Goal: Contribute content: Contribute content

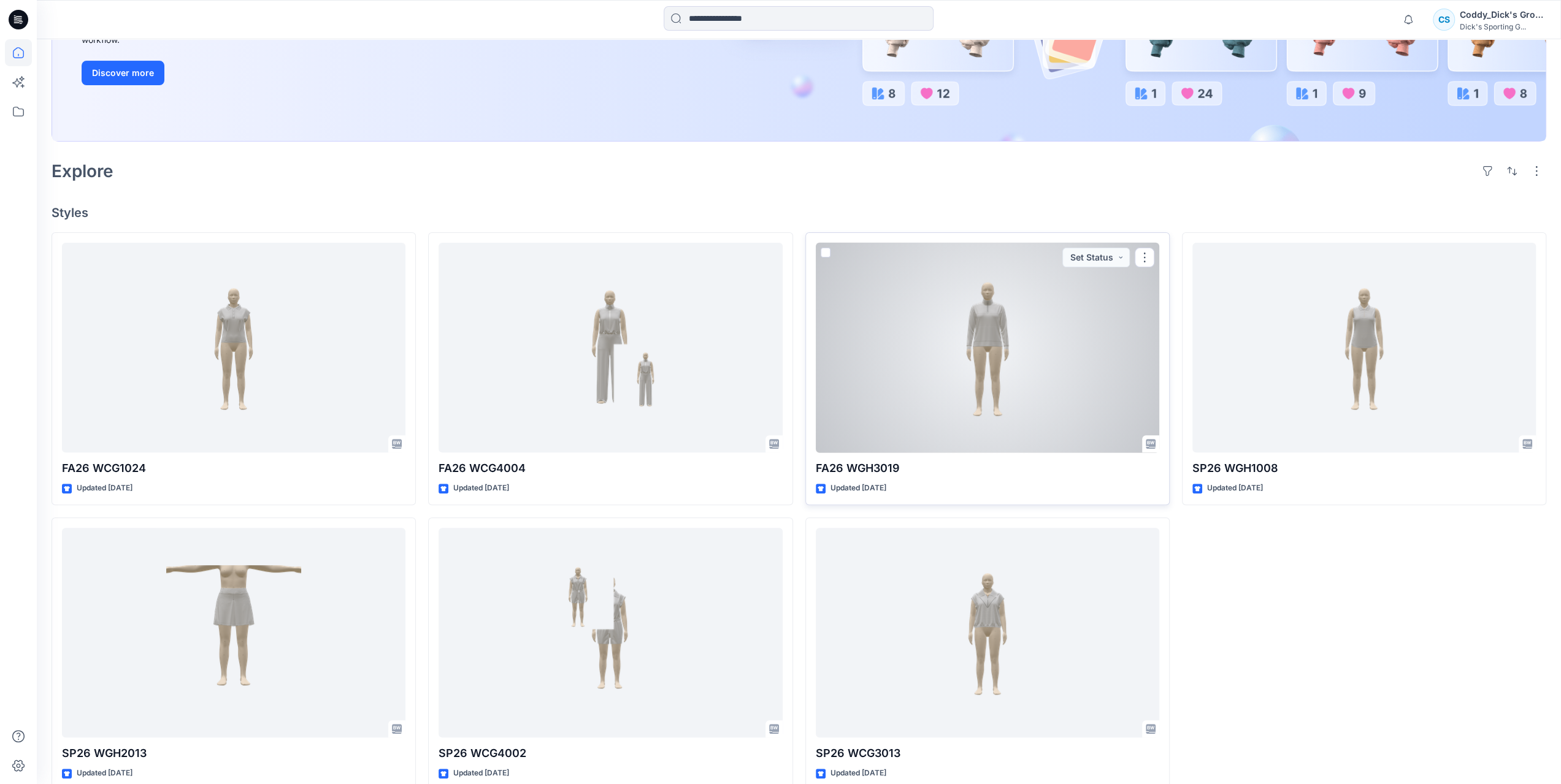
scroll to position [261, 0]
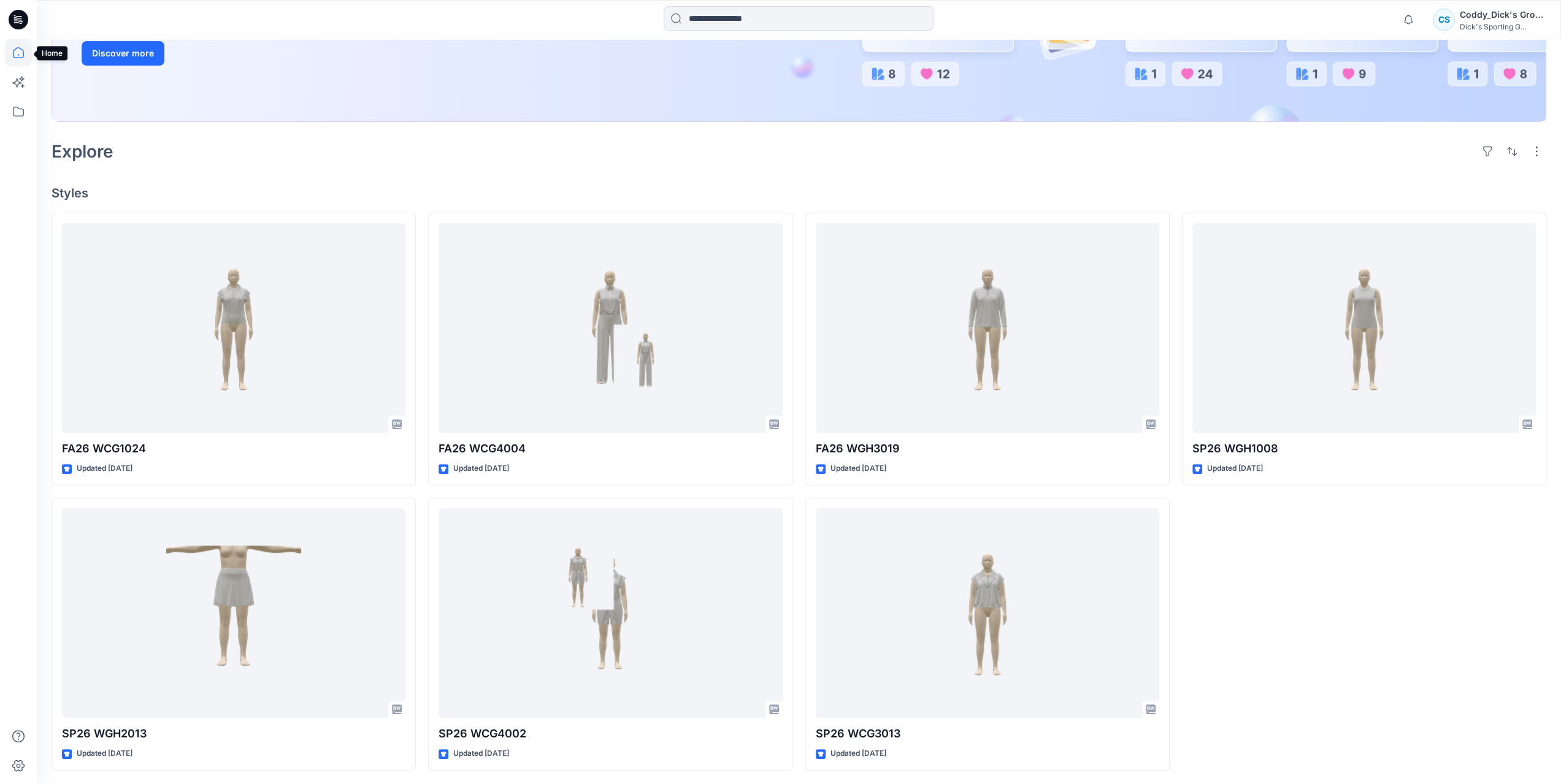
click at [18, 59] on icon at bounding box center [18, 52] width 27 height 27
click at [24, 118] on icon at bounding box center [18, 111] width 27 height 27
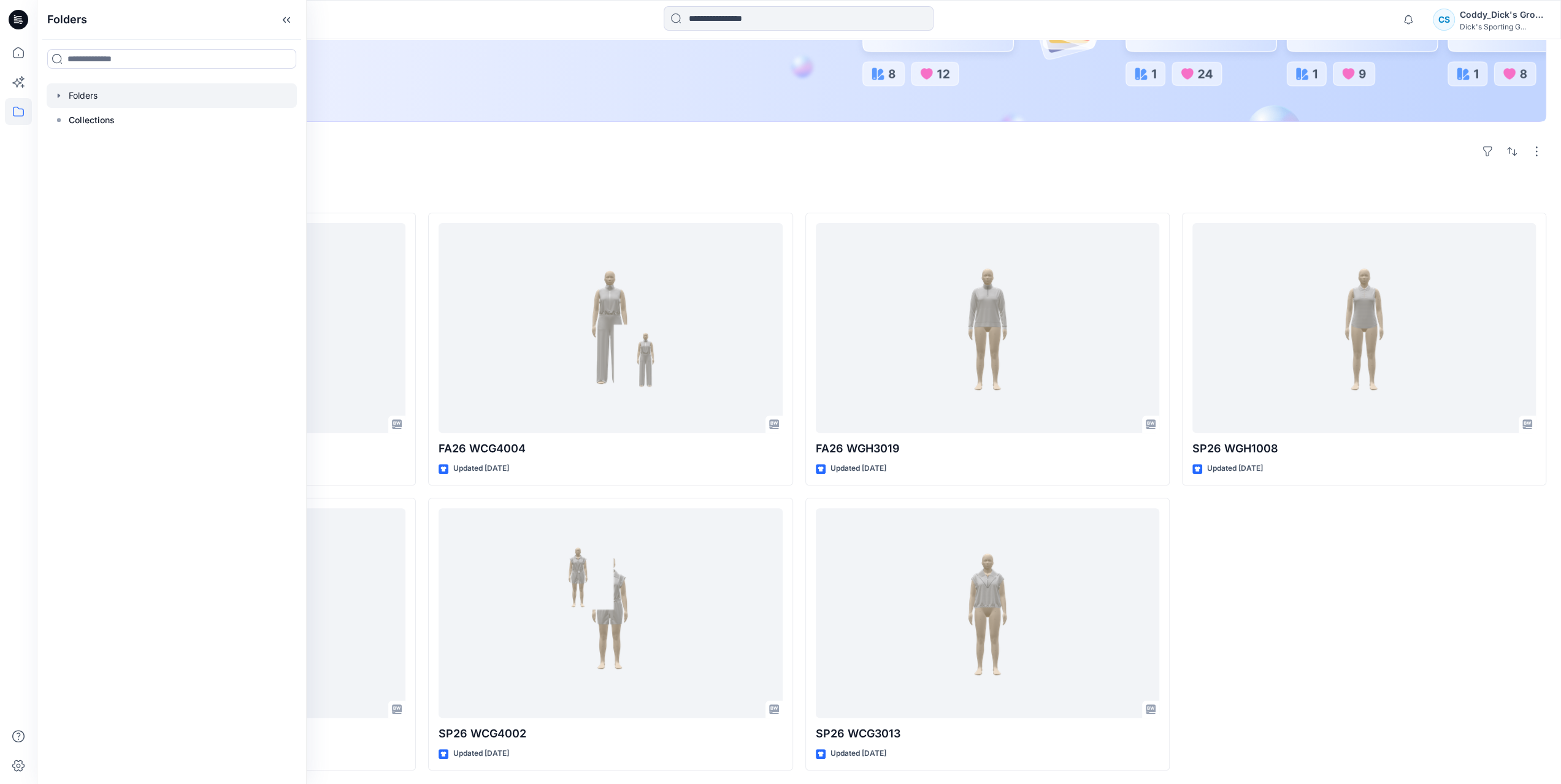
click at [56, 100] on icon "button" at bounding box center [59, 95] width 10 height 10
click at [168, 141] on div at bounding box center [171, 144] width 250 height 24
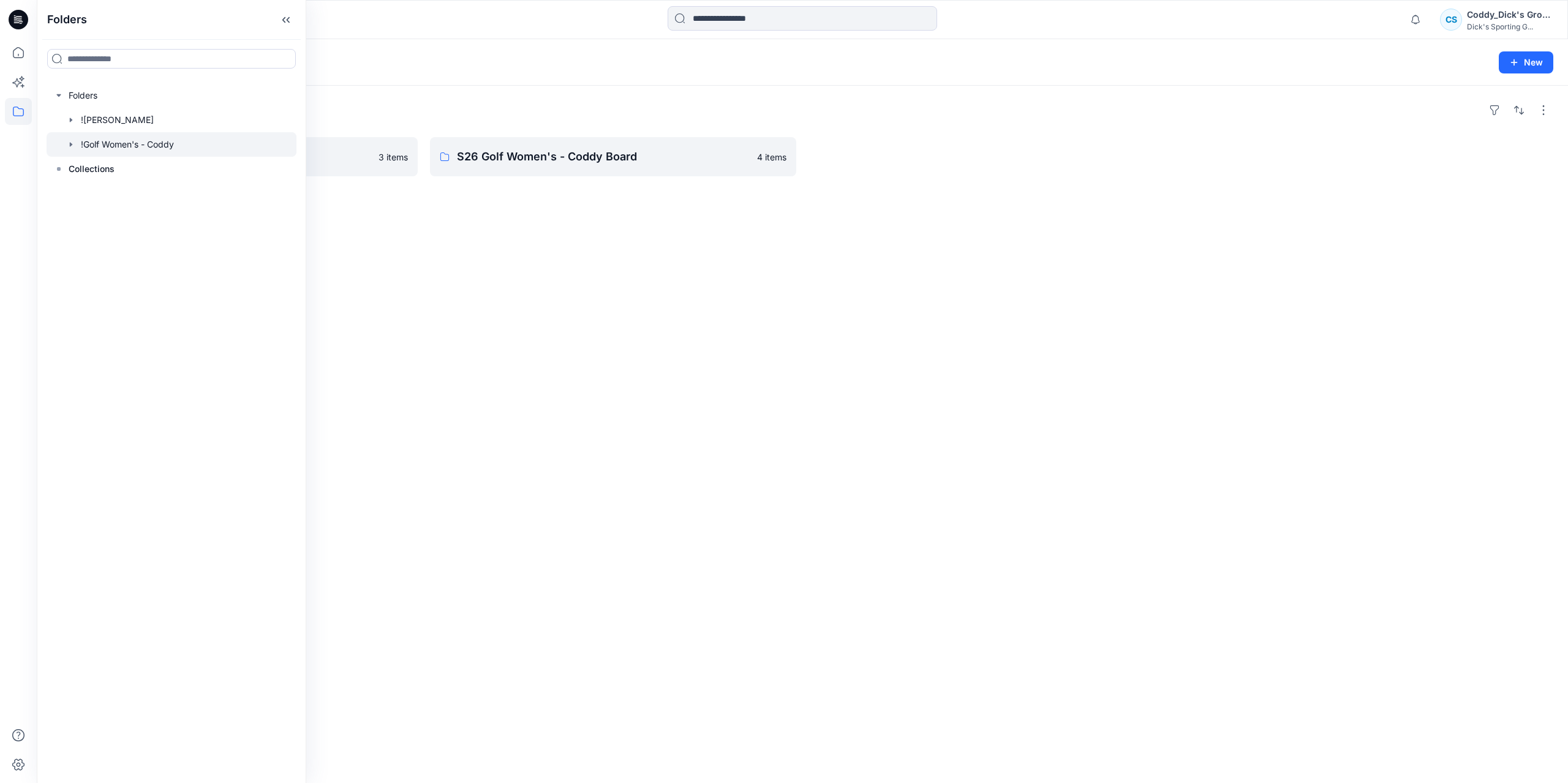
click at [627, 250] on div "Folders FALL 26 3 items S26 Golf Women's - Coddy Board 4 items" at bounding box center [802, 434] width 1531 height 697
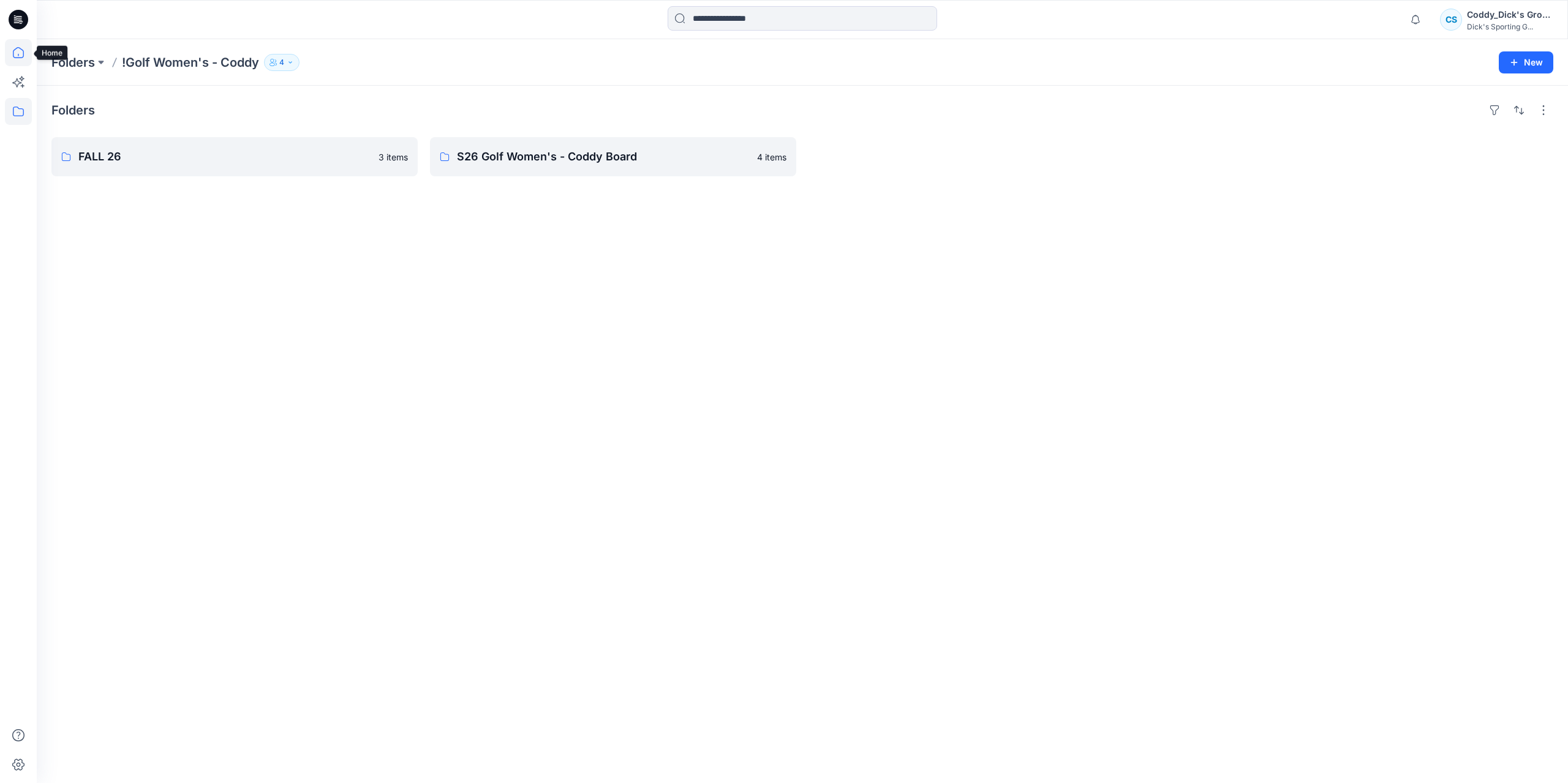
click at [23, 58] on icon at bounding box center [18, 52] width 27 height 27
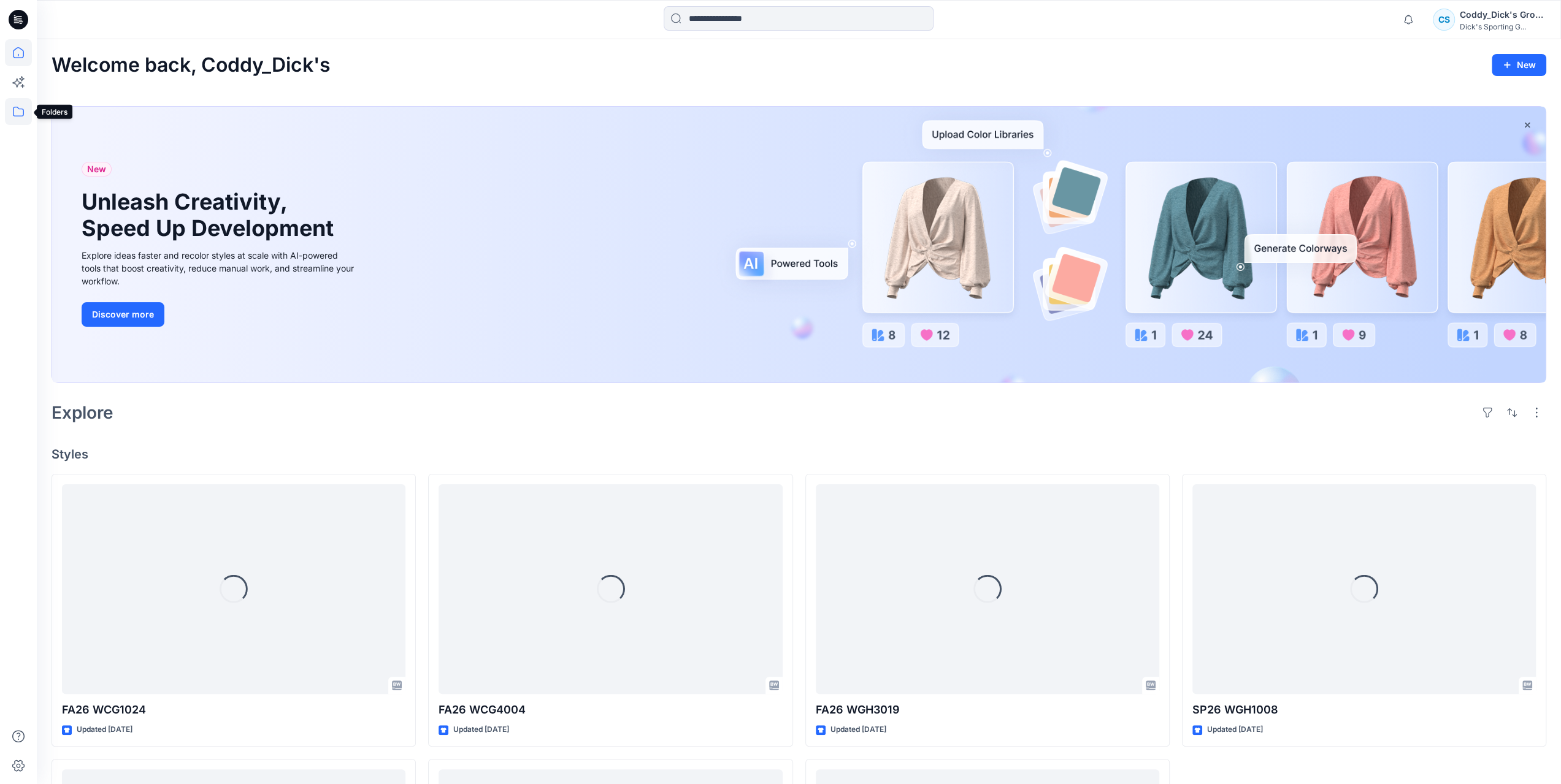
click at [21, 114] on icon at bounding box center [18, 111] width 27 height 27
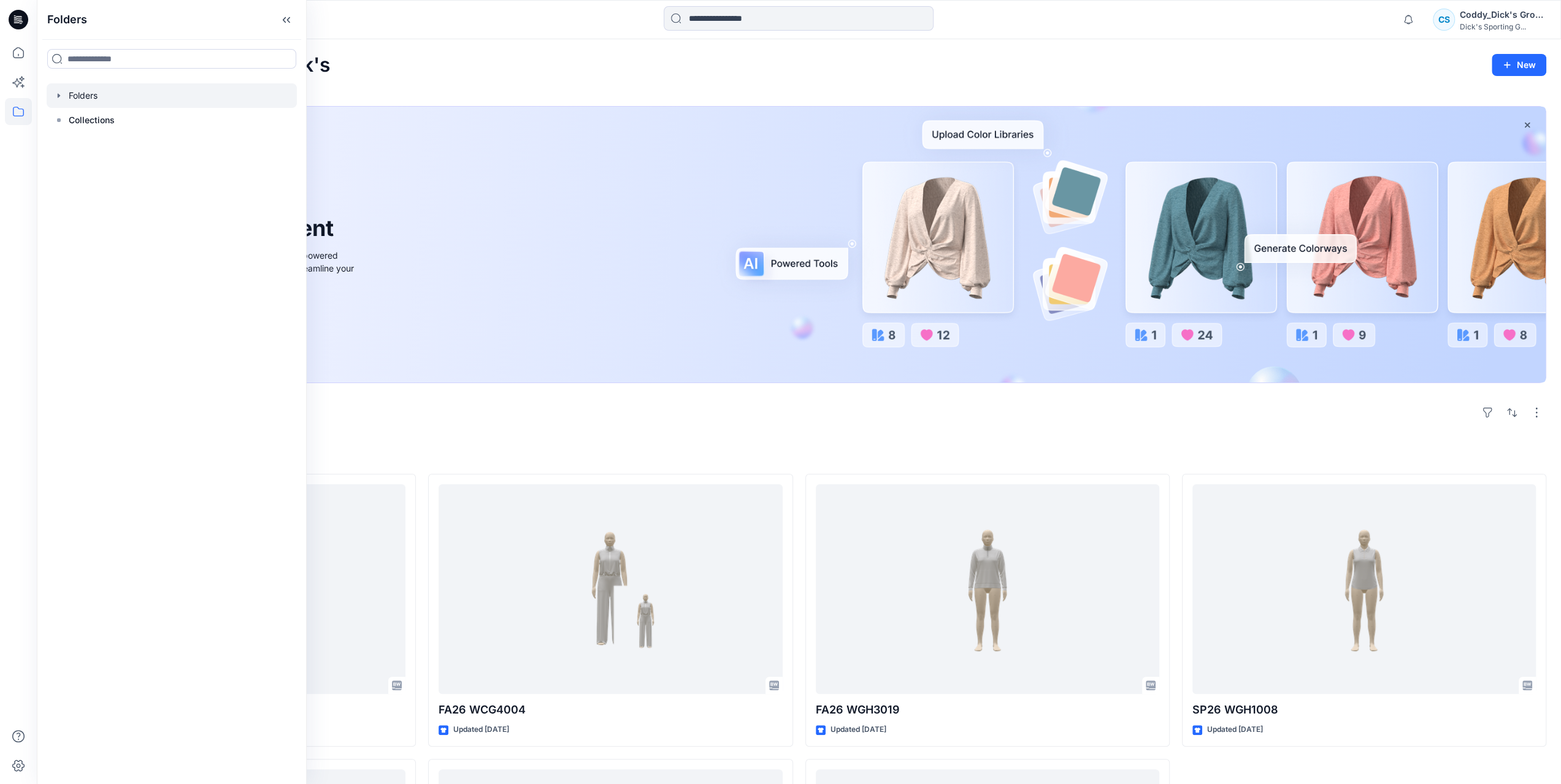
click at [55, 97] on icon "button" at bounding box center [59, 95] width 10 height 10
click at [73, 147] on icon "button" at bounding box center [71, 145] width 10 height 10
click at [69, 146] on icon "button" at bounding box center [71, 145] width 10 height 10
click at [72, 146] on icon "button" at bounding box center [71, 145] width 10 height 10
click at [141, 178] on div at bounding box center [171, 168] width 250 height 24
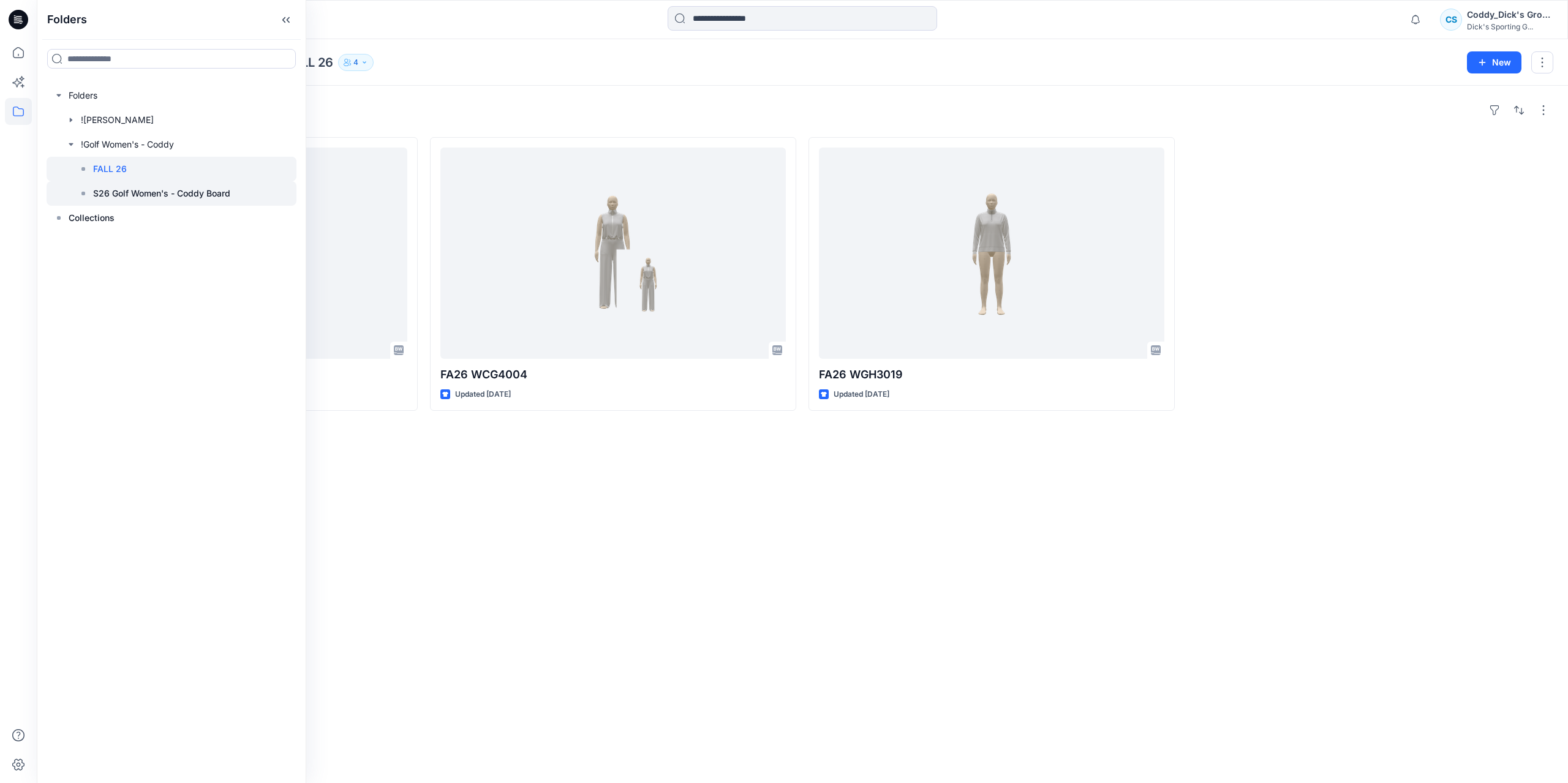
click at [187, 192] on p "S26 Golf Women's - Coddy Board" at bounding box center [161, 193] width 137 height 15
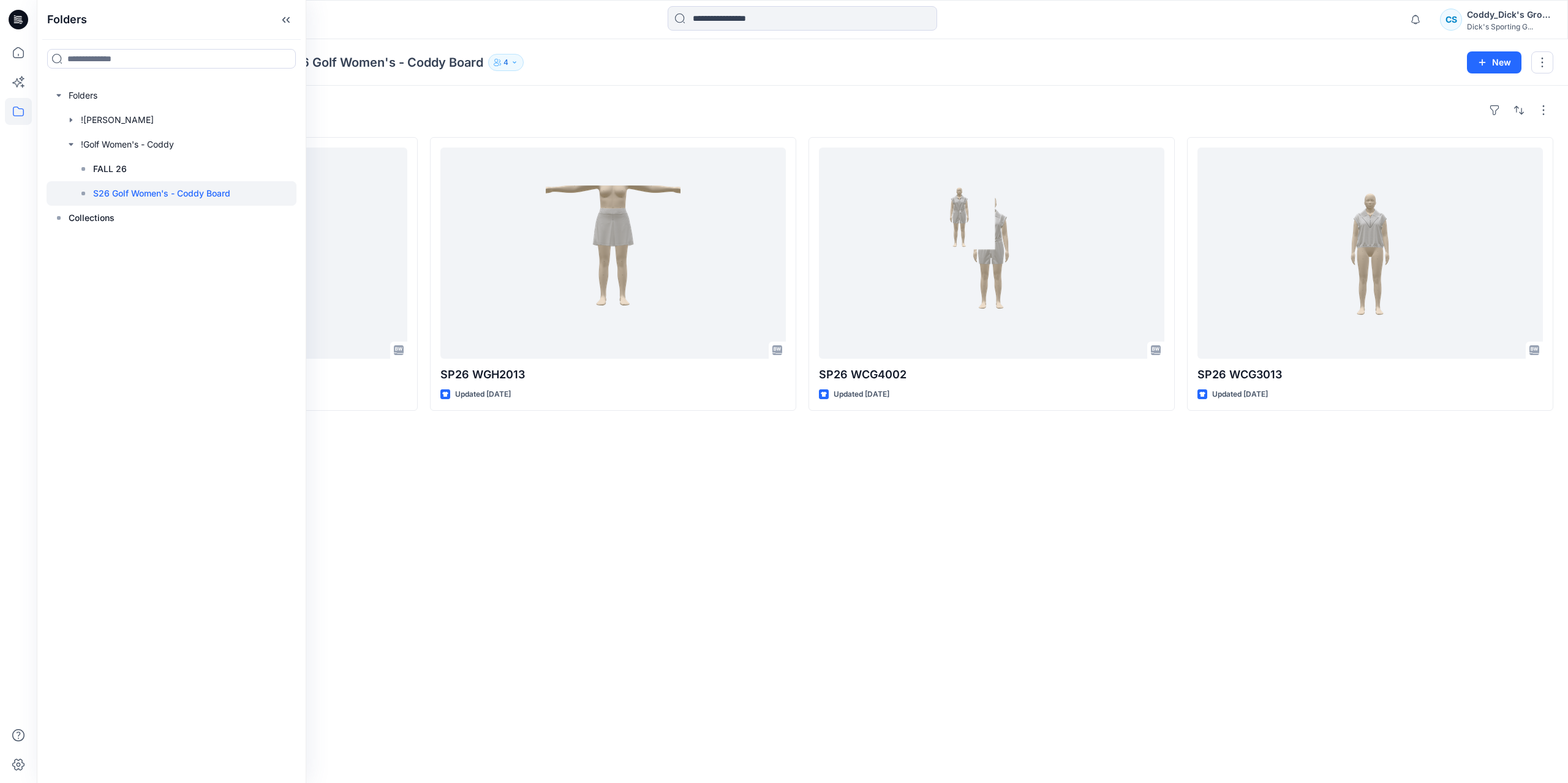
click at [703, 542] on div "Styles SP26 WGH1008 Updated 4 months ago SP26 WGH2013 Updated 4 months ago SP26…" at bounding box center [802, 434] width 1531 height 697
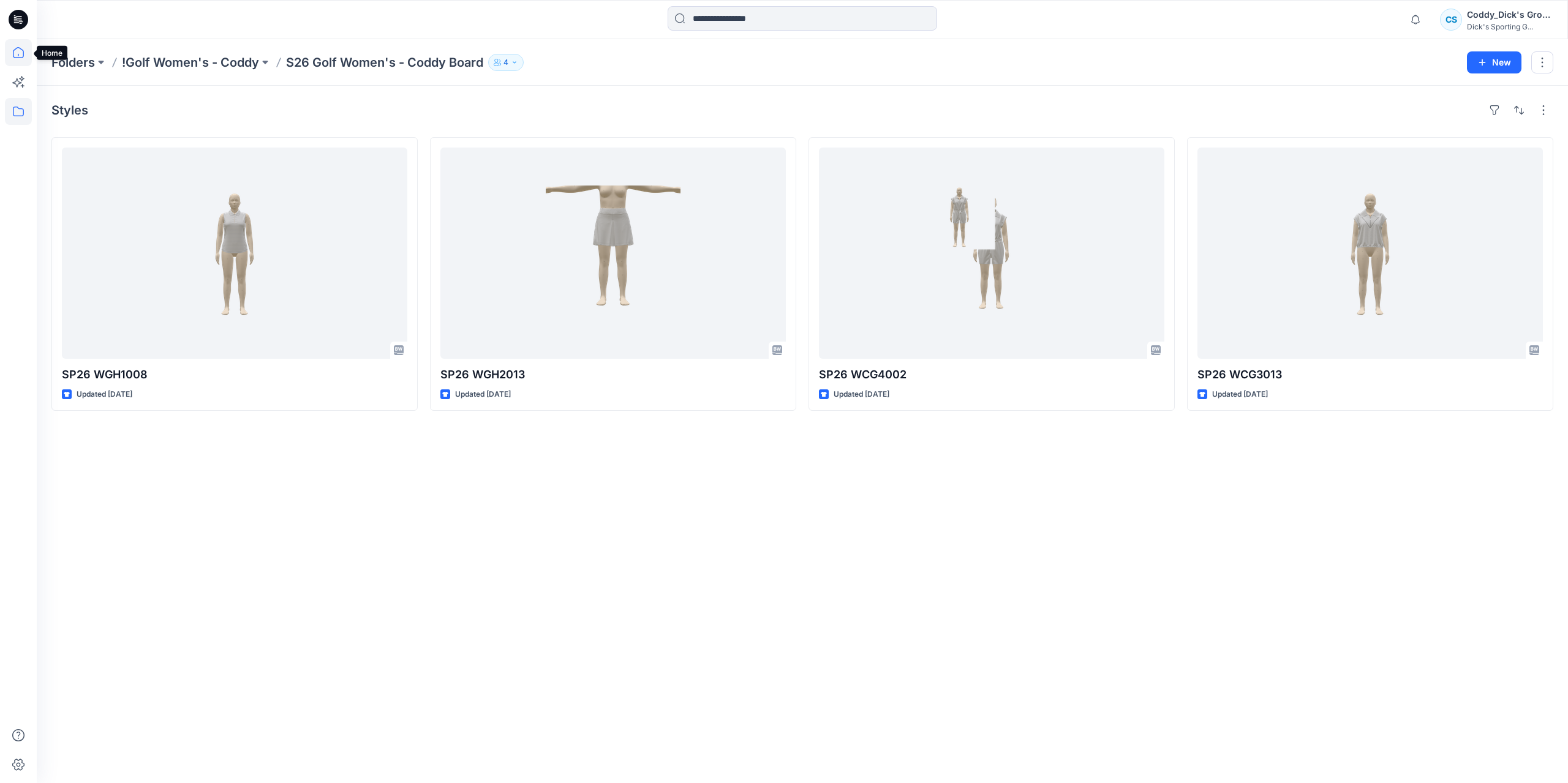
click at [16, 53] on icon at bounding box center [18, 52] width 27 height 27
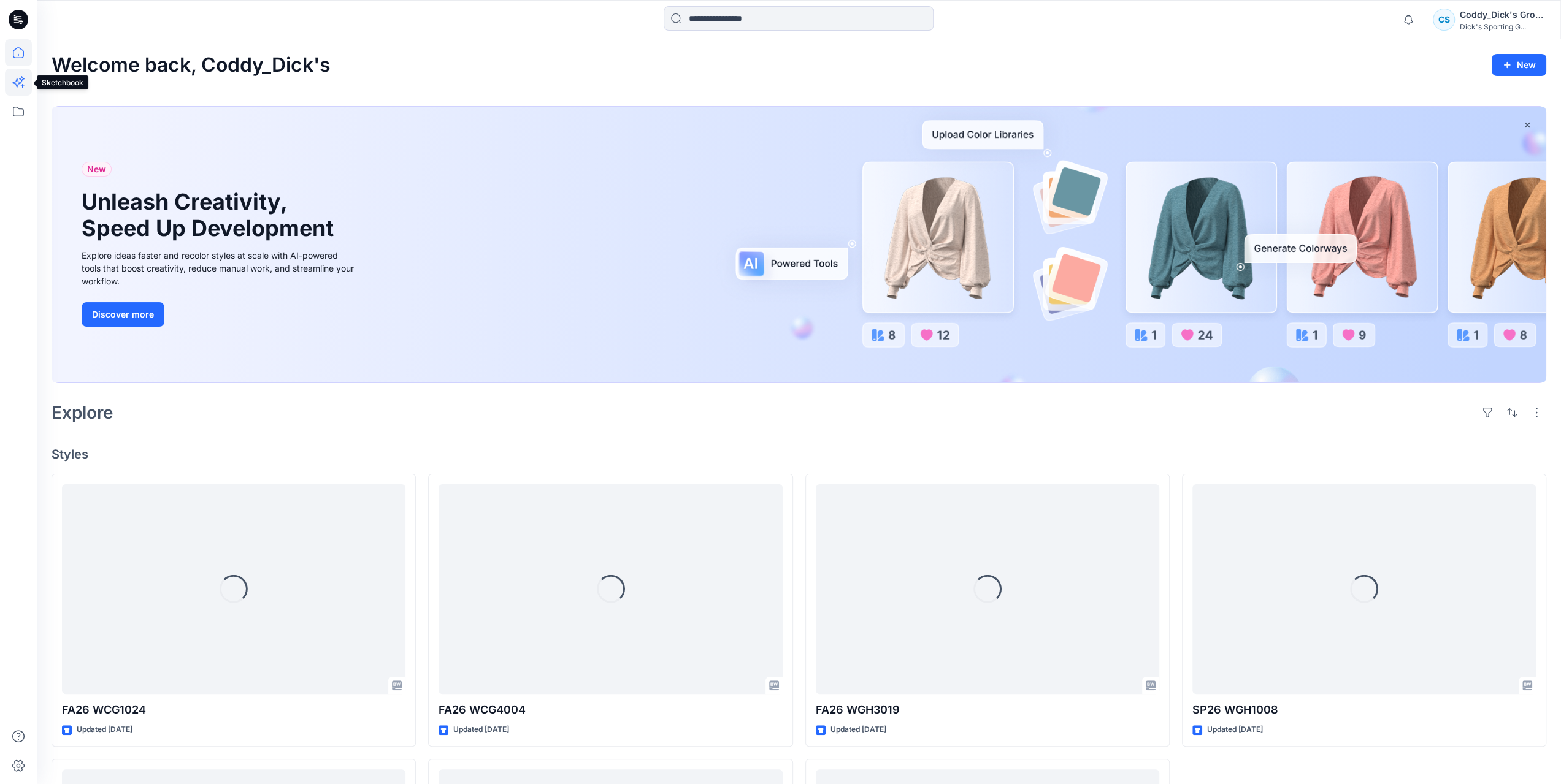
click at [24, 85] on icon at bounding box center [18, 82] width 27 height 27
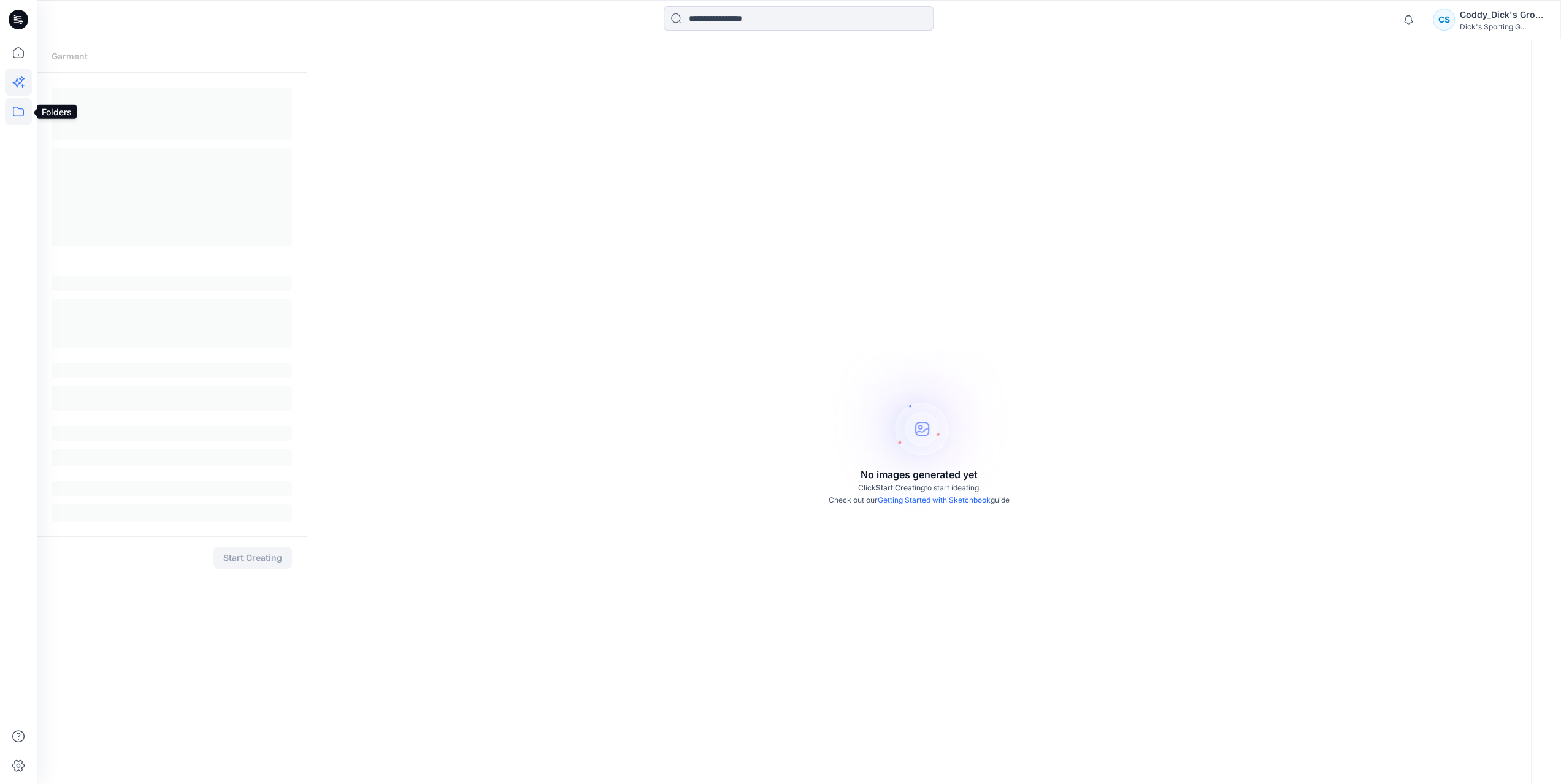
click at [18, 111] on icon at bounding box center [18, 111] width 27 height 27
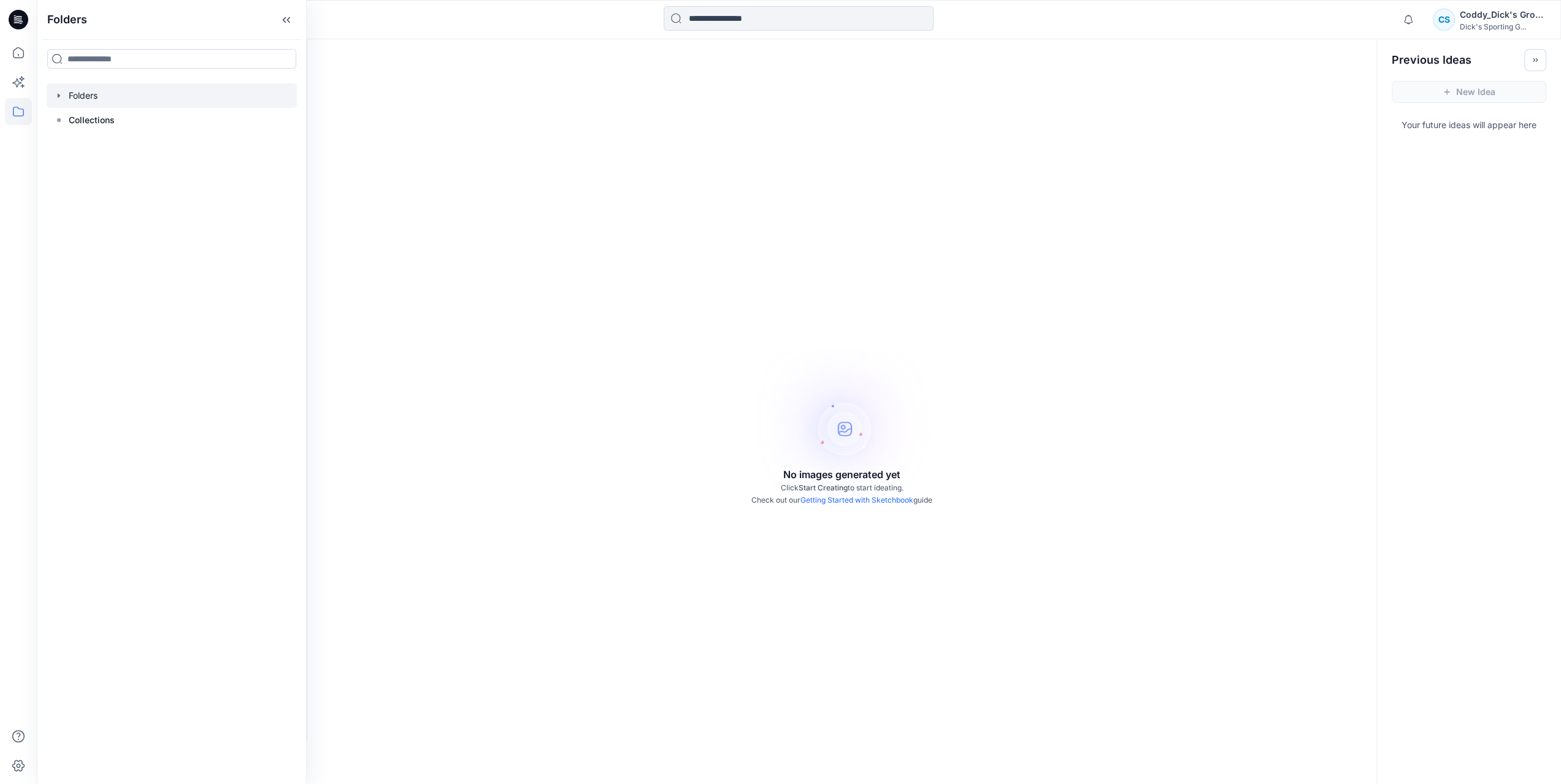
click at [54, 97] on icon "button" at bounding box center [59, 95] width 10 height 10
click at [72, 122] on icon "button" at bounding box center [71, 120] width 10 height 10
click at [73, 170] on icon "button" at bounding box center [71, 169] width 10 height 10
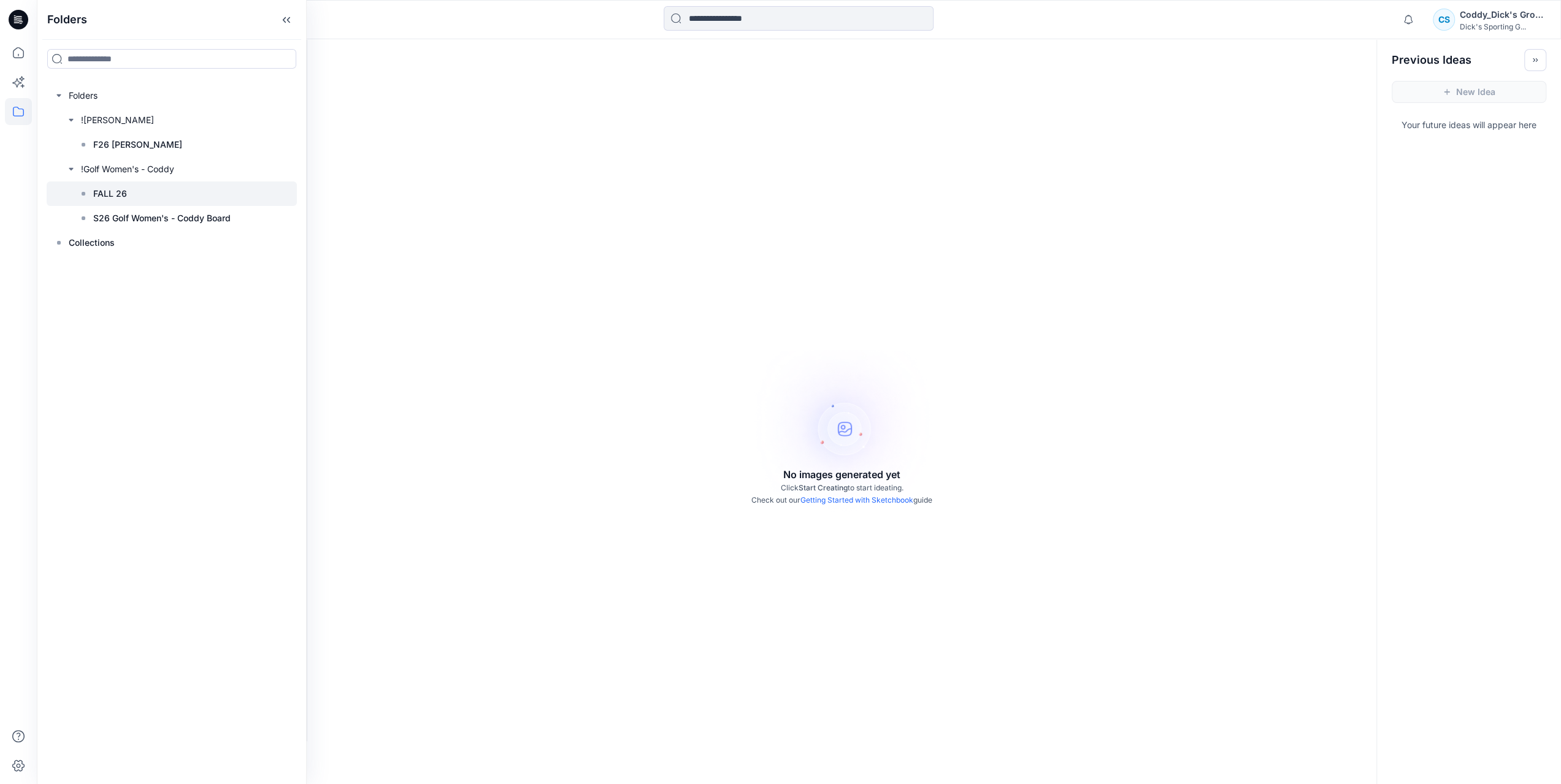
click at [125, 195] on p "FALL 26" at bounding box center [110, 194] width 33 height 15
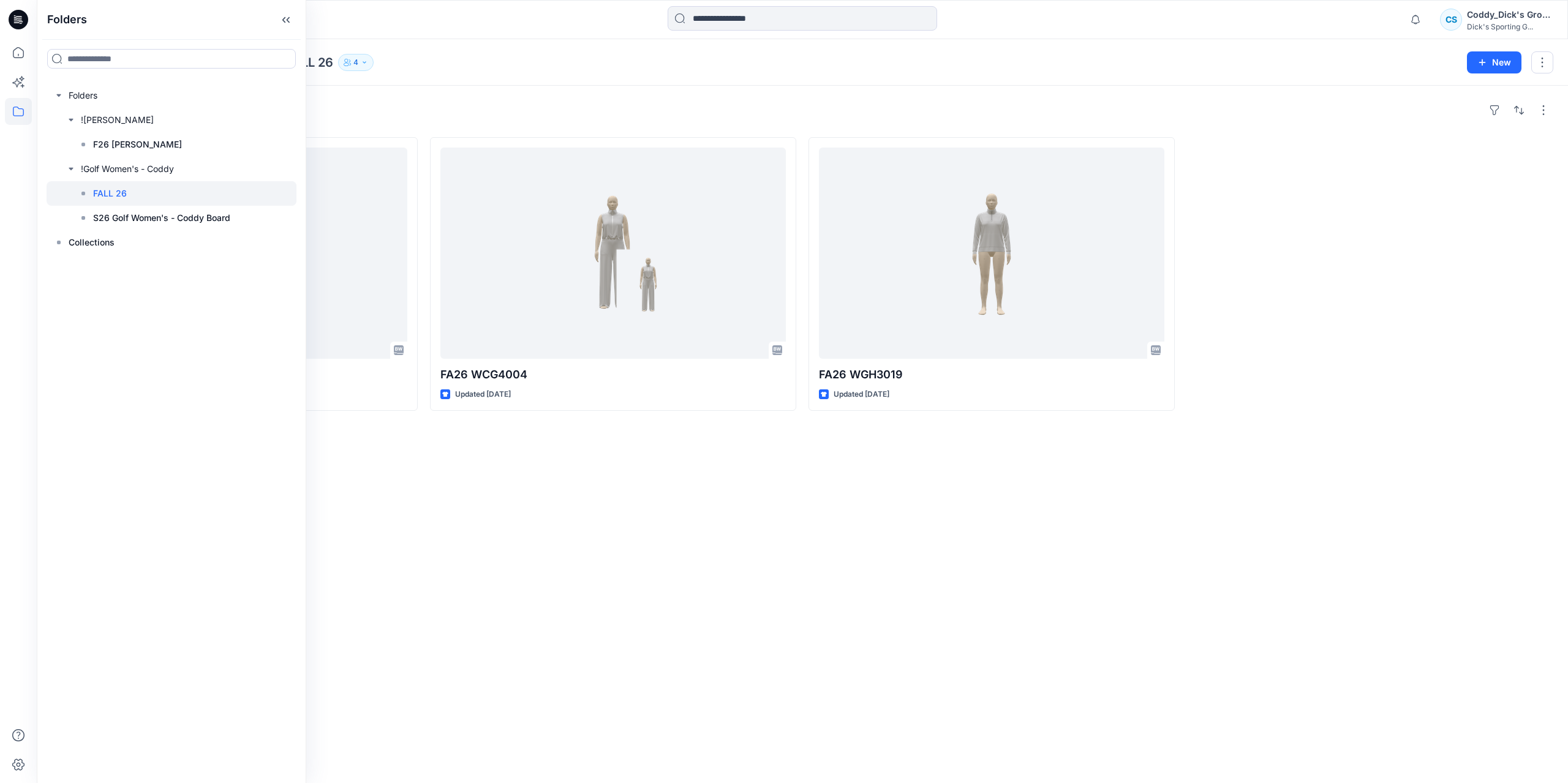
click at [916, 670] on div "Styles FA26 WCG1024 Updated 2 months ago FA26 WCG4004 Updated 2 months ago FA26…" at bounding box center [802, 434] width 1531 height 697
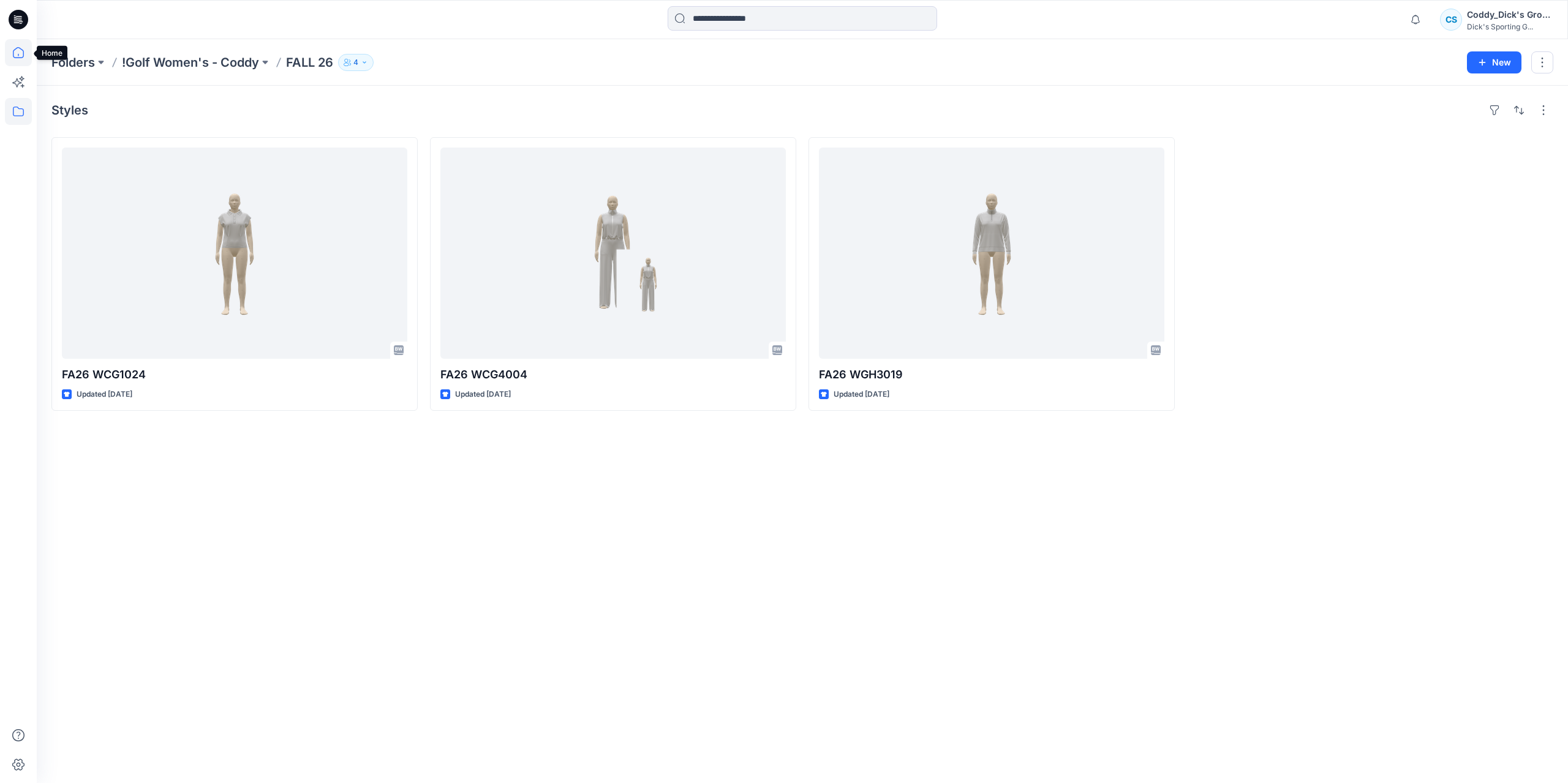
click at [18, 53] on icon at bounding box center [18, 52] width 27 height 27
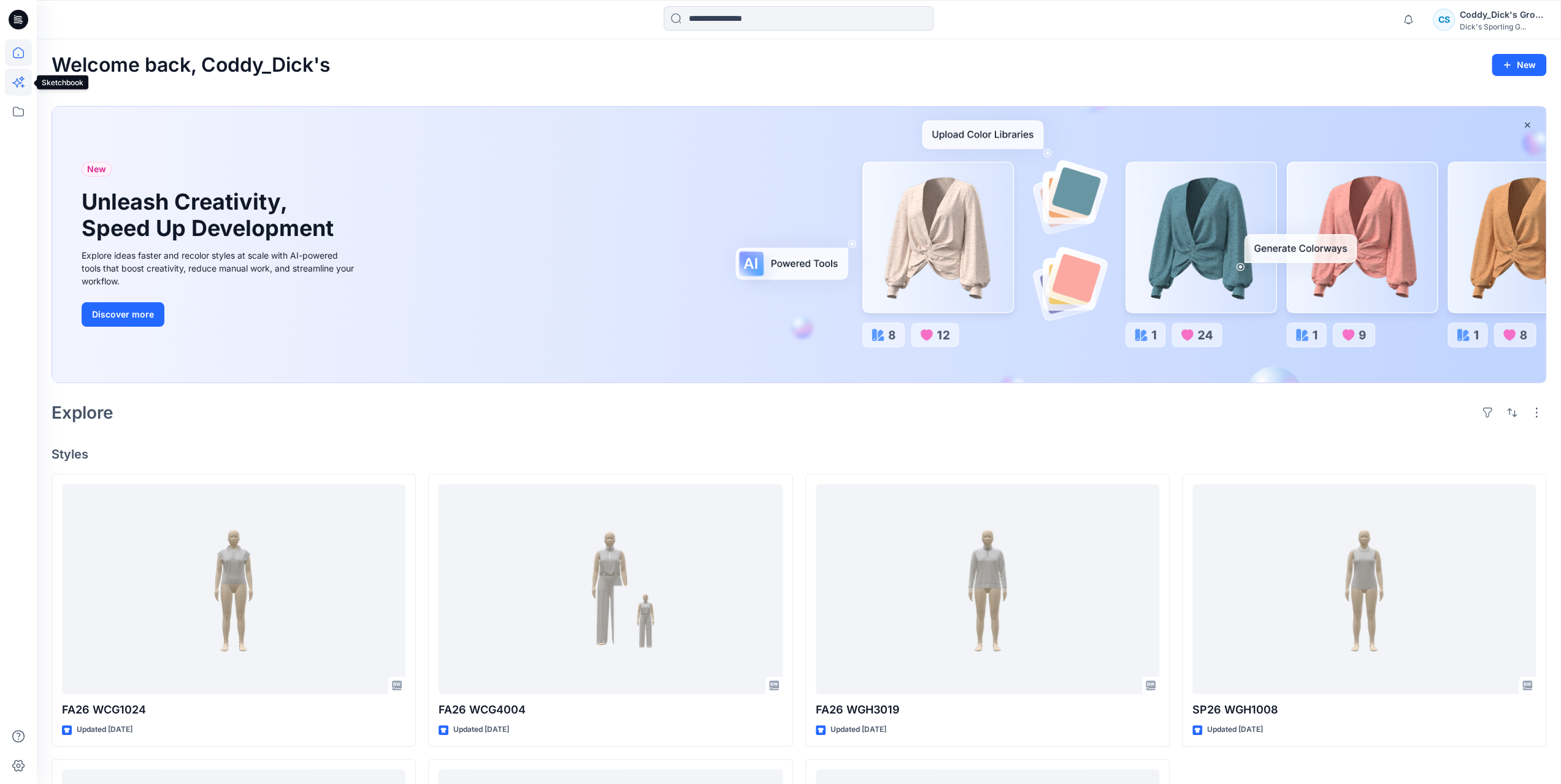
click at [16, 89] on icon at bounding box center [18, 82] width 27 height 27
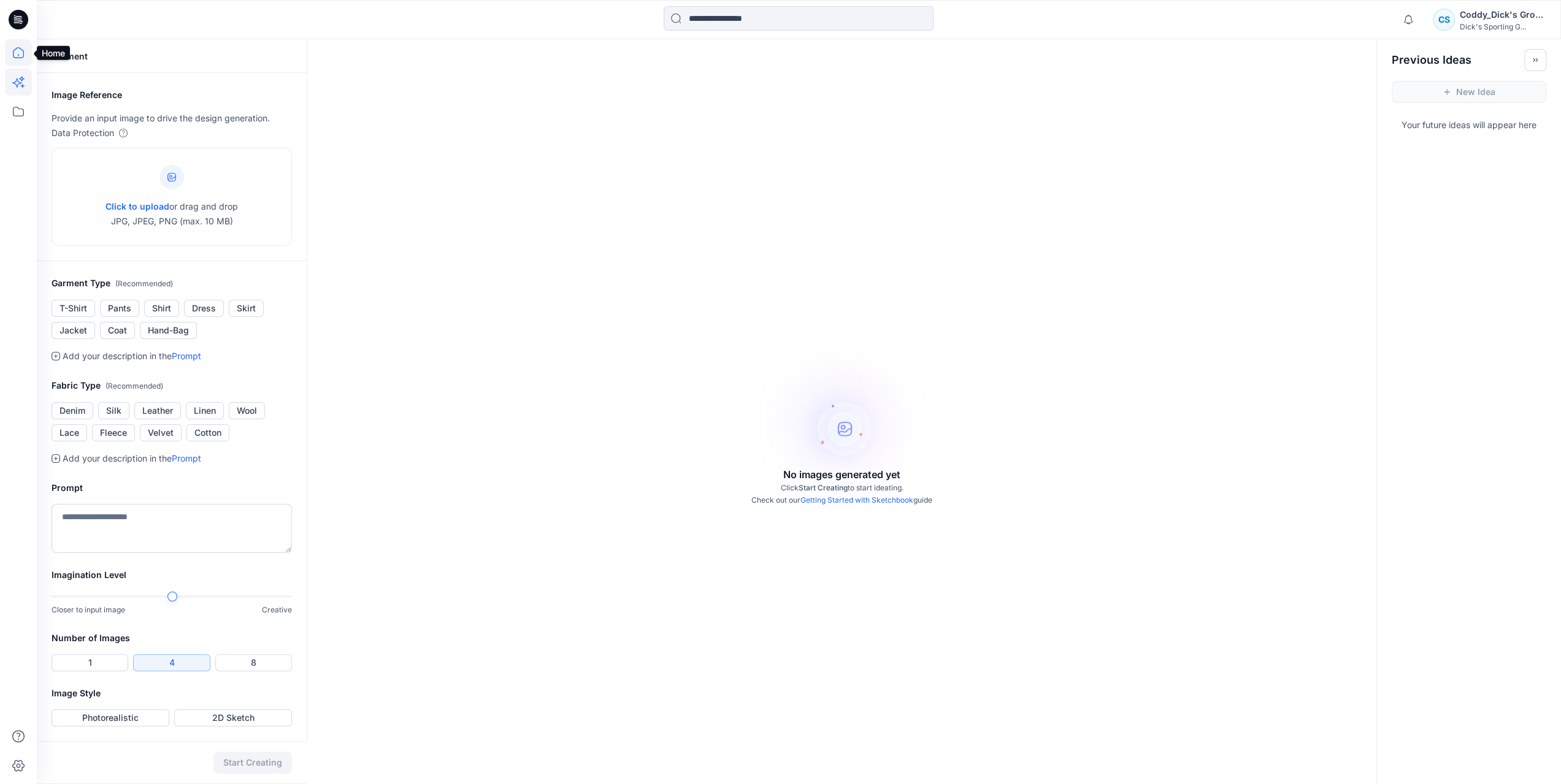
click at [24, 58] on icon at bounding box center [18, 52] width 27 height 27
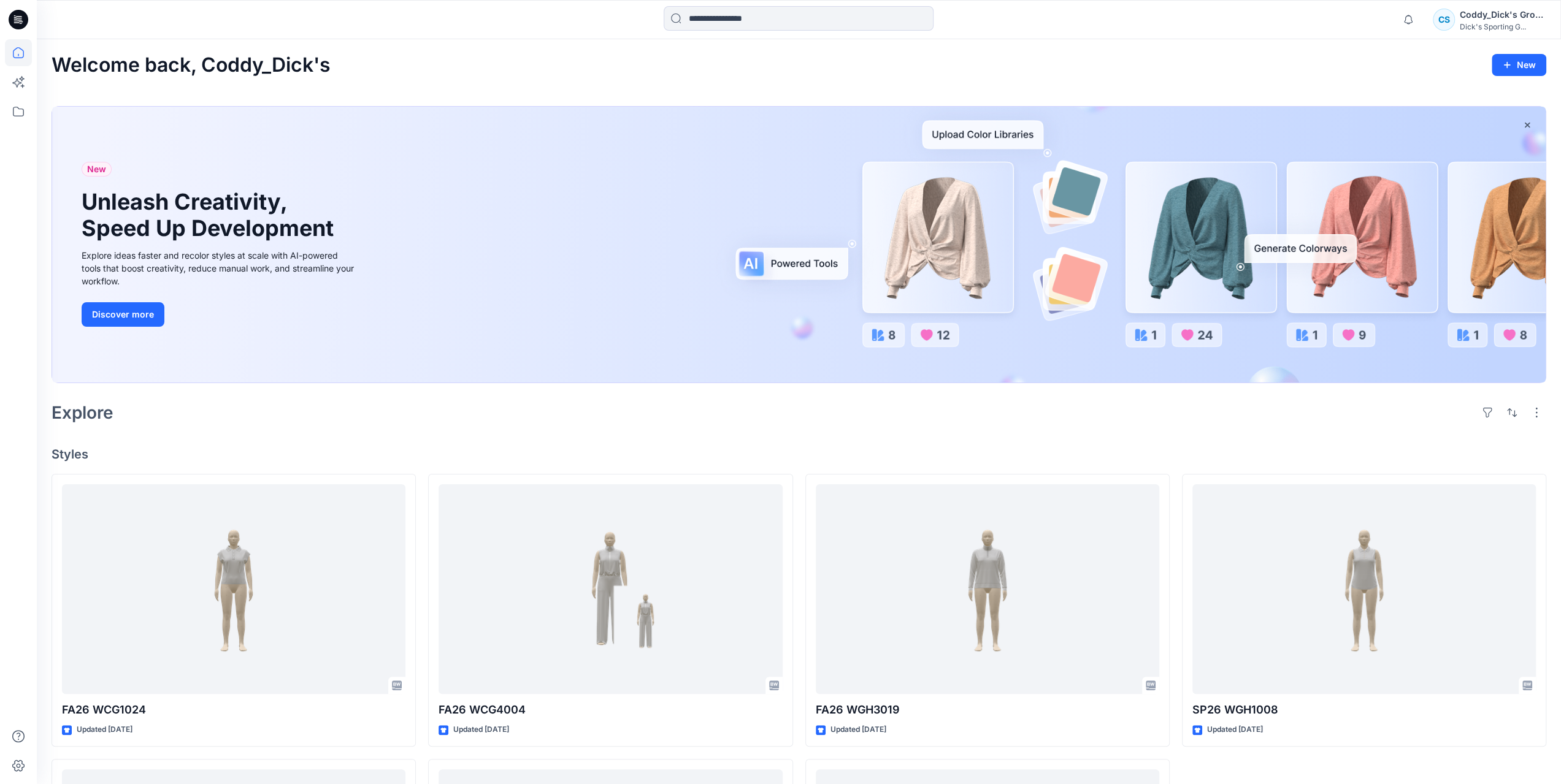
click at [22, 23] on icon at bounding box center [18, 19] width 20 height 19
click at [13, 109] on icon at bounding box center [18, 111] width 11 height 10
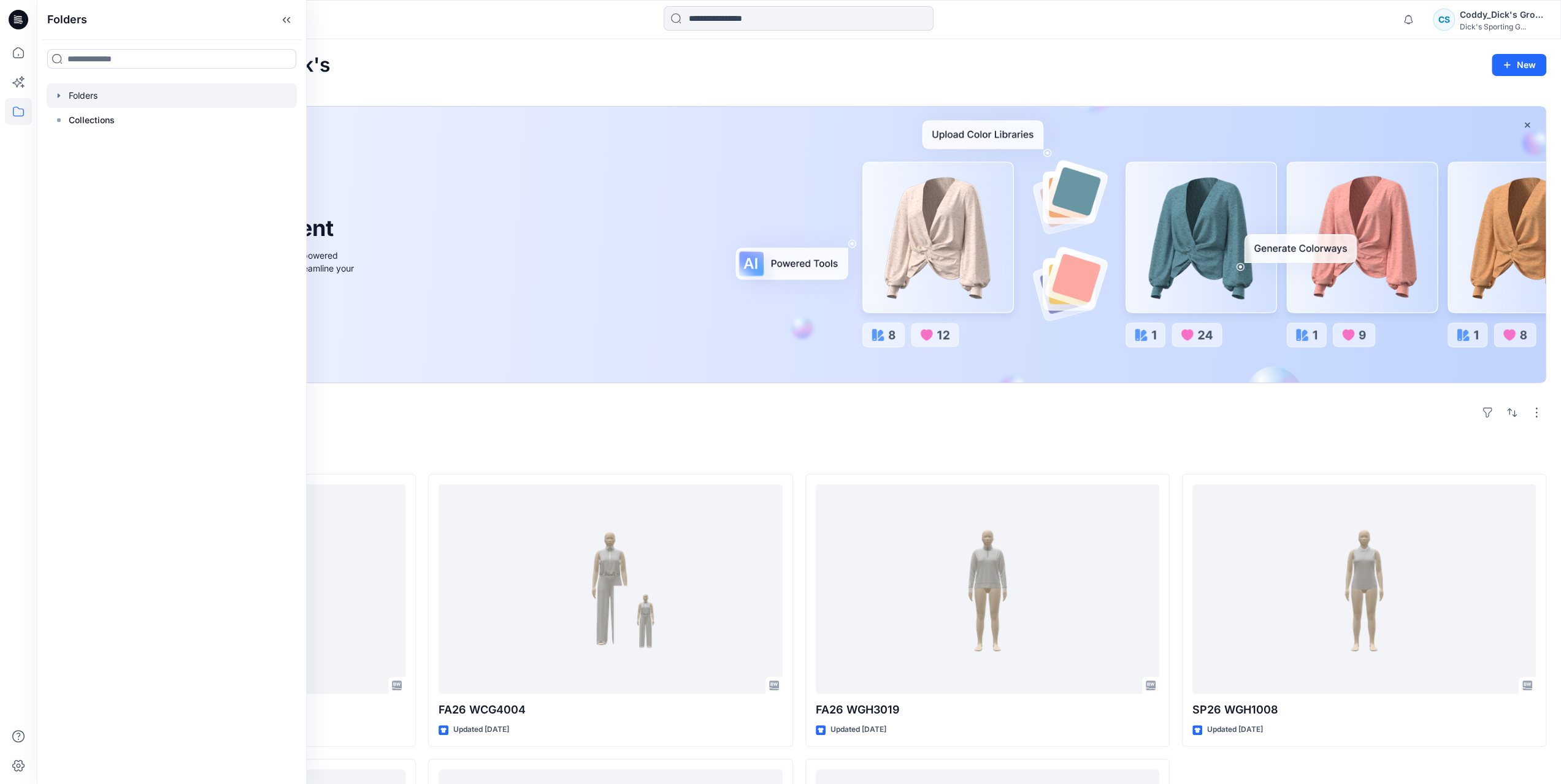
click at [59, 94] on icon "button" at bounding box center [59, 95] width 10 height 10
click at [71, 146] on icon "button" at bounding box center [71, 144] width 3 height 4
click at [139, 176] on div at bounding box center [171, 168] width 250 height 24
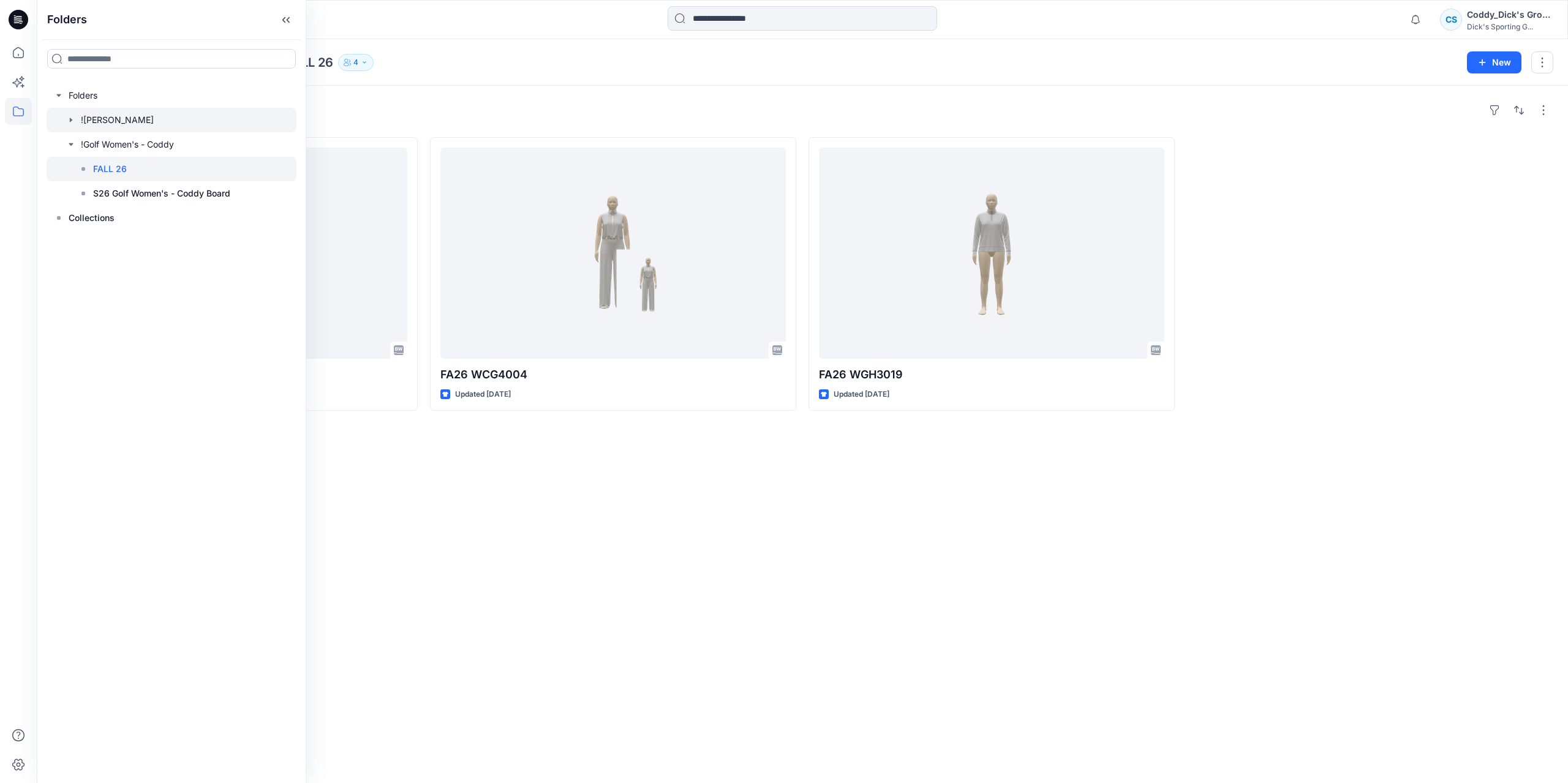
click at [70, 119] on icon "button" at bounding box center [71, 120] width 10 height 10
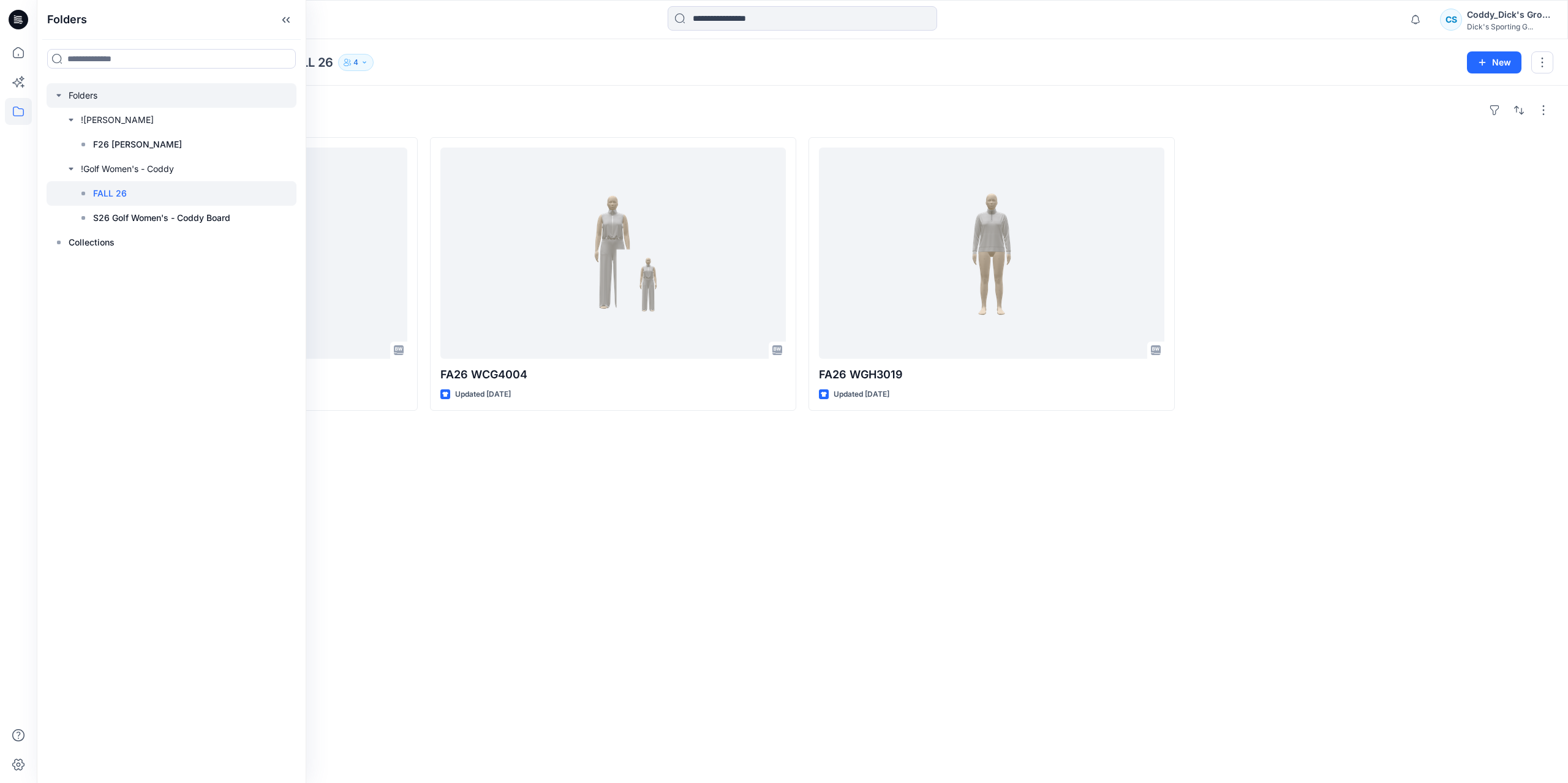
click at [118, 95] on div at bounding box center [171, 95] width 250 height 24
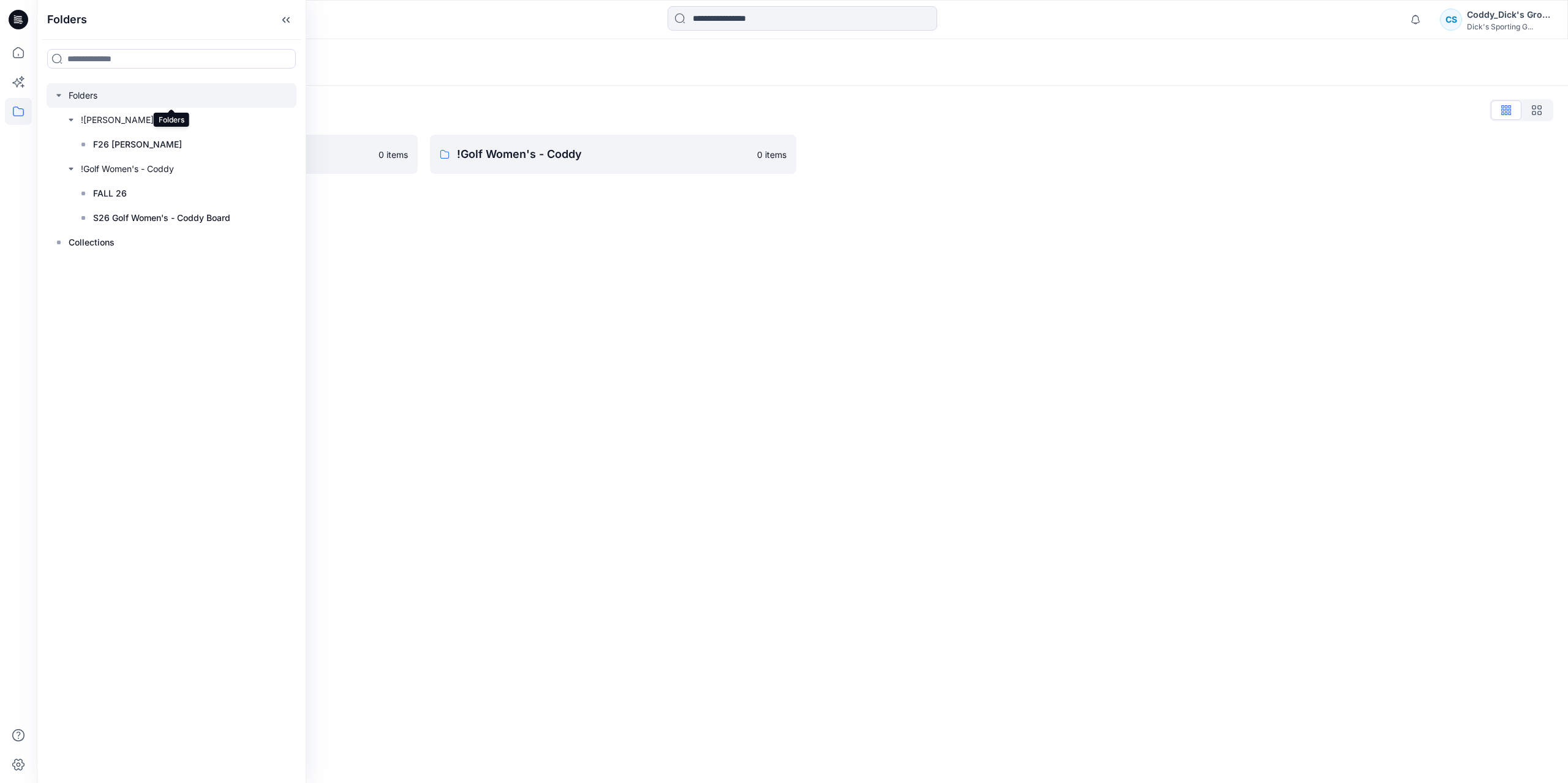
drag, startPoint x: 152, startPoint y: 99, endPoint x: 119, endPoint y: 353, distance: 256.1
click at [119, 353] on div "Folders Folders !CALIA - Coddy F26 CALIA - Coddy !Golf Women's - Coddy FALL 26 …" at bounding box center [171, 392] width 269 height 783
click at [458, 305] on div "Folders Folders List !CALIA - Coddy 0 items !Golf Women's - Coddy 0 items" at bounding box center [802, 411] width 1531 height 744
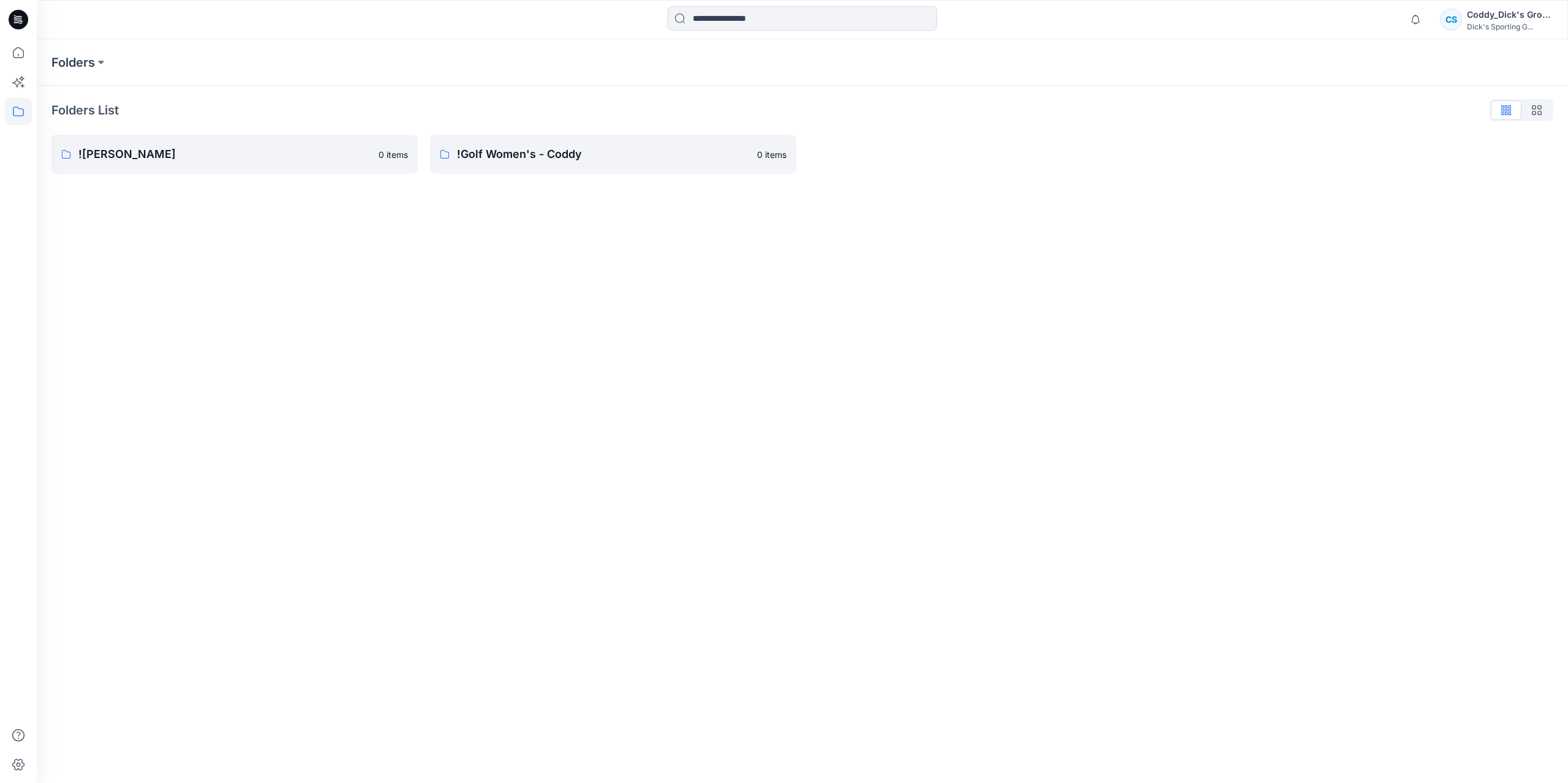
drag, startPoint x: 745, startPoint y: 269, endPoint x: 543, endPoint y: 312, distance: 206.5
click at [543, 312] on div "Folders Folders List !CALIA - Coddy 0 items !Golf Women's - Coddy 0 items" at bounding box center [802, 411] width 1531 height 744
click at [104, 65] on button at bounding box center [102, 62] width 13 height 17
click at [675, 318] on div "Folders Folders !CALIA - Coddy !Golf Women's - Coddy Folders List !CALIA - Codd…" at bounding box center [802, 411] width 1531 height 744
click at [13, 114] on icon at bounding box center [18, 111] width 11 height 10
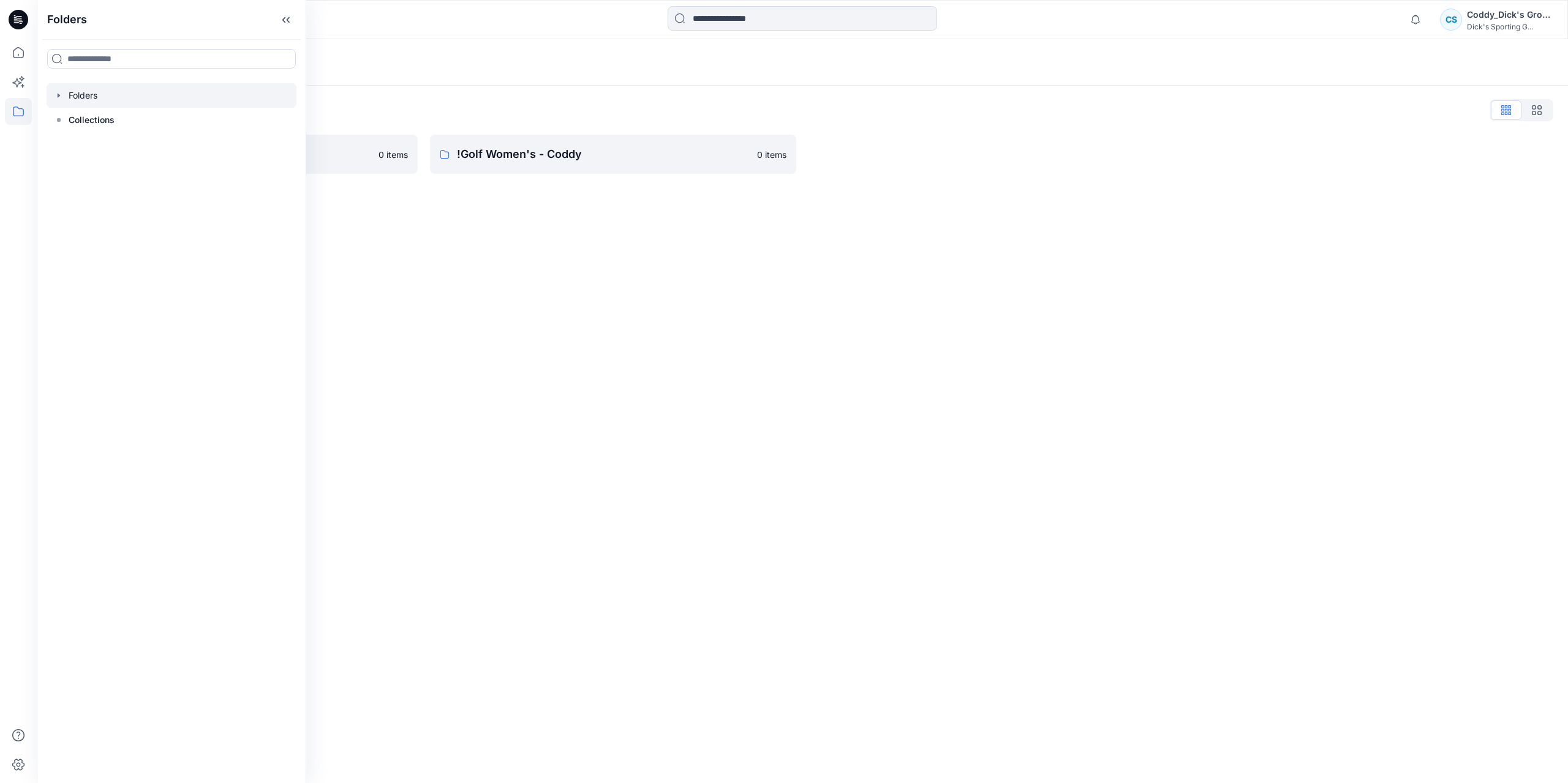
click at [618, 300] on div "Folders Folders List !CALIA - Coddy 0 items !Golf Women's - Coddy 0 items" at bounding box center [802, 411] width 1531 height 744
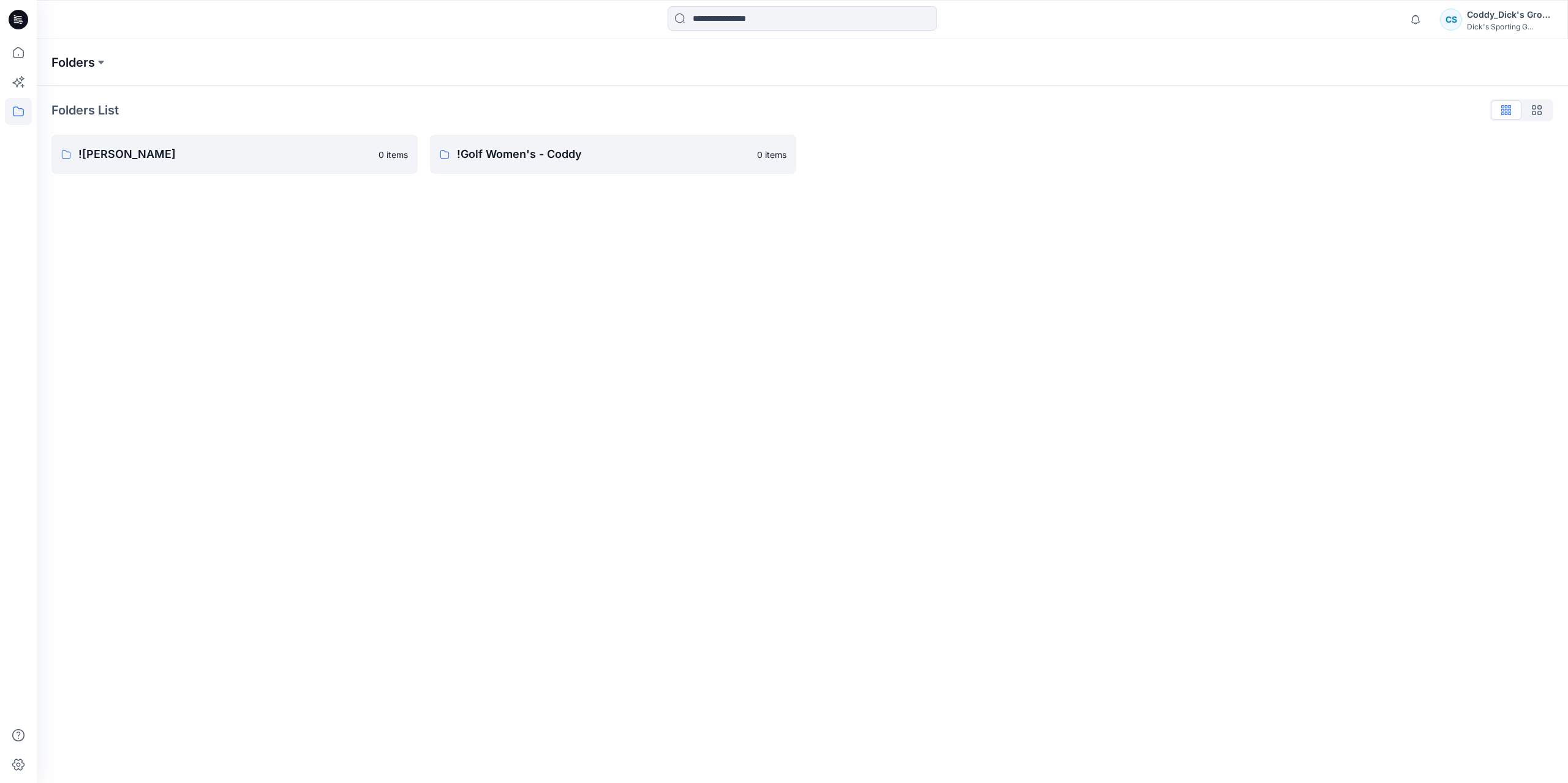
click at [90, 60] on p "Folders" at bounding box center [73, 62] width 44 height 17
click at [28, 47] on icon at bounding box center [18, 52] width 27 height 27
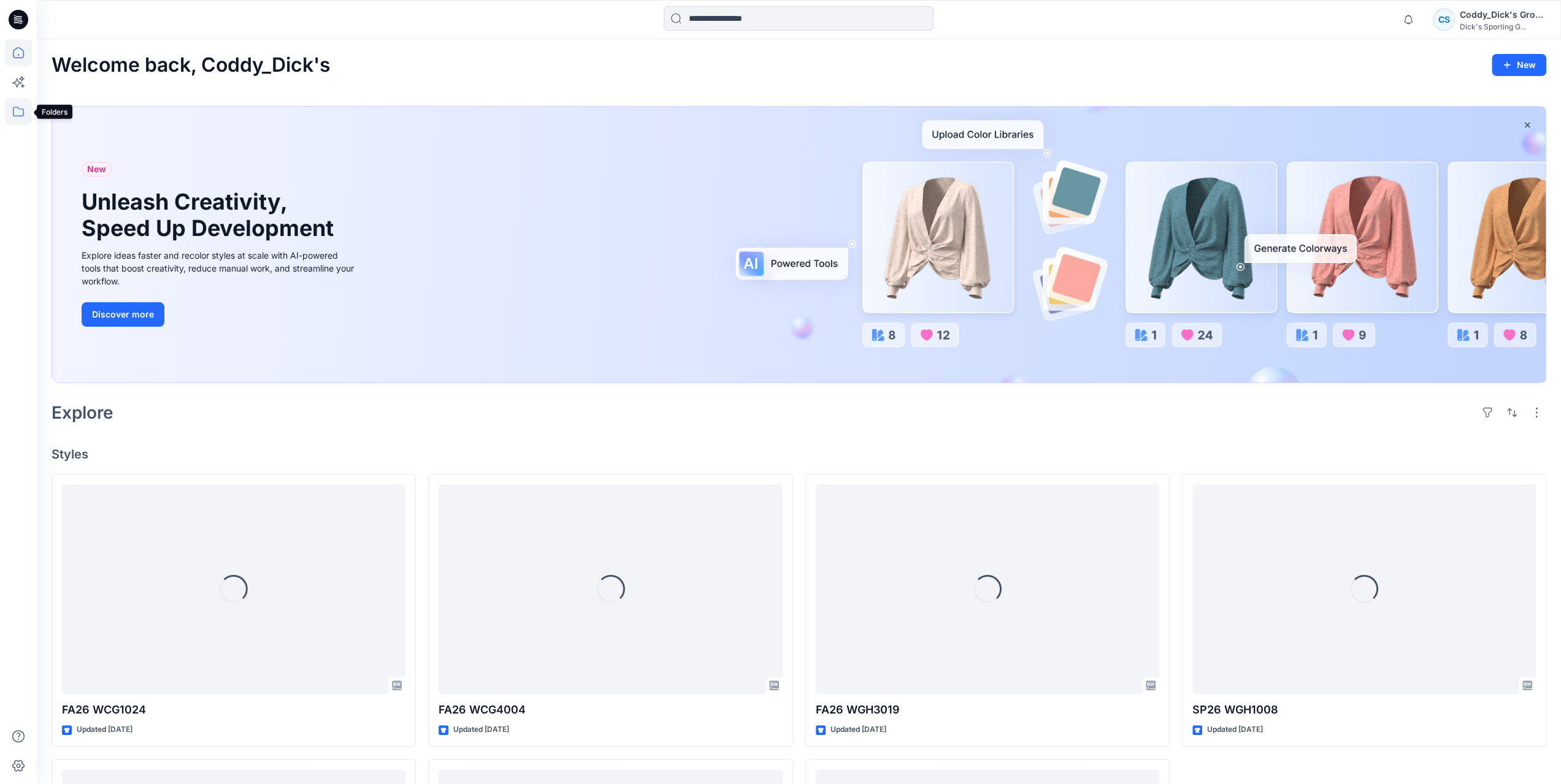
click at [23, 117] on icon at bounding box center [18, 111] width 27 height 27
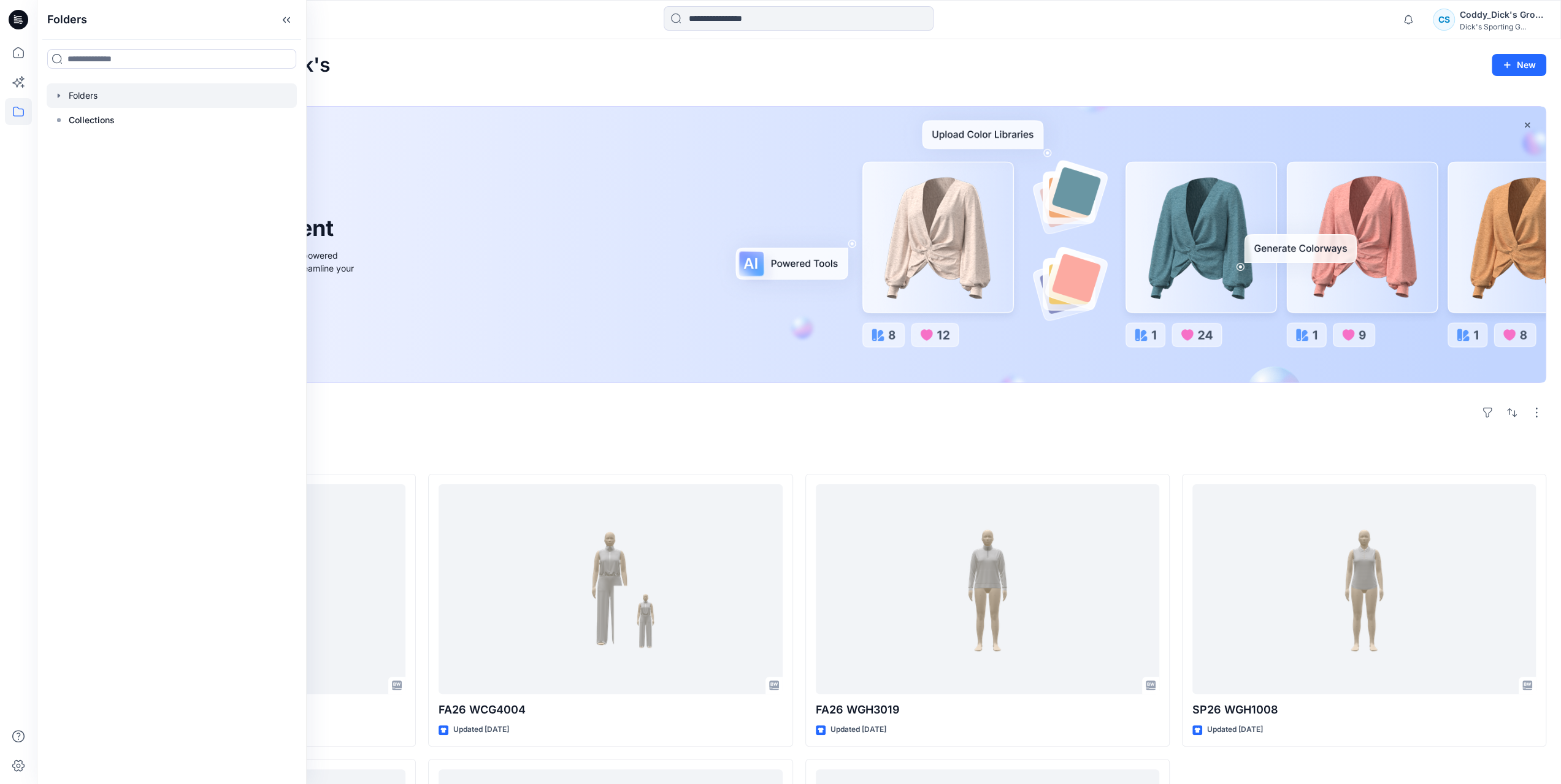
click at [59, 93] on icon "button" at bounding box center [59, 95] width 10 height 10
drag, startPoint x: 236, startPoint y: 91, endPoint x: 162, endPoint y: 238, distance: 164.6
click at [162, 238] on div "Folders Folders !CALIA - Coddy !Golf Women's - Coddy Collections" at bounding box center [171, 392] width 270 height 784
click at [71, 144] on icon "button" at bounding box center [71, 144] width 3 height 4
click at [116, 172] on p "FALL 26" at bounding box center [110, 168] width 33 height 15
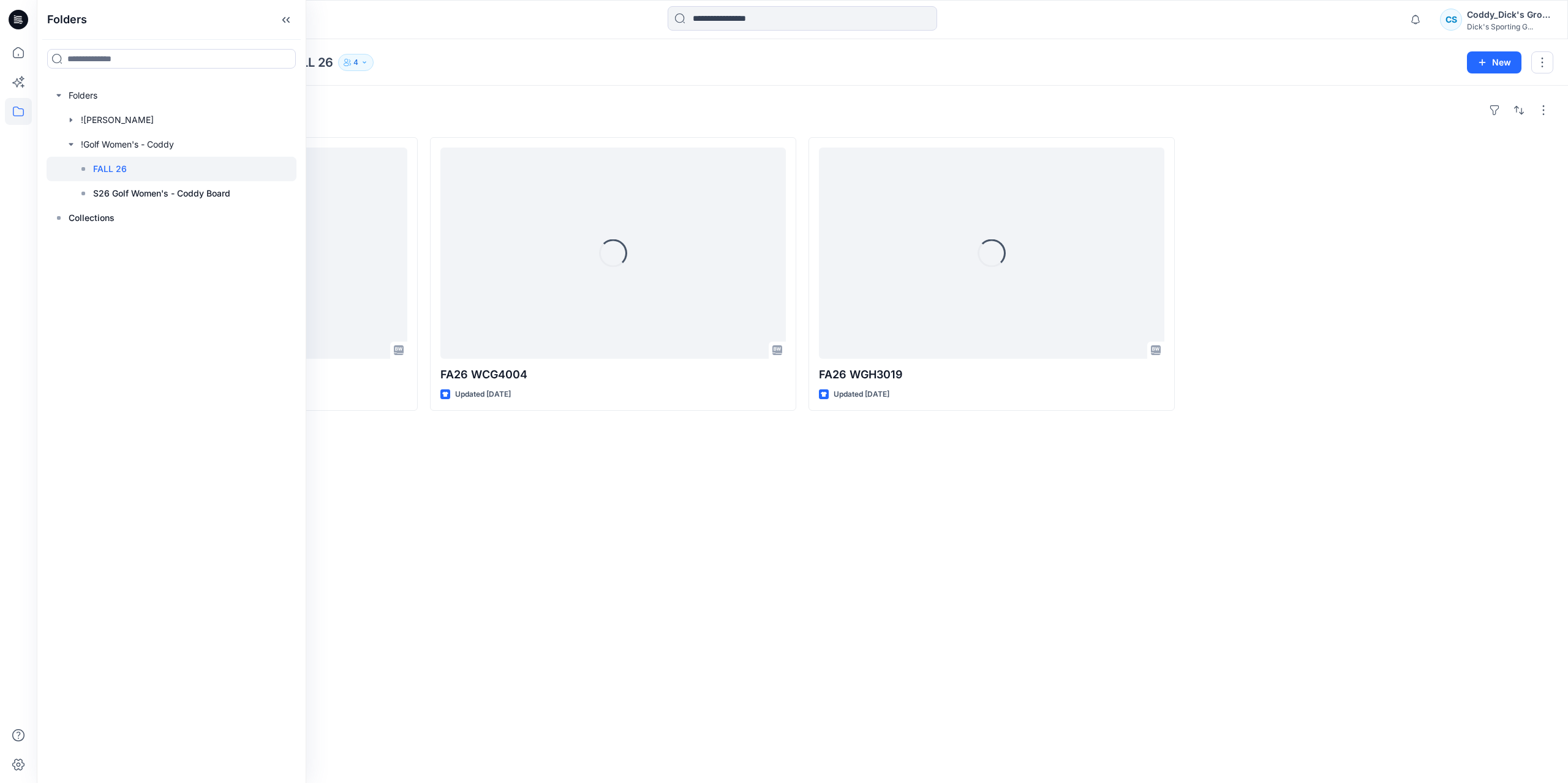
click at [811, 472] on div "Styles Loading... FA26 WCG1024 Updated 2 months ago Loading... FA26 WCG4004 Upd…" at bounding box center [802, 434] width 1531 height 697
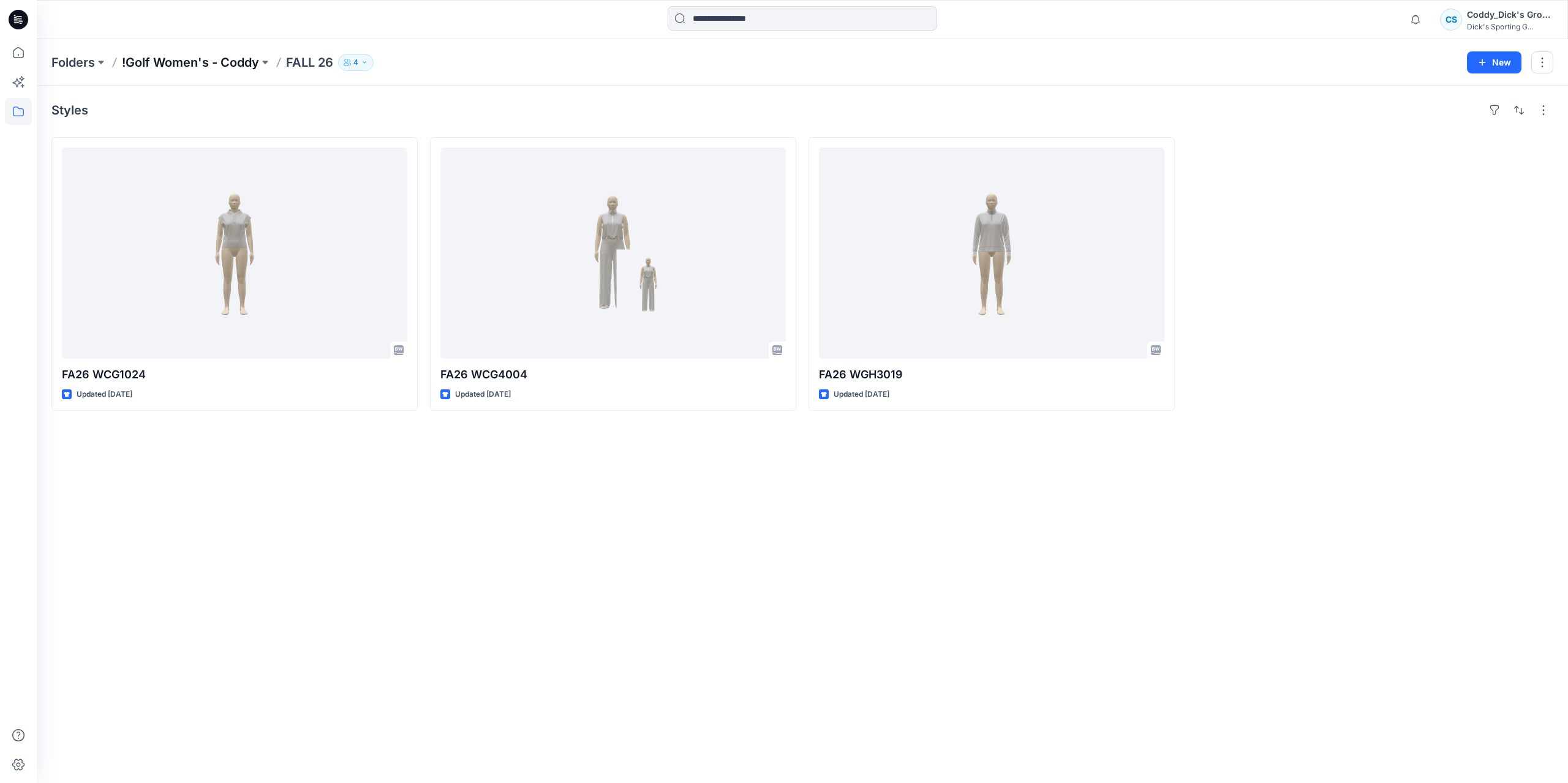
click at [201, 64] on p "!Golf Women's - Coddy" at bounding box center [190, 62] width 137 height 17
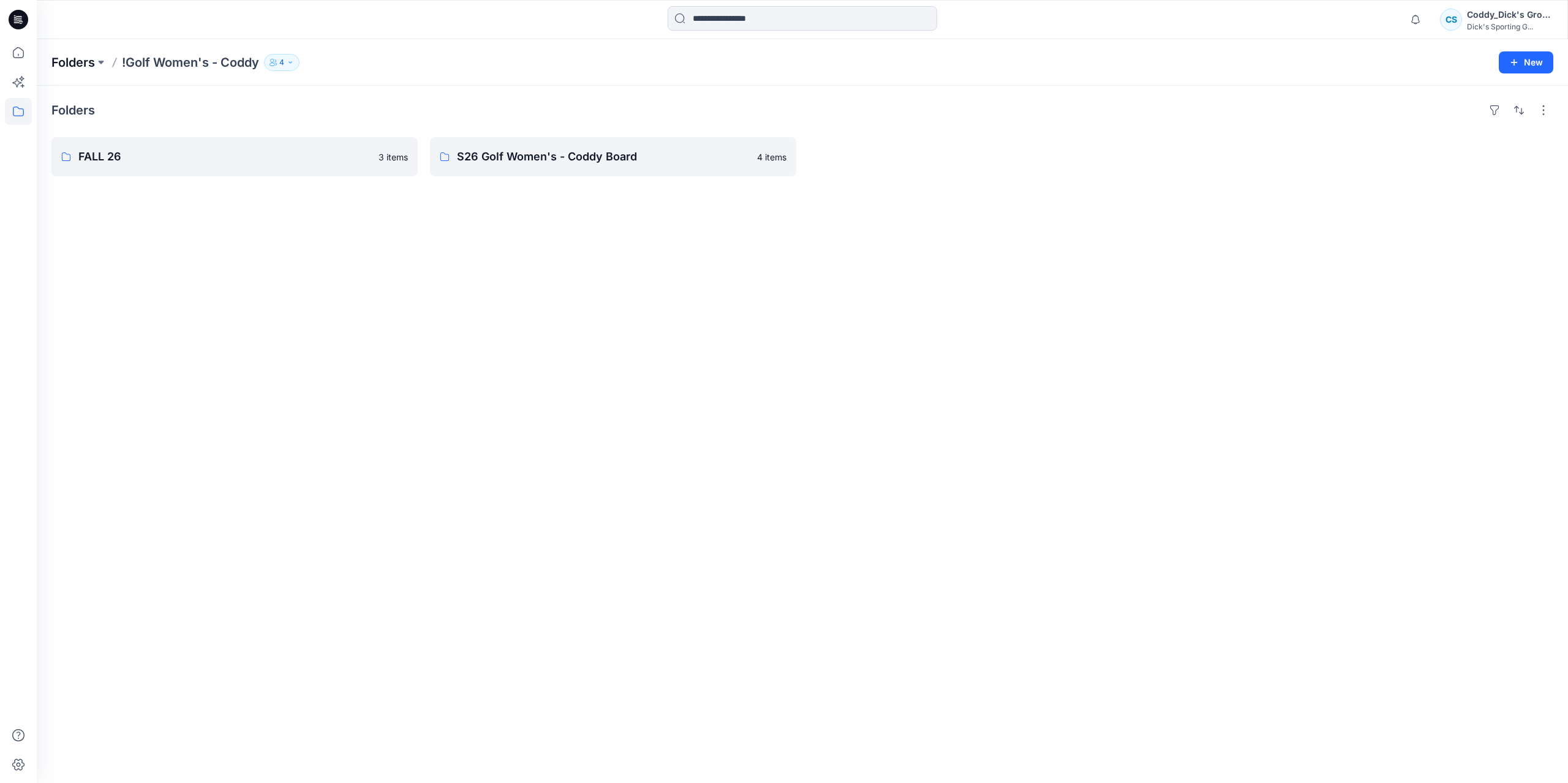
click at [92, 64] on p "Folders" at bounding box center [73, 62] width 44 height 17
click at [1536, 112] on icon "button" at bounding box center [1537, 110] width 10 height 10
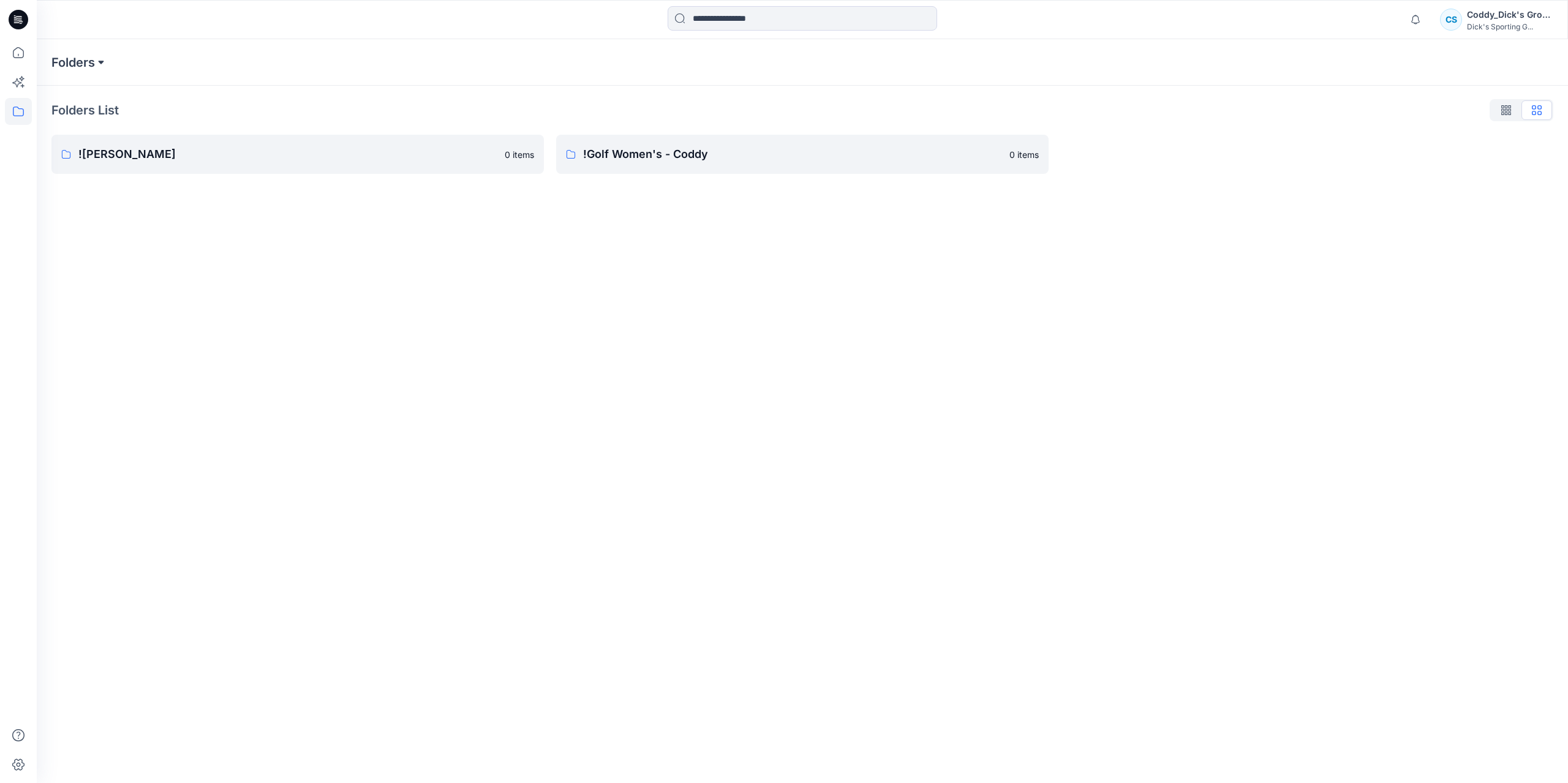
click at [97, 60] on button at bounding box center [102, 62] width 13 height 17
click at [445, 312] on div "Folders Folders !CALIA - Coddy !Golf Women's - Coddy Loading... Folders List !C…" at bounding box center [802, 411] width 1531 height 744
click at [104, 65] on button at bounding box center [102, 62] width 13 height 17
click at [101, 155] on p "![PERSON_NAME]" at bounding box center [97, 150] width 73 height 15
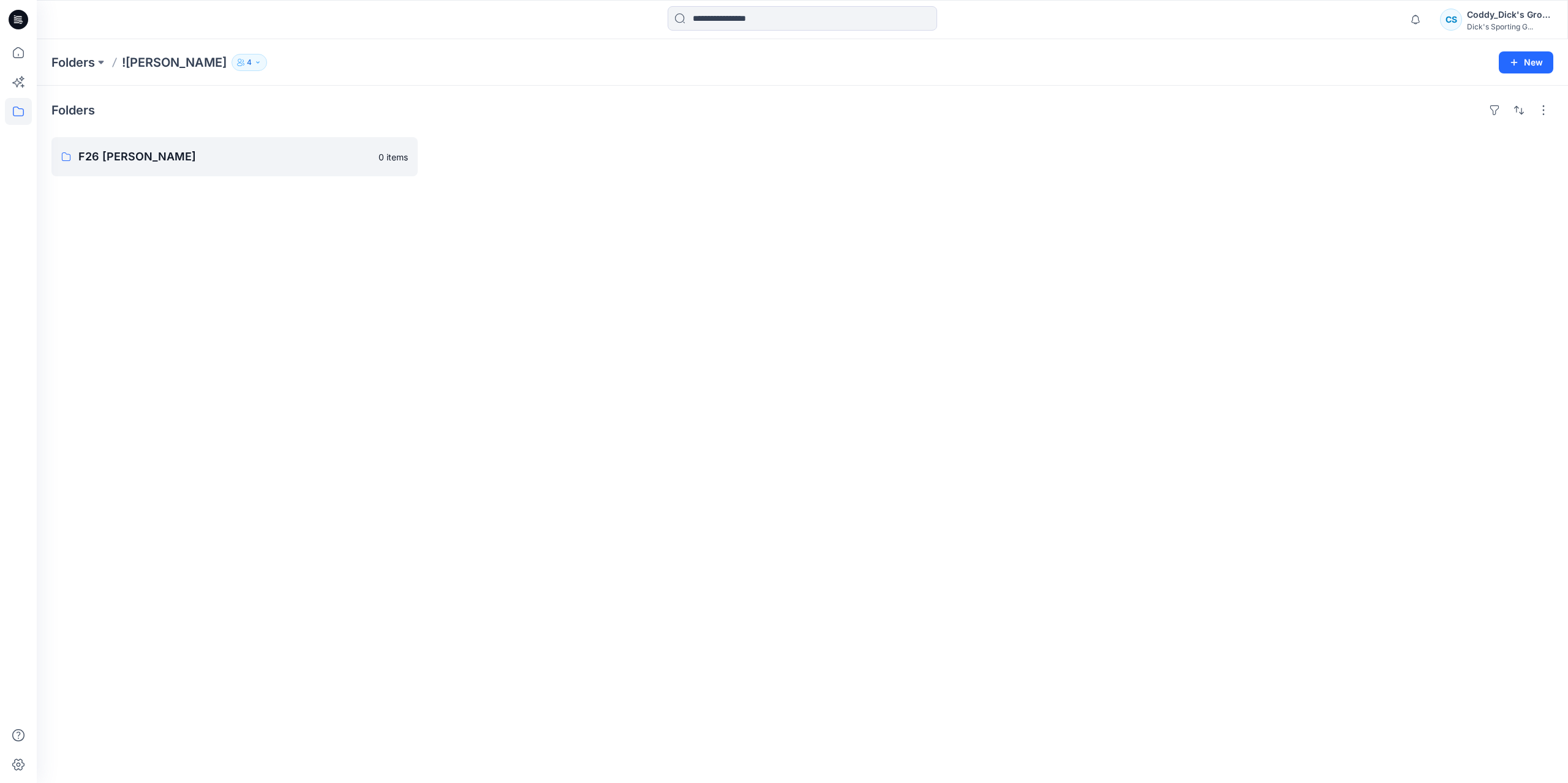
click at [1473, 172] on div at bounding box center [1370, 156] width 366 height 39
click at [1533, 57] on button "New" at bounding box center [1526, 63] width 54 height 22
click at [1252, 291] on div "Folders F26 CALIA - Coddy 0 items" at bounding box center [802, 434] width 1531 height 697
click at [74, 64] on p "Folders" at bounding box center [73, 62] width 44 height 17
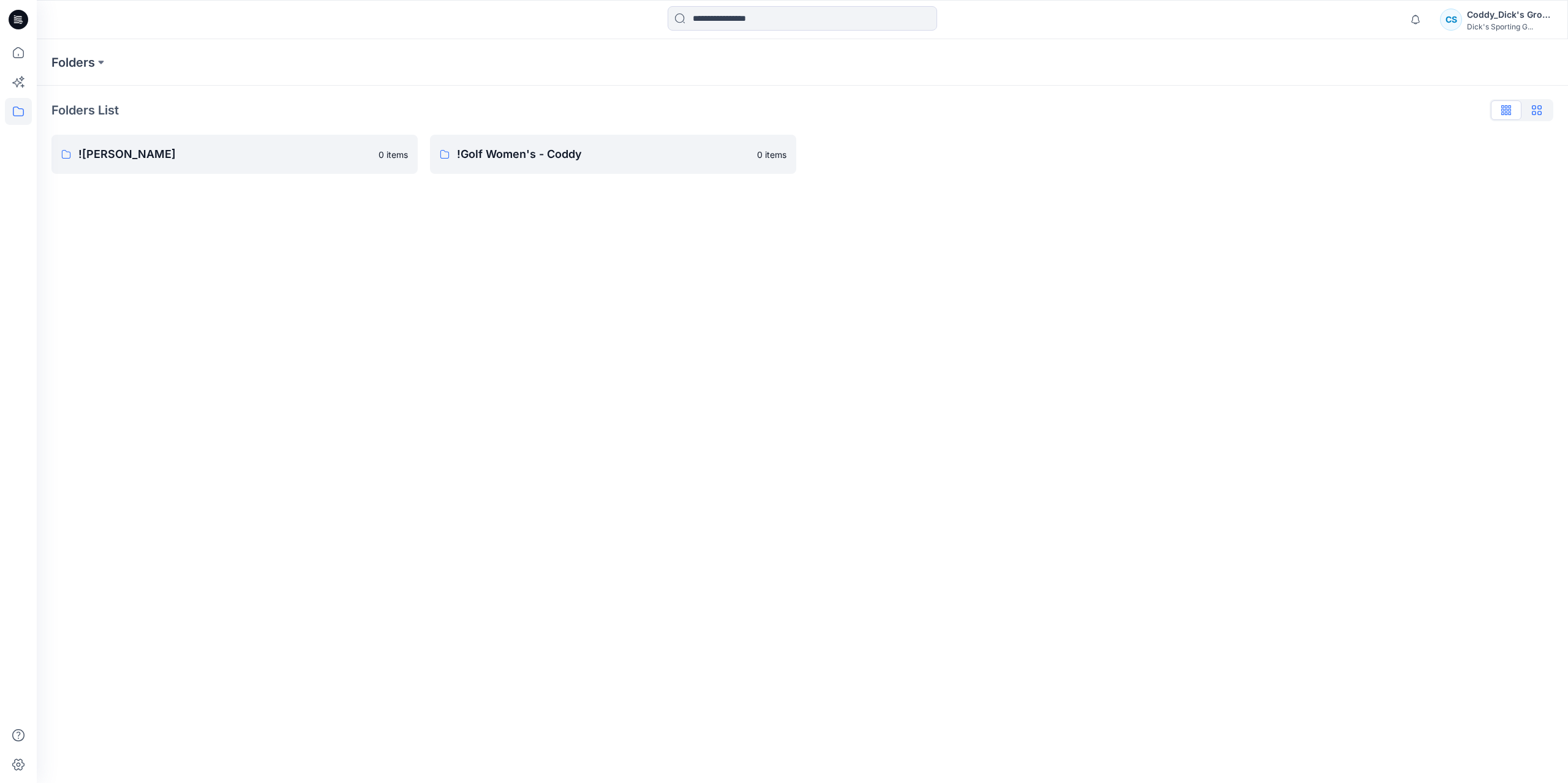
click at [1539, 106] on icon "button" at bounding box center [1537, 110] width 10 height 10
click at [1508, 113] on icon "button" at bounding box center [1506, 112] width 3 height 6
click at [1300, 233] on div "Folders Folders List !CALIA - Coddy 0 items !Golf Women's - Coddy 0 items" at bounding box center [802, 411] width 1531 height 744
click at [526, 249] on div "Folders Folders List !CALIA - Coddy 0 items !Golf Women's - Coddy 0 items" at bounding box center [802, 411] width 1531 height 744
drag, startPoint x: 526, startPoint y: 245, endPoint x: 446, endPoint y: 265, distance: 82.5
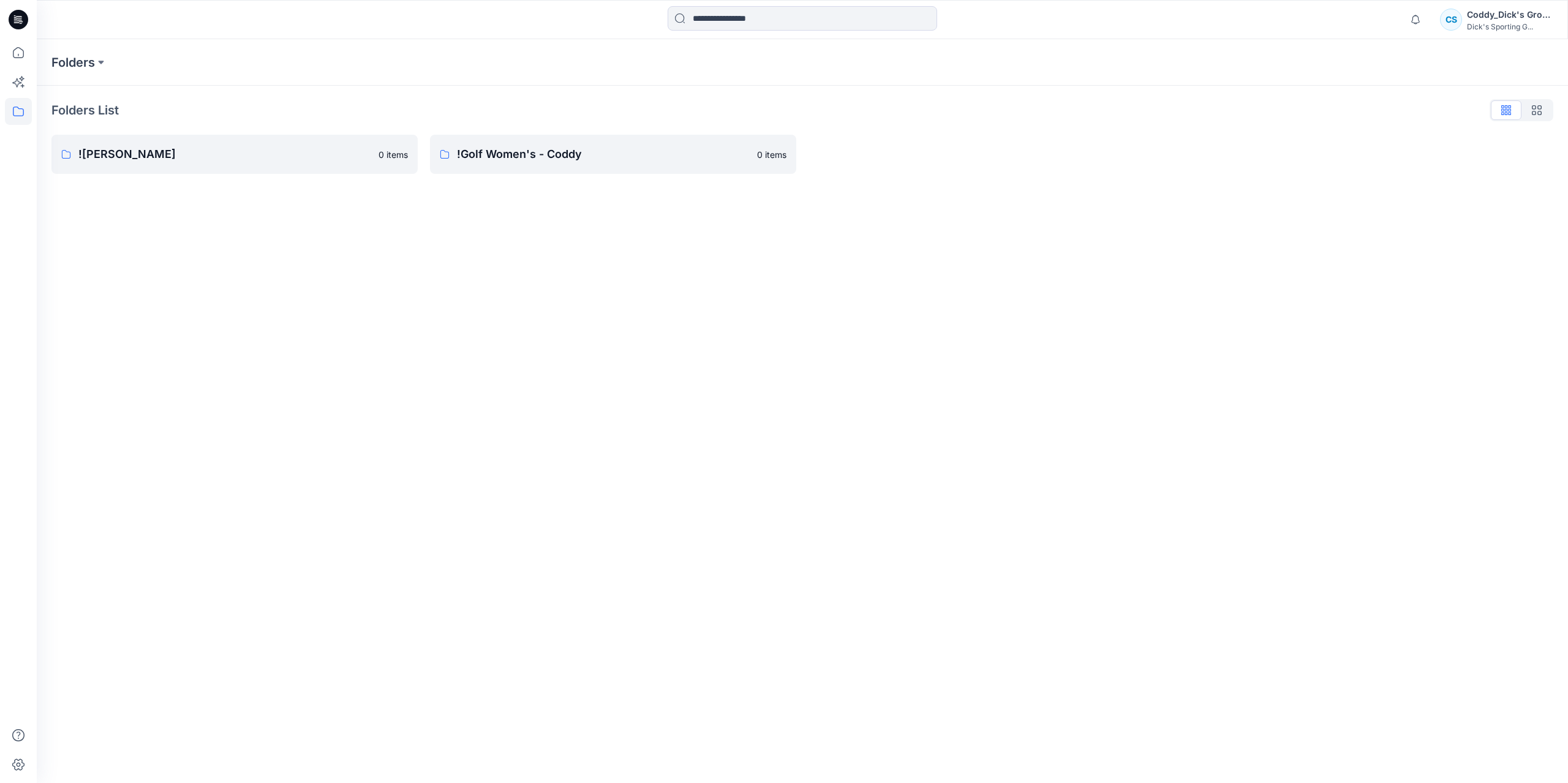
click at [446, 265] on div "Folders Folders List !CALIA - Coddy 0 items !Golf Women's - Coddy 0 items" at bounding box center [802, 411] width 1531 height 744
drag, startPoint x: 33, startPoint y: 91, endPoint x: 22, endPoint y: 90, distance: 11.0
click at [23, 91] on div at bounding box center [18, 392] width 37 height 783
click at [22, 90] on icon at bounding box center [18, 82] width 27 height 27
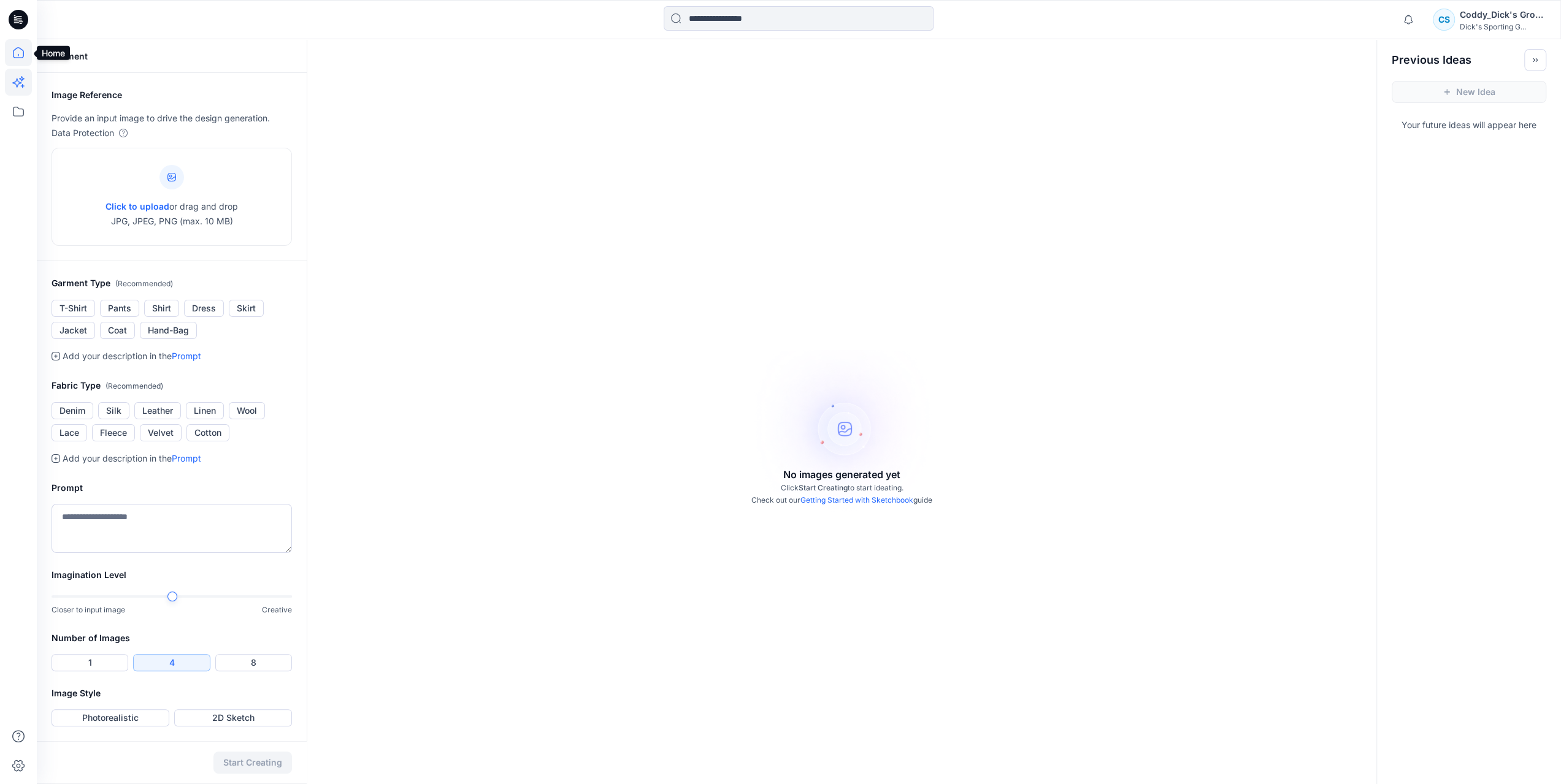
click at [13, 52] on icon at bounding box center [18, 53] width 11 height 11
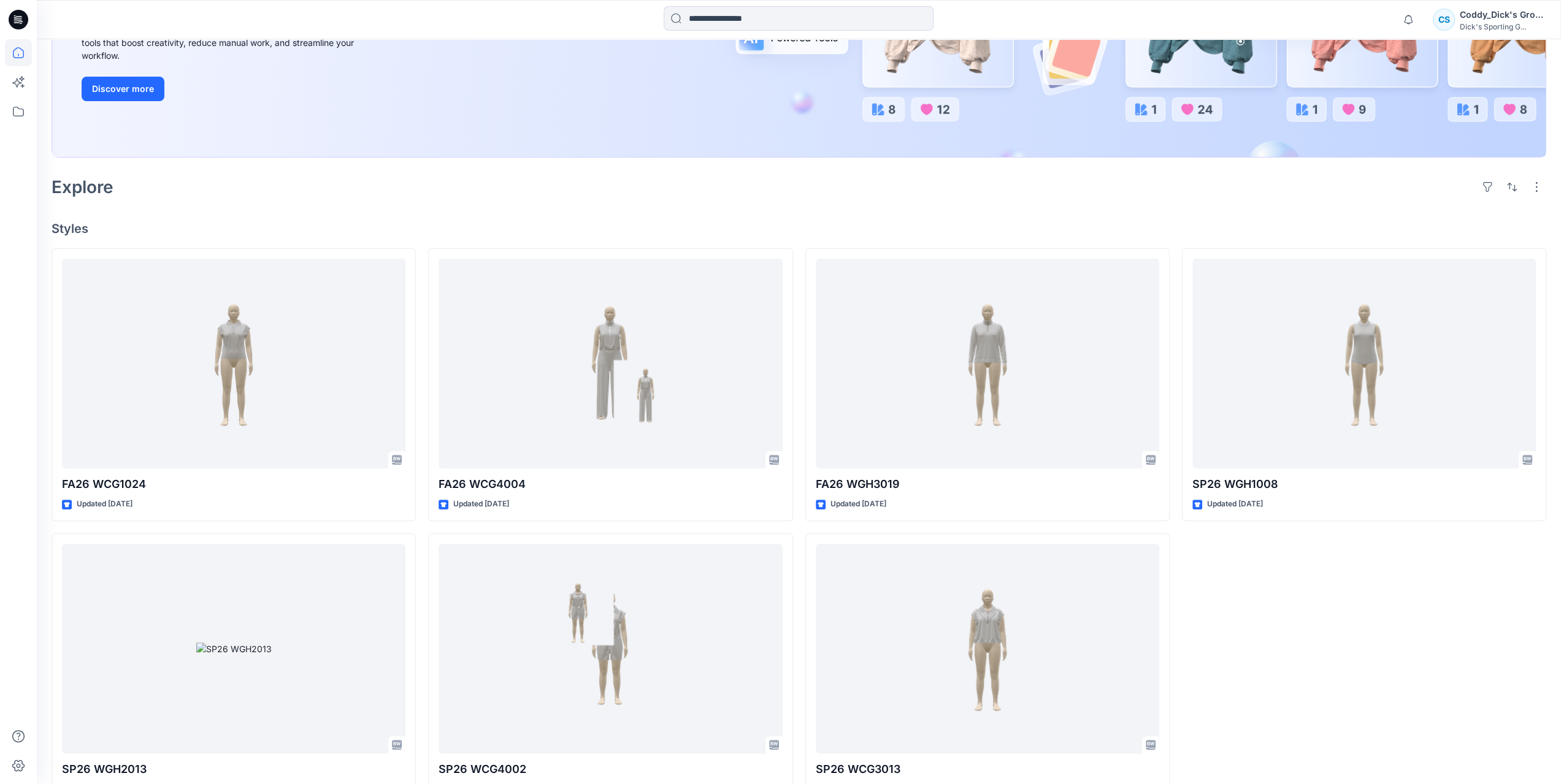
scroll to position [245, 0]
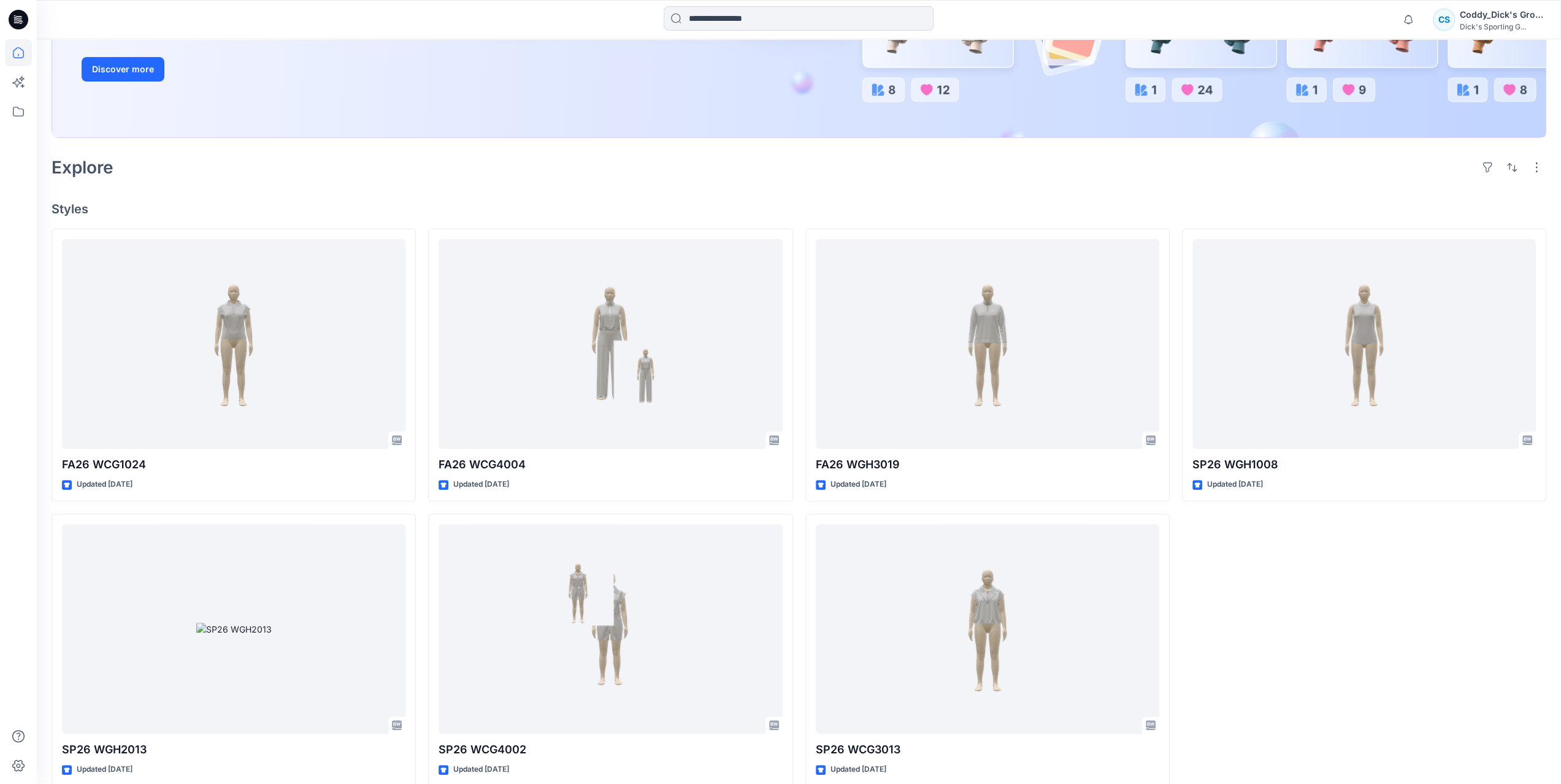
drag, startPoint x: 210, startPoint y: 157, endPoint x: 153, endPoint y: 172, distance: 58.9
click at [153, 172] on div "Explore" at bounding box center [799, 167] width 1495 height 29
drag, startPoint x: 235, startPoint y: 175, endPoint x: 606, endPoint y: 185, distance: 371.1
click at [606, 185] on div "Welcome back, Coddy_Dick's New New Unleash Creativity, Speed Up Development Exp…" at bounding box center [799, 297] width 1524 height 1008
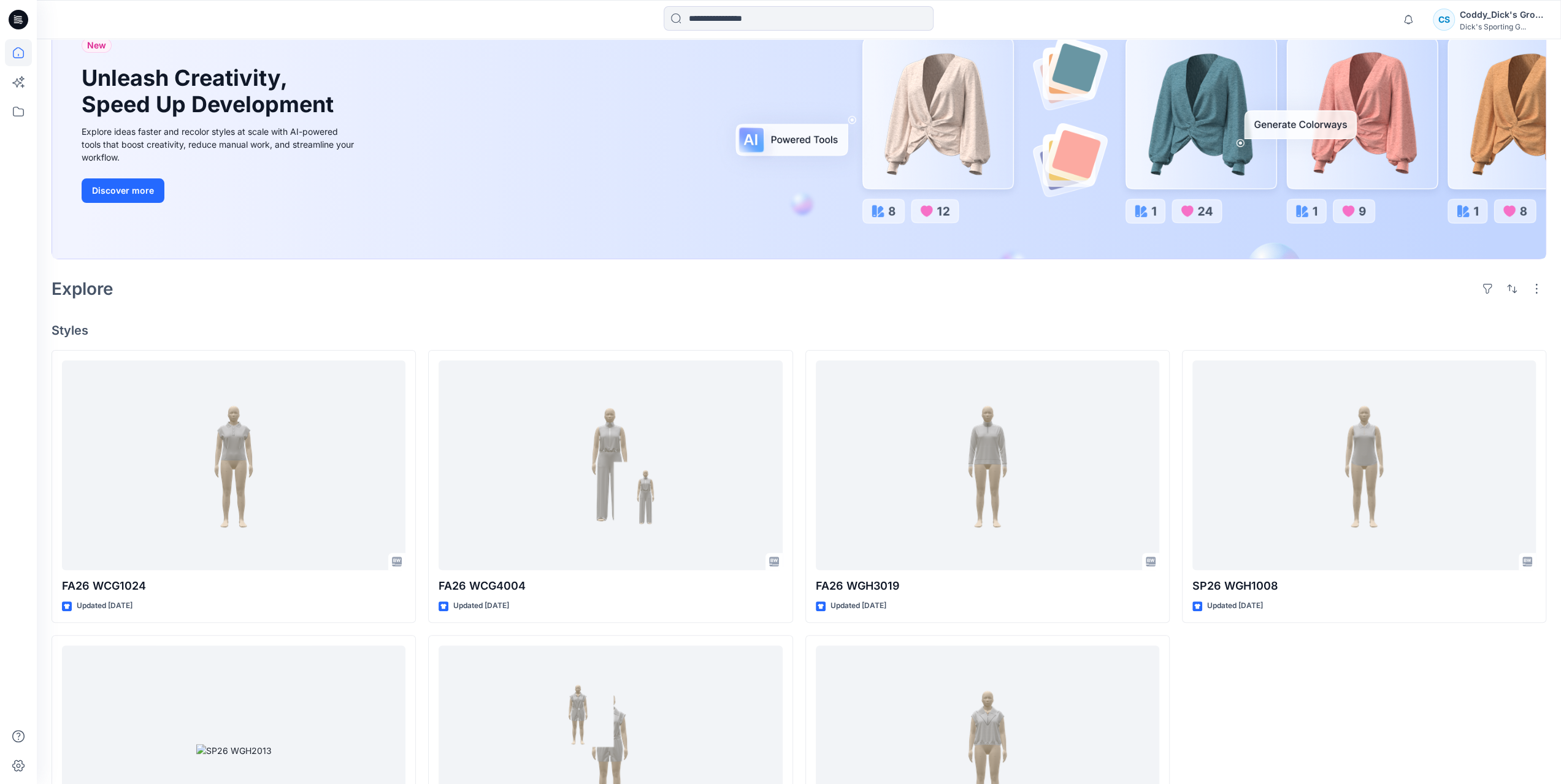
scroll to position [0, 0]
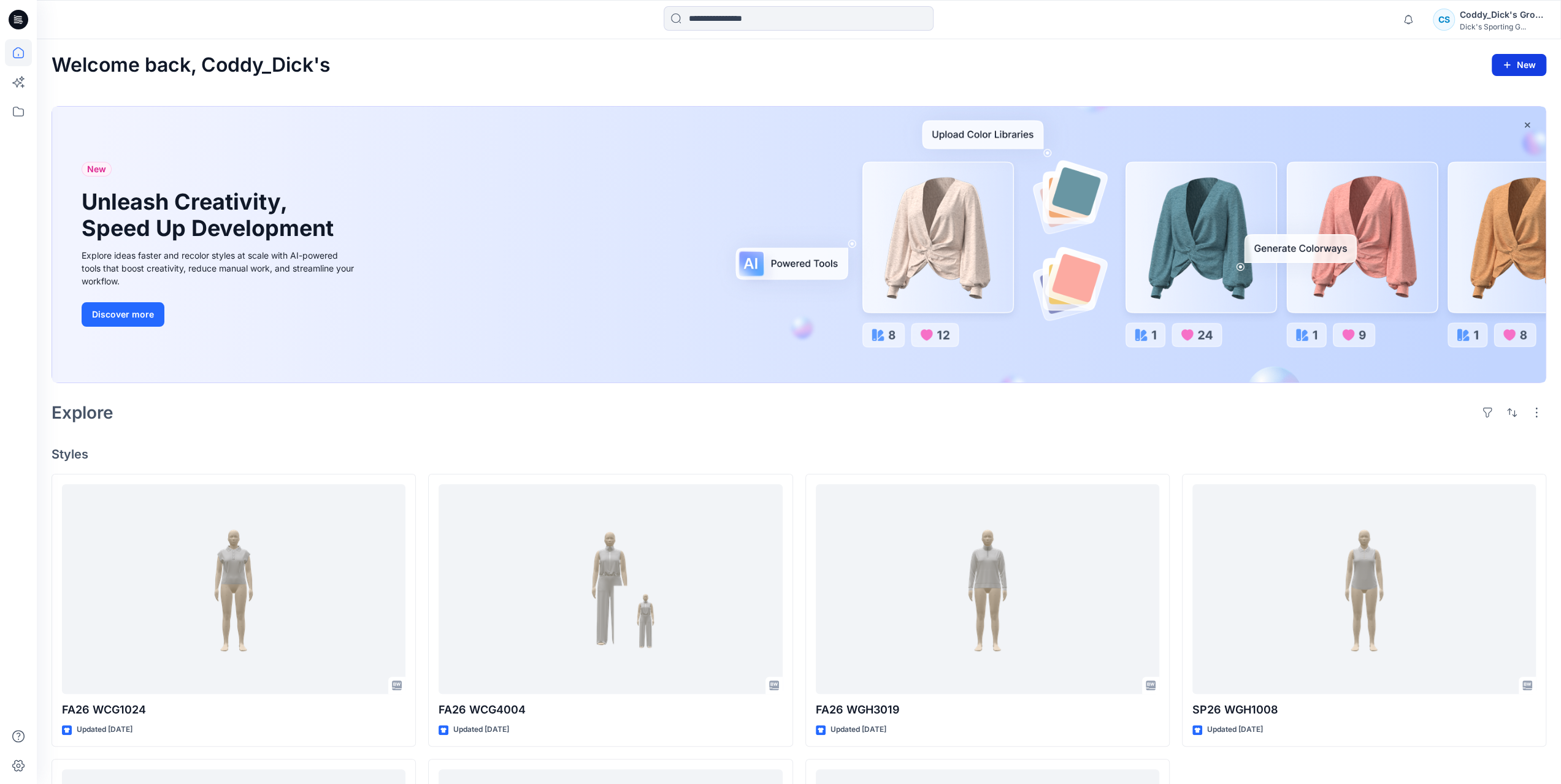
click at [1530, 60] on button "New" at bounding box center [1519, 65] width 54 height 22
click at [1379, 70] on div "Welcome back, Coddy_Dick's New New Style" at bounding box center [799, 65] width 1495 height 23
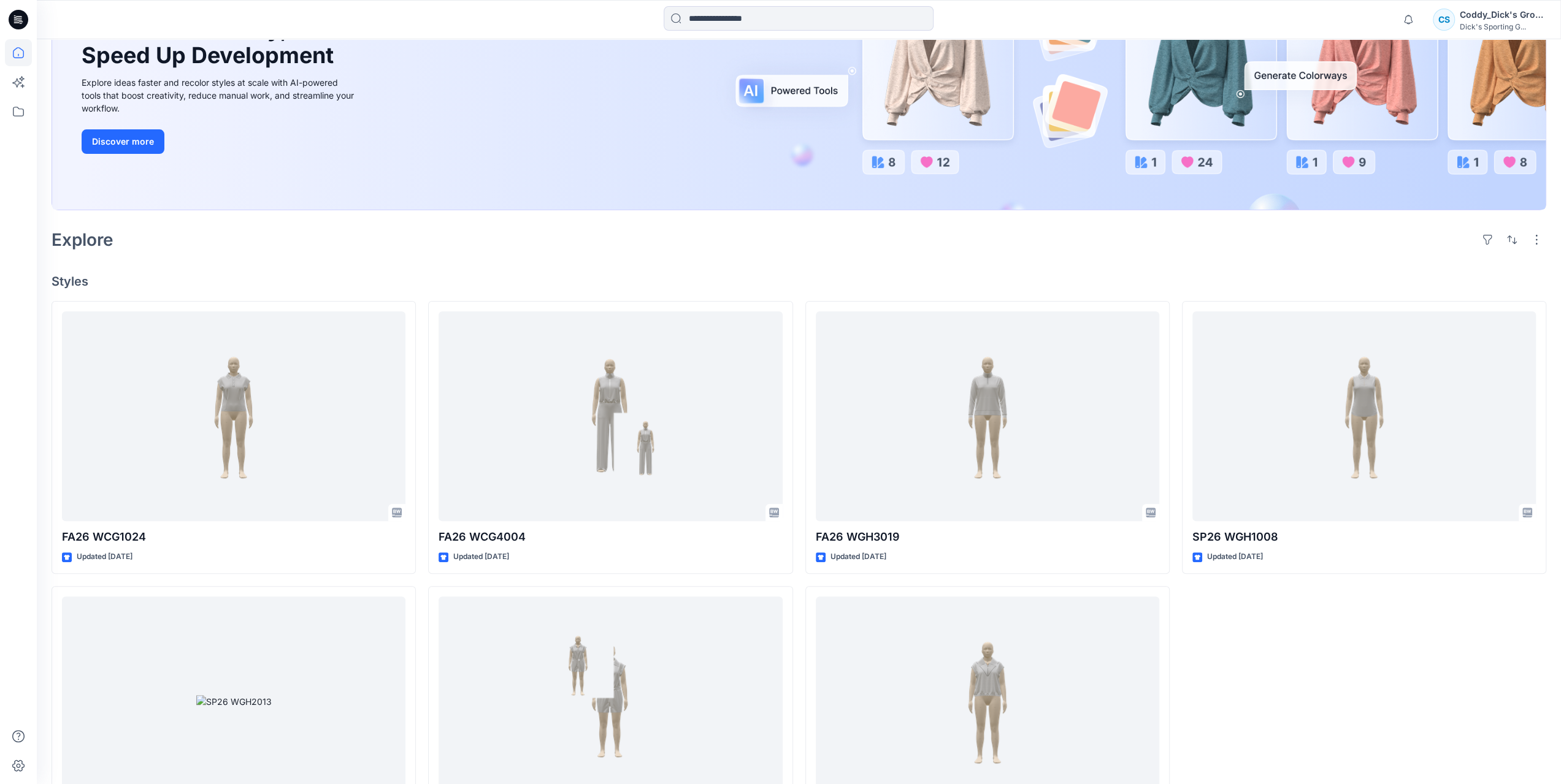
scroll to position [184, 0]
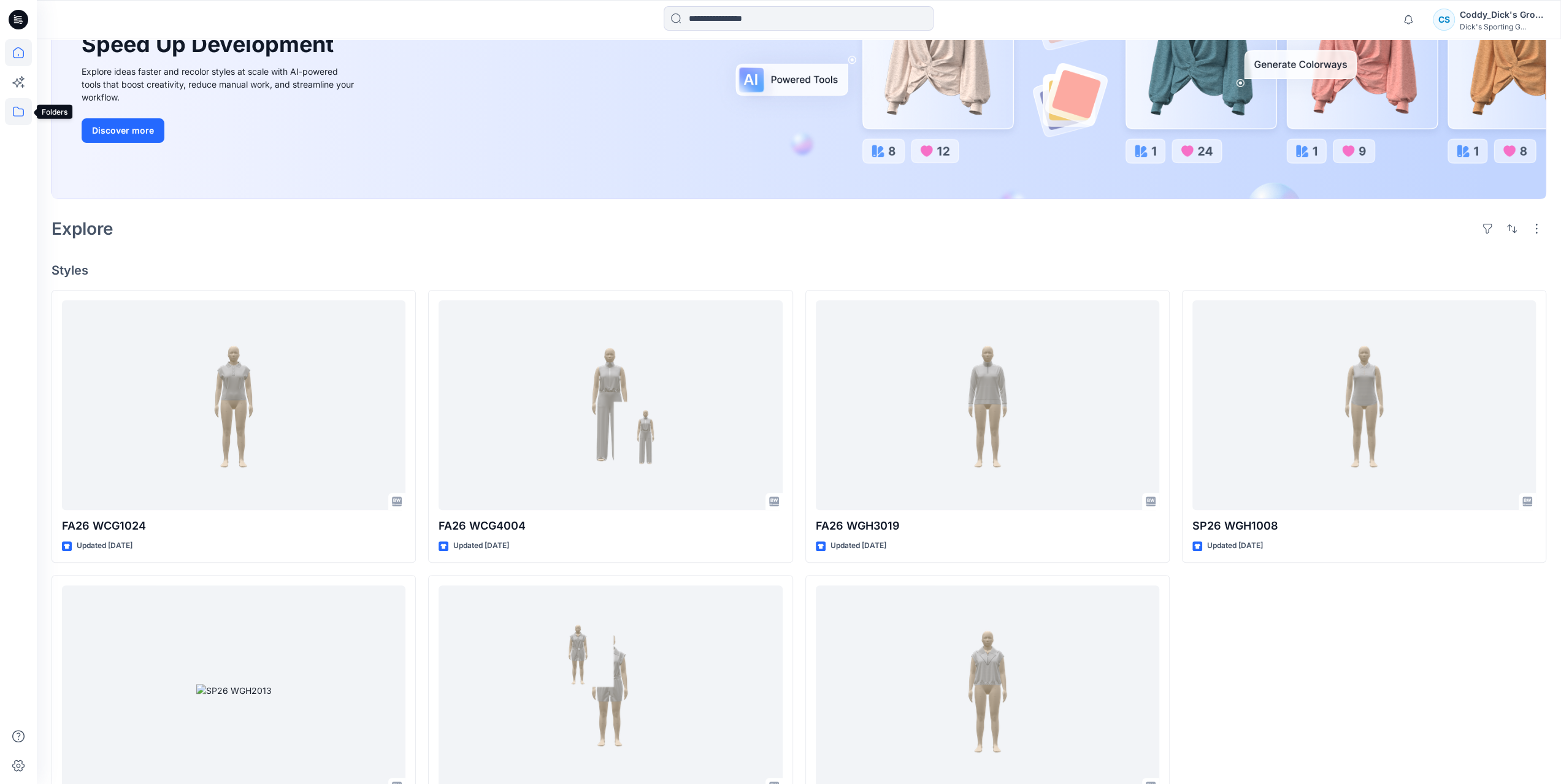
click at [24, 118] on icon at bounding box center [18, 111] width 27 height 27
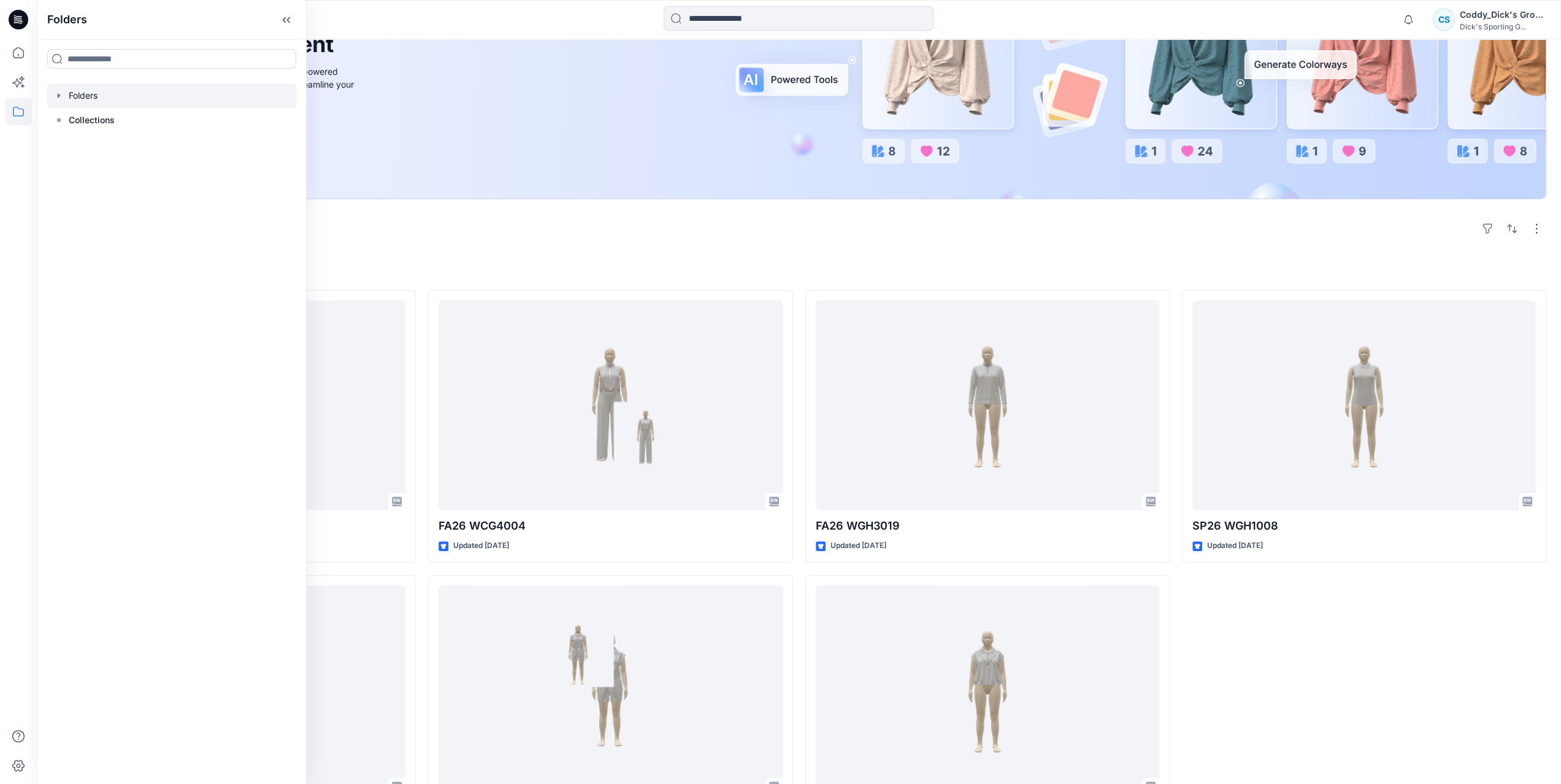
click at [139, 100] on div at bounding box center [171, 95] width 250 height 24
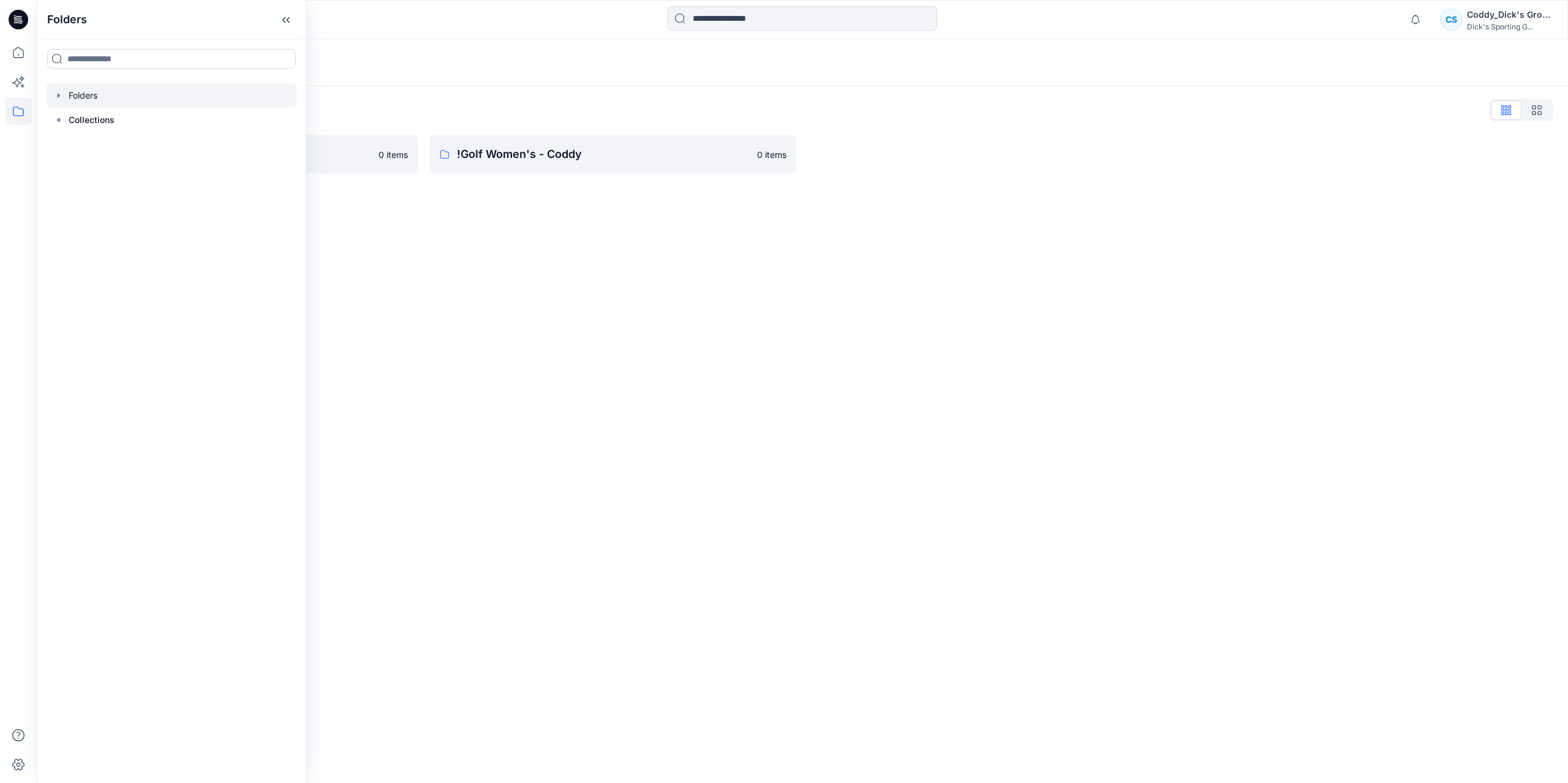
click at [1013, 321] on div "Folders Folders List !CALIA - Coddy 0 items !Golf Women's - Coddy 0 items" at bounding box center [802, 411] width 1531 height 744
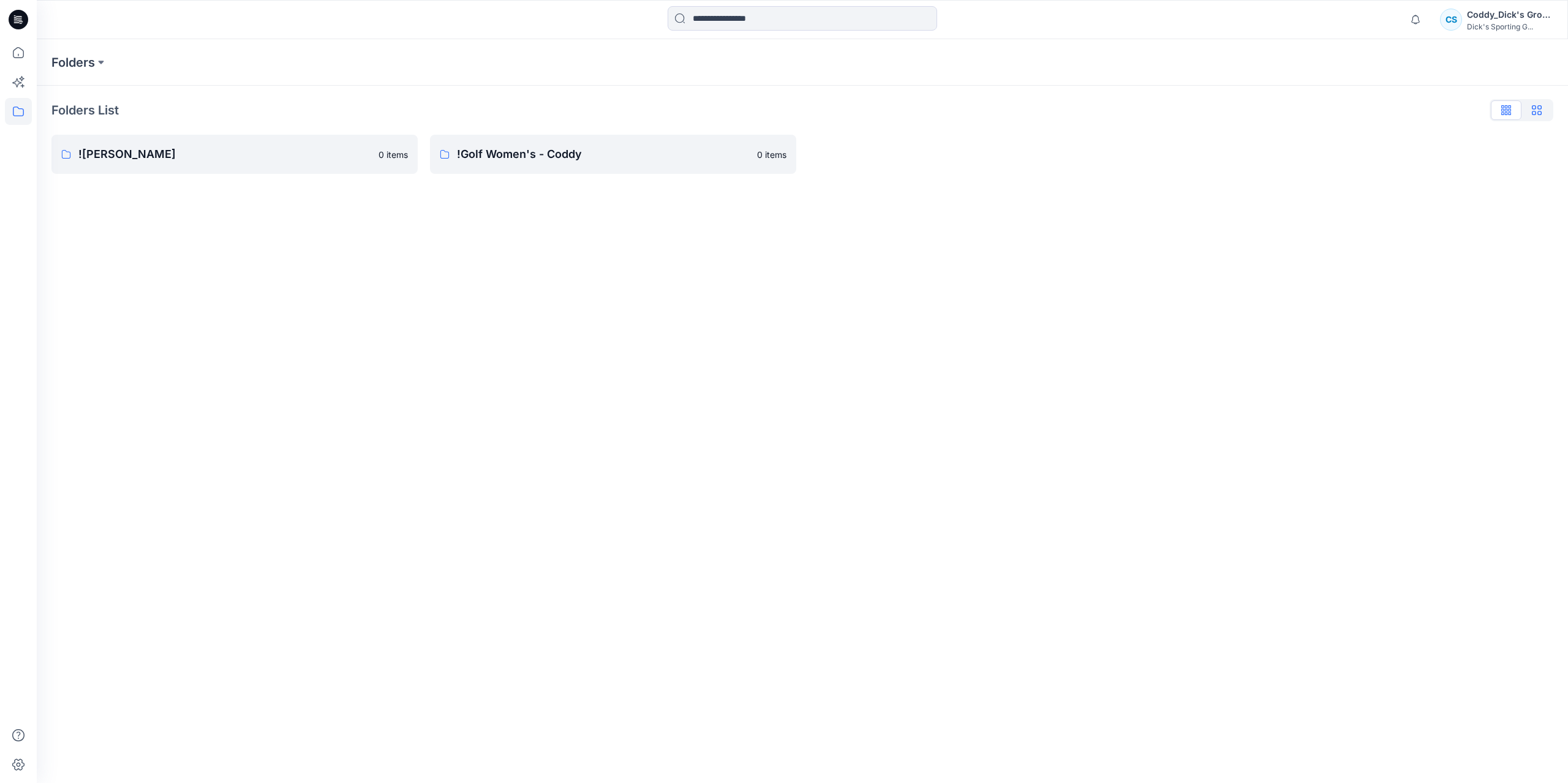
click at [1536, 115] on icon "button" at bounding box center [1537, 110] width 10 height 10
click at [1508, 115] on icon "button" at bounding box center [1506, 110] width 10 height 10
click at [1212, 243] on div "Folders Folders List !CALIA - Coddy 0 items !Golf Women's - Coddy 0 items" at bounding box center [802, 411] width 1531 height 744
click at [1546, 113] on button "button" at bounding box center [1537, 110] width 31 height 19
click at [1307, 198] on div "Folders Folders List !CALIA - Coddy 0 items !Golf Women's - Coddy 0 items" at bounding box center [802, 411] width 1531 height 744
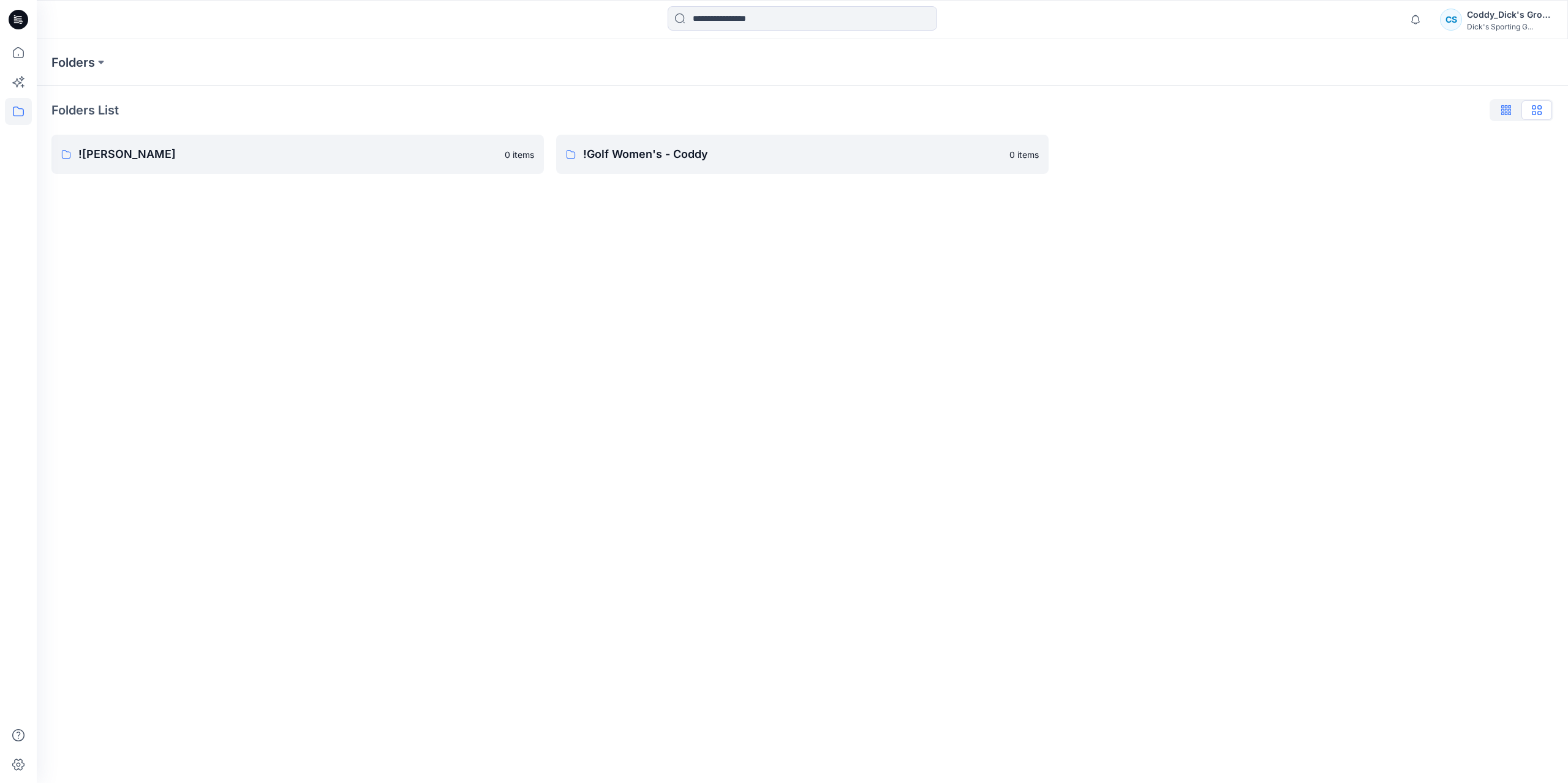
click at [1512, 107] on button "button" at bounding box center [1506, 110] width 31 height 19
drag, startPoint x: 356, startPoint y: 269, endPoint x: 783, endPoint y: 271, distance: 427.0
click at [852, 282] on div "Folders Folders List !CALIA - Coddy 0 items !Golf Women's - Coddy 0 items" at bounding box center [802, 411] width 1531 height 744
click at [366, 159] on p "![PERSON_NAME]" at bounding box center [225, 154] width 293 height 17
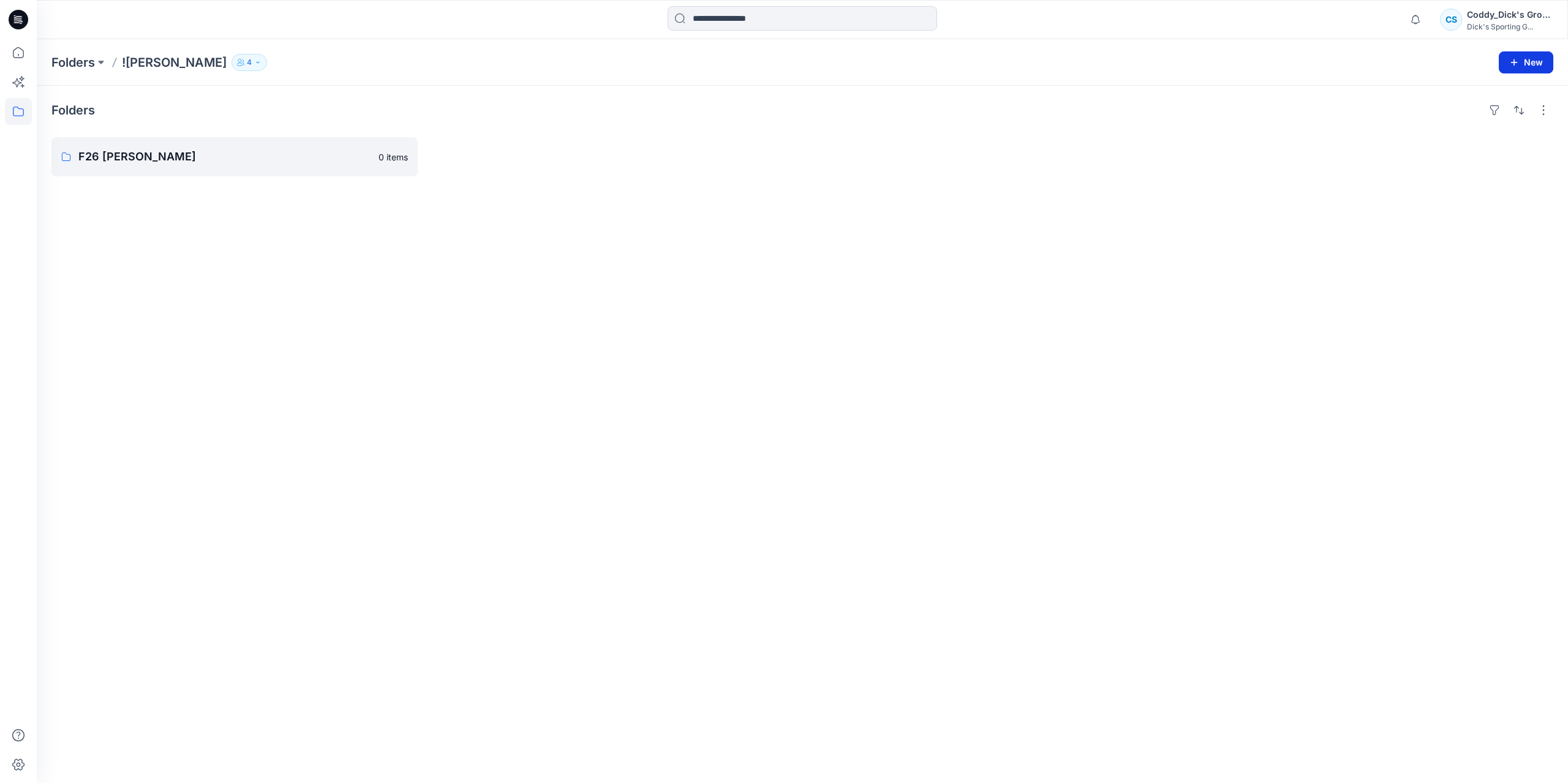
click at [1523, 67] on button "New" at bounding box center [1526, 63] width 54 height 22
click at [1094, 201] on div "Folders F26 CALIA - Coddy 0 items" at bounding box center [802, 434] width 1531 height 697
click at [85, 64] on p "Folders" at bounding box center [73, 62] width 44 height 17
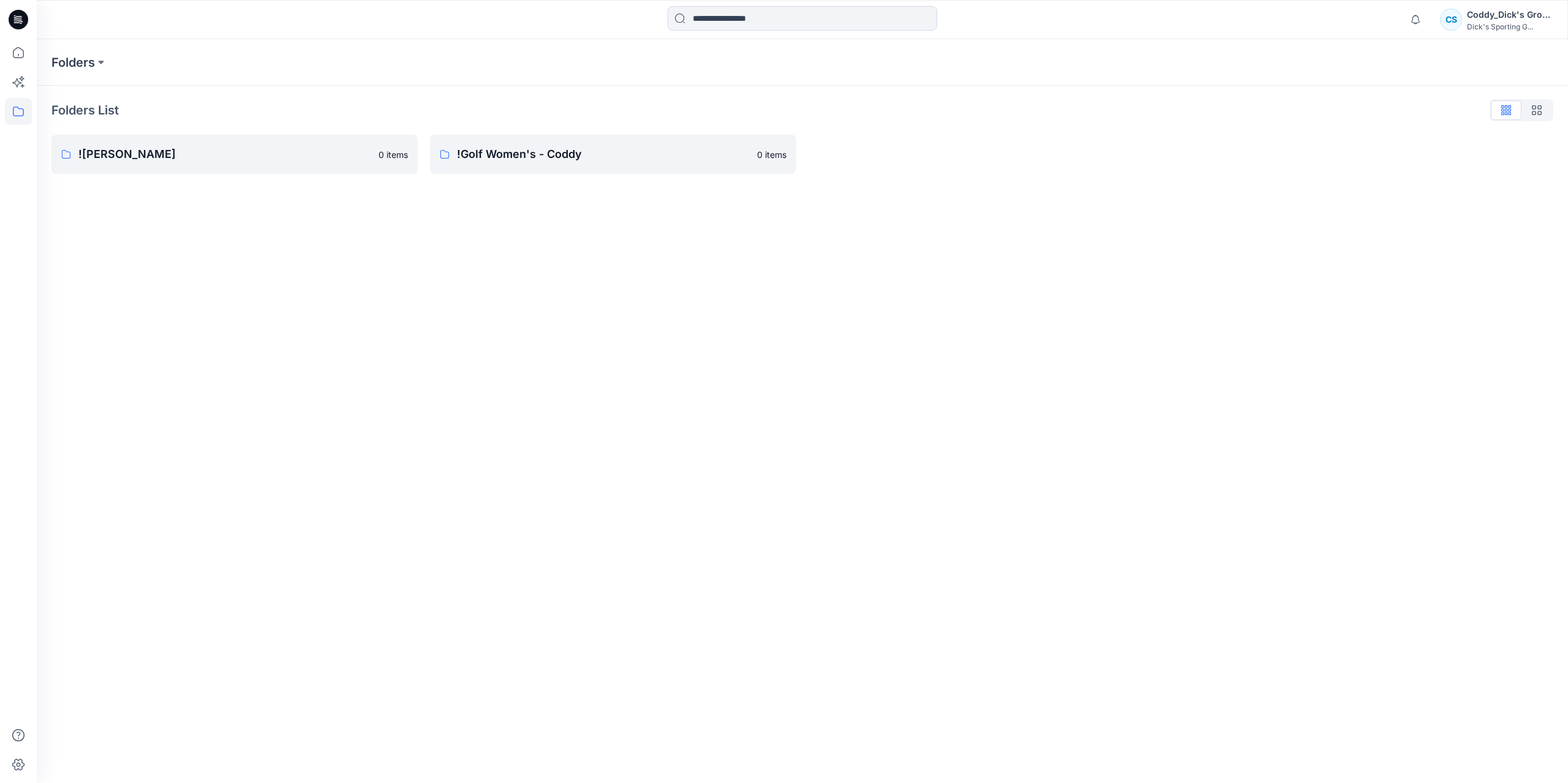
drag, startPoint x: 1145, startPoint y: 245, endPoint x: 1117, endPoint y: 243, distance: 28.1
click at [1145, 244] on div "Folders Folders List !CALIA - Coddy 0 items !Golf Women's - Coddy 0 items" at bounding box center [802, 411] width 1531 height 744
click at [334, 166] on link "!CALIA - Coddy 0 items" at bounding box center [234, 154] width 366 height 39
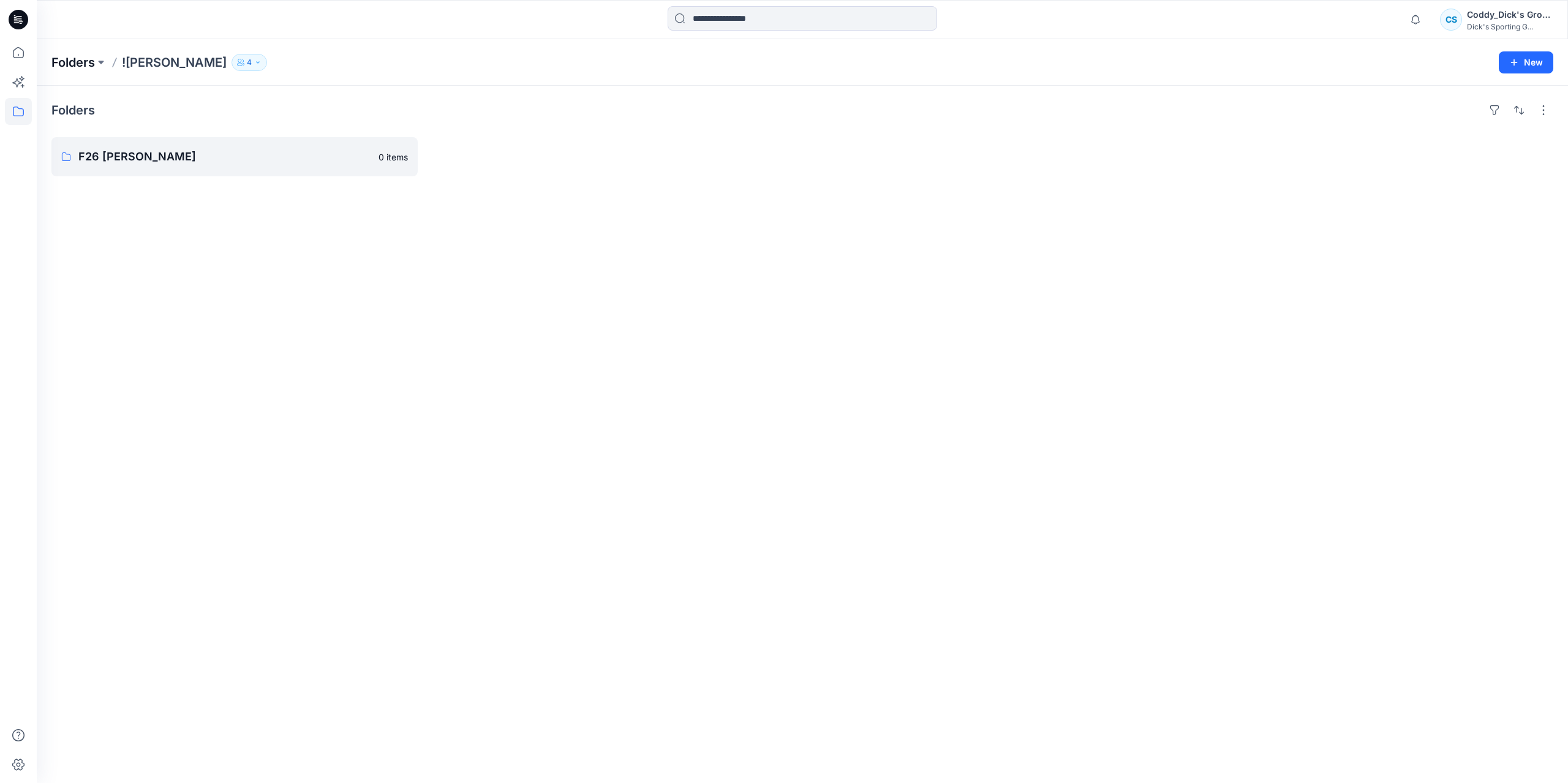
click at [83, 60] on p "Folders" at bounding box center [73, 62] width 44 height 17
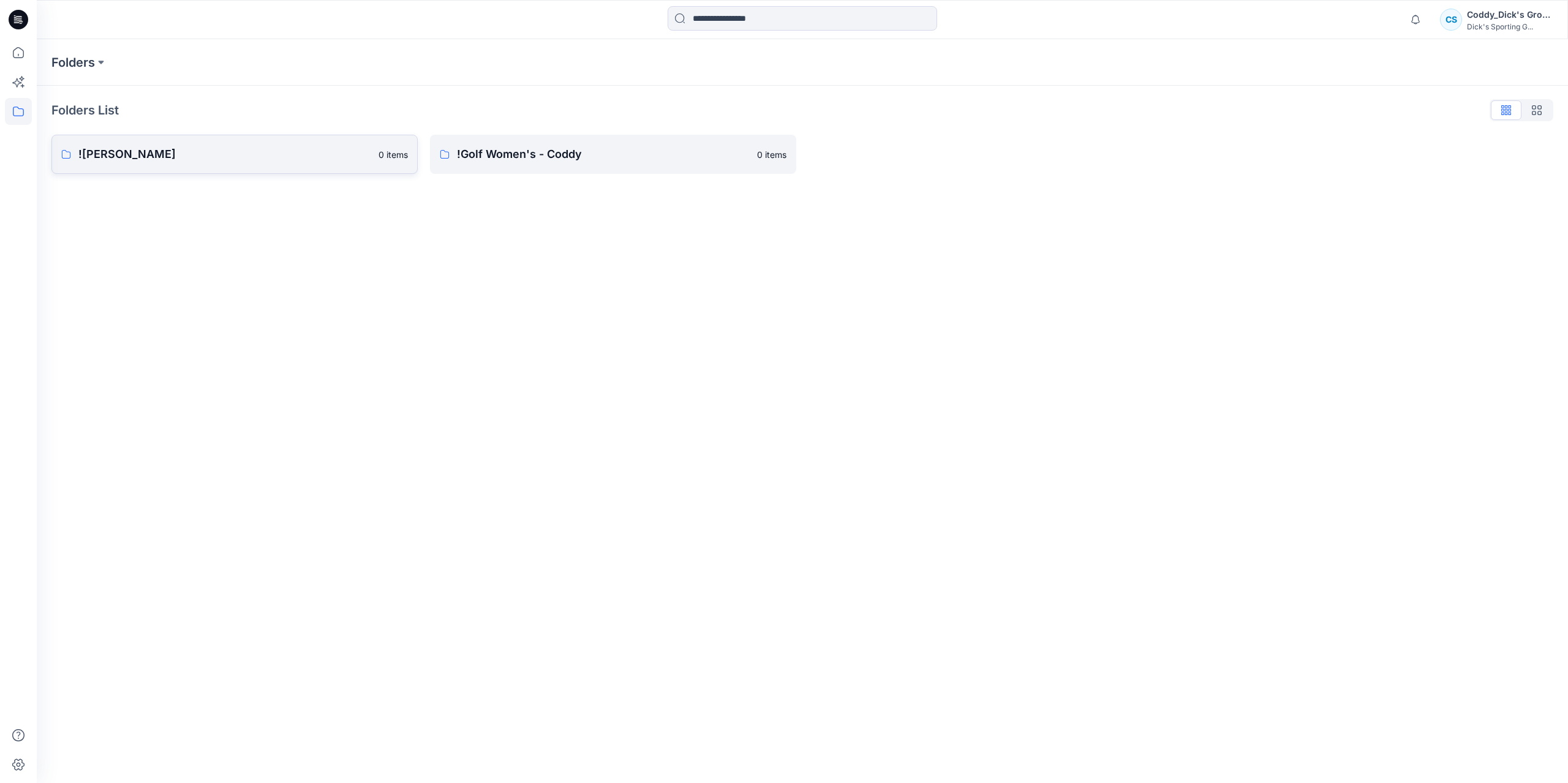
click at [276, 152] on p "![PERSON_NAME]" at bounding box center [225, 154] width 293 height 17
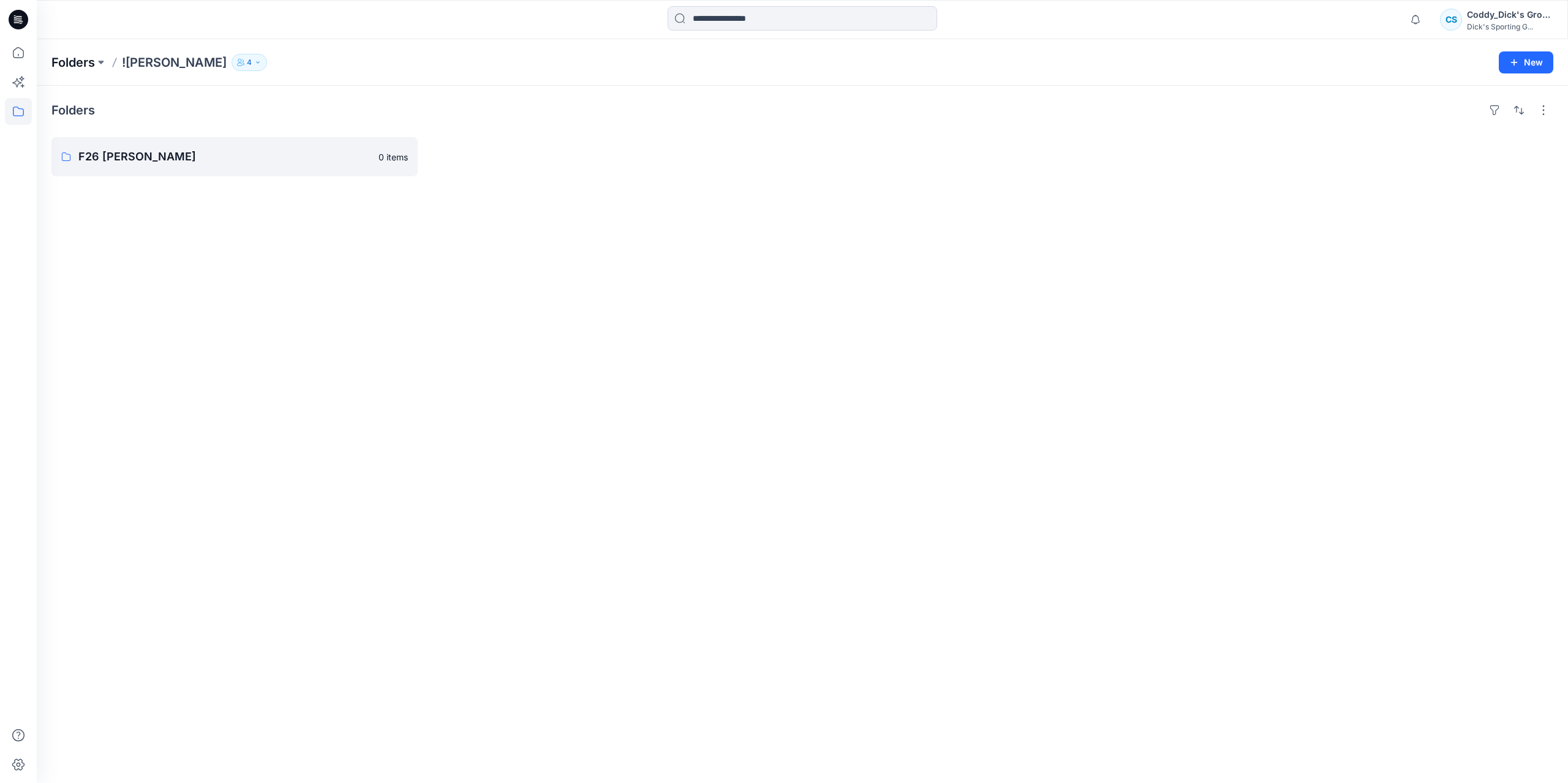
click at [74, 69] on p "Folders" at bounding box center [73, 62] width 44 height 17
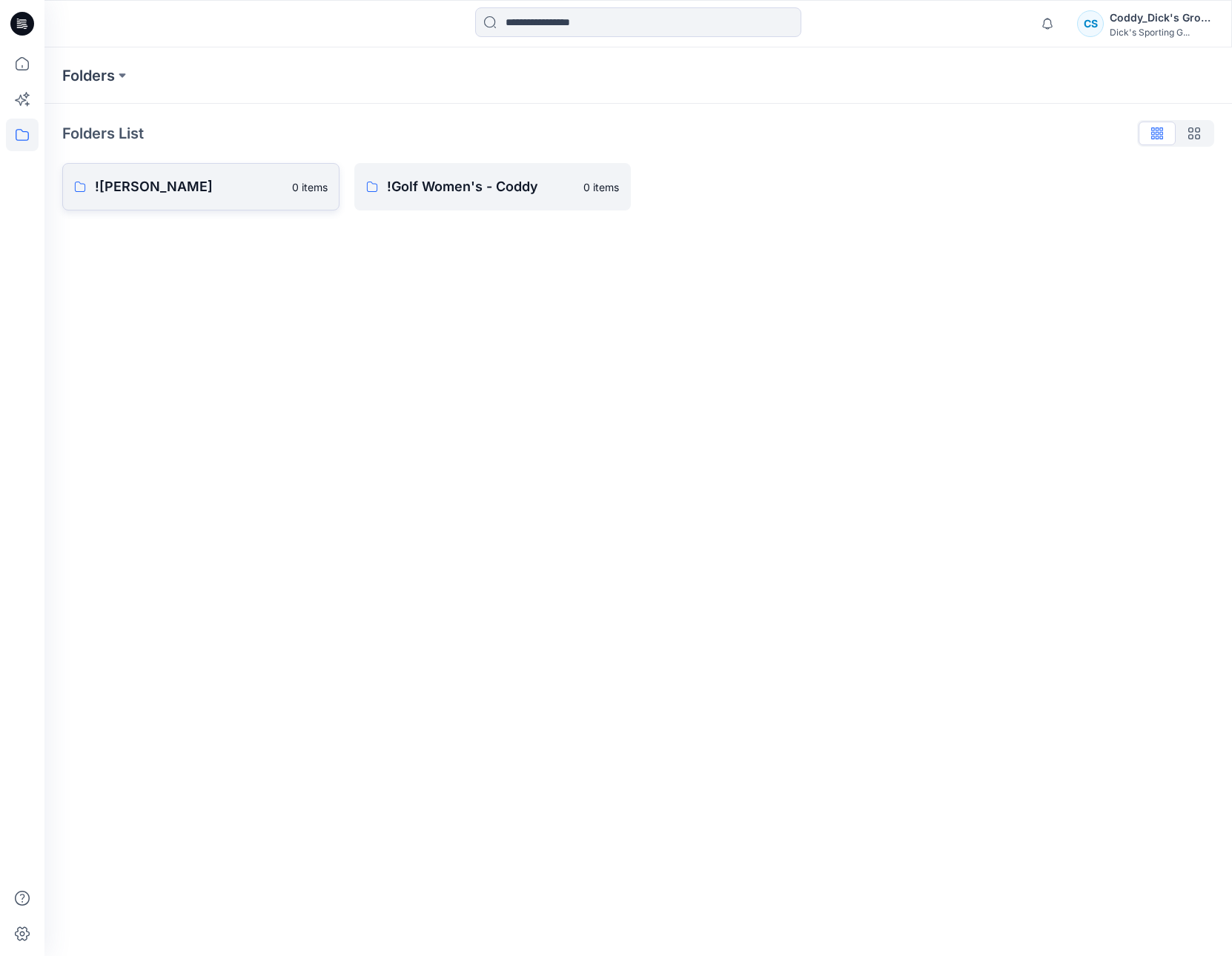
click at [223, 190] on p "![PERSON_NAME]" at bounding box center [189, 187] width 189 height 21
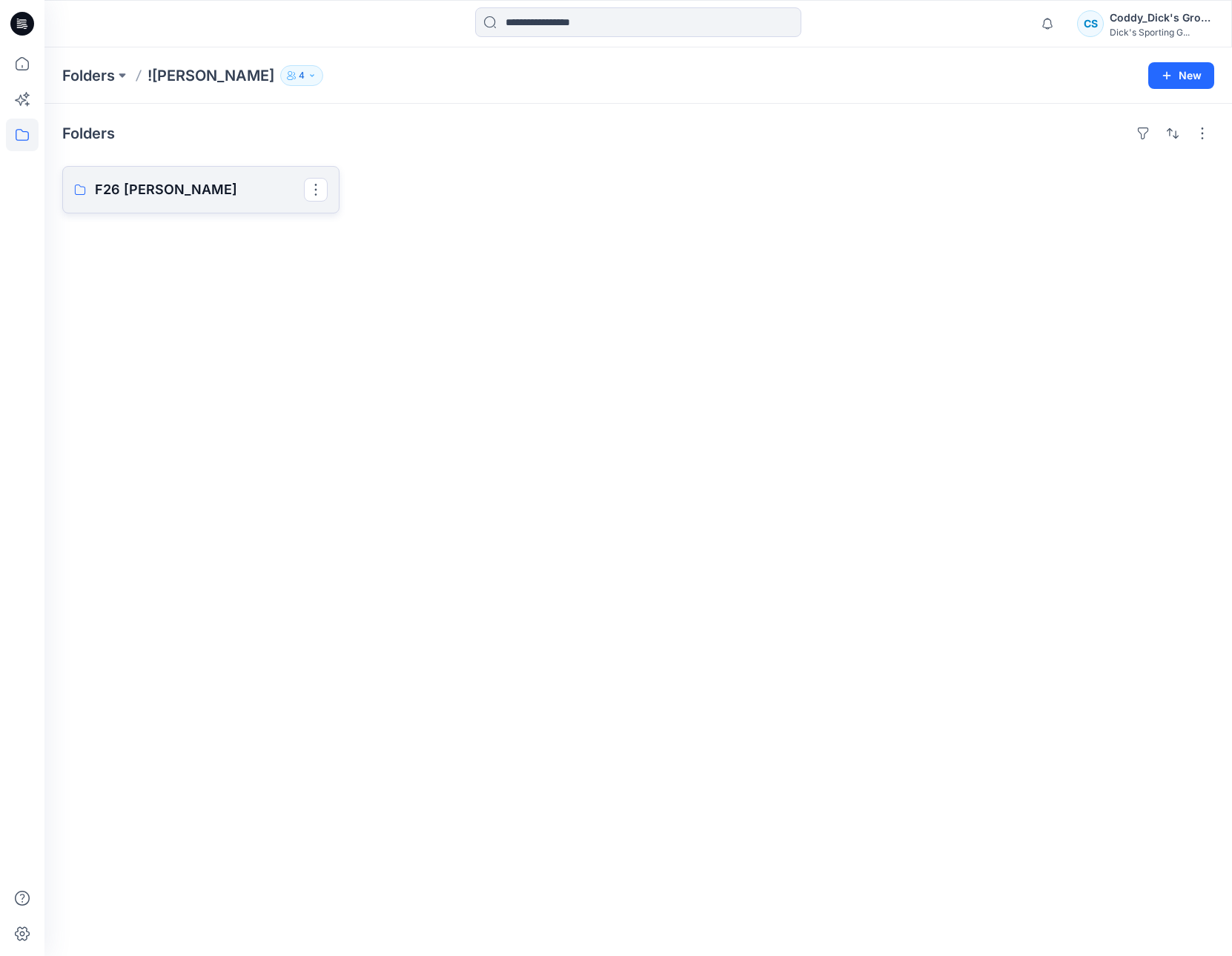
click at [157, 184] on p "F26 [PERSON_NAME]" at bounding box center [199, 189] width 209 height 21
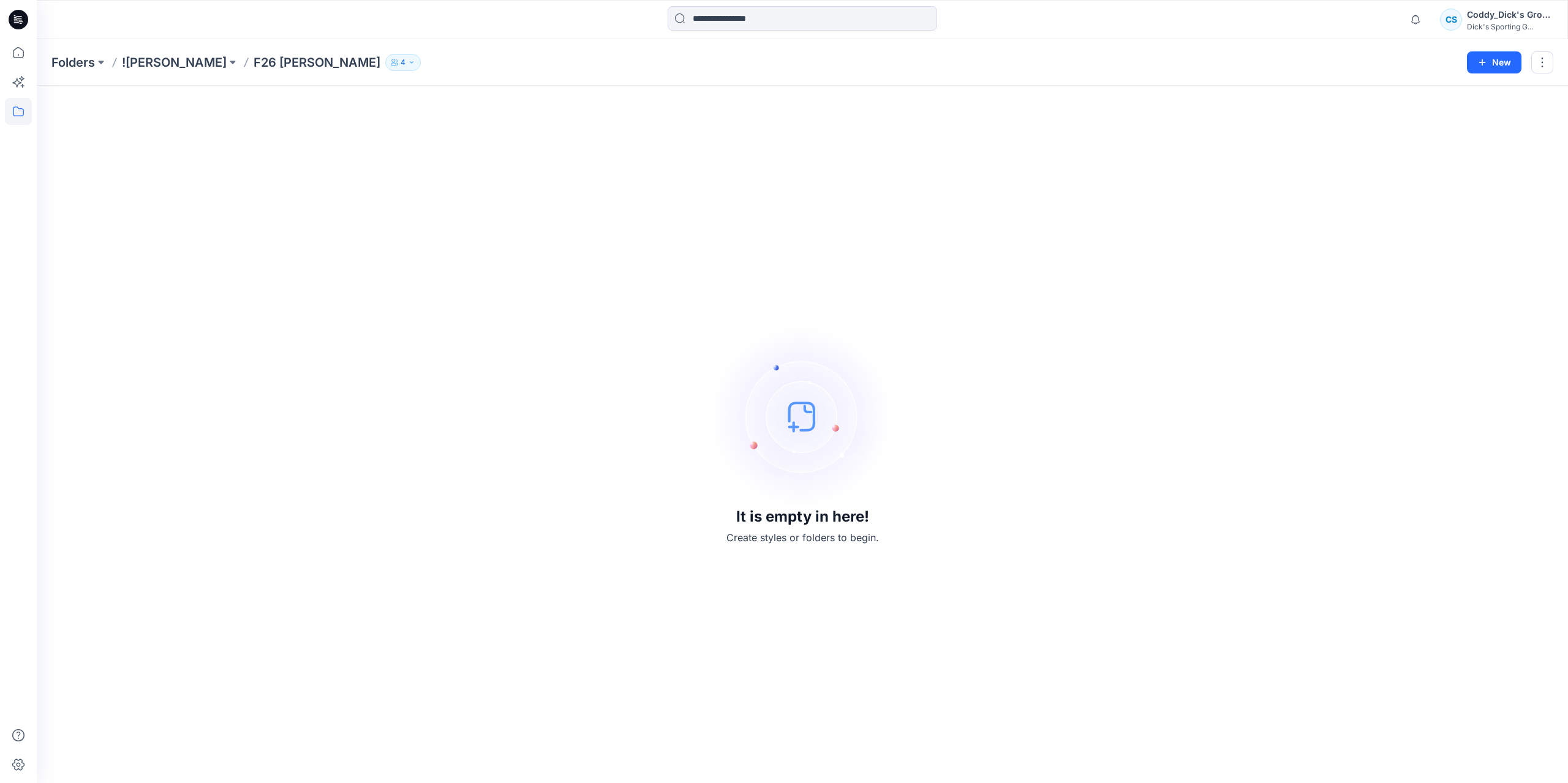
click at [276, 60] on p "F26 [PERSON_NAME]" at bounding box center [317, 62] width 127 height 17
click at [1484, 62] on icon "button" at bounding box center [1482, 62] width 6 height 6
click at [1445, 94] on p "New Style" at bounding box center [1456, 92] width 41 height 15
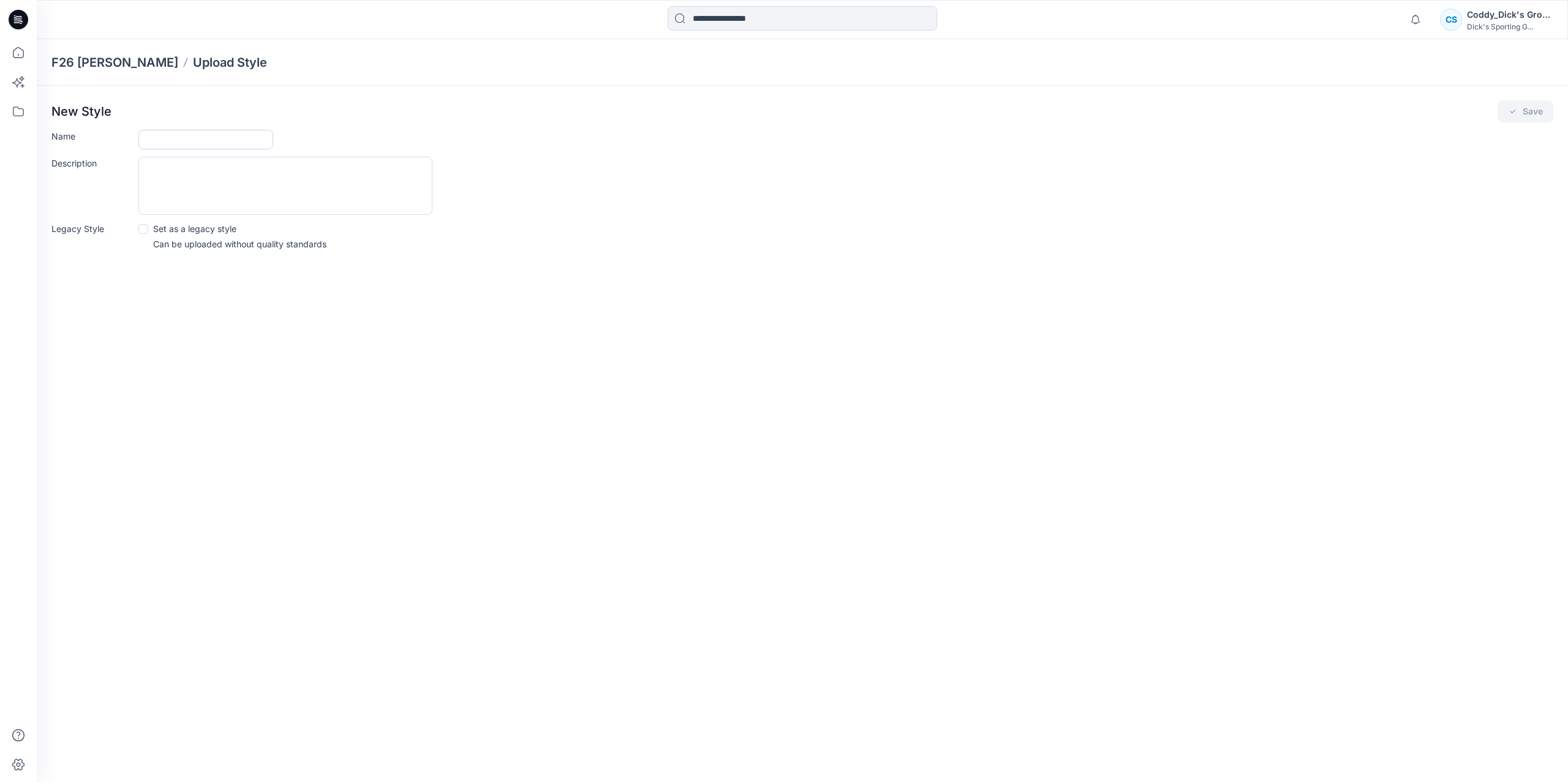
click at [168, 140] on input "Name" at bounding box center [206, 140] width 135 height 19
click at [718, 239] on div "Legacy Style Set as a legacy style Can be uploaded without quality standards" at bounding box center [802, 236] width 1501 height 29
click at [175, 139] on input "Name" at bounding box center [206, 140] width 135 height 19
paste input "********"
type input "********"
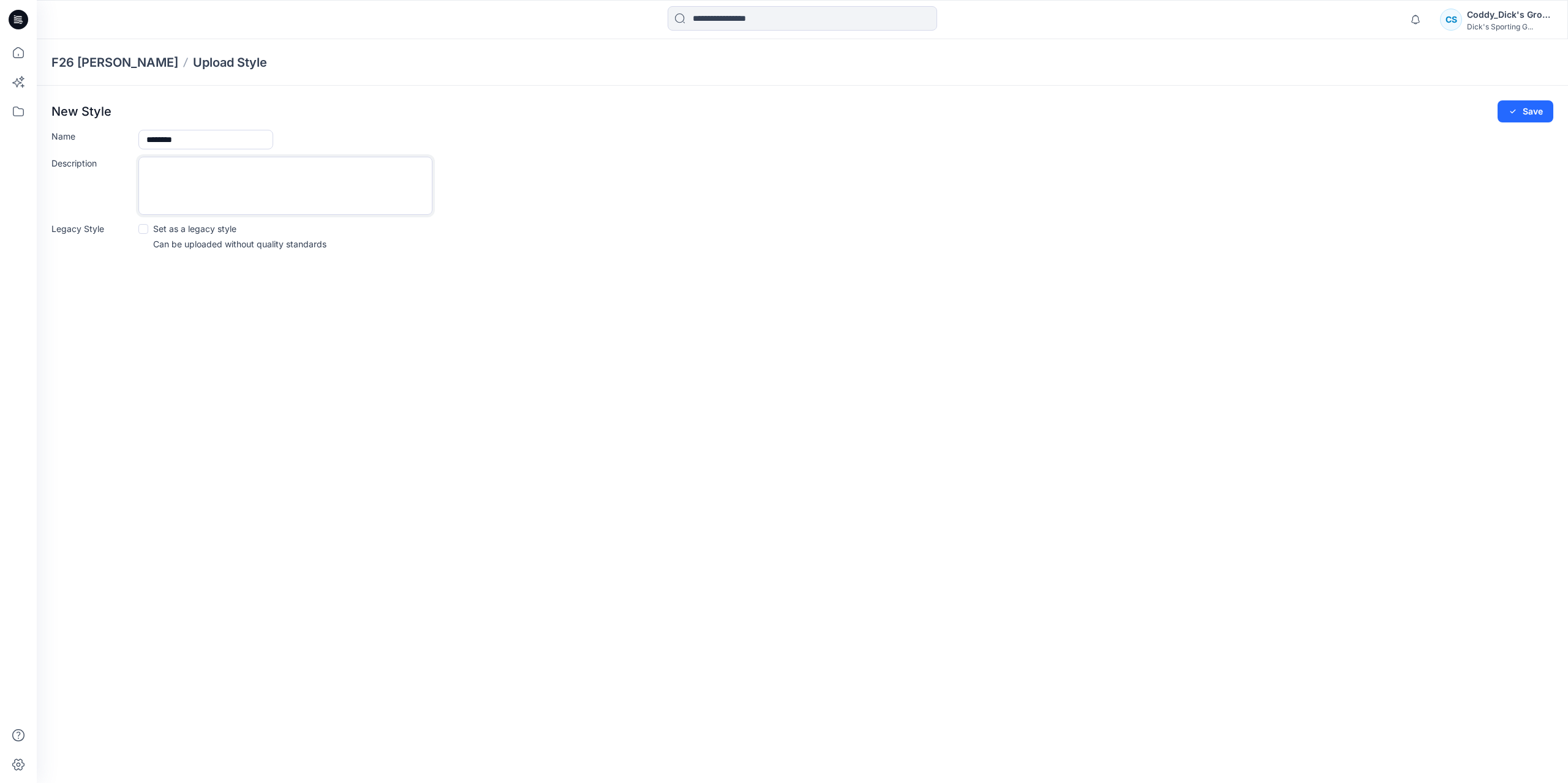
click at [145, 171] on textarea "Description" at bounding box center [285, 186] width 294 height 58
click at [193, 171] on textarea "Description" at bounding box center [285, 186] width 294 height 58
paste textarea "**********"
type textarea "**********"
click at [821, 216] on form "**********" at bounding box center [802, 190] width 1501 height 120
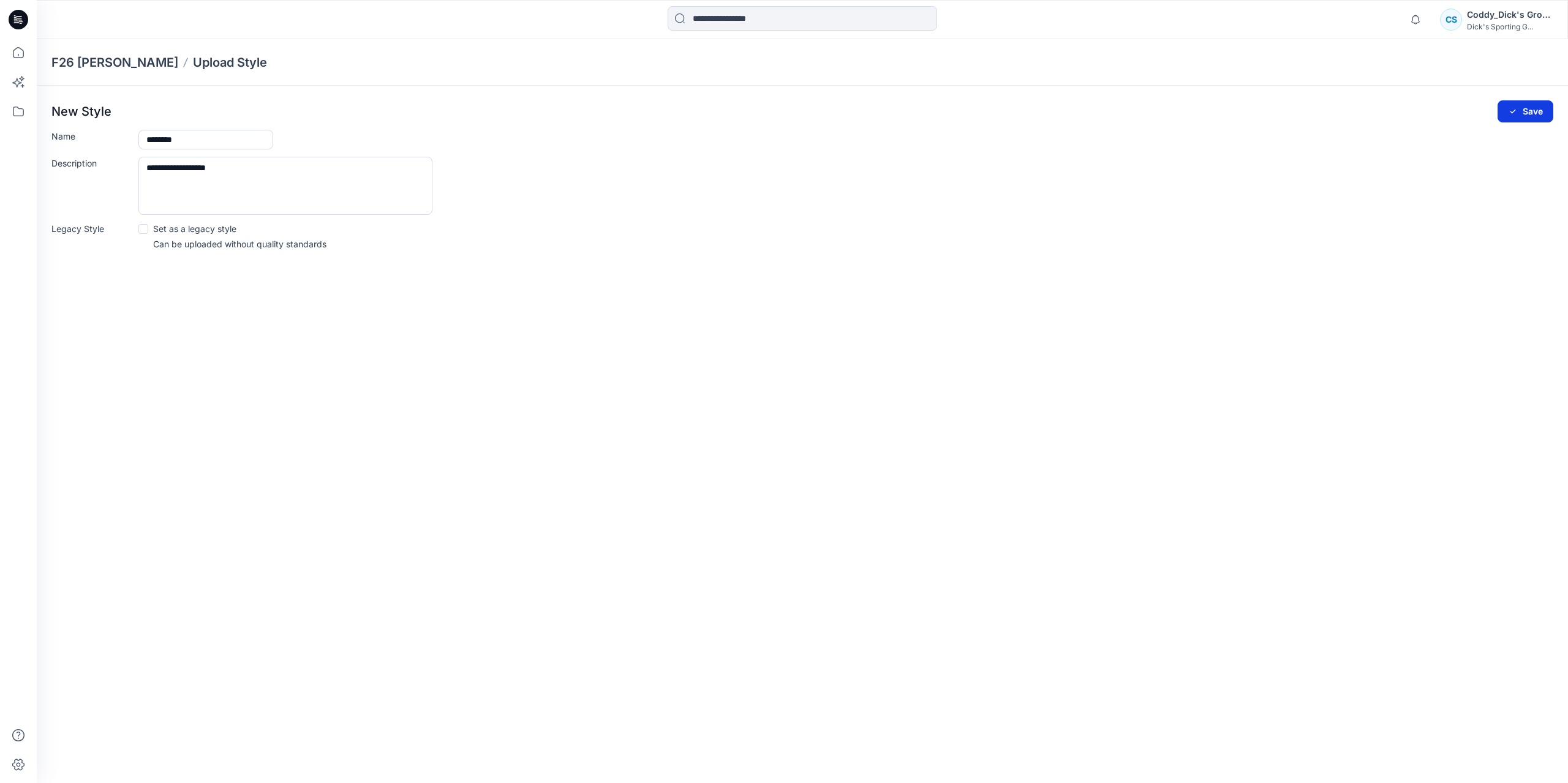
click at [1518, 115] on button "Save" at bounding box center [1525, 111] width 56 height 22
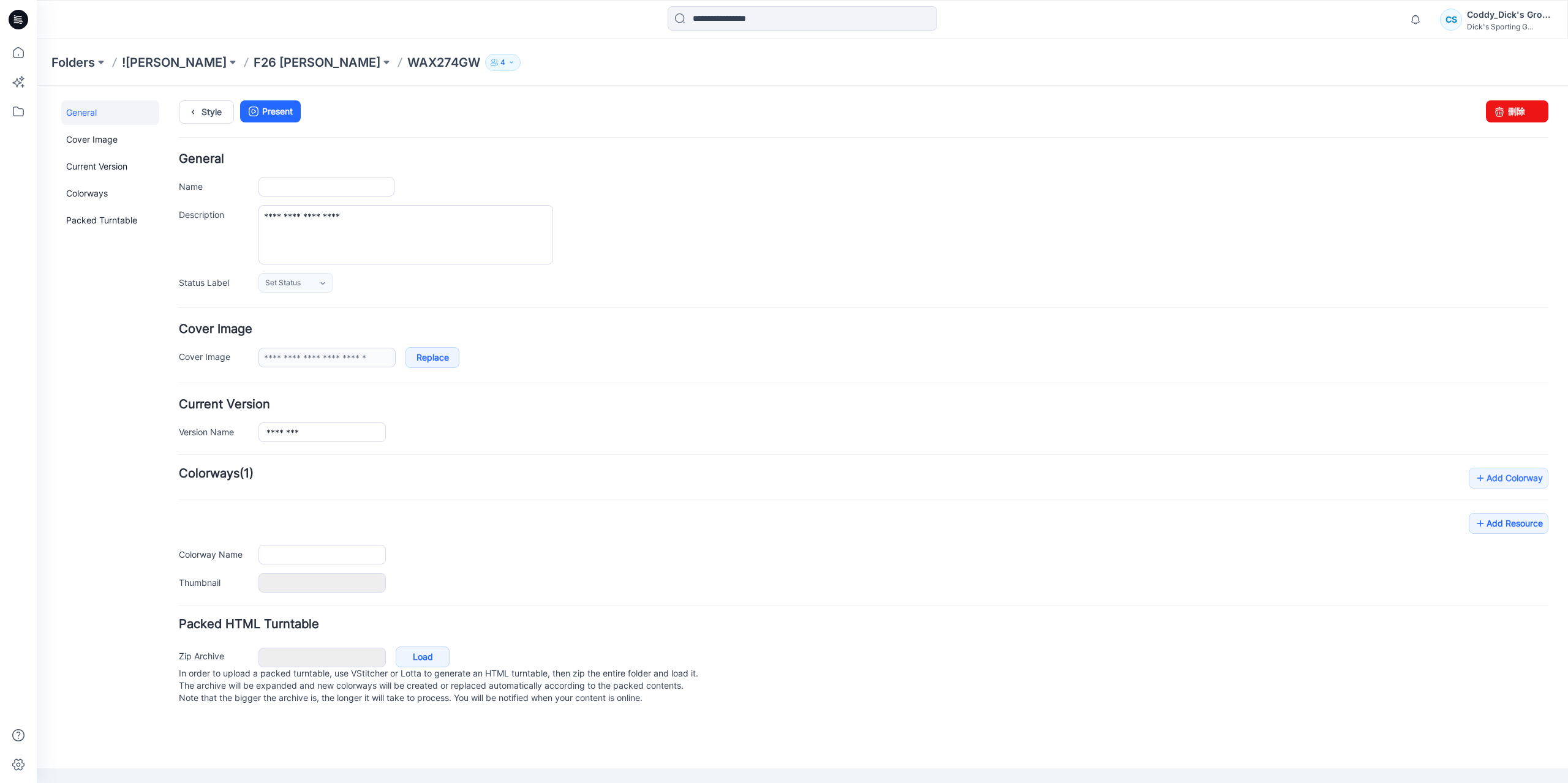
type input "********"
type input "**********"
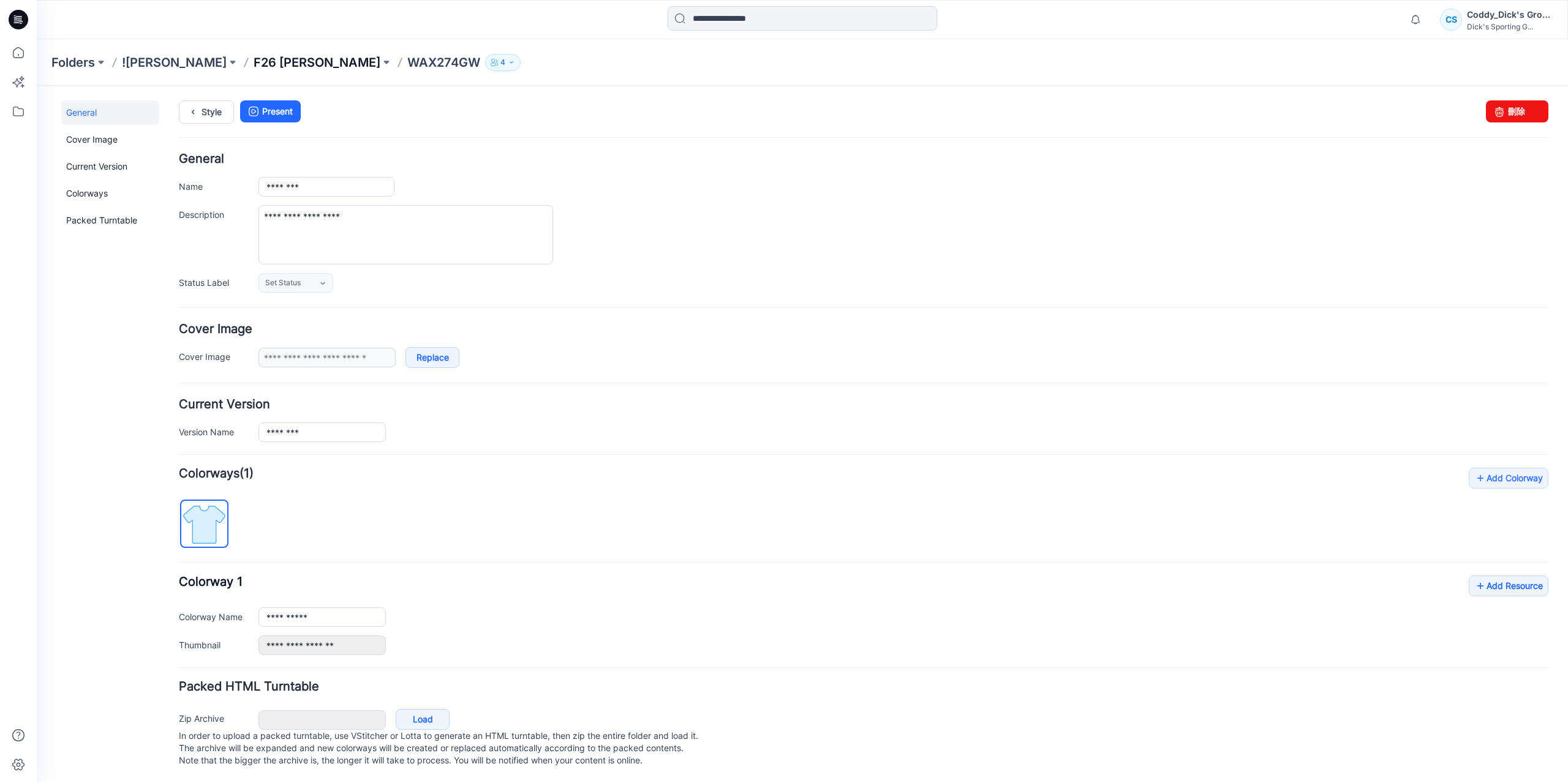
click at [332, 62] on p "F26 [PERSON_NAME]" at bounding box center [317, 62] width 127 height 17
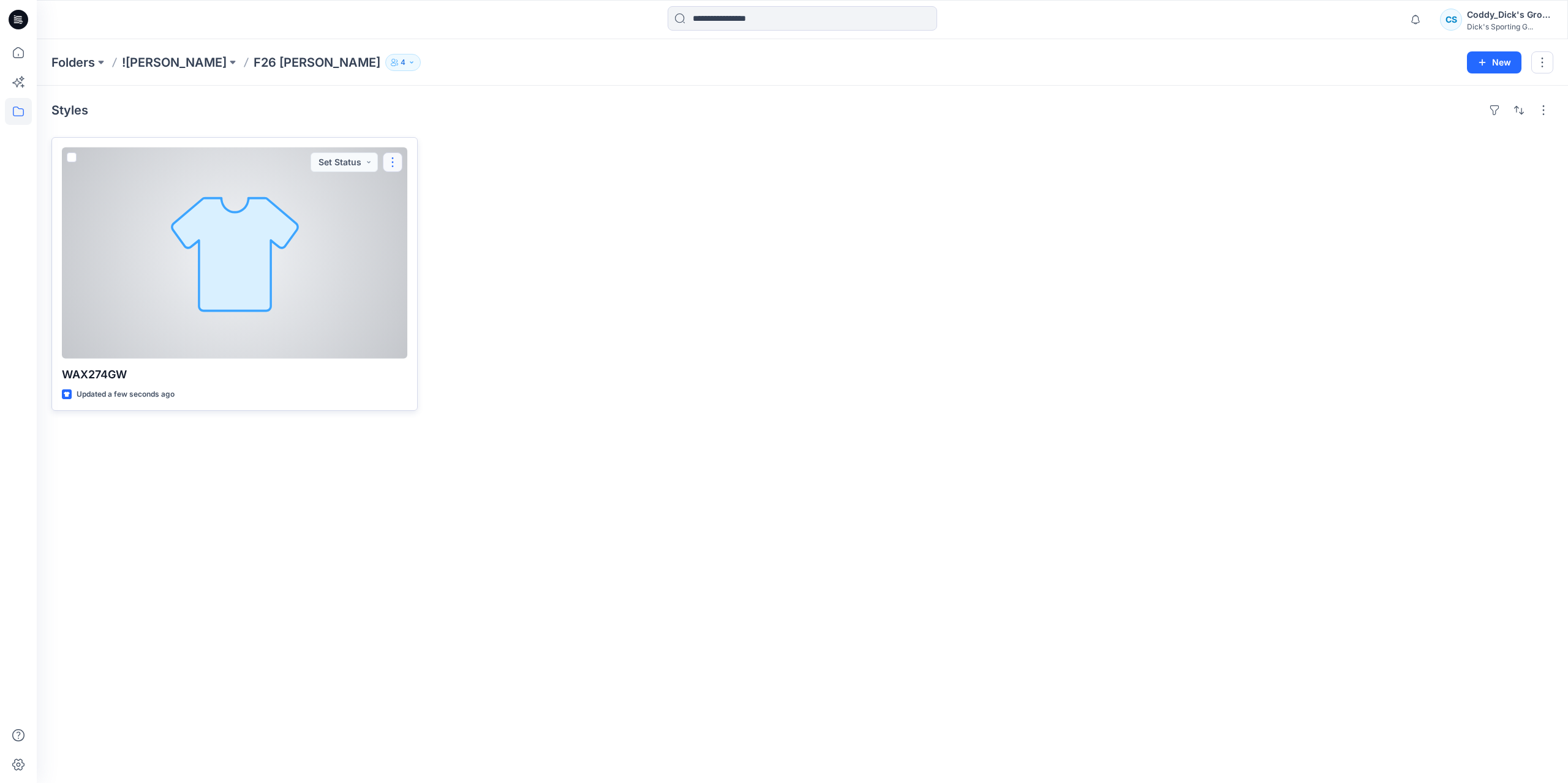
click at [388, 162] on button "button" at bounding box center [392, 162] width 19 height 19
click at [436, 189] on button "Edit" at bounding box center [451, 190] width 132 height 23
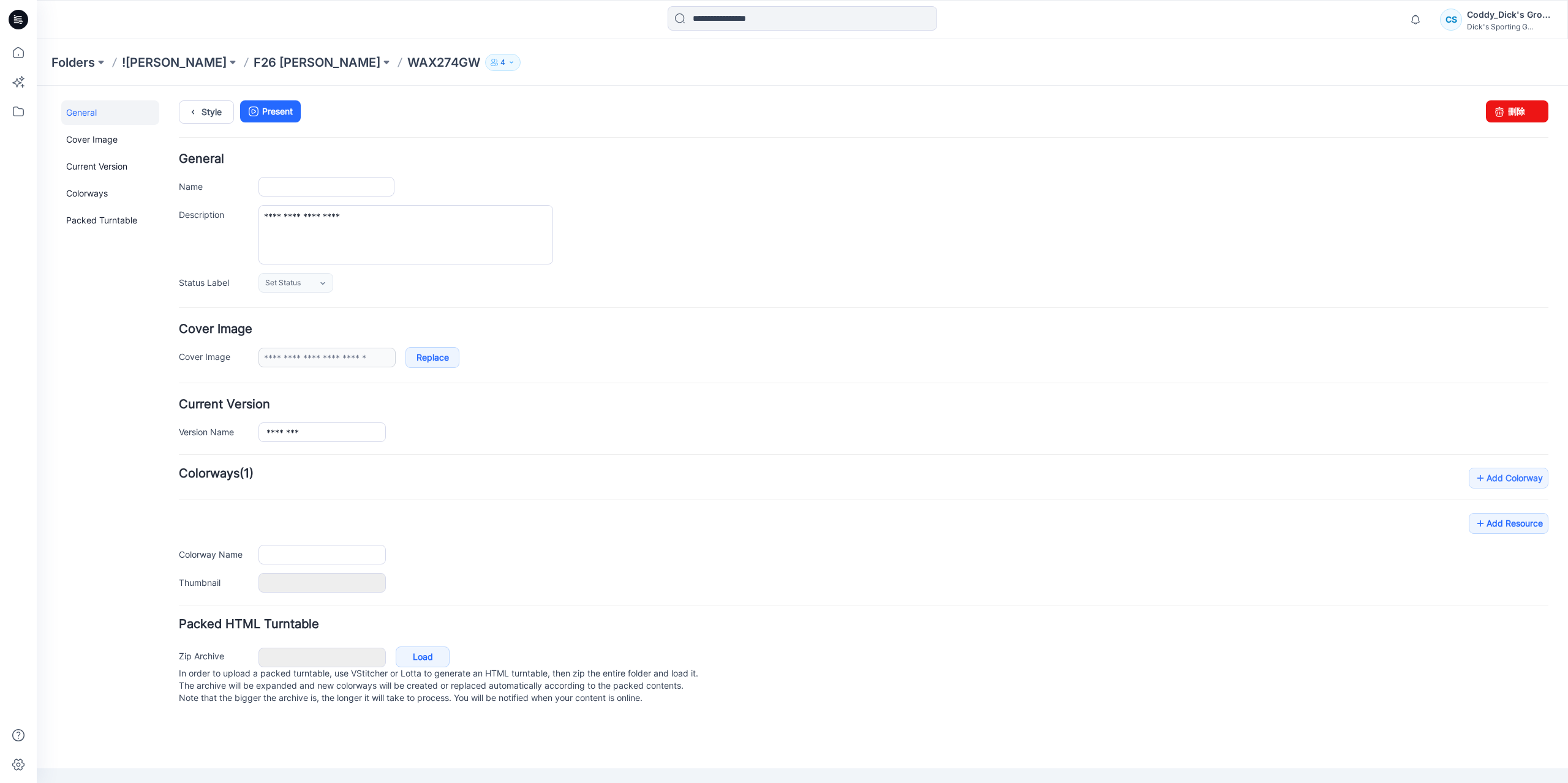
type input "********"
type input "**********"
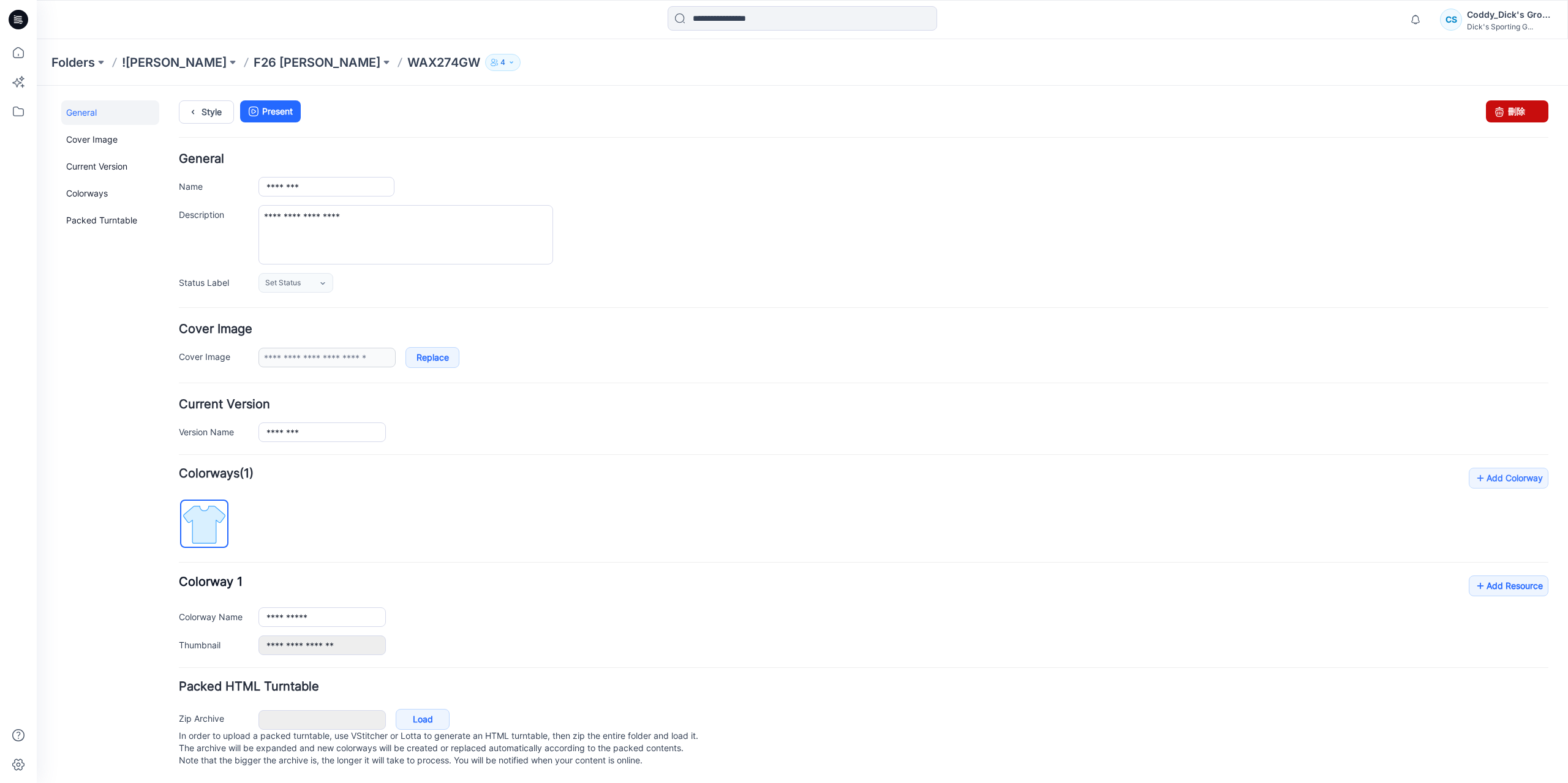
drag, startPoint x: 1512, startPoint y: 117, endPoint x: 891, endPoint y: 134, distance: 621.2
click at [1512, 117] on link "刪除" at bounding box center [1517, 111] width 63 height 22
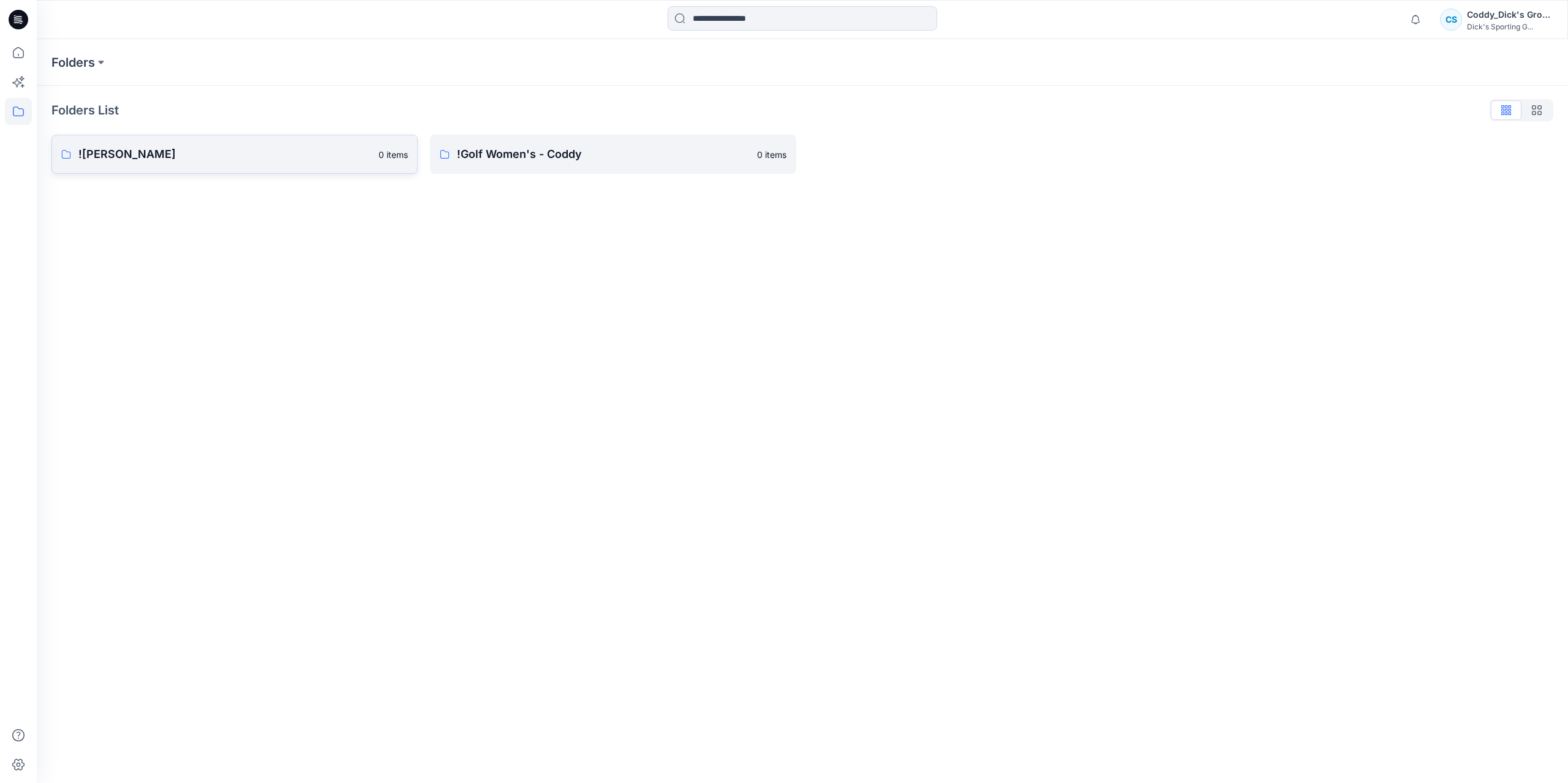
click at [207, 166] on link "!CALIA - Coddy 0 items" at bounding box center [234, 154] width 366 height 39
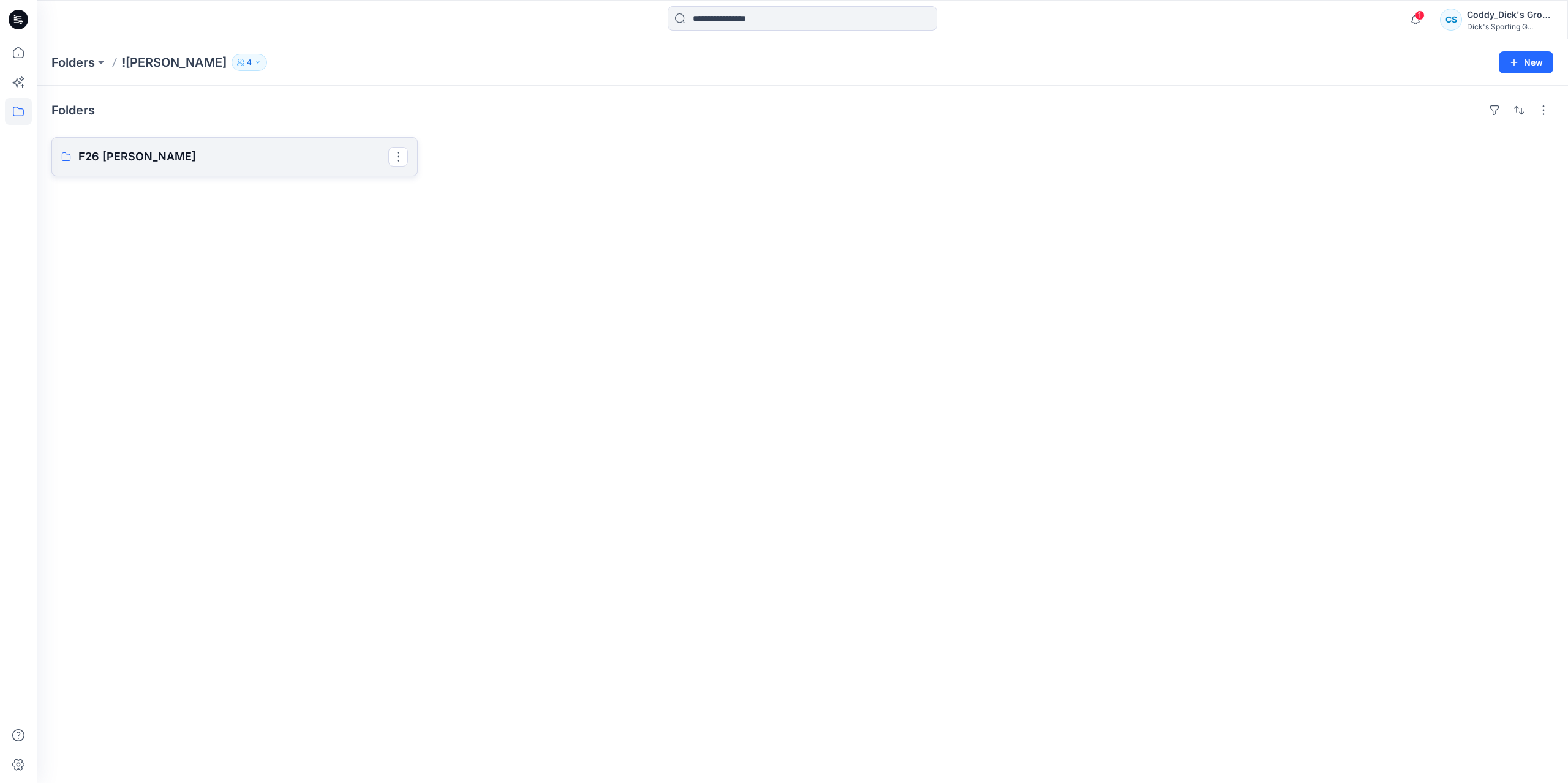
click at [129, 145] on link "F26 CALIA - Coddy" at bounding box center [234, 156] width 366 height 39
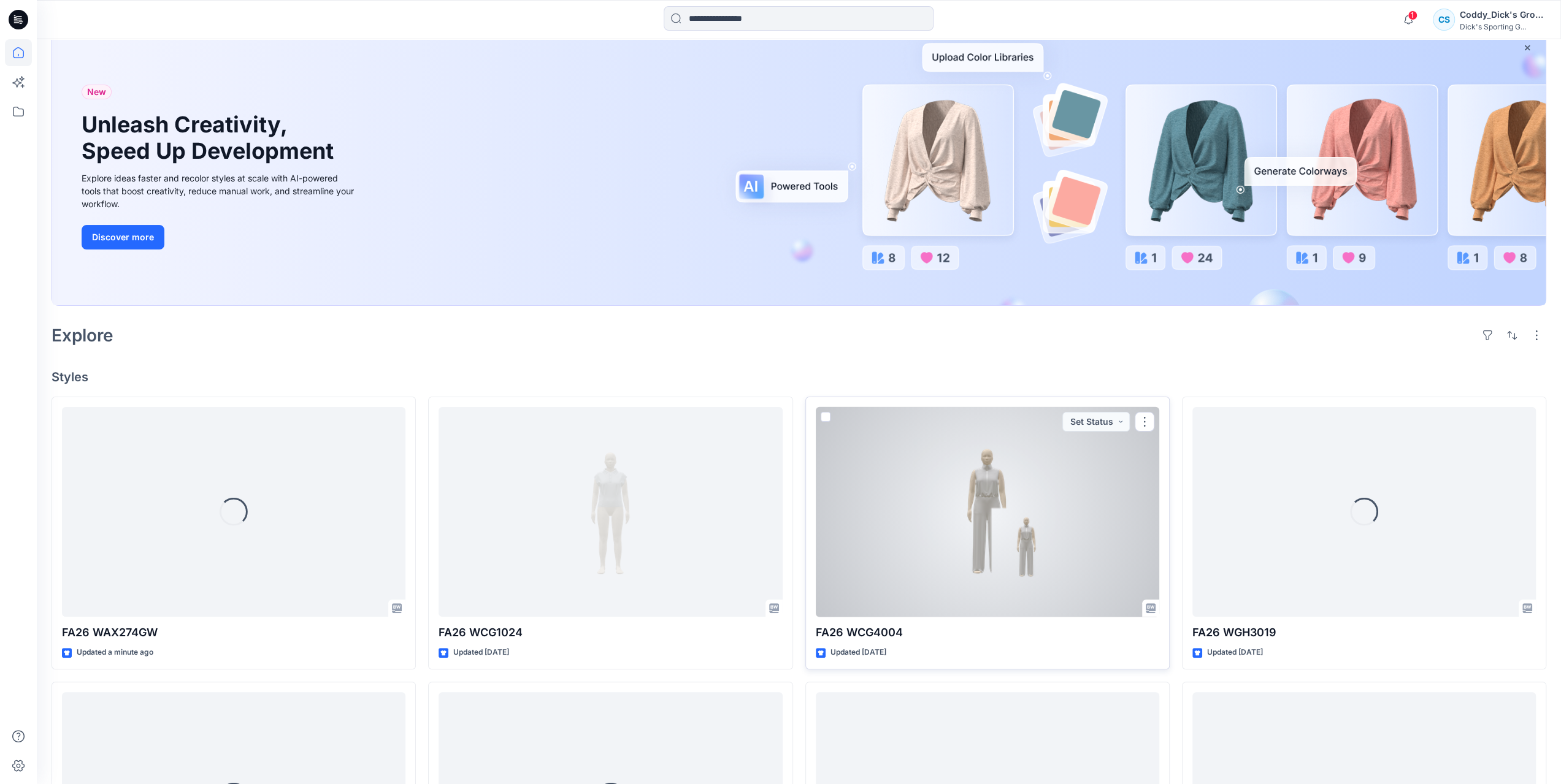
scroll to position [123, 0]
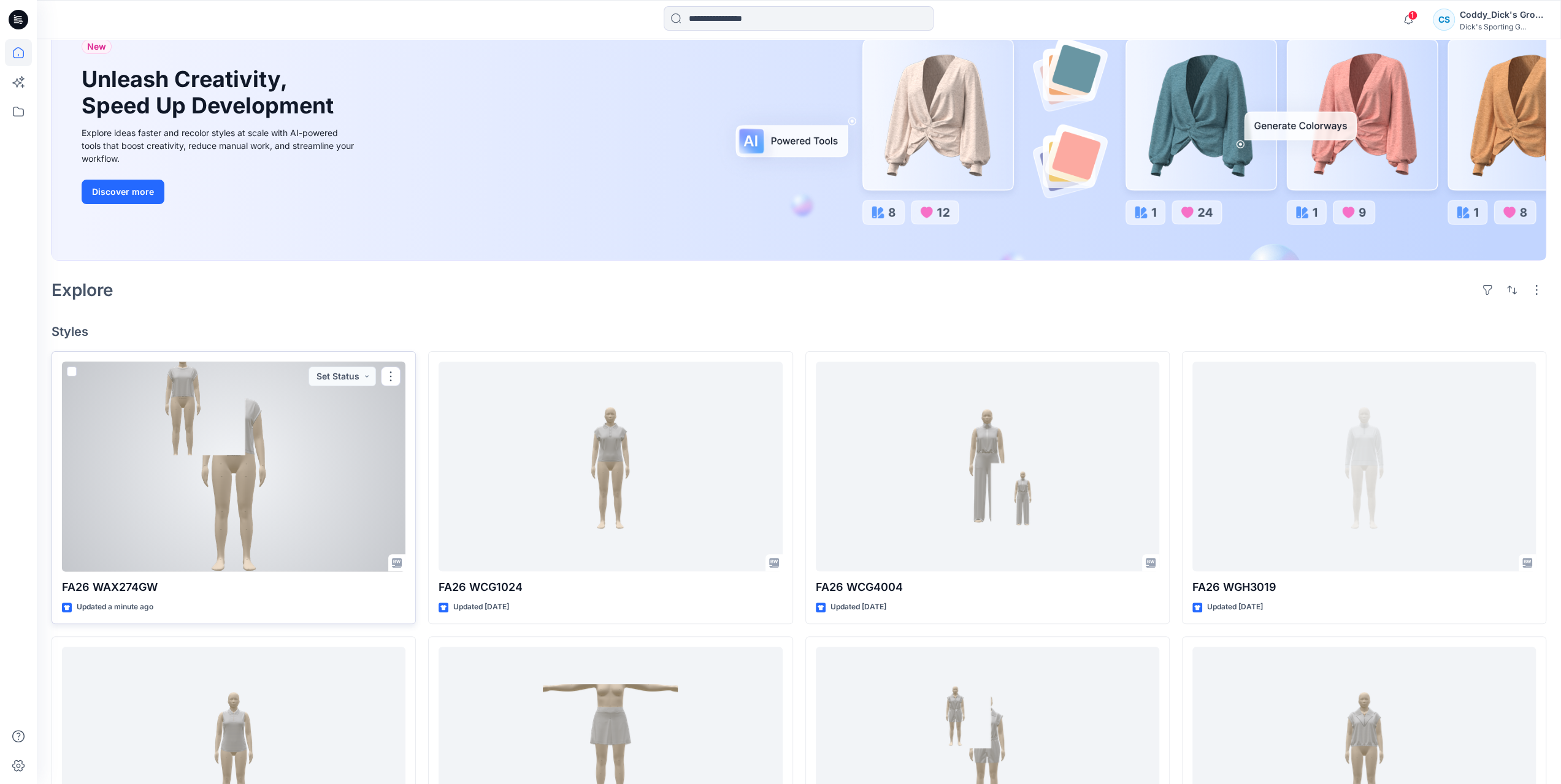
click at [256, 457] on div at bounding box center [233, 467] width 343 height 210
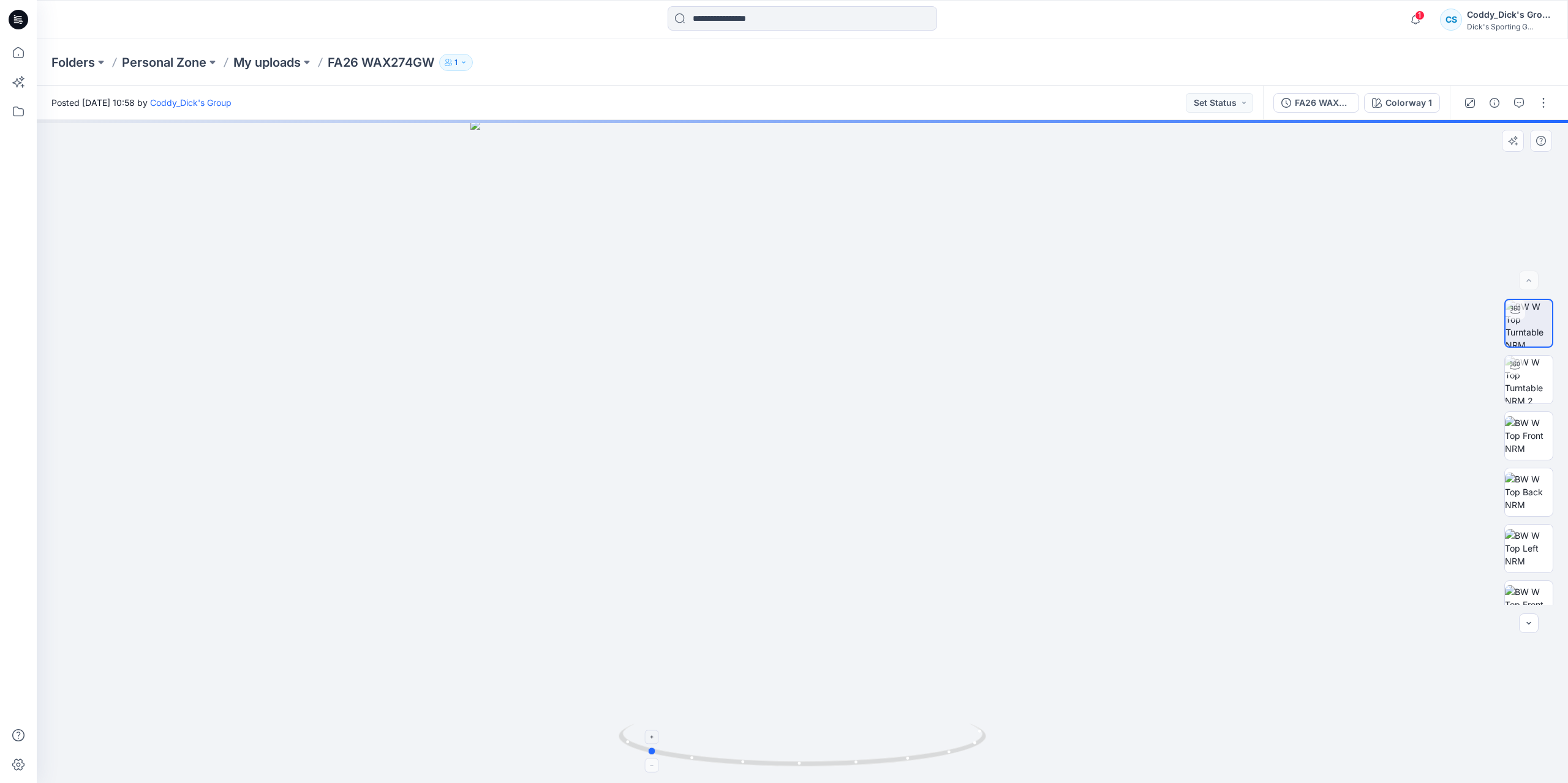
drag, startPoint x: 881, startPoint y: 734, endPoint x: 726, endPoint y: 731, distance: 155.0
click at [726, 731] on icon at bounding box center [803, 747] width 371 height 46
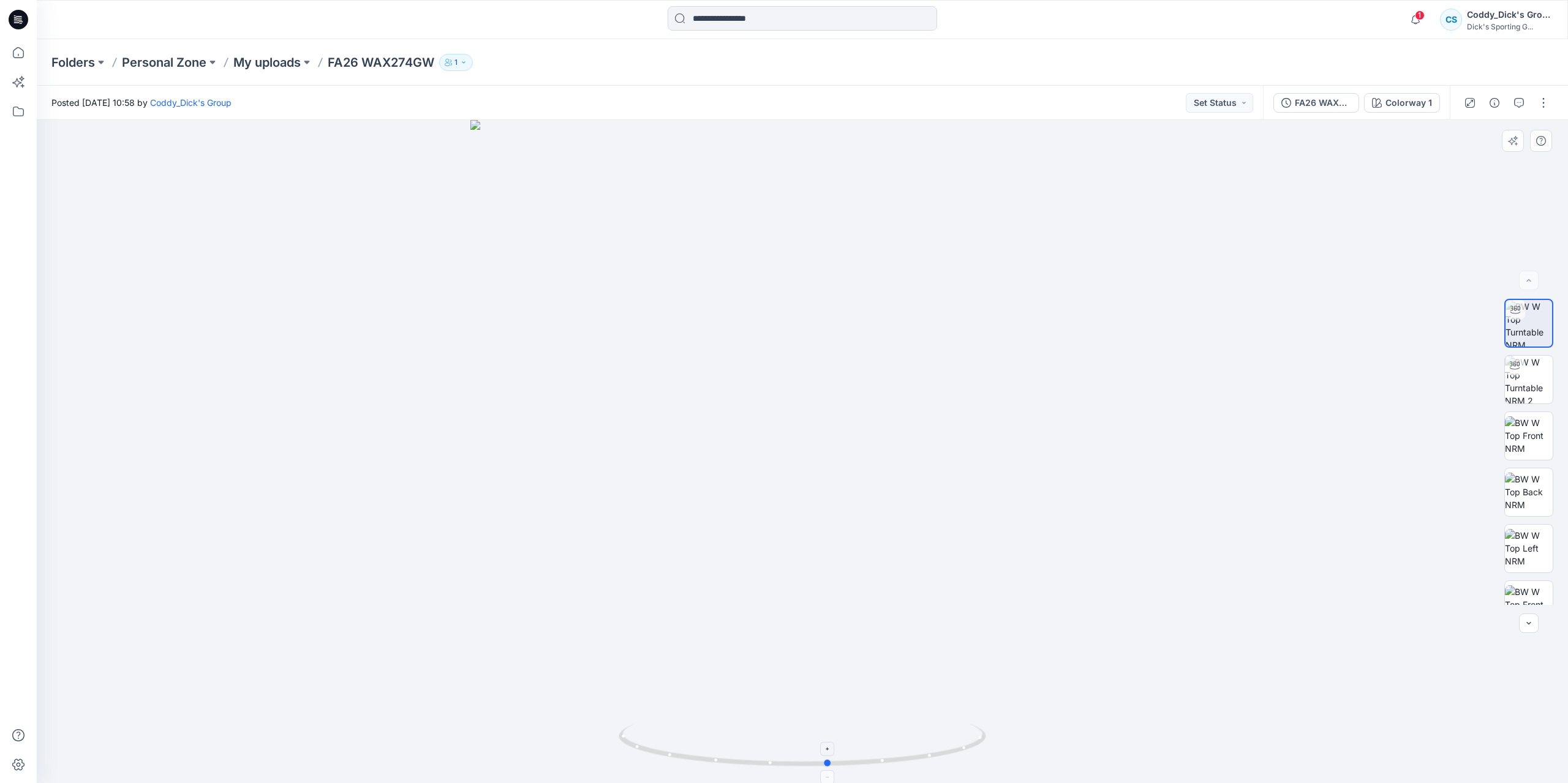
drag, startPoint x: 947, startPoint y: 741, endPoint x: 761, endPoint y: 741, distance: 186.0
click at [761, 741] on icon at bounding box center [803, 747] width 371 height 46
click at [1533, 584] on img at bounding box center [1528, 580] width 48 height 38
drag, startPoint x: 1139, startPoint y: 615, endPoint x: 1115, endPoint y: 615, distance: 24.0
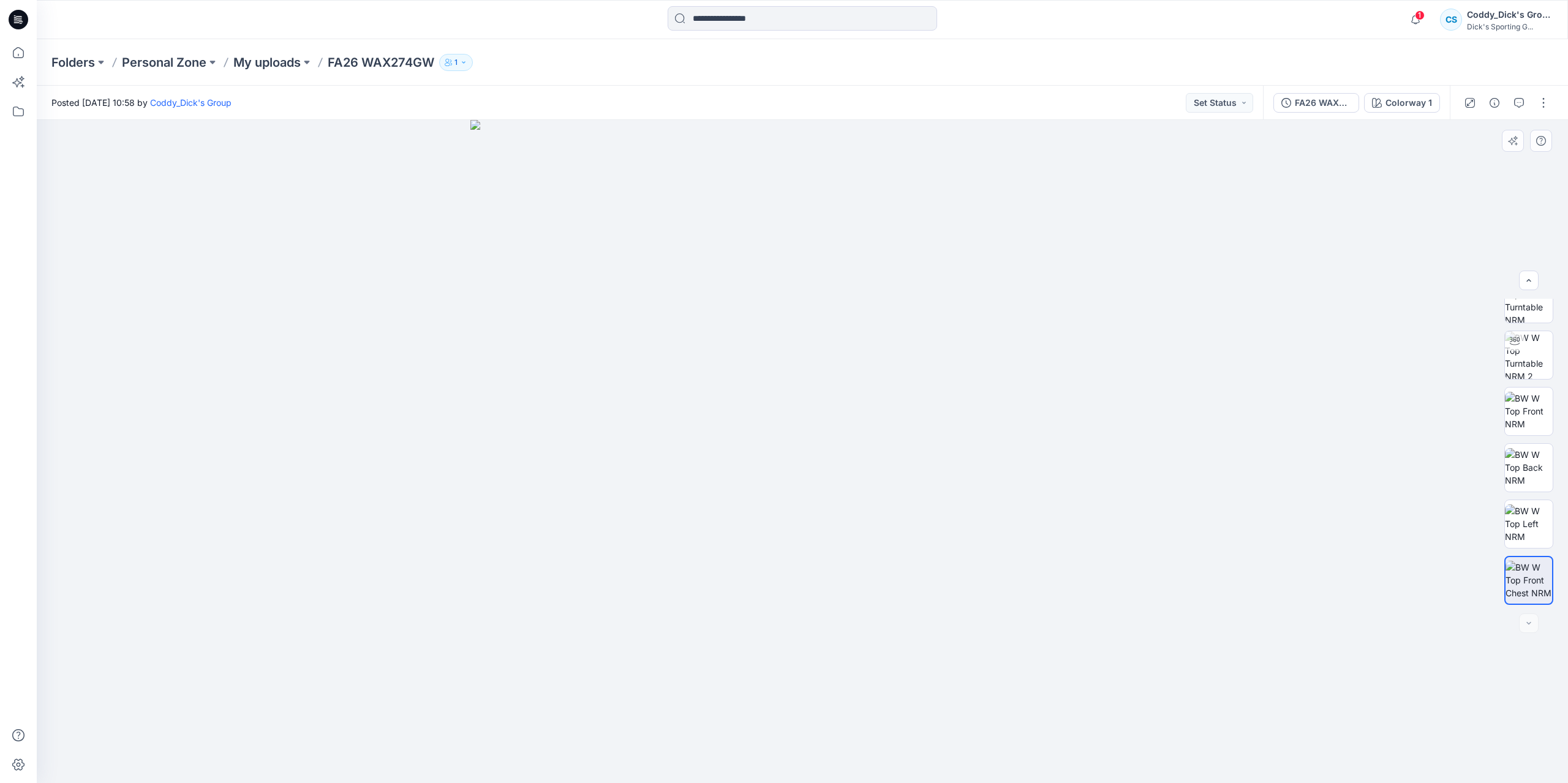
click at [1115, 615] on div at bounding box center [802, 452] width 1531 height 663
drag, startPoint x: 1217, startPoint y: 563, endPoint x: 1260, endPoint y: 567, distance: 43.2
click at [1260, 567] on div at bounding box center [802, 452] width 1531 height 663
click at [1535, 517] on img at bounding box center [1528, 524] width 48 height 38
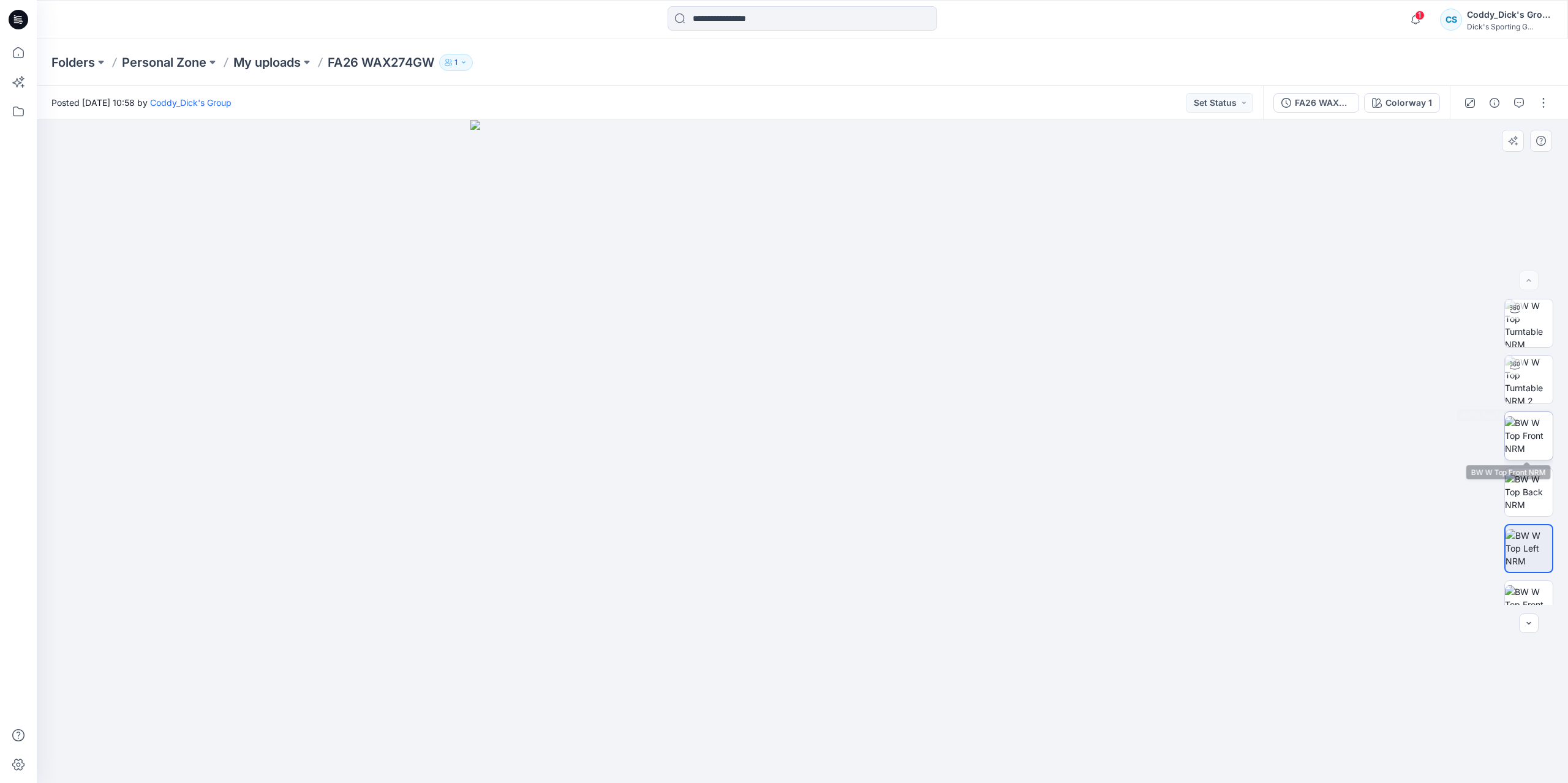
click at [1530, 430] on img at bounding box center [1528, 435] width 48 height 38
click at [365, 70] on p "FA26 WAX274GW" at bounding box center [380, 62] width 106 height 17
click at [300, 63] on p "My uploads" at bounding box center [267, 62] width 67 height 17
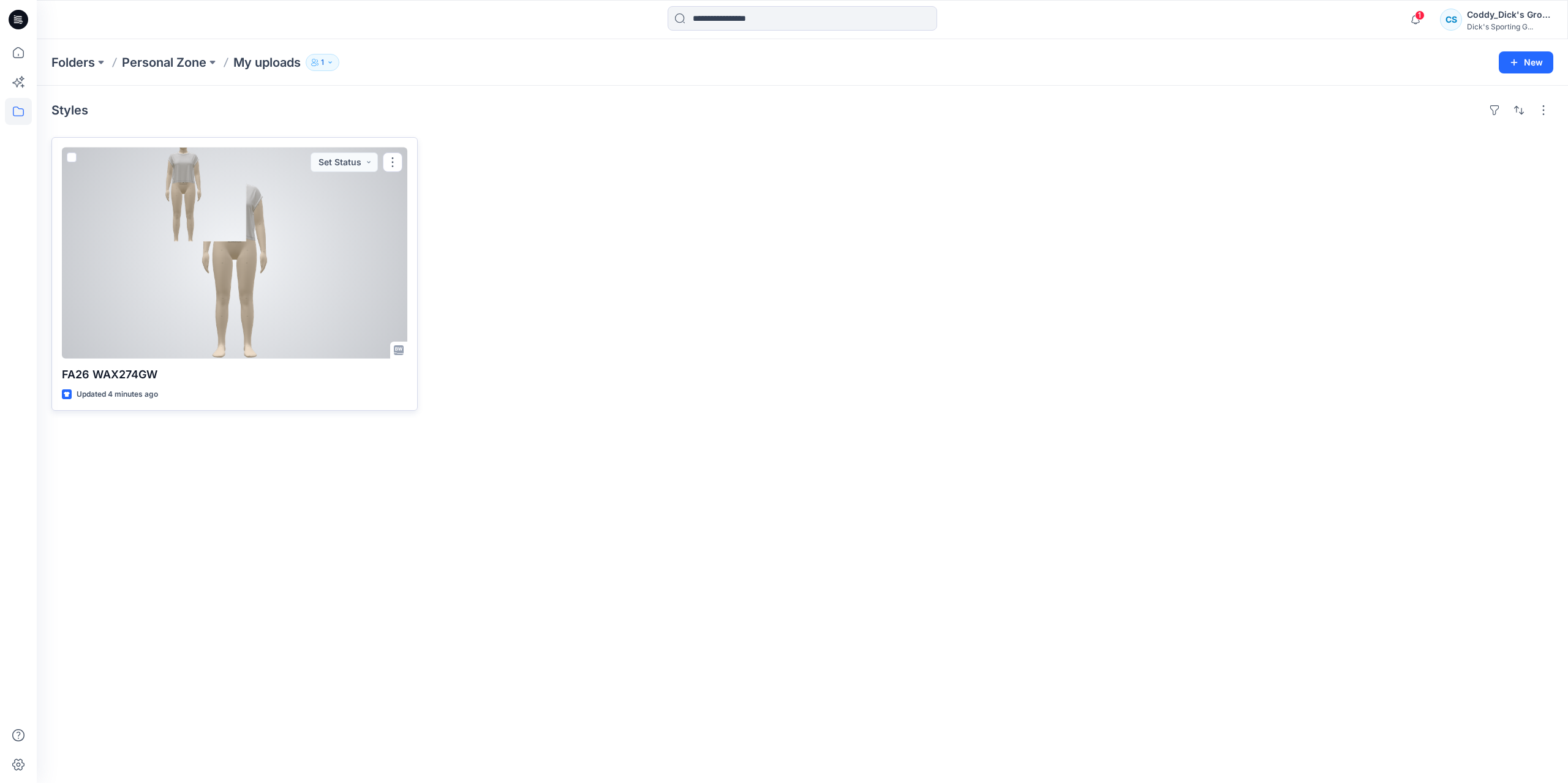
click at [352, 261] on div at bounding box center [234, 253] width 346 height 211
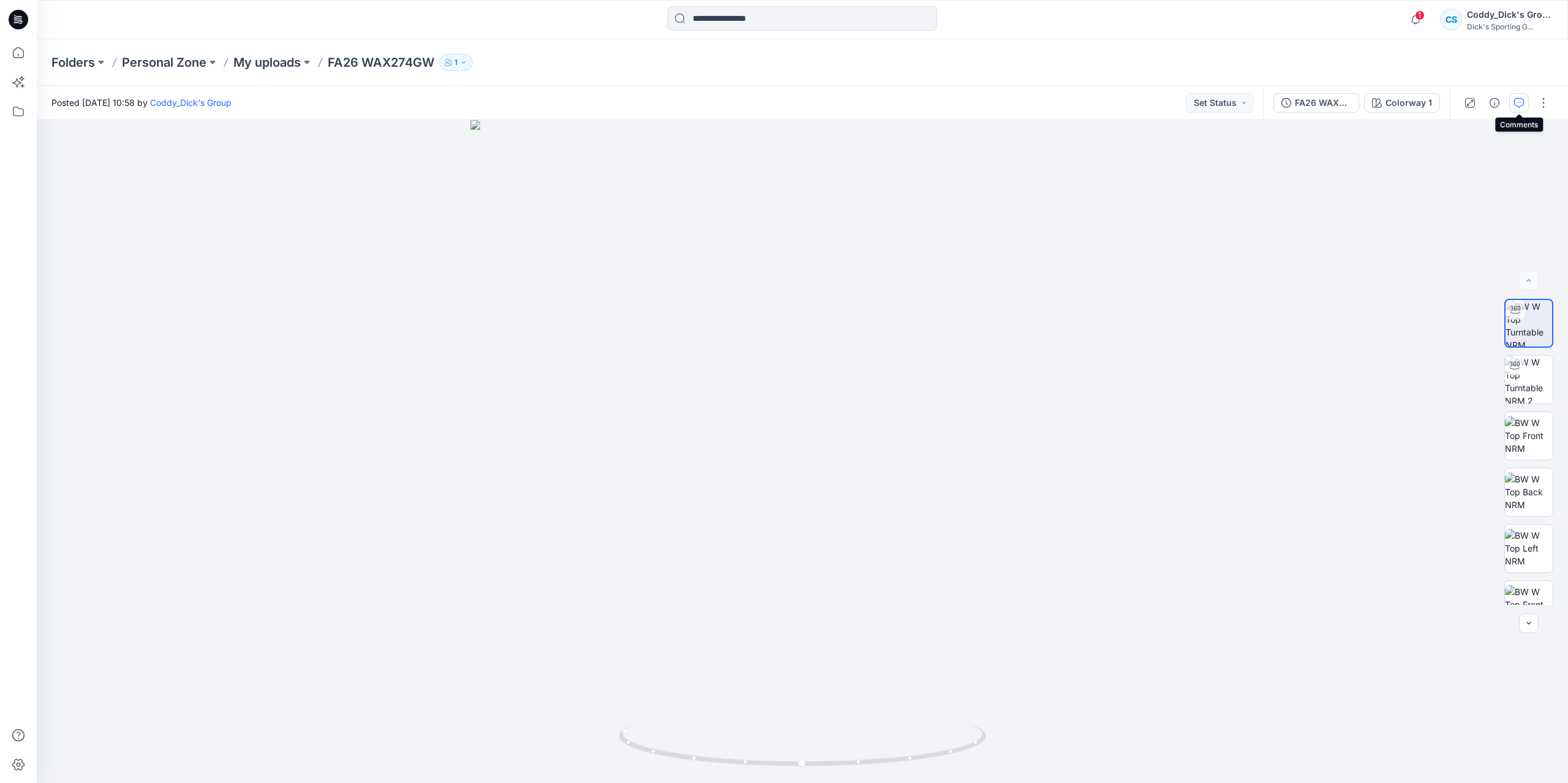
click at [1517, 105] on icon "button" at bounding box center [1519, 103] width 10 height 10
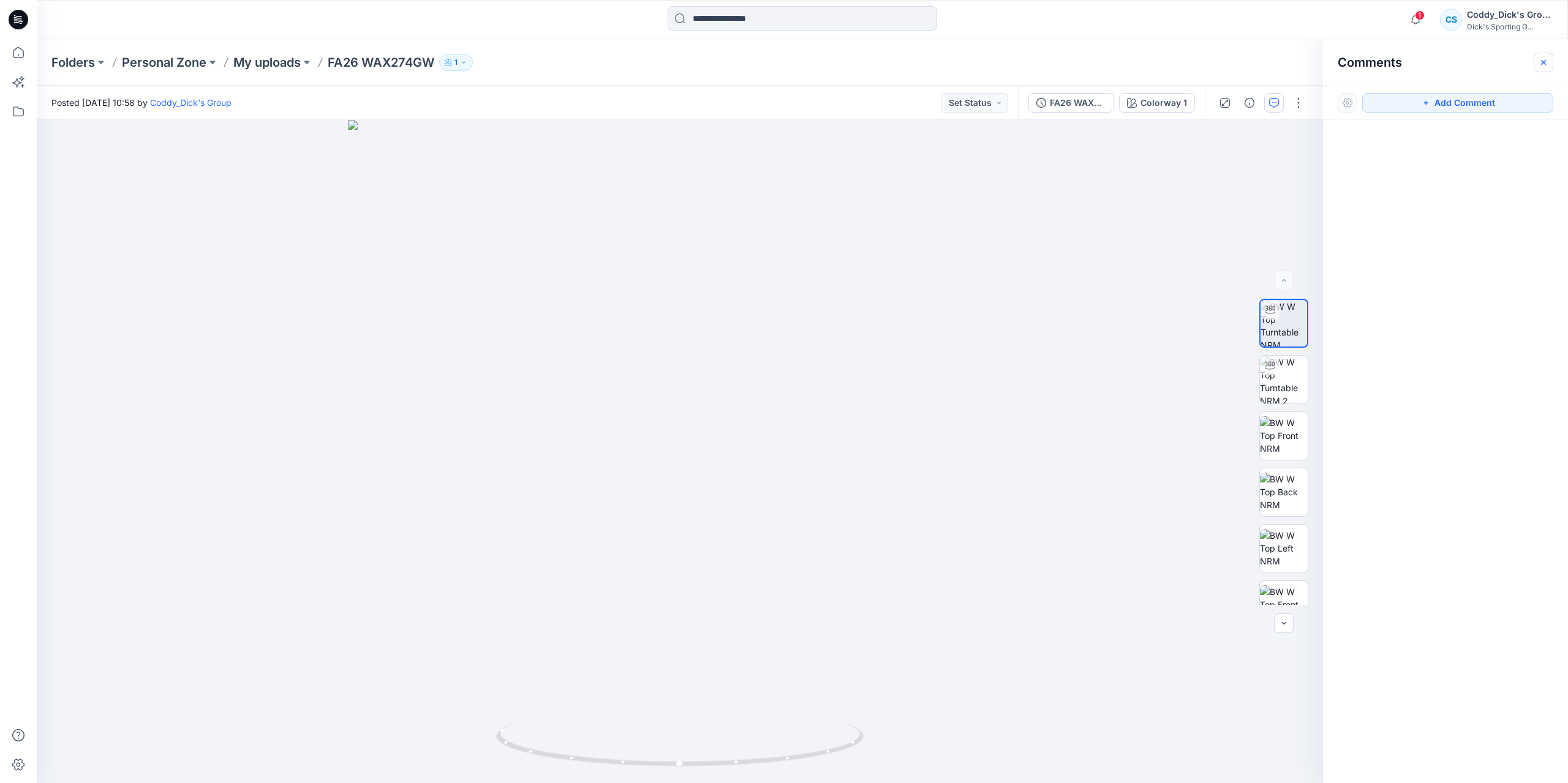
click at [1546, 63] on icon "button" at bounding box center [1543, 63] width 10 height 10
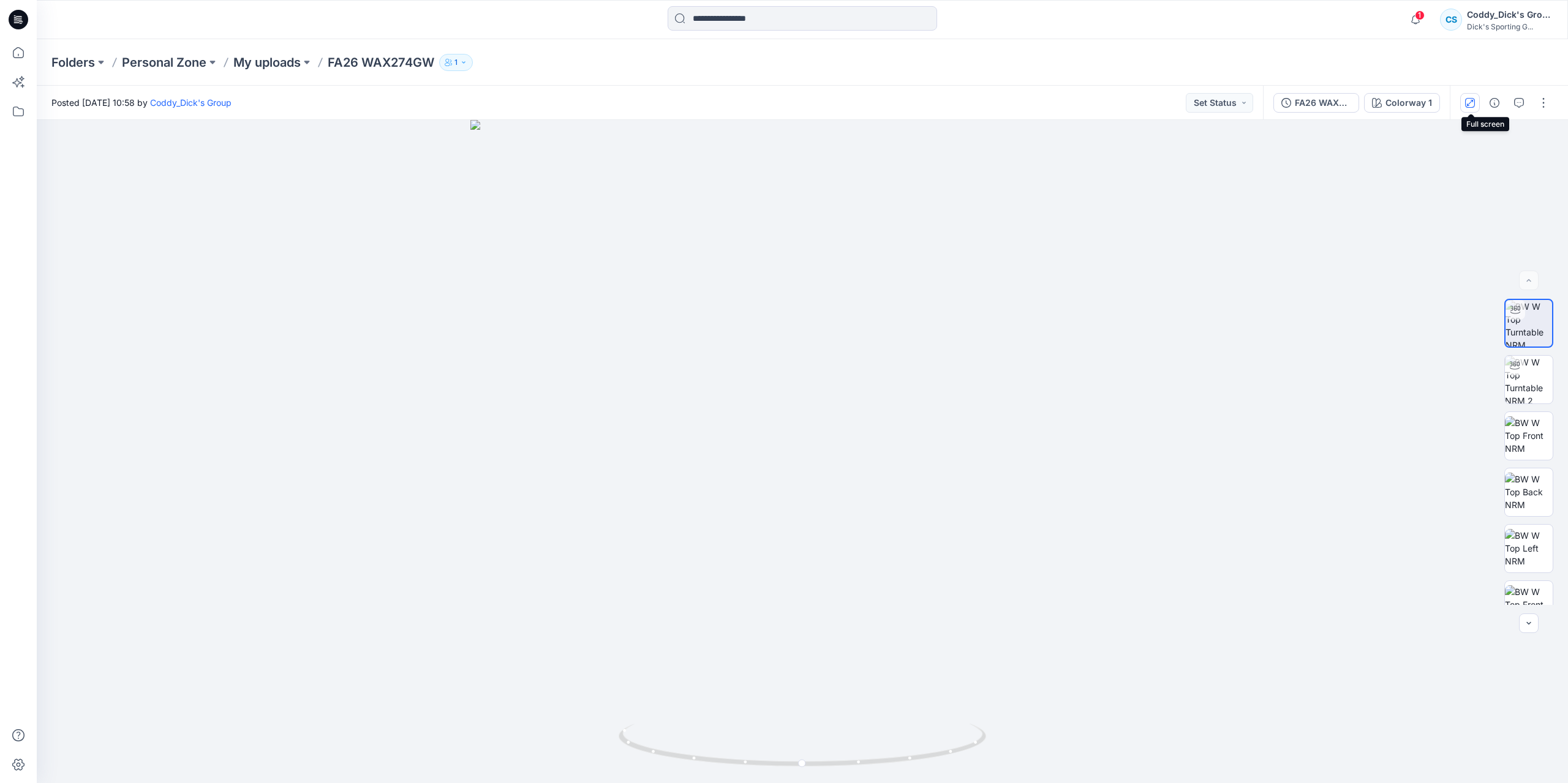
click at [1475, 100] on icon "button" at bounding box center [1470, 103] width 10 height 10
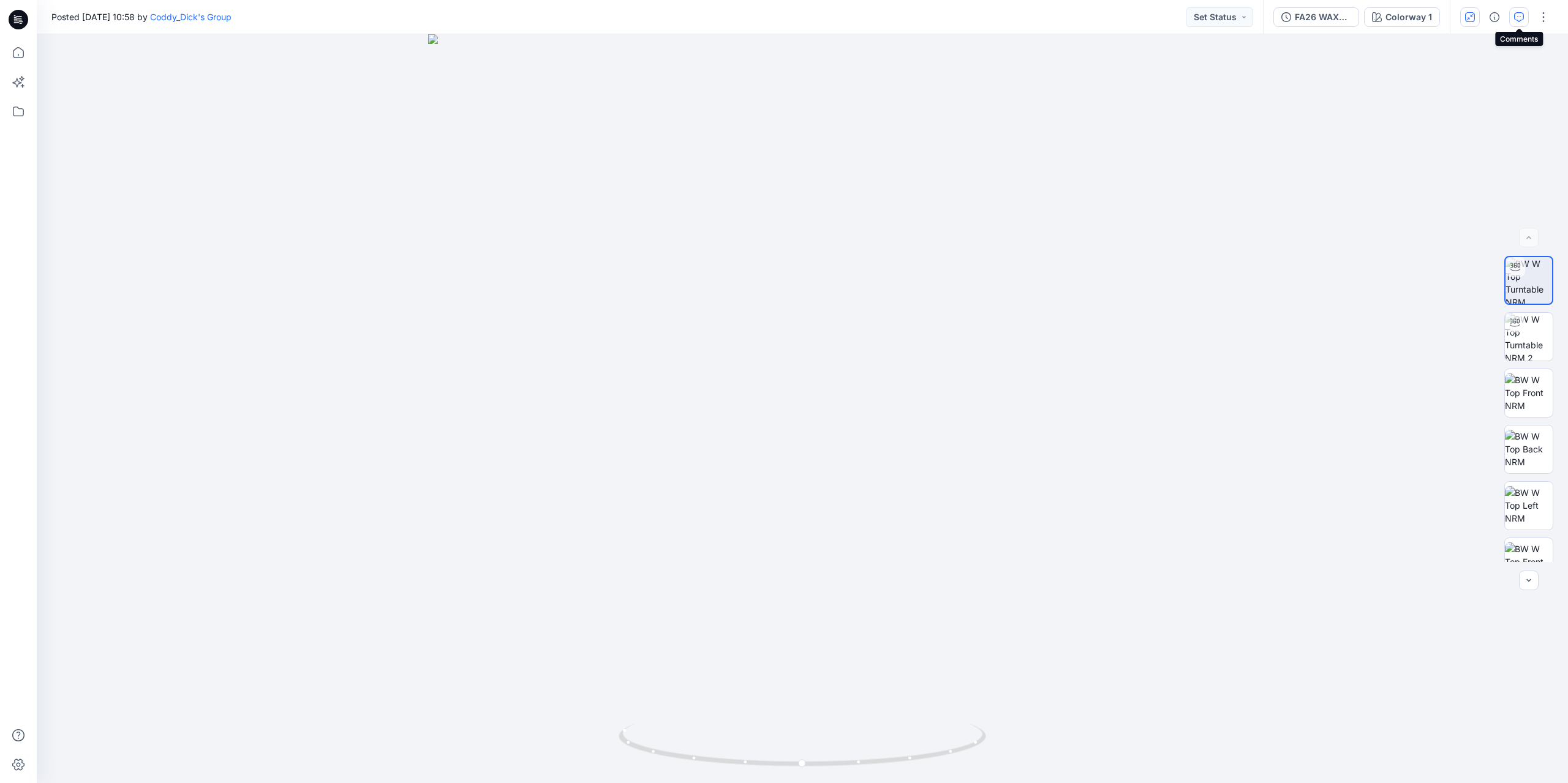
click at [1520, 22] on icon "button" at bounding box center [1519, 17] width 10 height 10
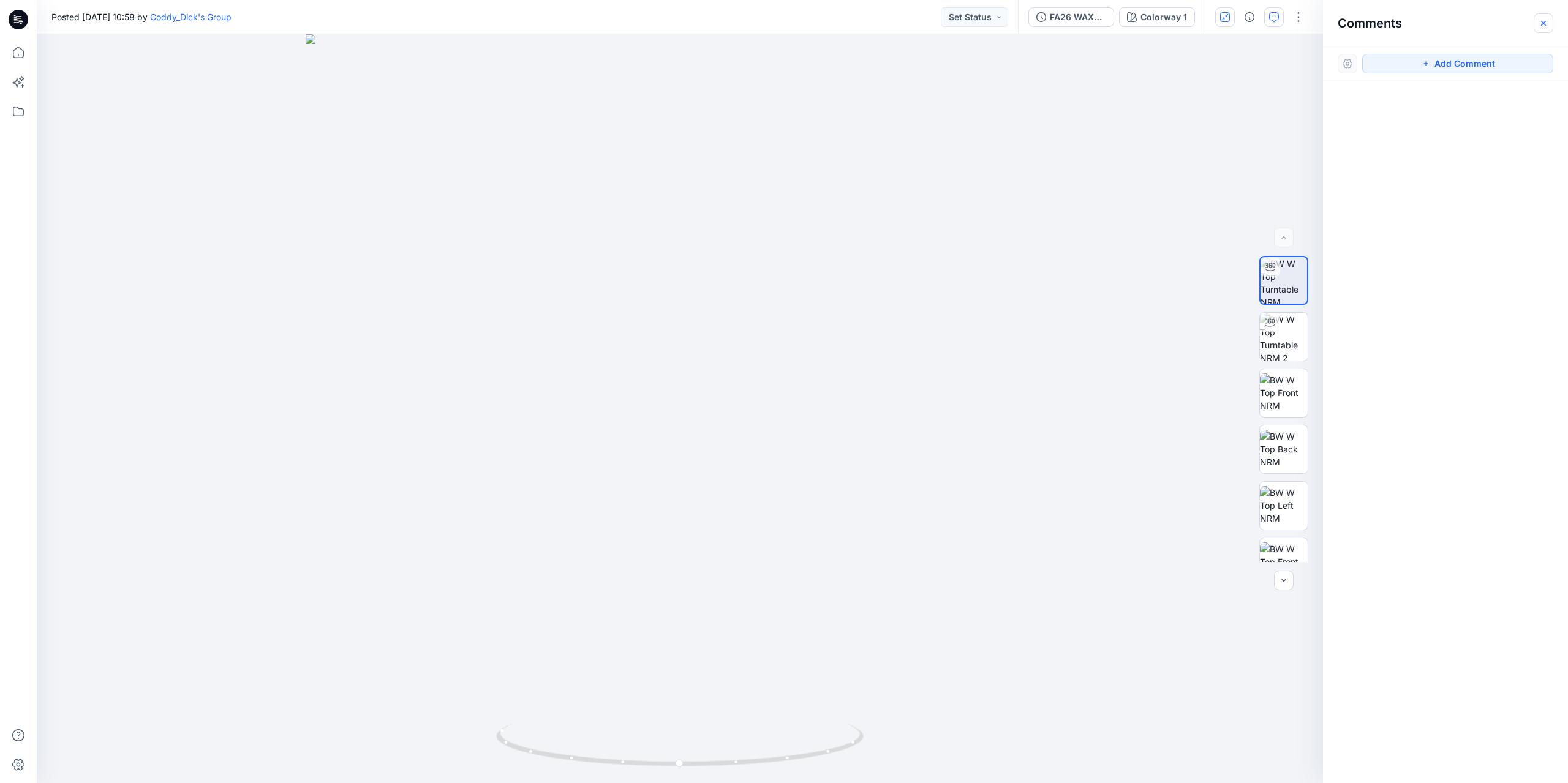
click at [1541, 26] on icon "button" at bounding box center [1543, 23] width 10 height 10
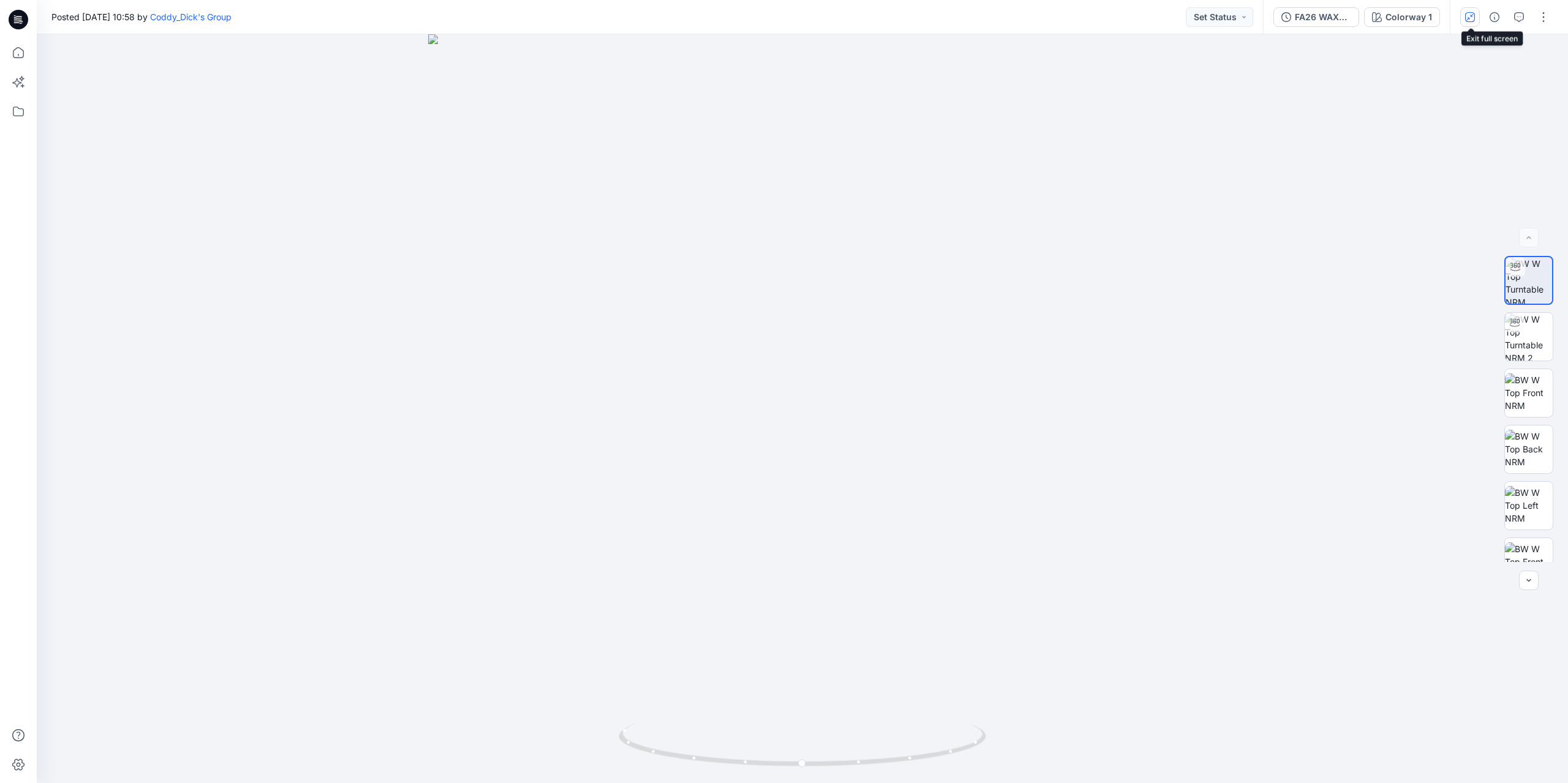
click at [1472, 19] on icon "button" at bounding box center [1470, 17] width 10 height 10
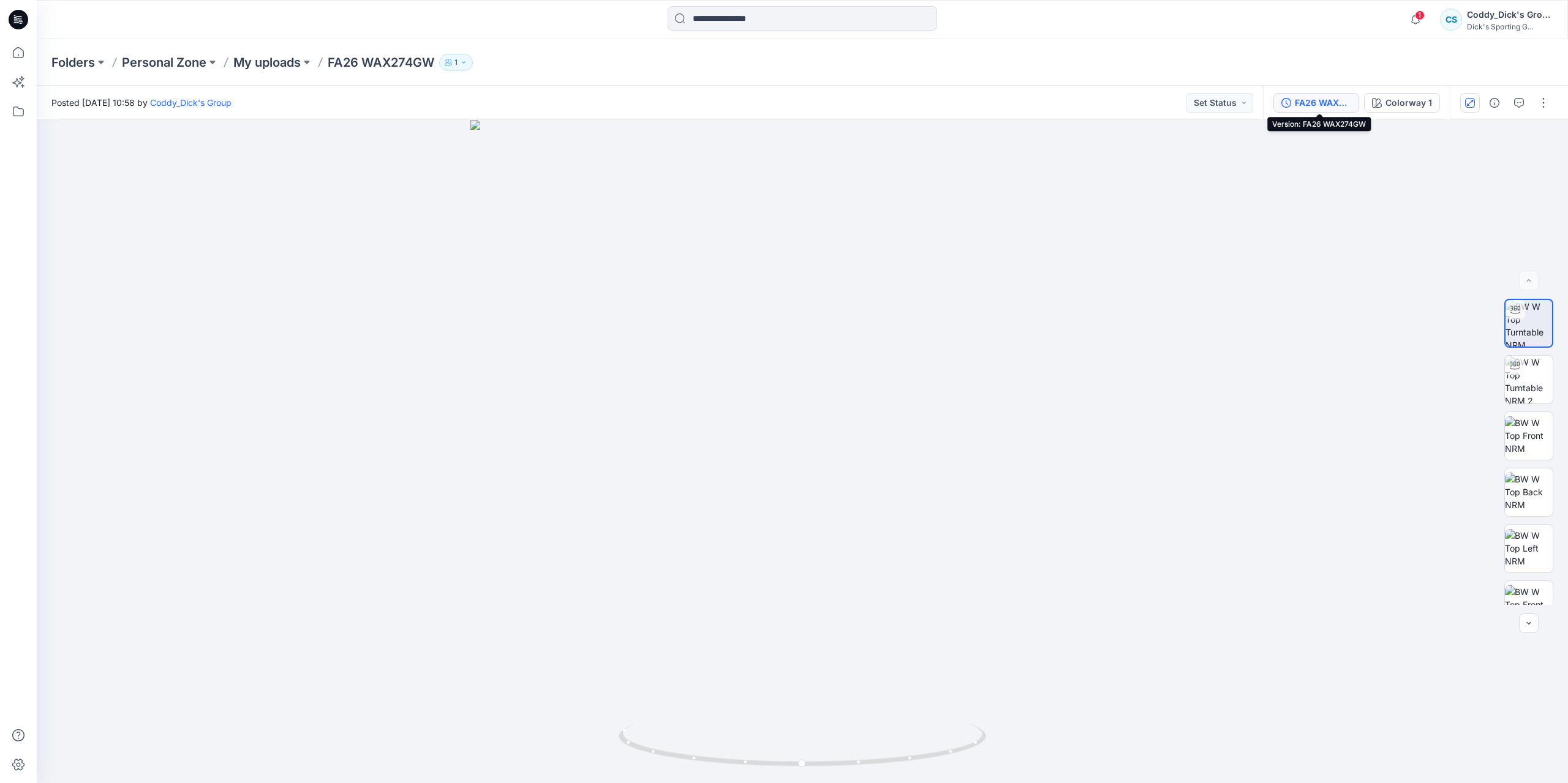
click at [1311, 105] on div "FA26 WAX274GW" at bounding box center [1323, 102] width 56 height 13
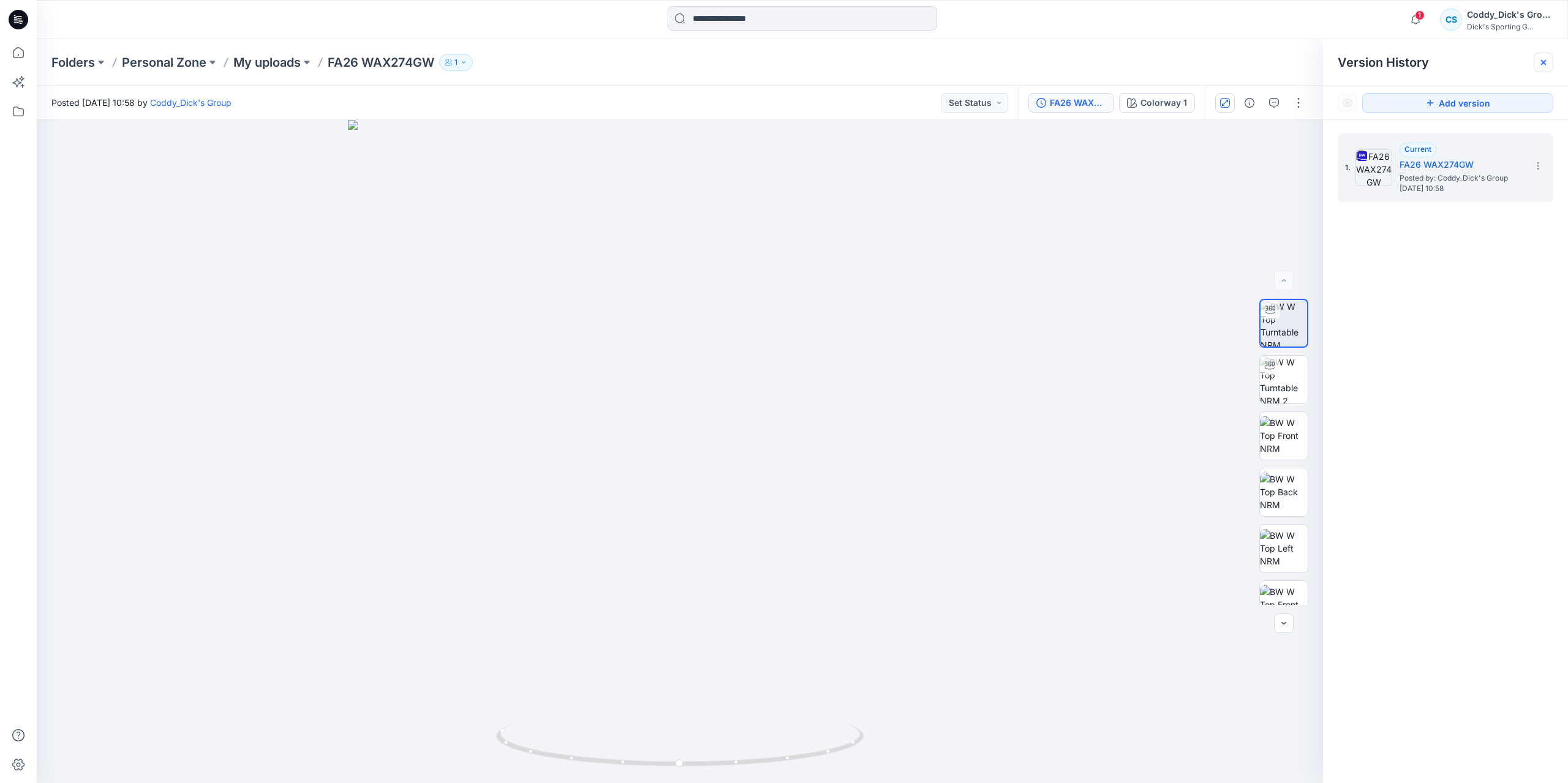
click at [1542, 65] on icon at bounding box center [1543, 63] width 10 height 10
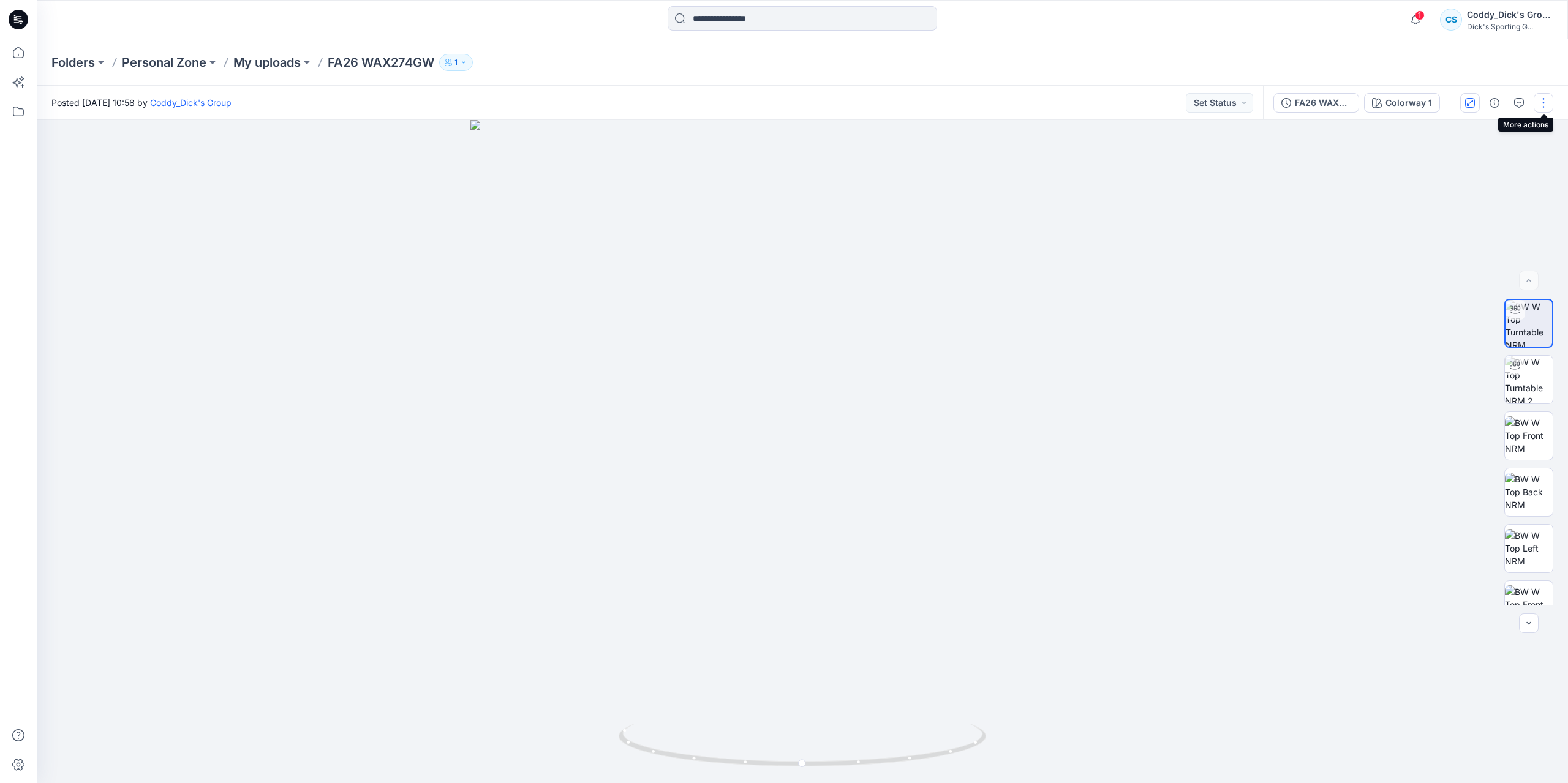
click at [1539, 102] on button "button" at bounding box center [1543, 103] width 19 height 19
click at [1489, 175] on button "Edit" at bounding box center [1492, 166] width 113 height 23
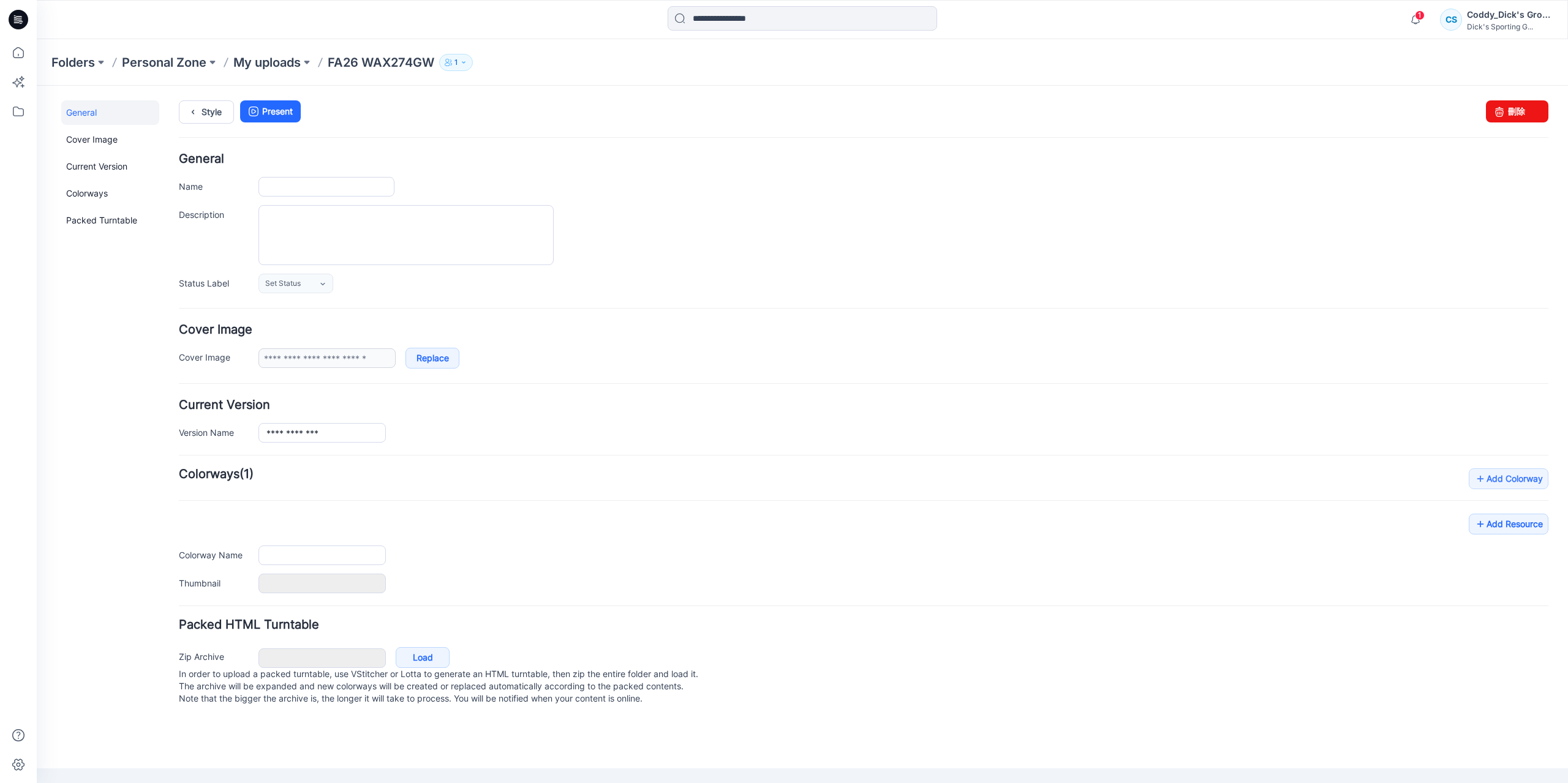
type input "**********"
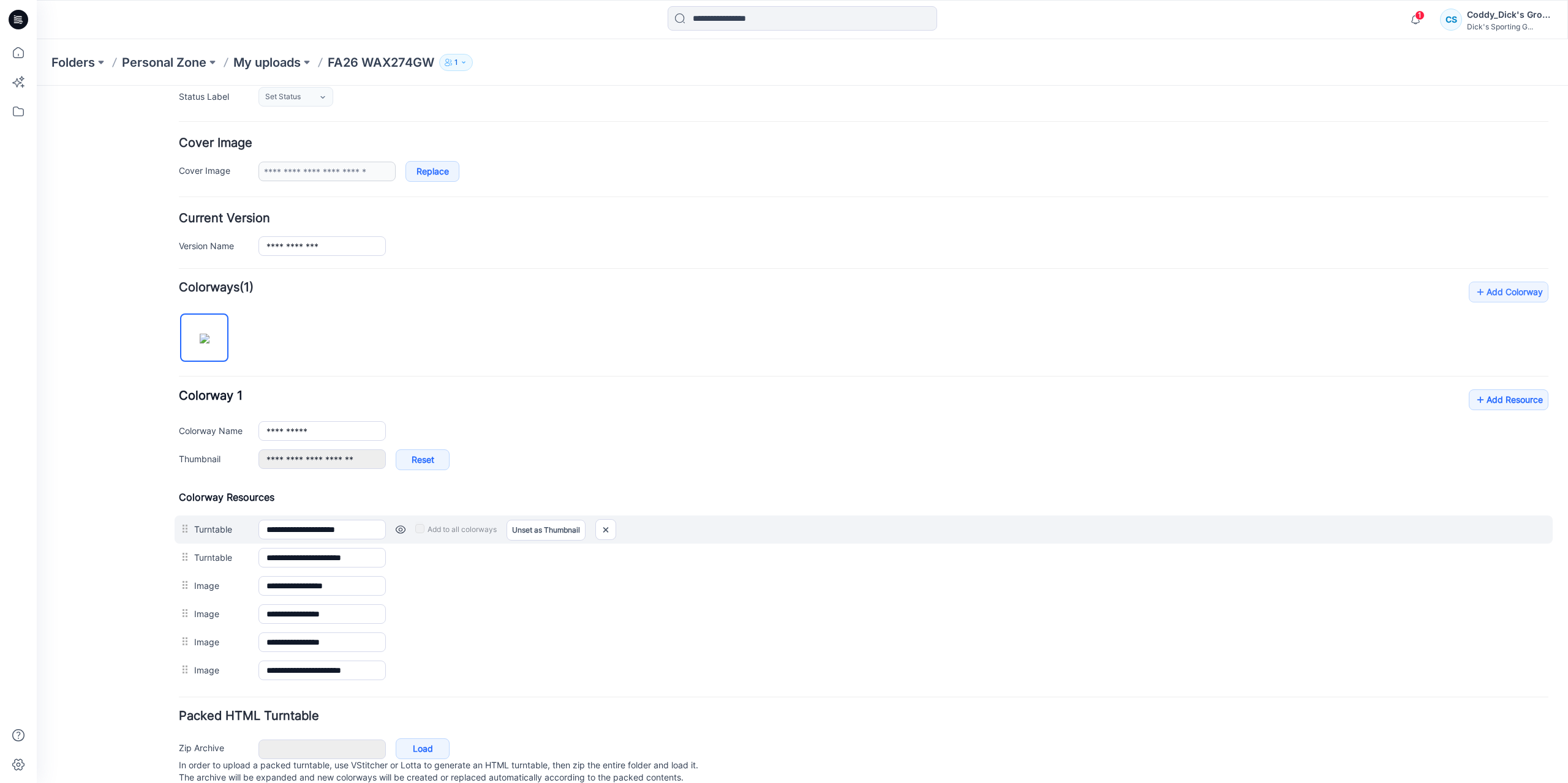
scroll to position [223, 0]
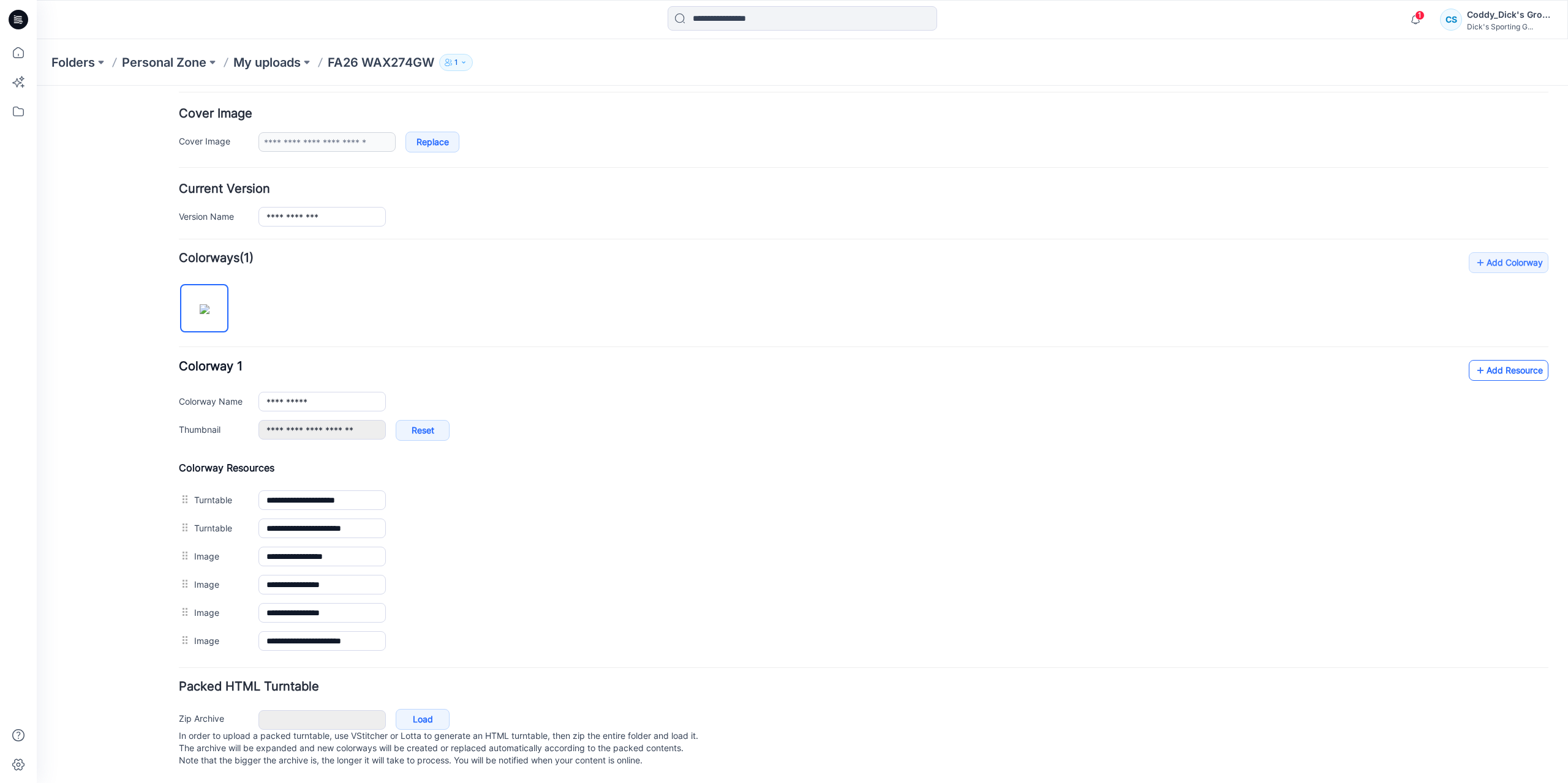
click at [1499, 364] on link "Add Resource" at bounding box center [1508, 371] width 79 height 21
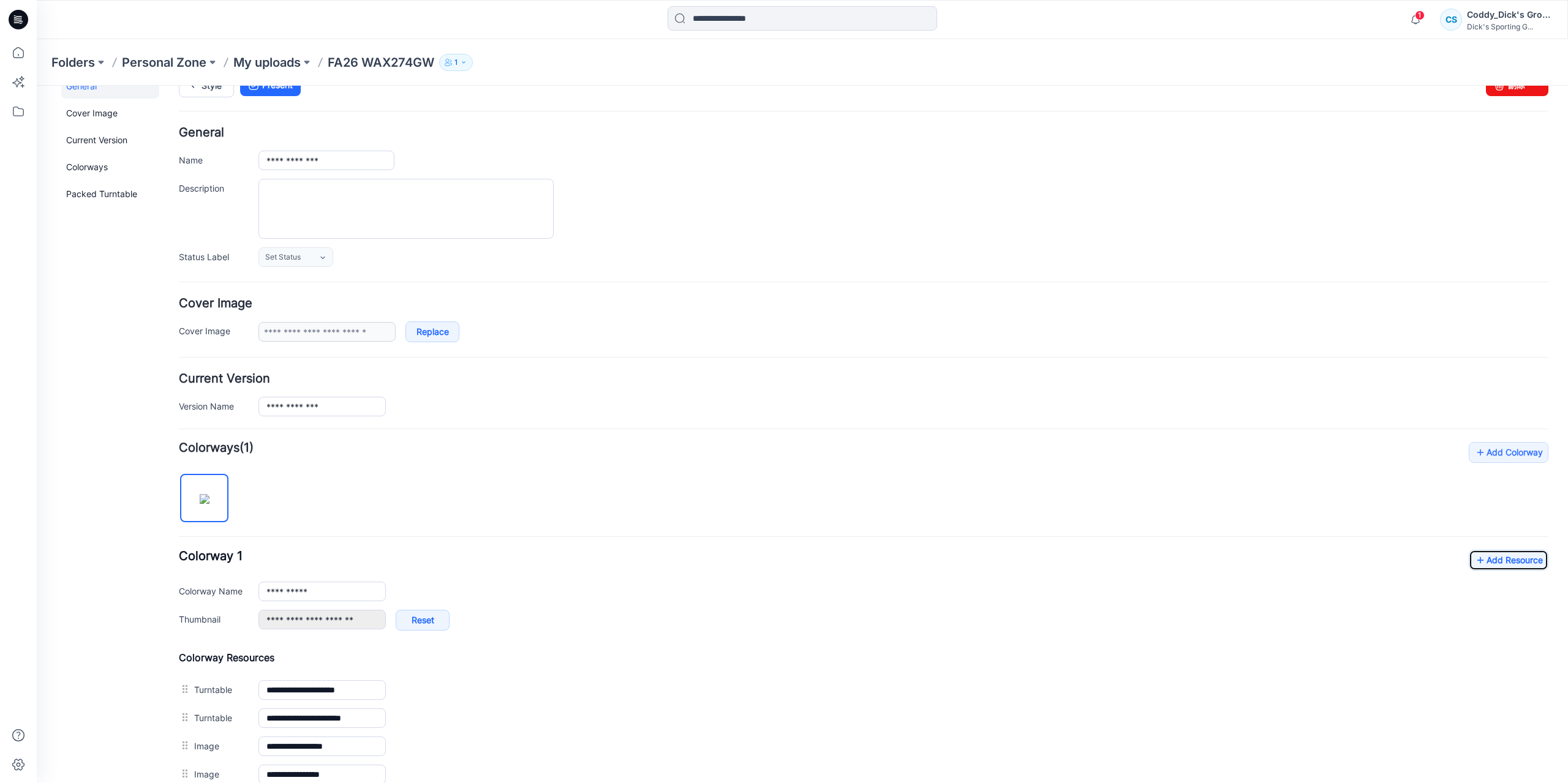
scroll to position [0, 0]
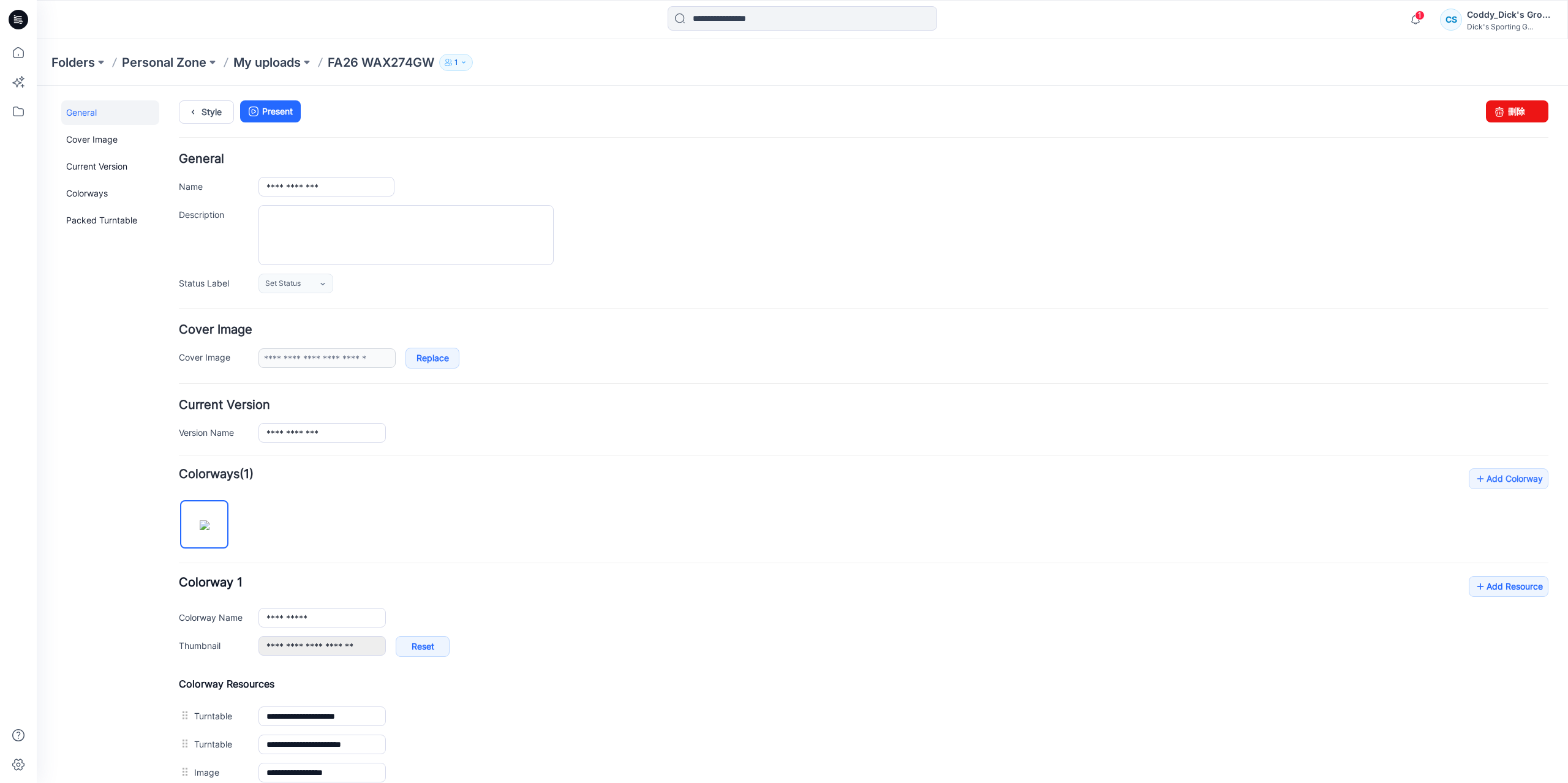
click at [373, 60] on p "FA26 WAX274GW" at bounding box center [380, 62] width 106 height 17
click at [288, 58] on p "My uploads" at bounding box center [267, 62] width 67 height 17
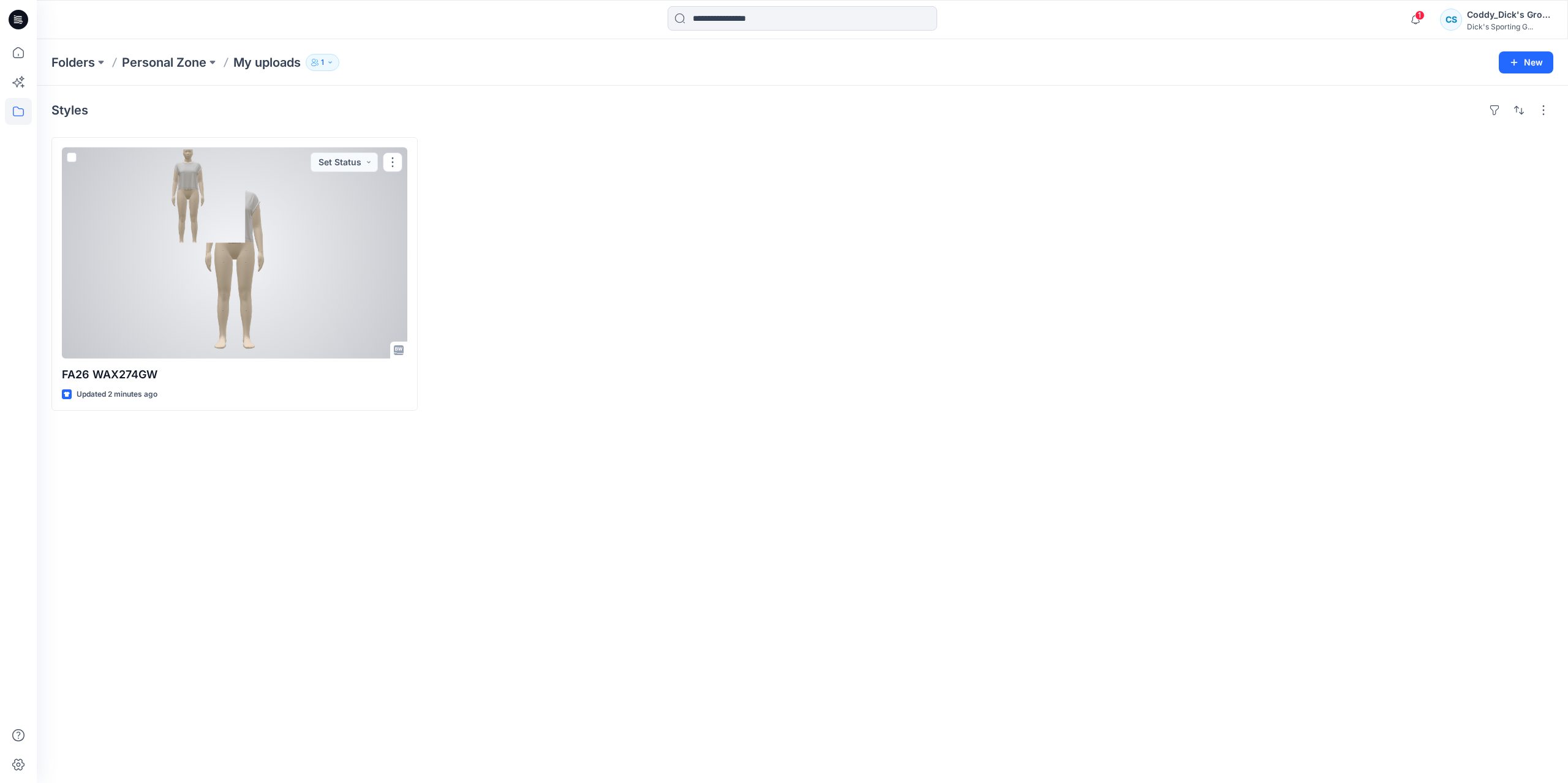
click at [339, 209] on div at bounding box center [234, 253] width 346 height 211
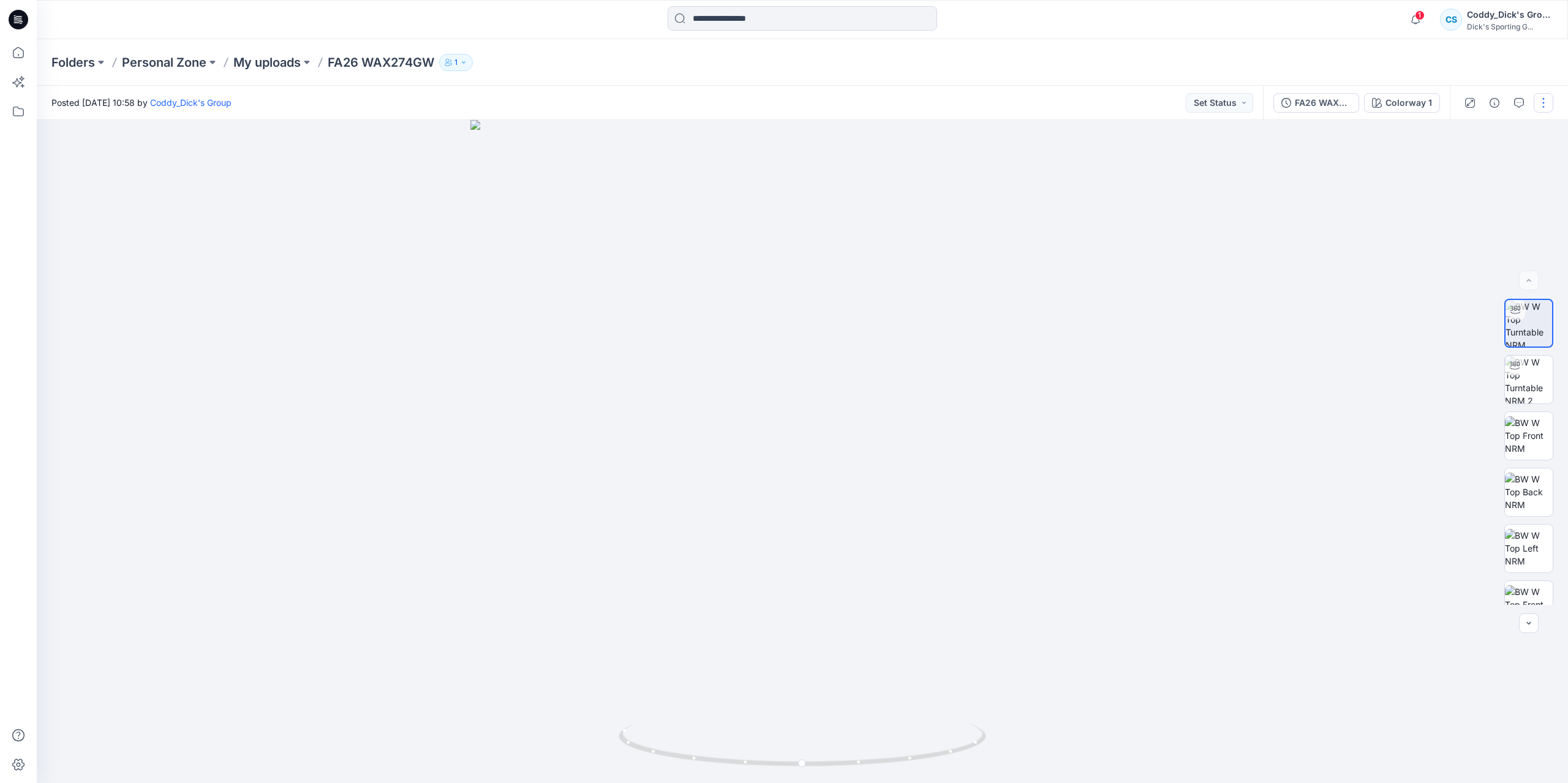
click at [1537, 98] on button "button" at bounding box center [1543, 103] width 19 height 19
click at [1523, 70] on div "Folders Personal Zone My uploads FA26 WAX274GW 1" at bounding box center [802, 62] width 1531 height 47
click at [1501, 99] on button "button" at bounding box center [1494, 103] width 19 height 19
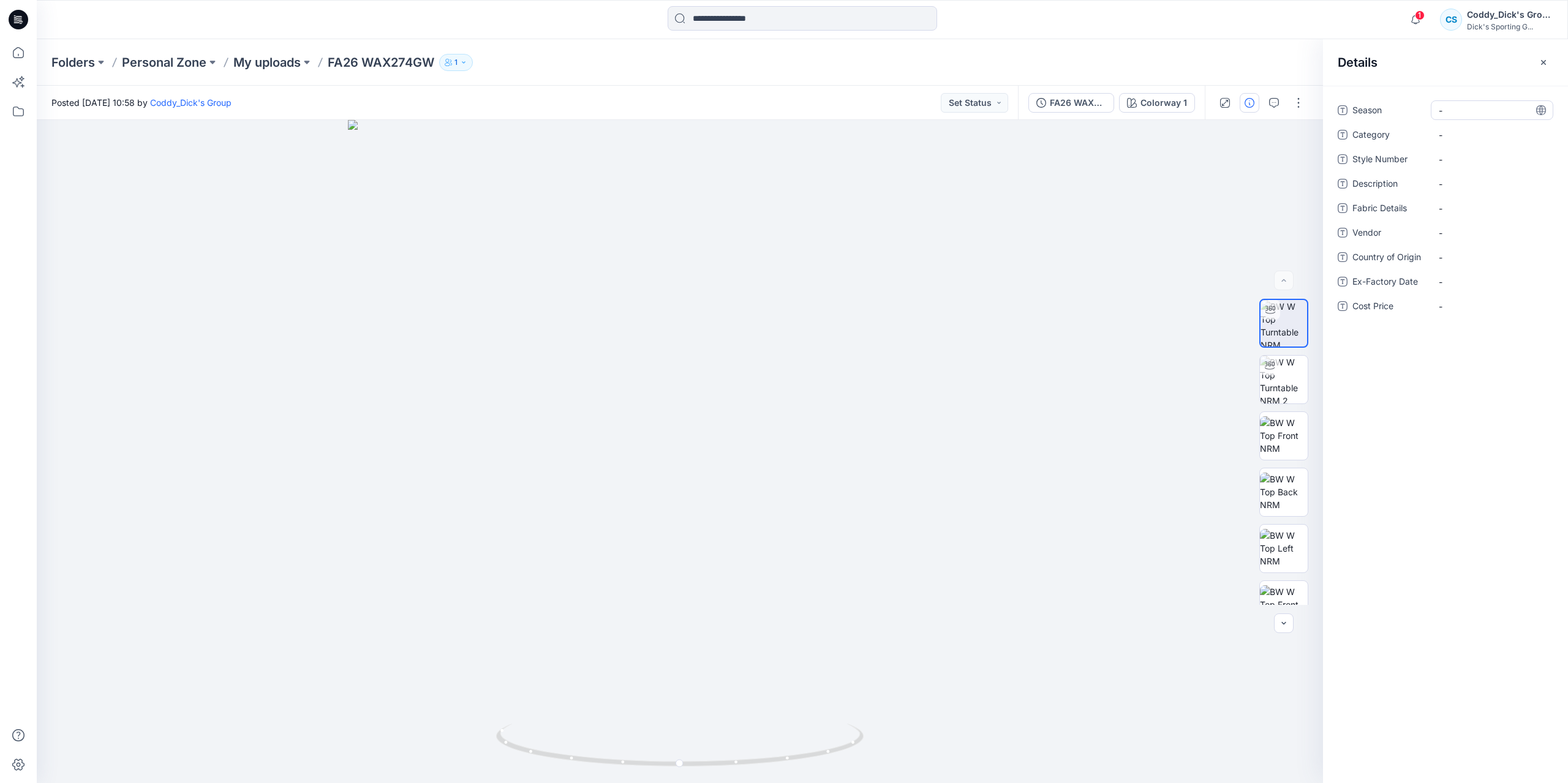
click at [1488, 110] on span "-" at bounding box center [1492, 111] width 106 height 13
click at [1478, 111] on span "-" at bounding box center [1492, 111] width 106 height 13
type textarea "**********"
click at [1480, 136] on span "-" at bounding box center [1492, 135] width 106 height 13
click at [1464, 158] on Number "-" at bounding box center [1492, 159] width 106 height 13
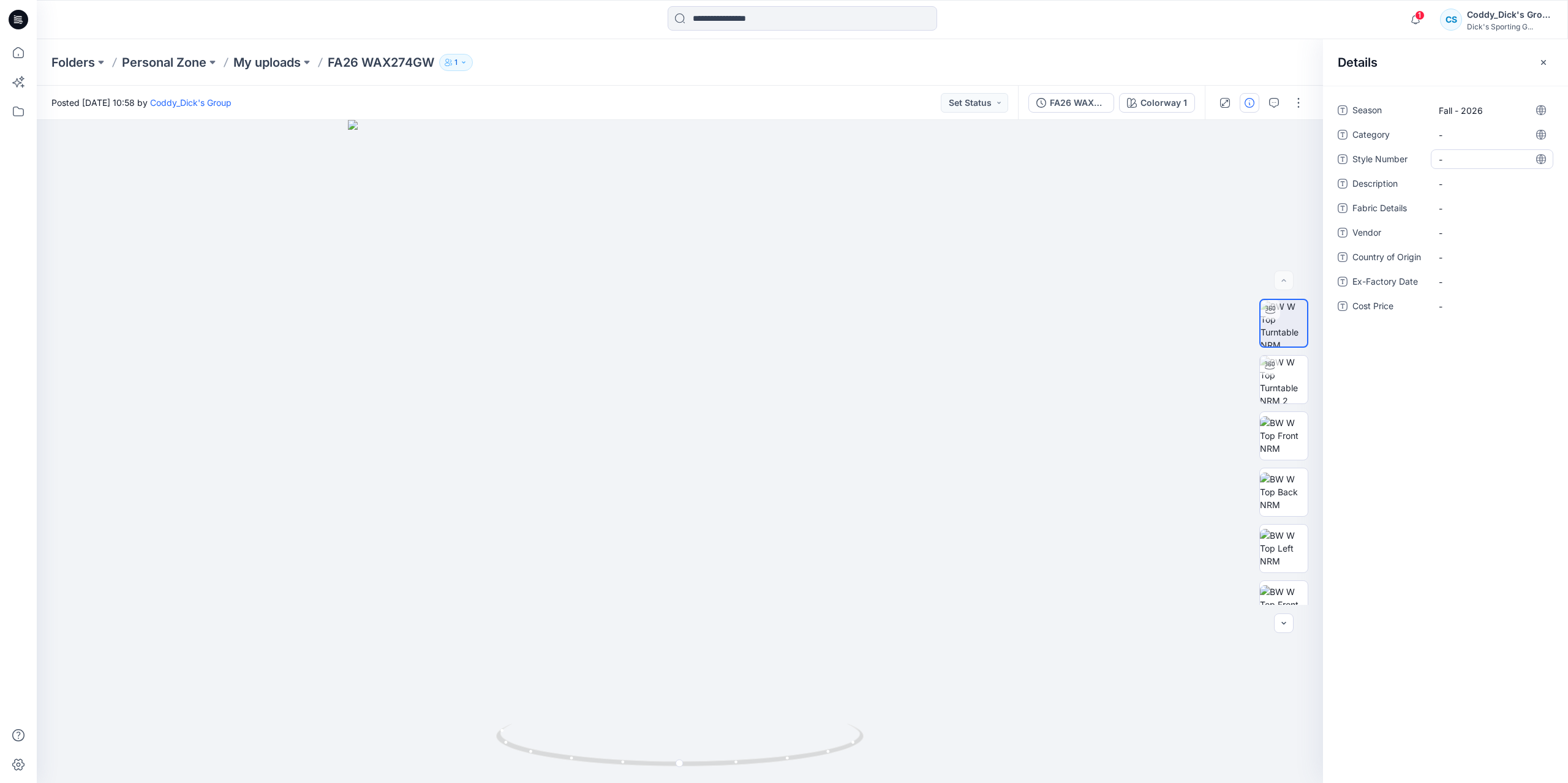
click at [1458, 150] on div "-" at bounding box center [1492, 159] width 122 height 19
type textarea "********"
click at [1437, 186] on div "-" at bounding box center [1492, 184] width 122 height 19
type textarea "**********"
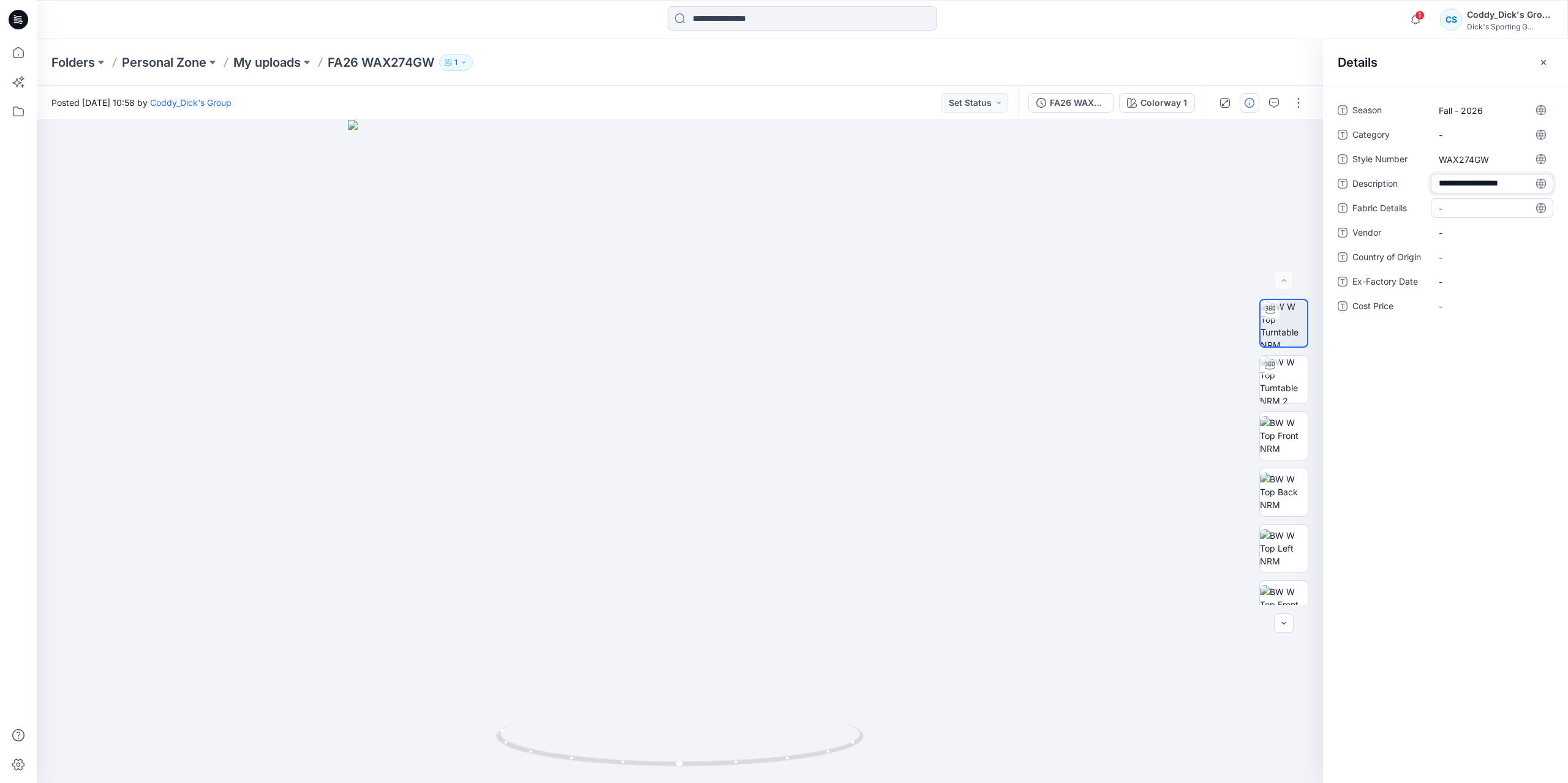
click at [1466, 210] on Details "-" at bounding box center [1492, 209] width 106 height 13
click at [1455, 217] on Details "-" at bounding box center [1492, 216] width 106 height 13
type textarea "**********"
click at [261, 59] on p "My uploads" at bounding box center [267, 62] width 67 height 17
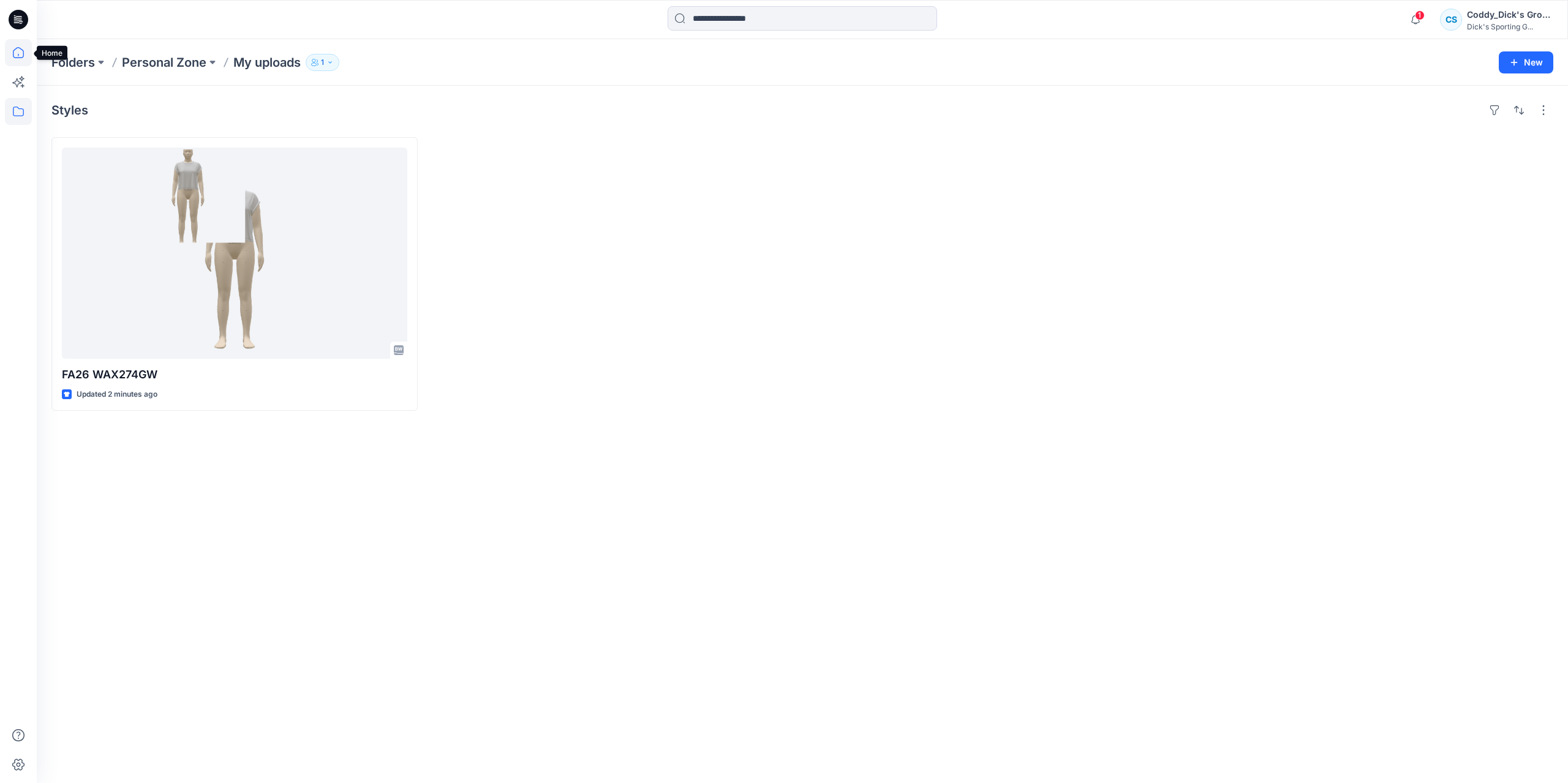
click at [18, 58] on icon at bounding box center [18, 53] width 11 height 11
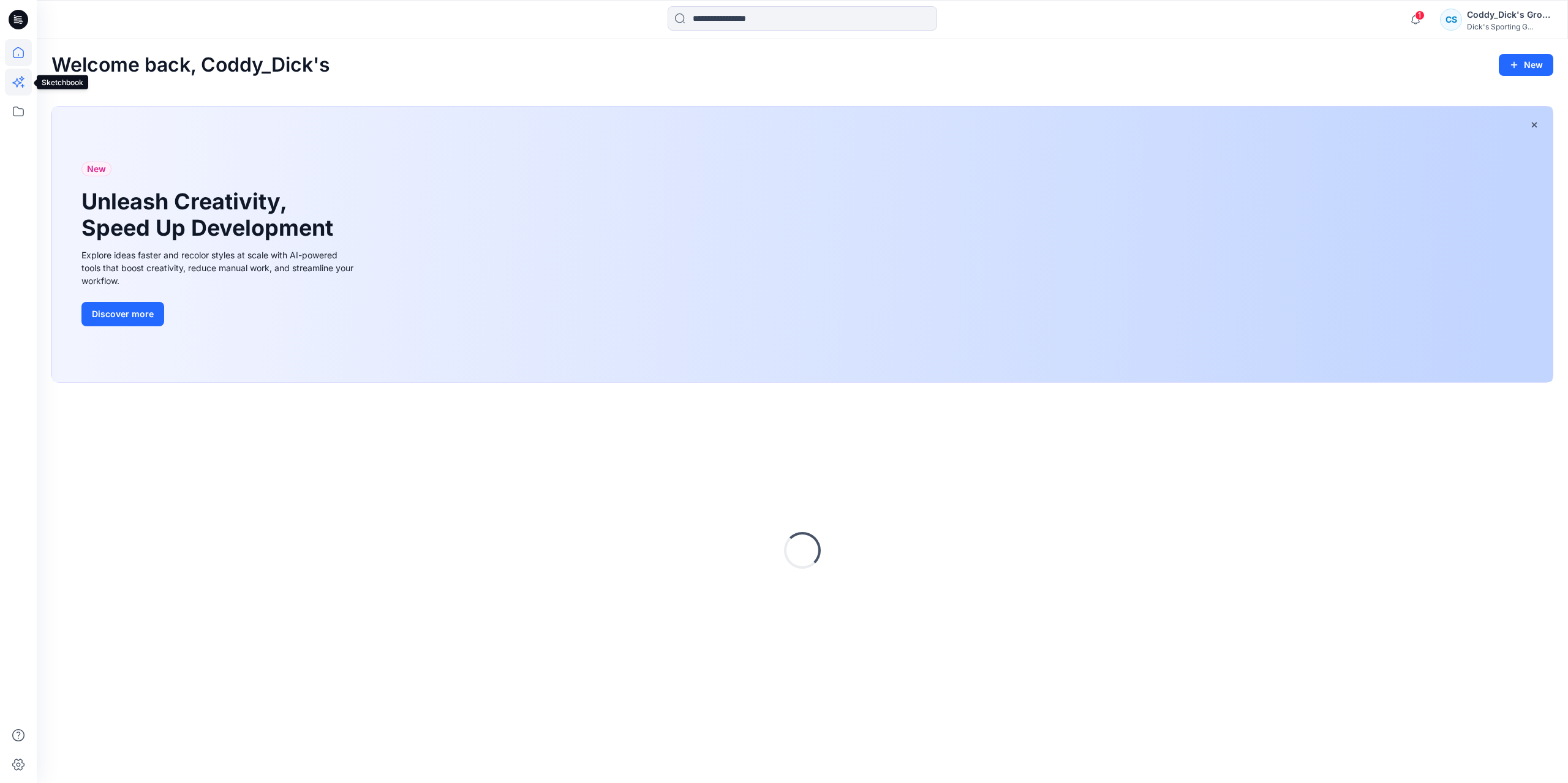
click at [21, 79] on icon at bounding box center [18, 82] width 27 height 27
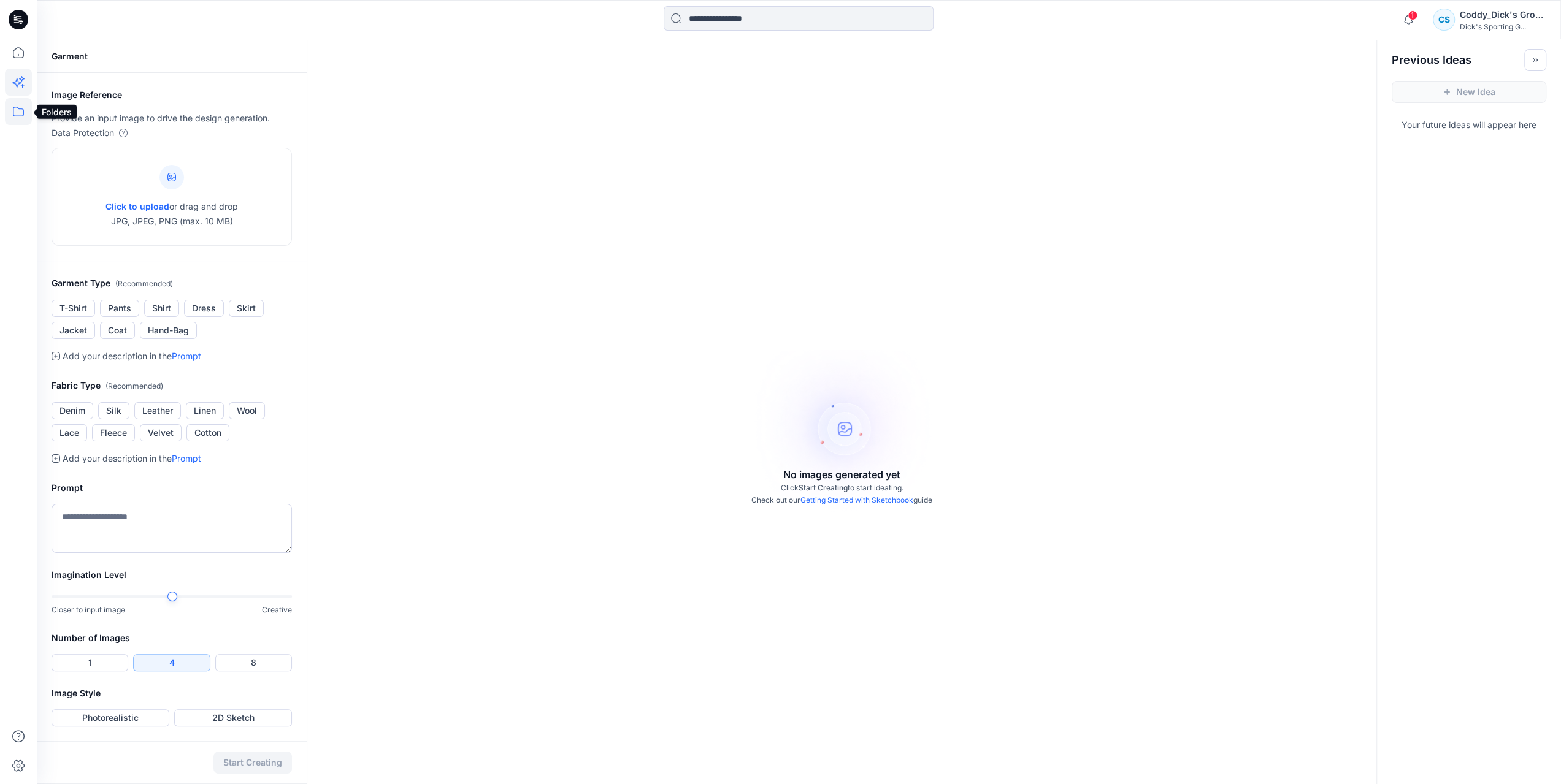
click at [21, 118] on icon at bounding box center [18, 111] width 27 height 27
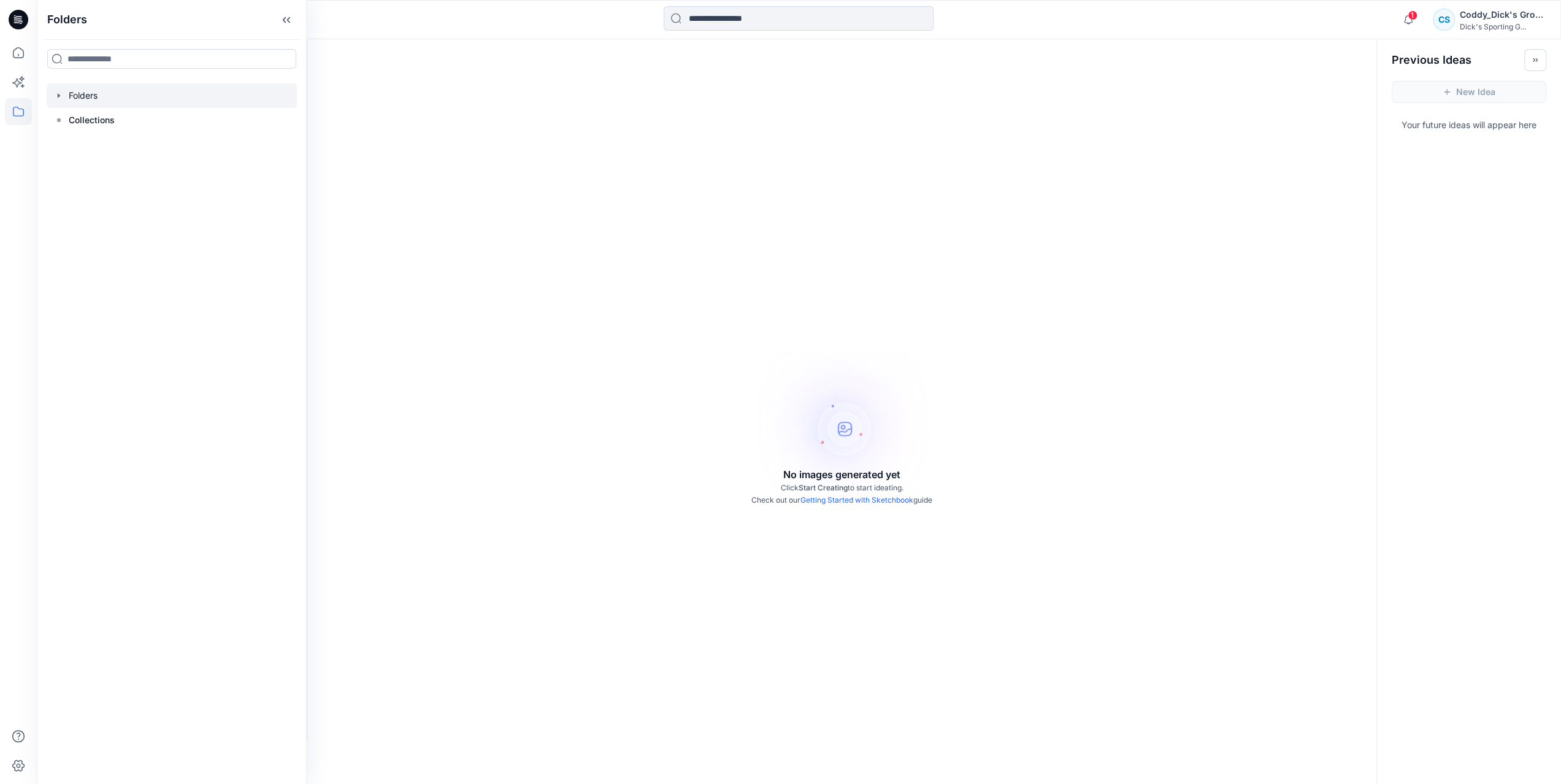
click at [63, 95] on icon "button" at bounding box center [59, 95] width 10 height 10
click at [109, 128] on div at bounding box center [171, 120] width 250 height 24
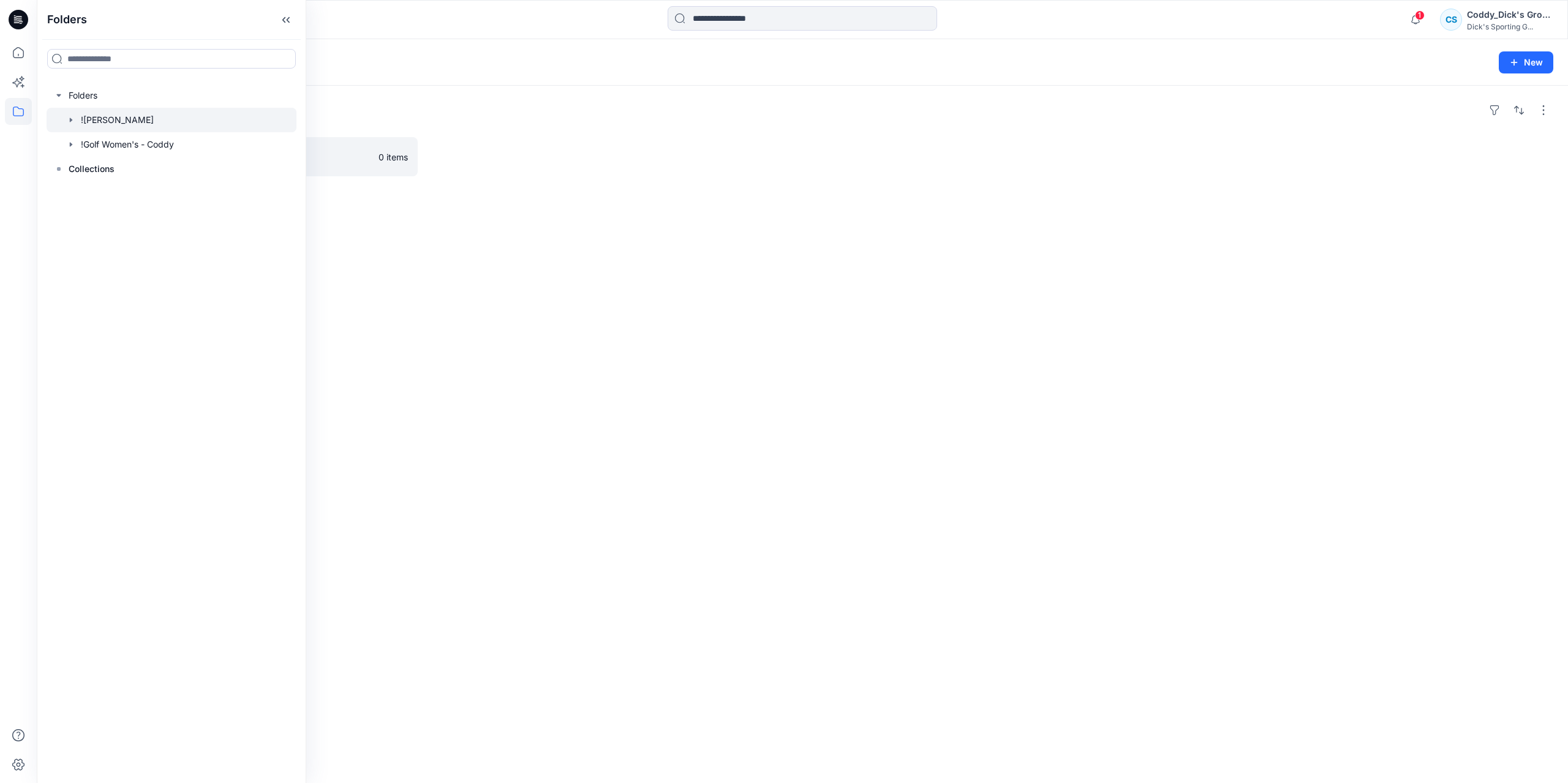
click at [506, 198] on div "Folders F26 CALIA - Coddy 0 items" at bounding box center [802, 434] width 1531 height 697
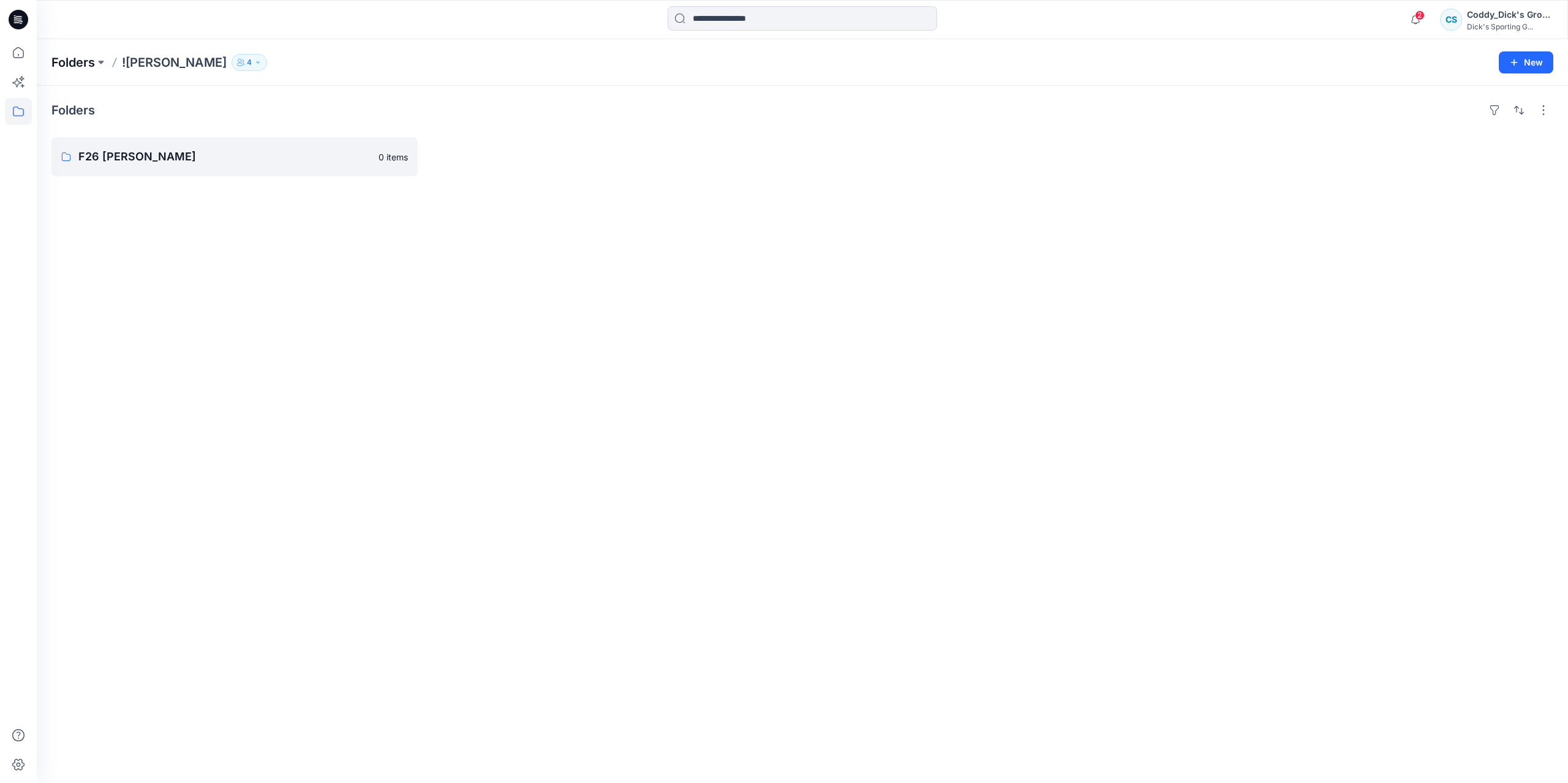
click at [64, 68] on p "Folders" at bounding box center [73, 62] width 44 height 17
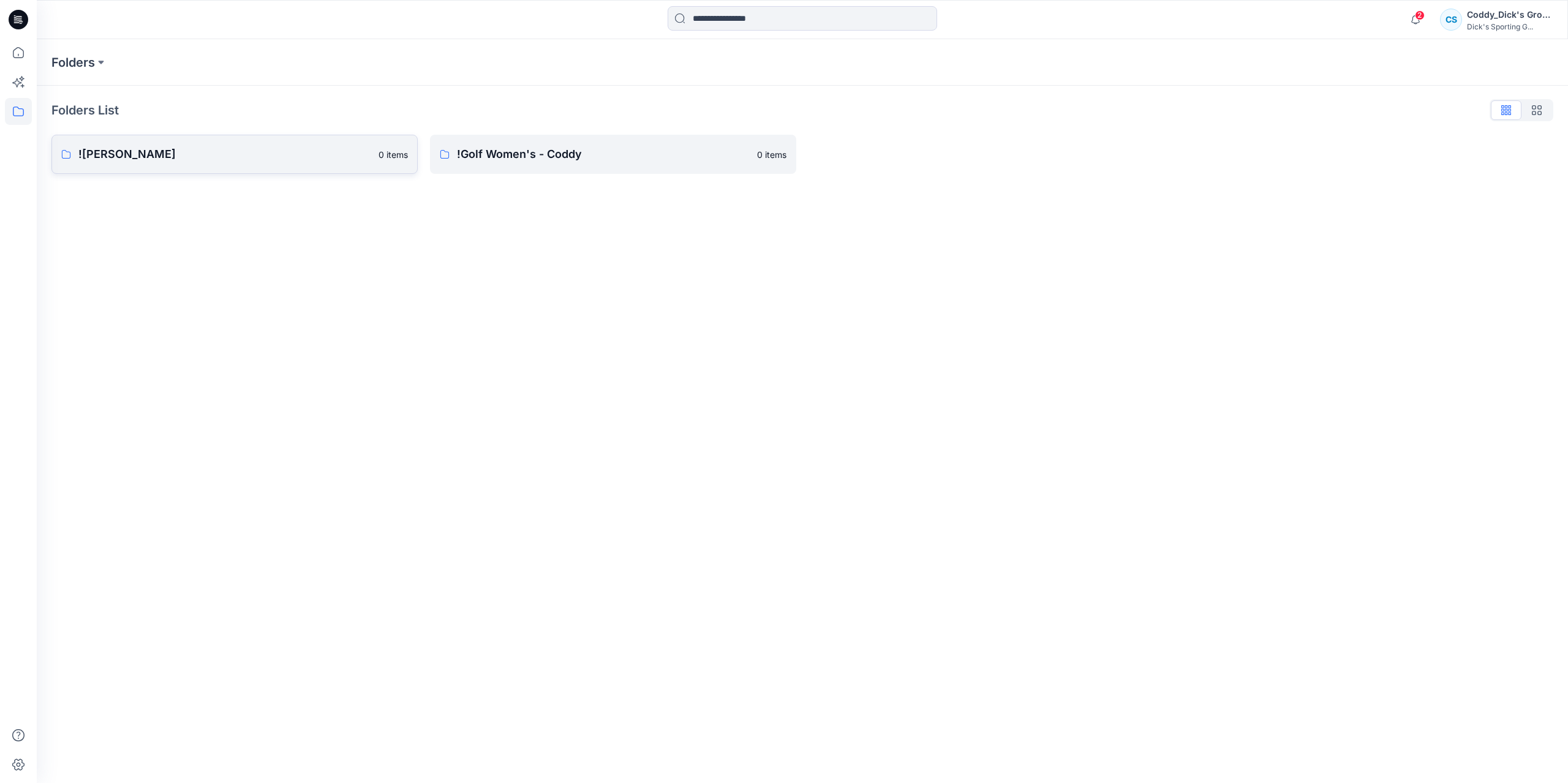
click at [209, 163] on link "!CALIA - Coddy 0 items" at bounding box center [234, 154] width 366 height 39
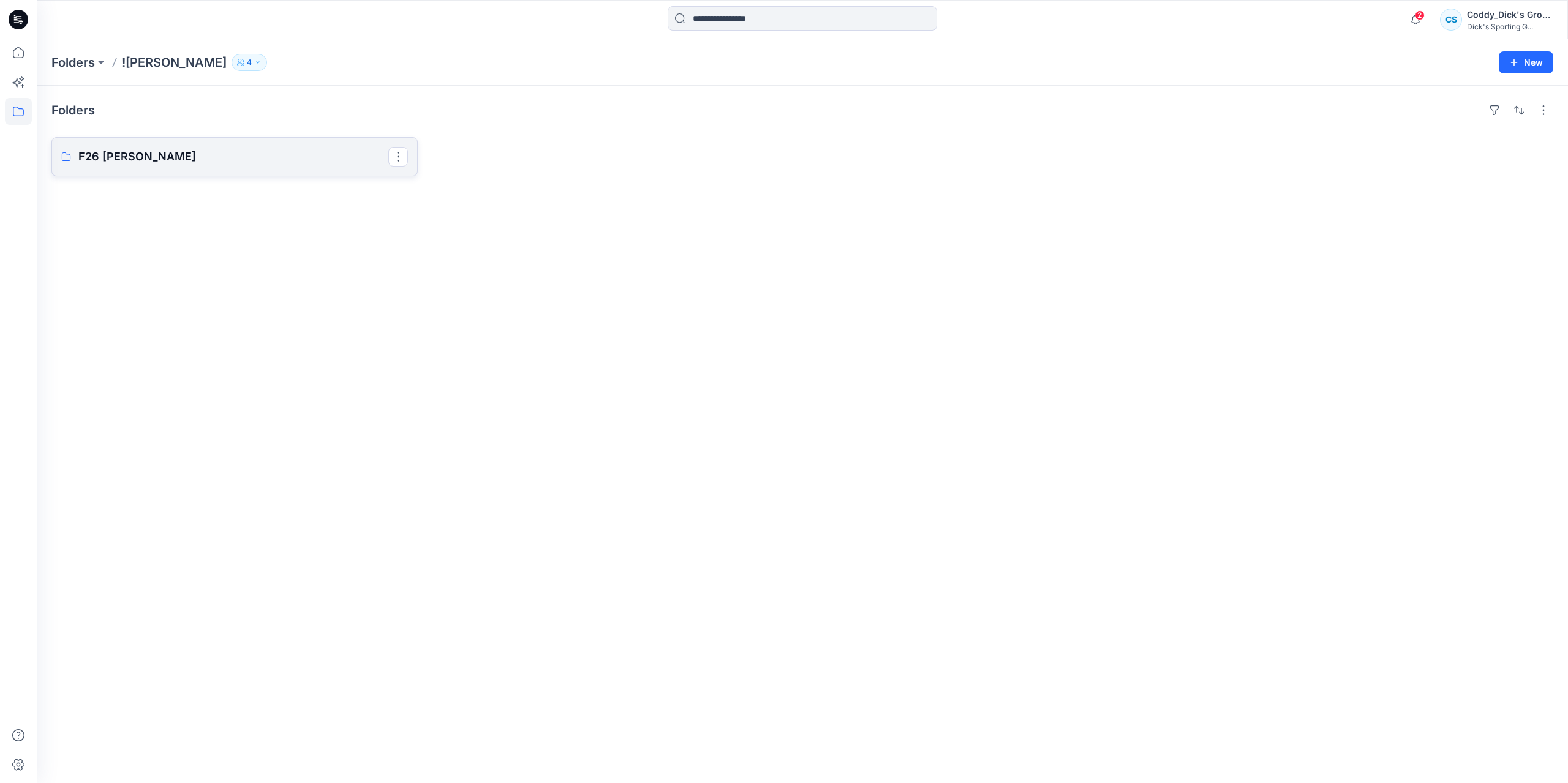
click at [195, 162] on p "F26 CALIA - Coddy" at bounding box center [234, 156] width 310 height 17
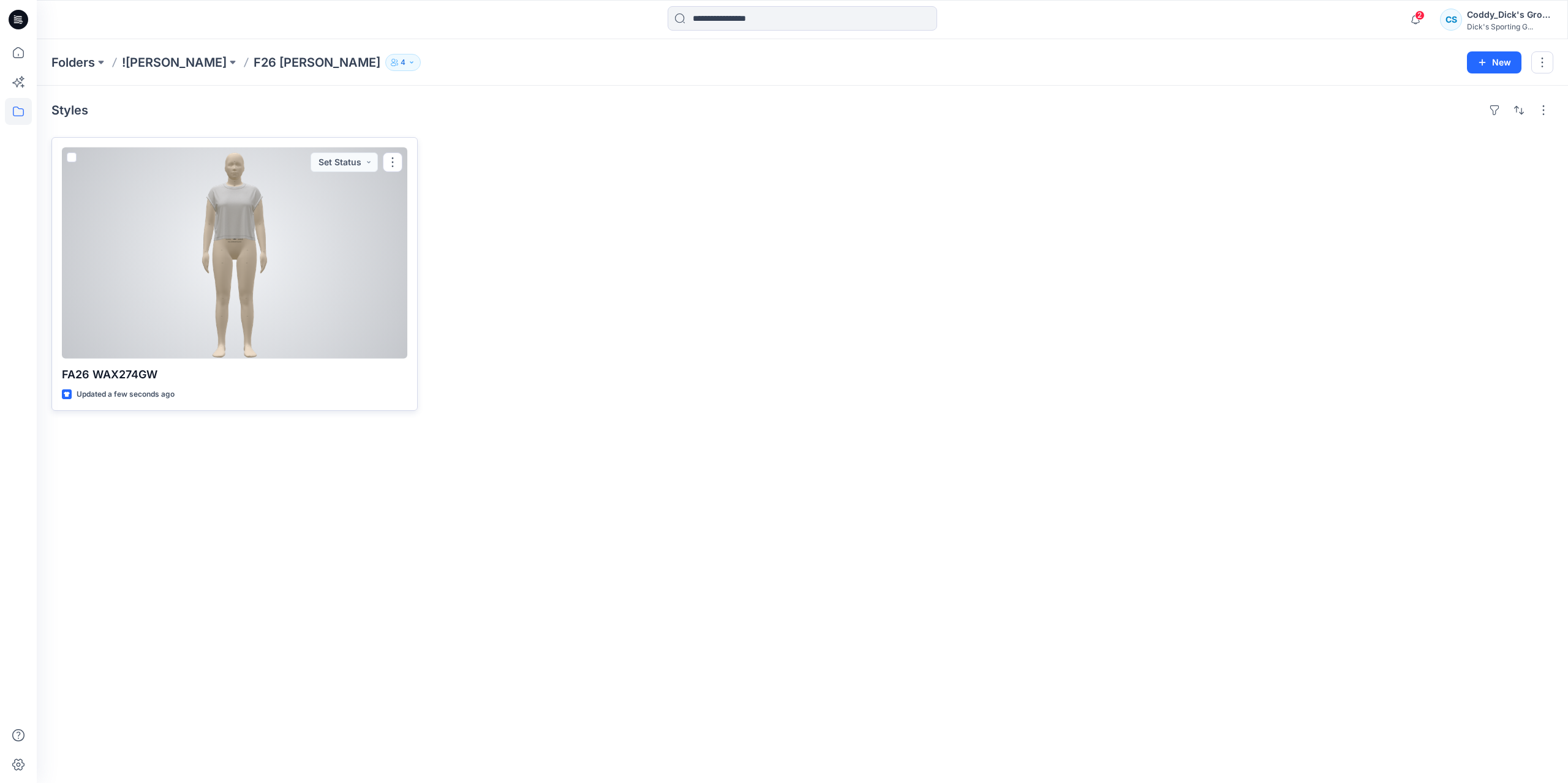
click at [212, 273] on div at bounding box center [234, 253] width 346 height 211
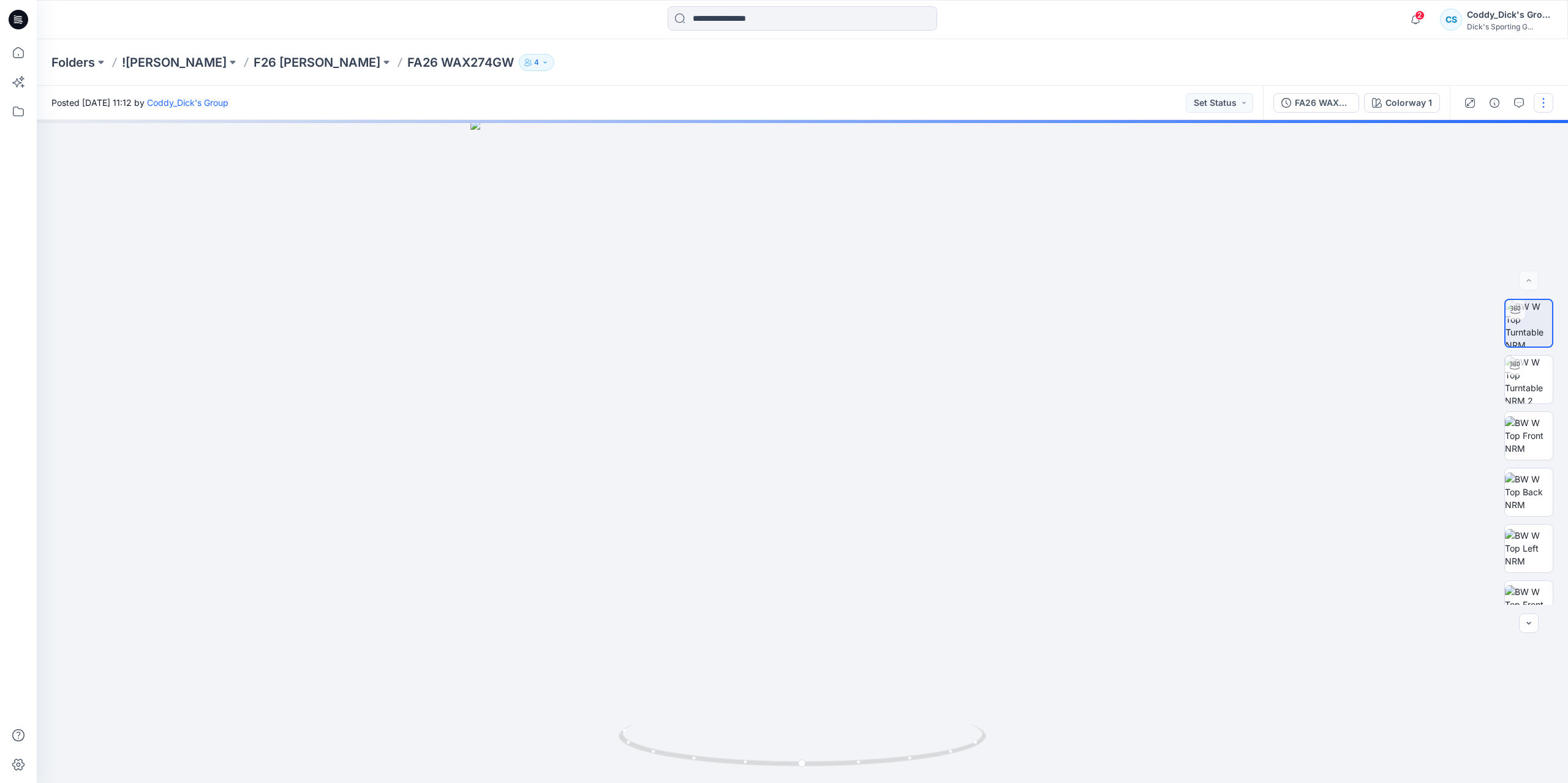
click at [1543, 104] on button "button" at bounding box center [1543, 103] width 19 height 19
click at [1491, 161] on button "Edit" at bounding box center [1492, 166] width 113 height 23
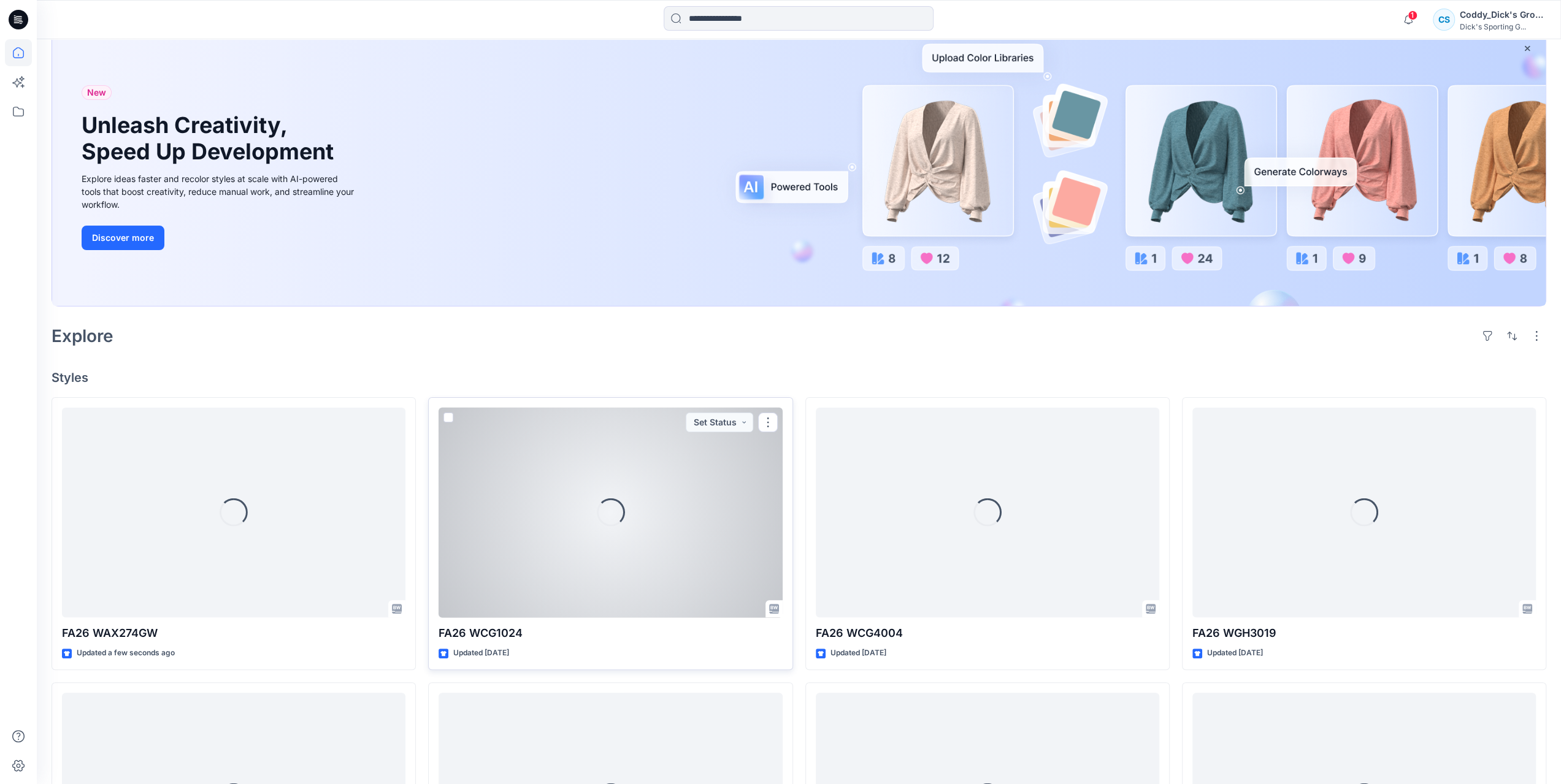
scroll to position [184, 0]
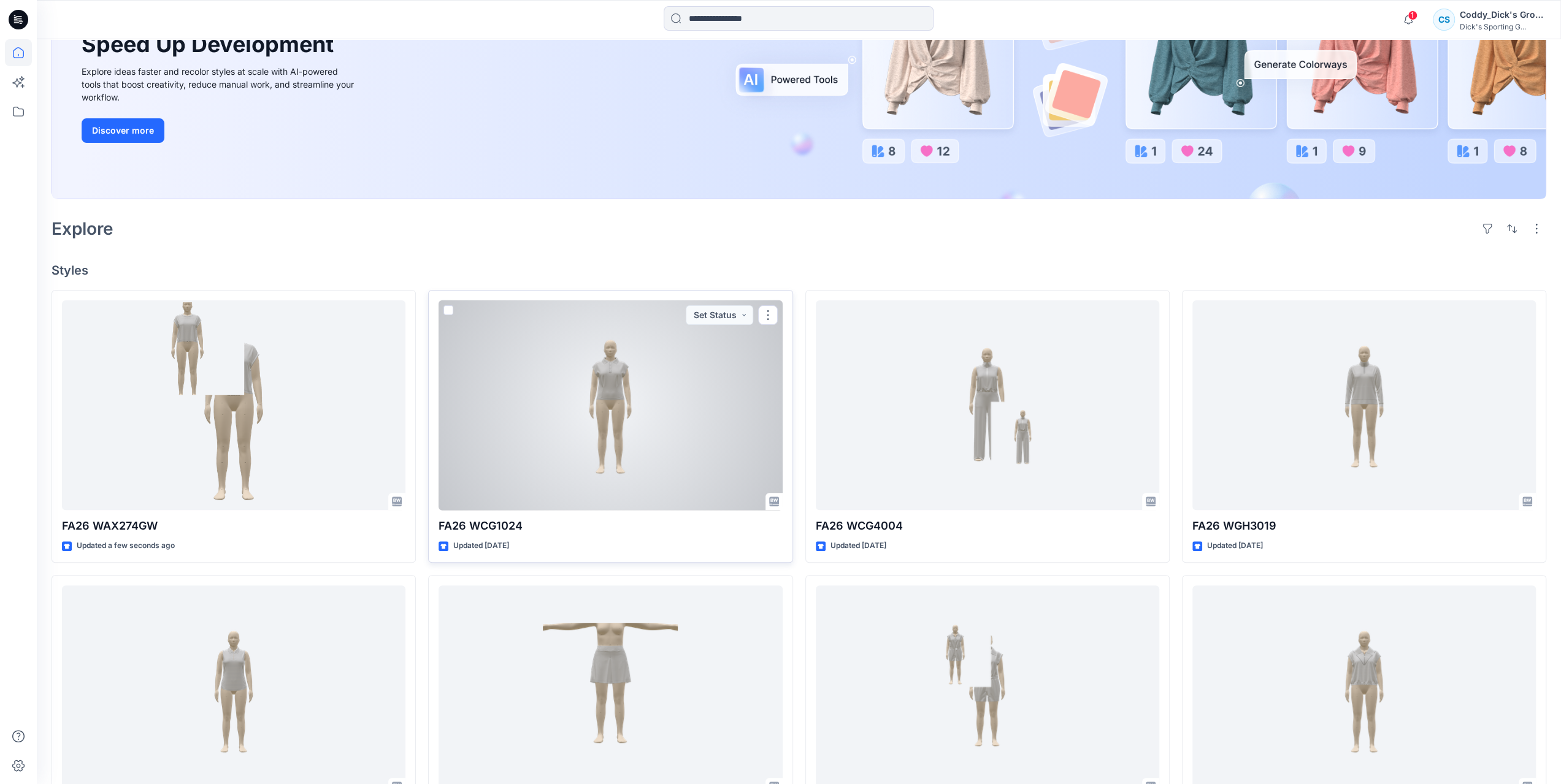
click at [674, 353] on div at bounding box center [610, 406] width 343 height 210
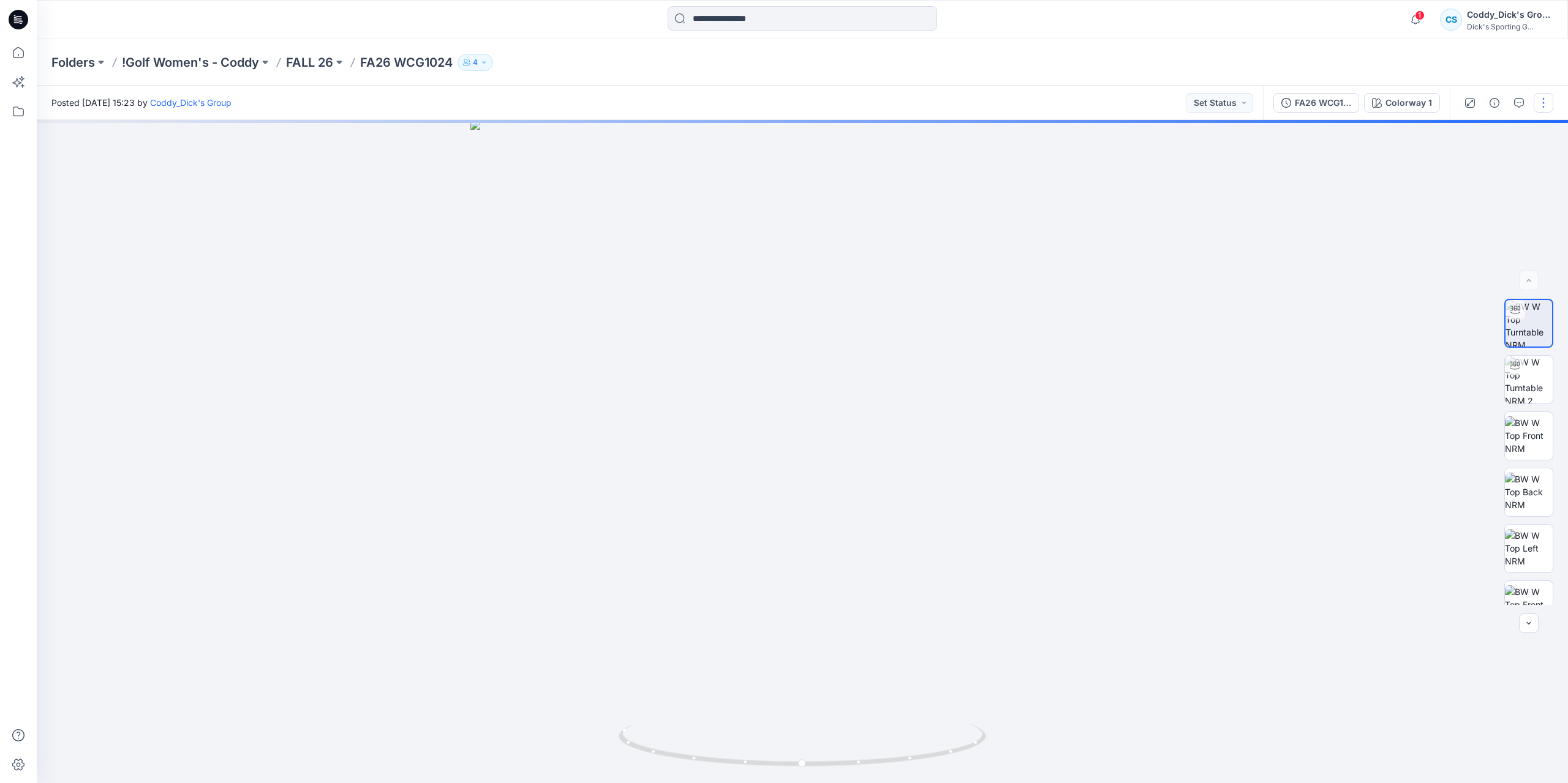
click at [1540, 105] on button "button" at bounding box center [1543, 103] width 19 height 19
click at [1515, 58] on div "Folders !Golf Women's - Coddy FALL 26 FA26 WCG1024 4" at bounding box center [802, 62] width 1531 height 47
click at [1489, 98] on button "button" at bounding box center [1494, 103] width 19 height 19
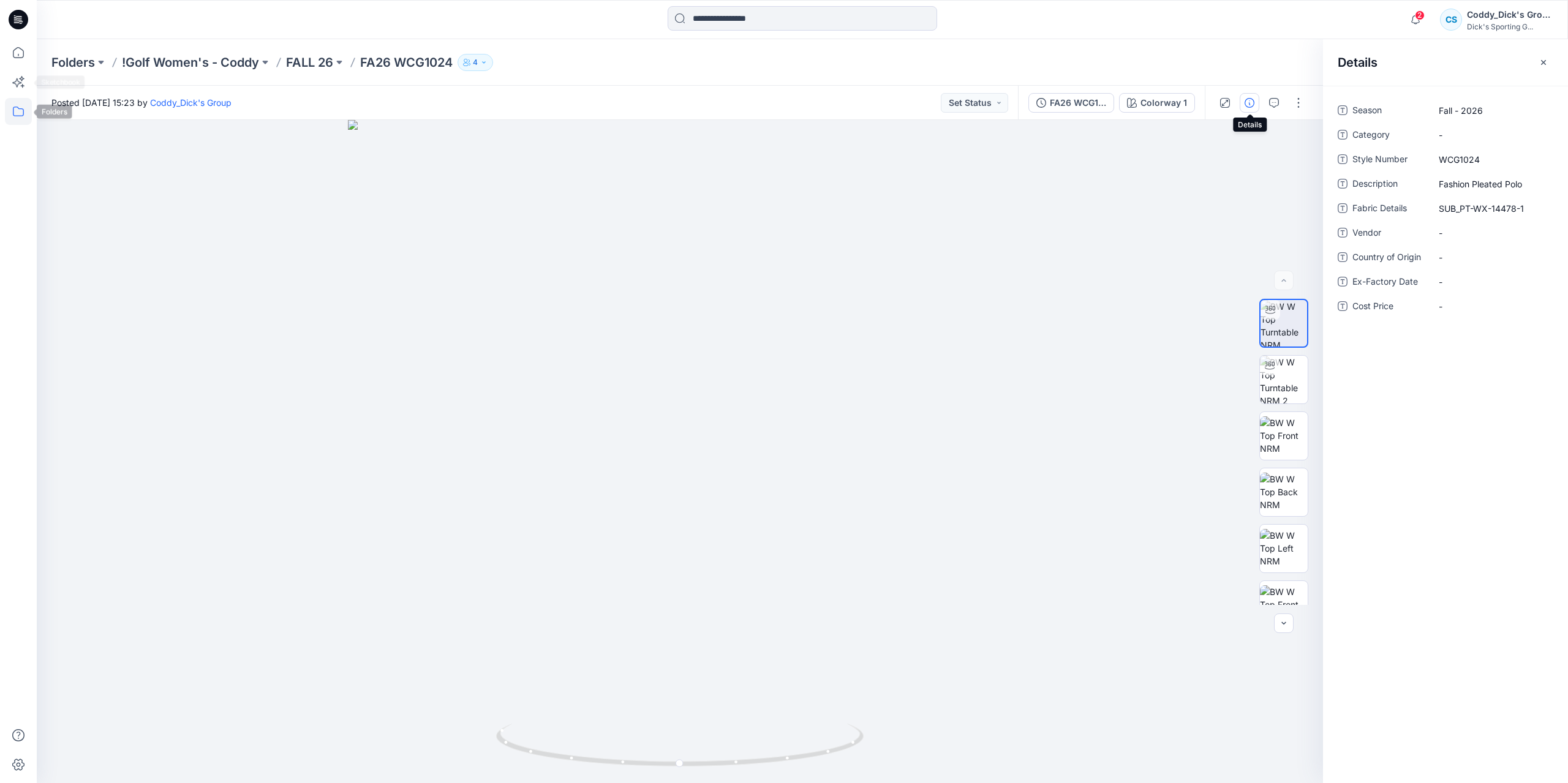
click at [17, 111] on icon at bounding box center [18, 111] width 27 height 27
click at [76, 65] on p "Folders" at bounding box center [73, 62] width 44 height 17
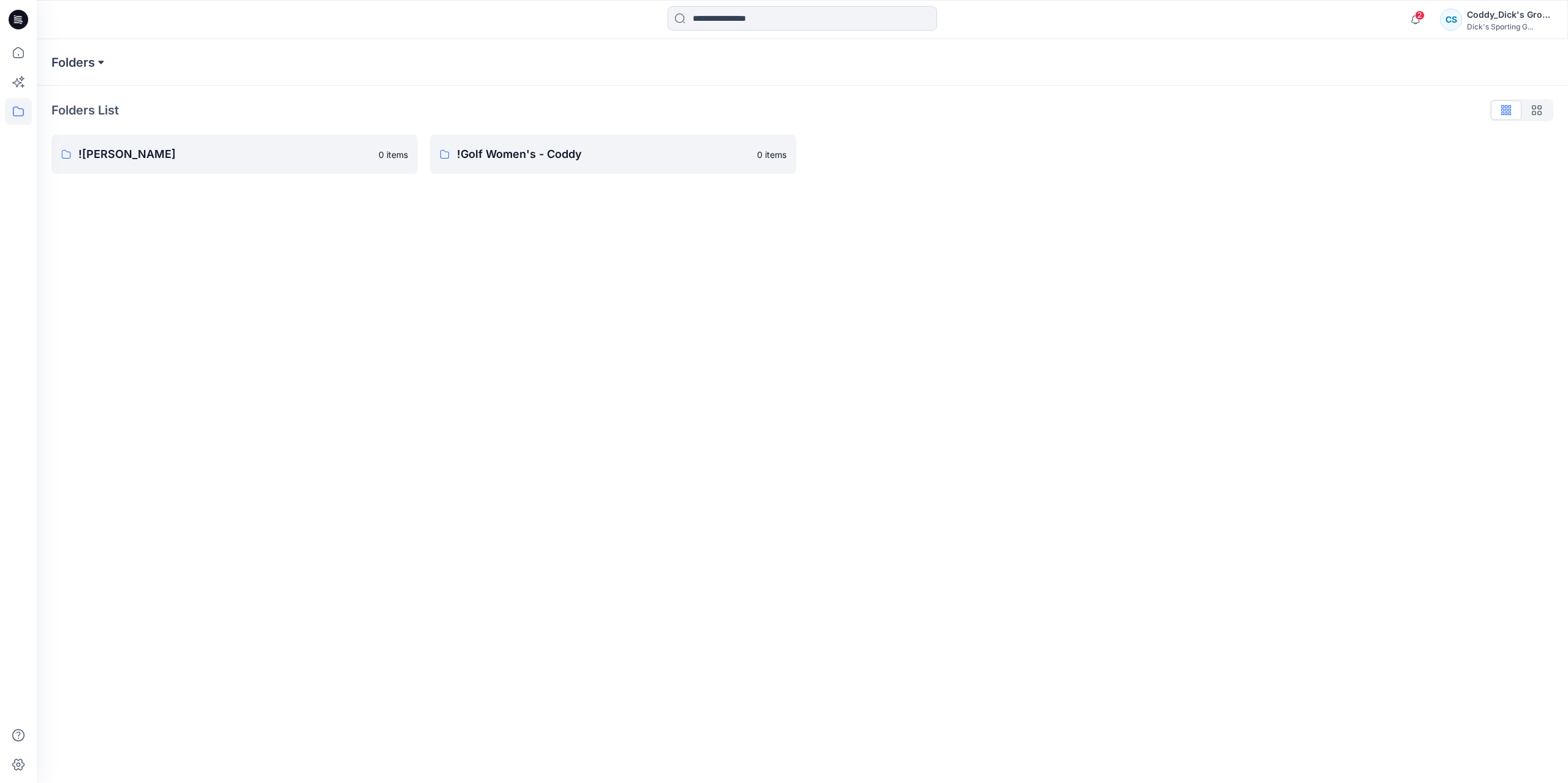
click at [96, 54] on button at bounding box center [102, 62] width 13 height 17
click at [333, 55] on div "Folders Folders !CALIA - Coddy !Golf Women's - Coddy" at bounding box center [754, 62] width 1406 height 17
click at [93, 60] on p "Folders" at bounding box center [73, 62] width 44 height 17
click at [492, 154] on p "!Golf Women's - Coddy" at bounding box center [603, 154] width 293 height 17
click at [270, 155] on p "FALL 26" at bounding box center [234, 156] width 310 height 17
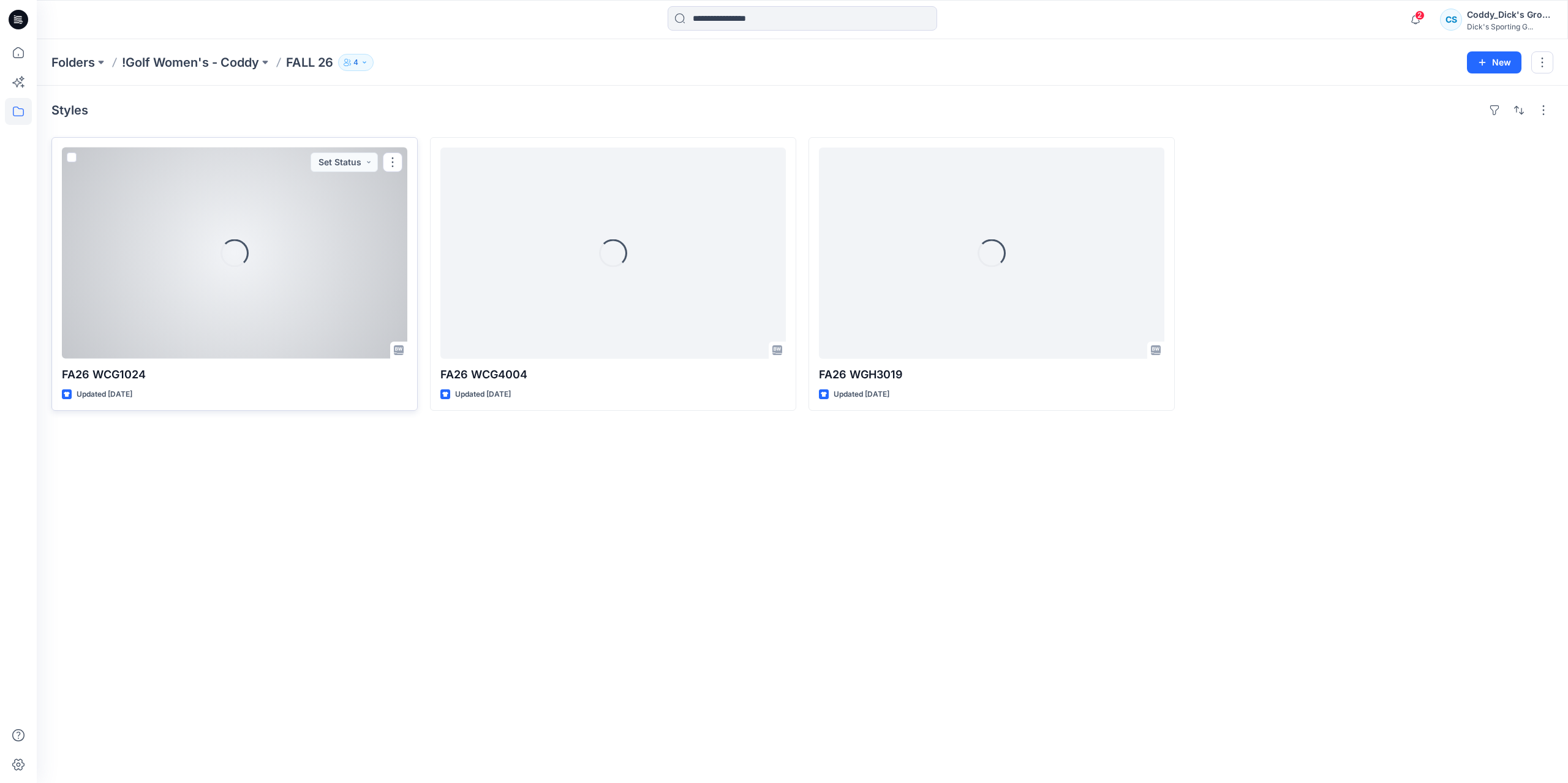
click at [289, 241] on div "Loading..." at bounding box center [234, 253] width 346 height 211
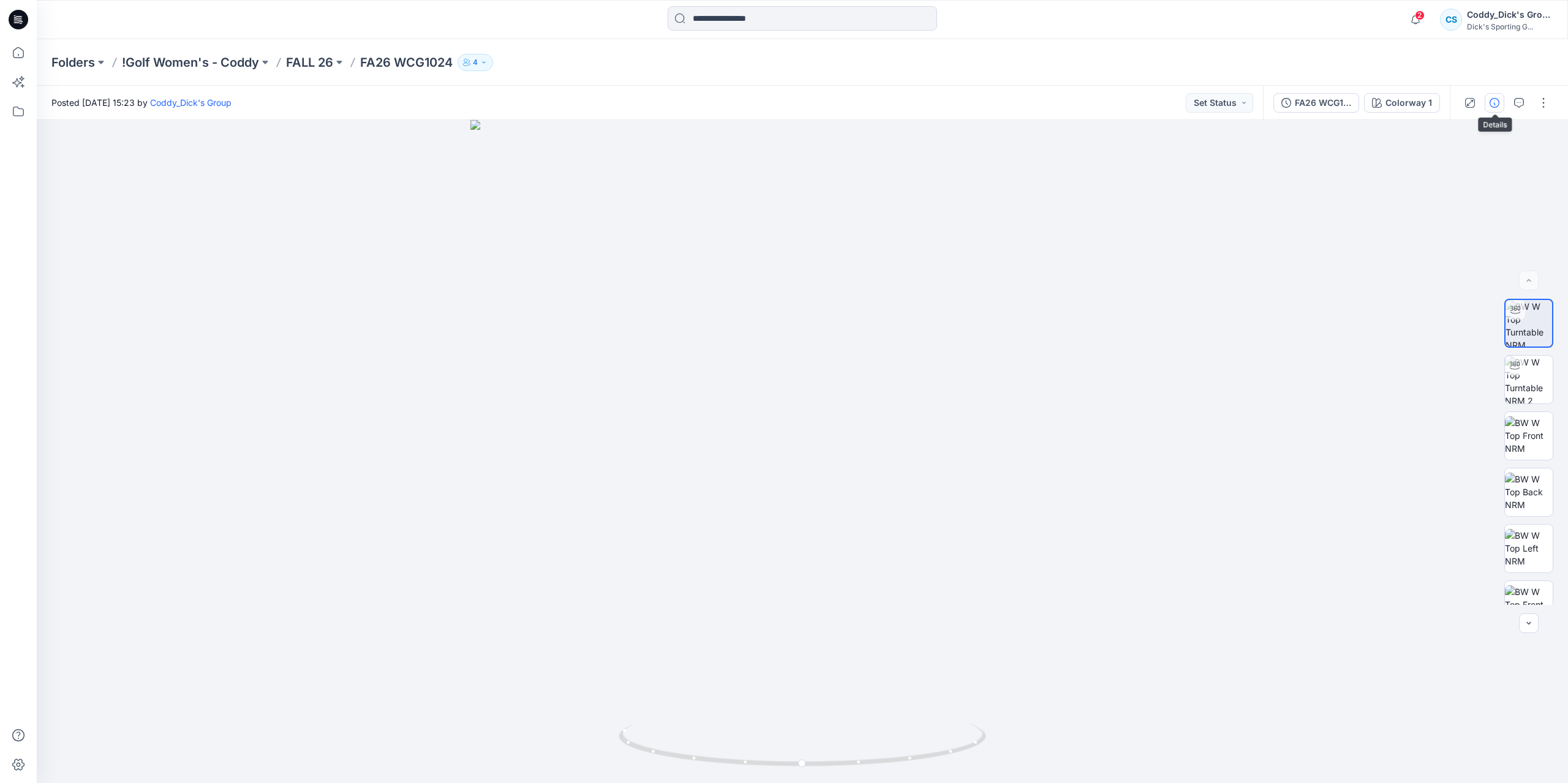
click at [1501, 111] on button "button" at bounding box center [1494, 103] width 19 height 19
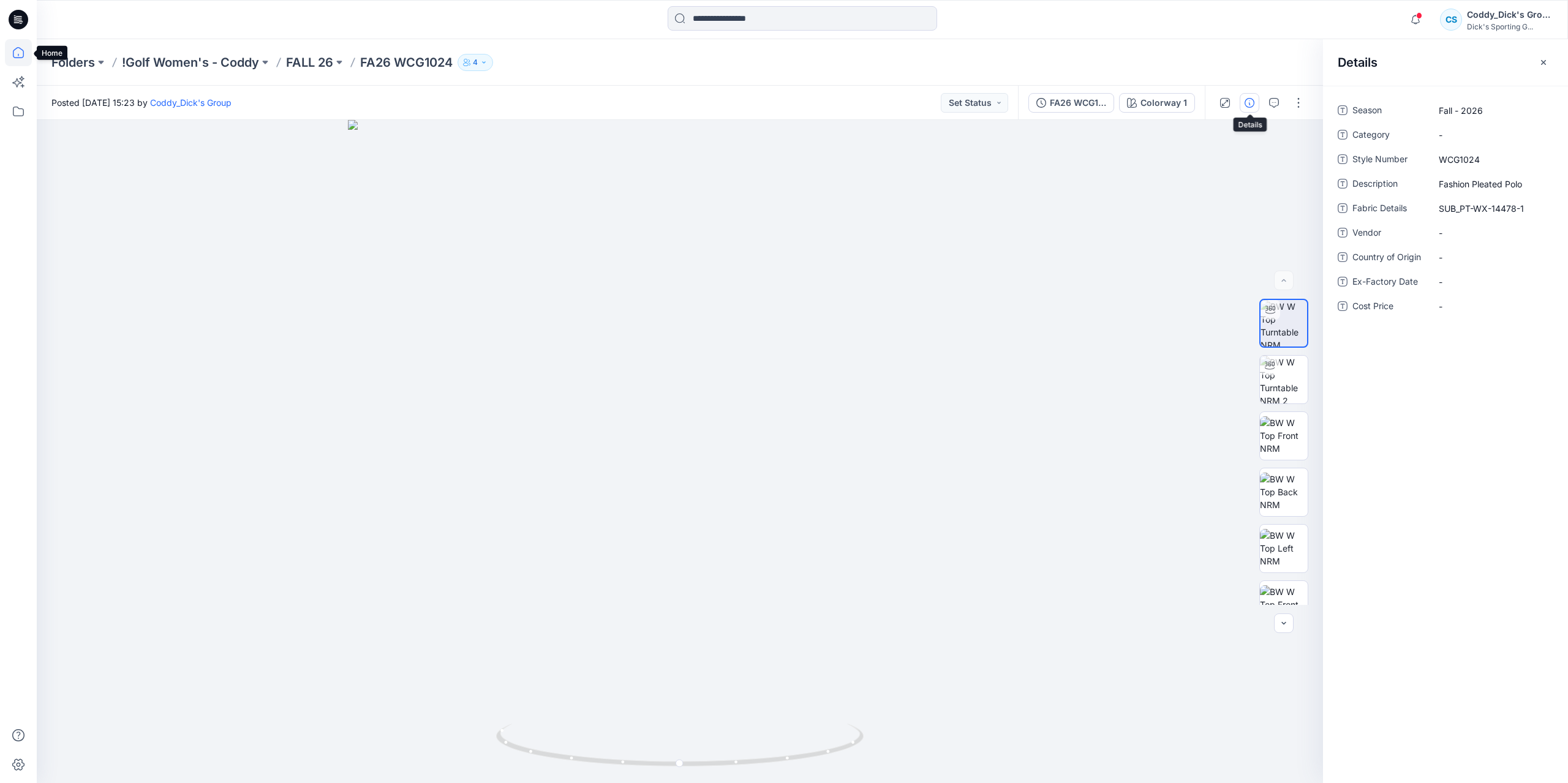
click at [19, 58] on icon at bounding box center [18, 53] width 11 height 11
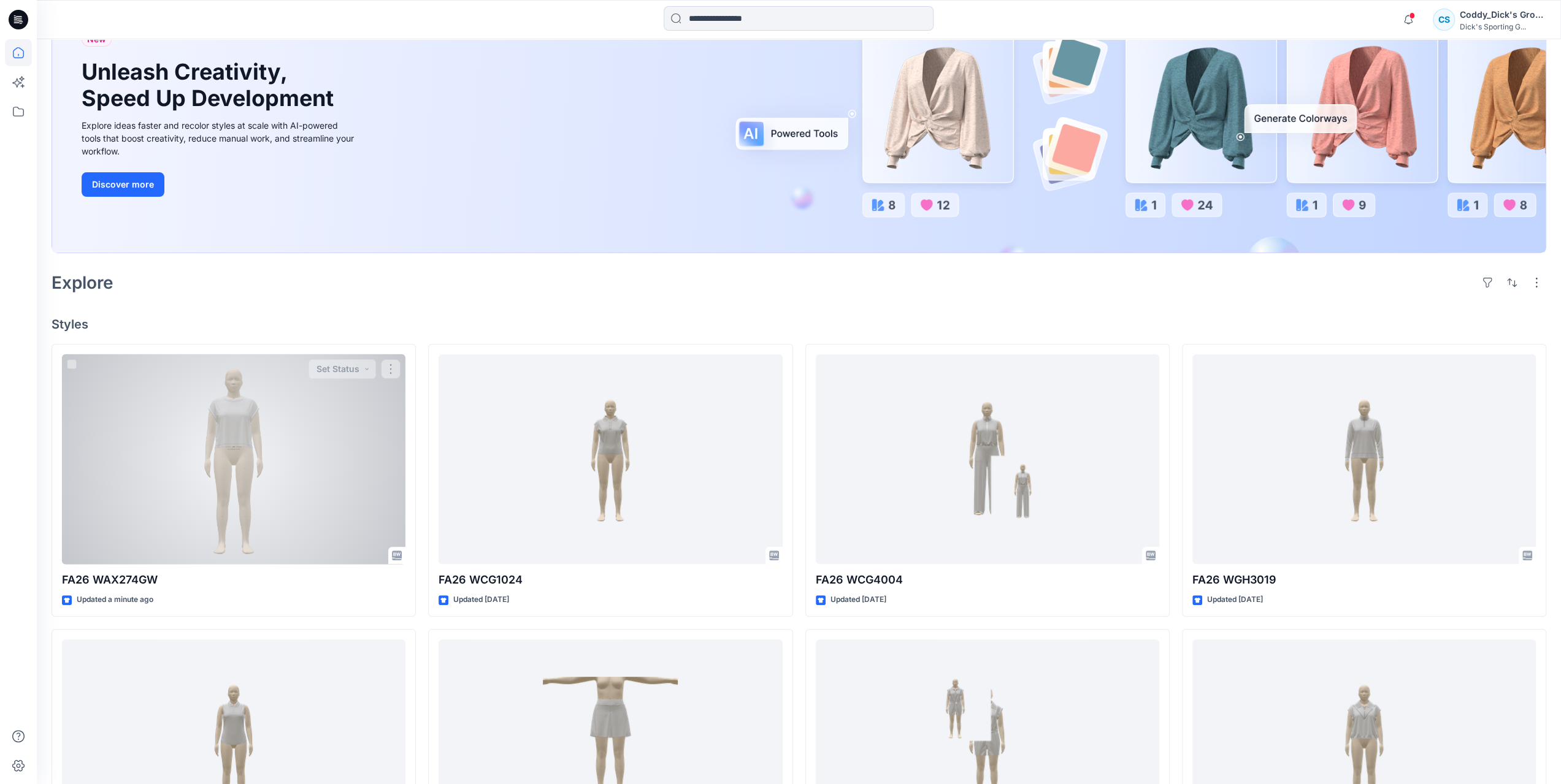
scroll to position [184, 0]
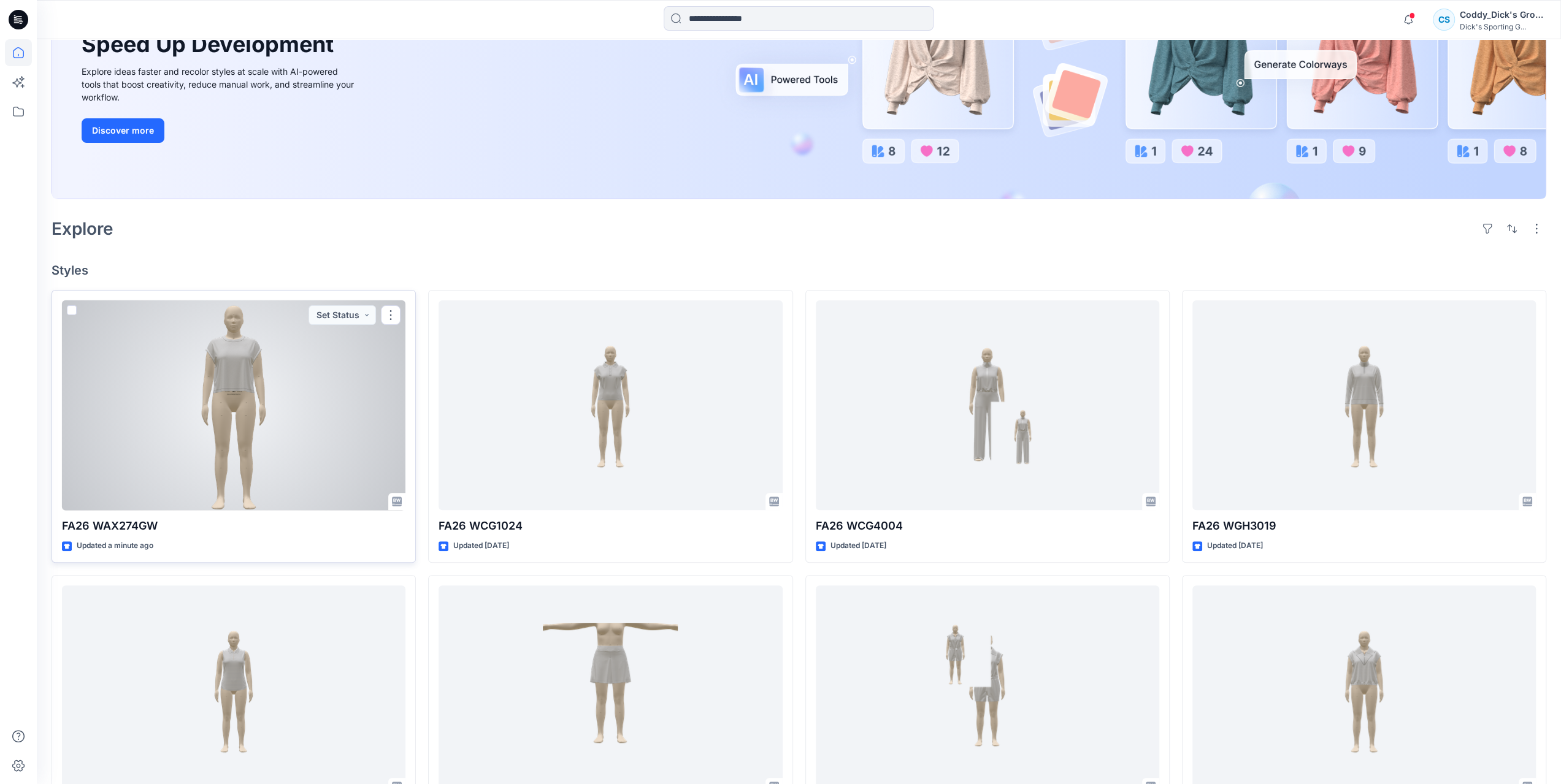
click at [272, 334] on div at bounding box center [233, 406] width 343 height 210
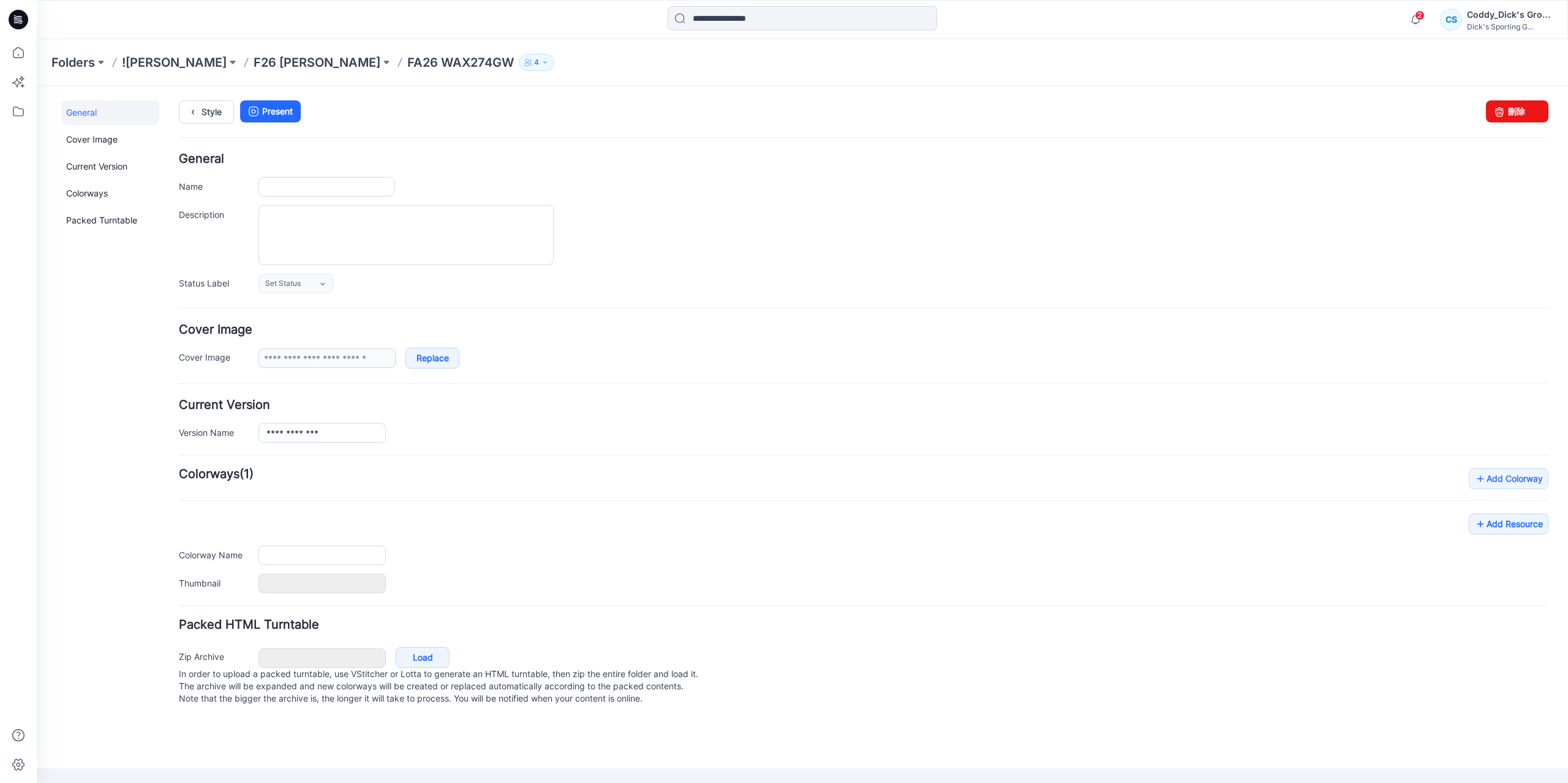
type input "**********"
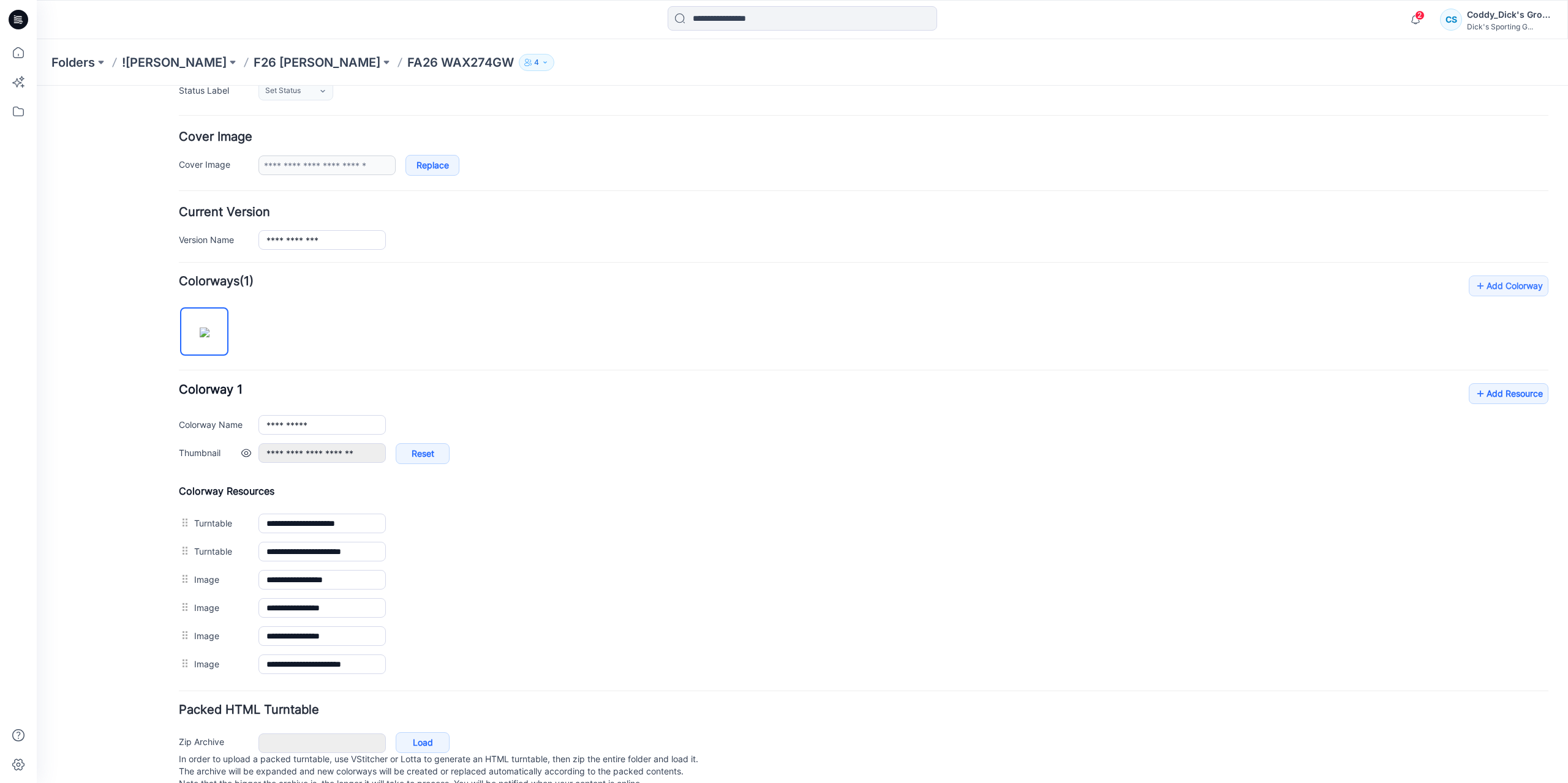
scroll to position [223, 0]
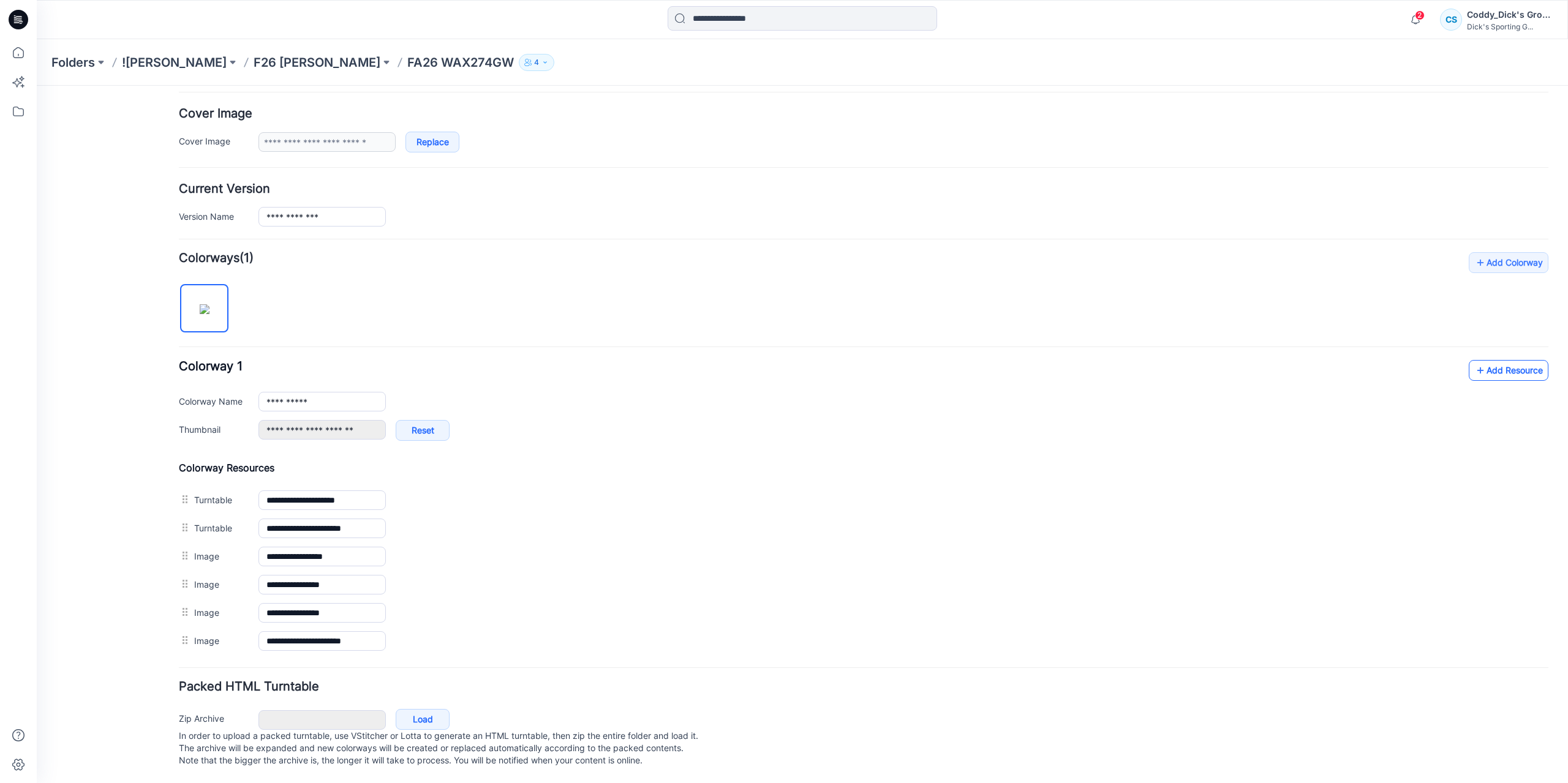
click at [1514, 362] on link "Add Resource" at bounding box center [1508, 371] width 79 height 21
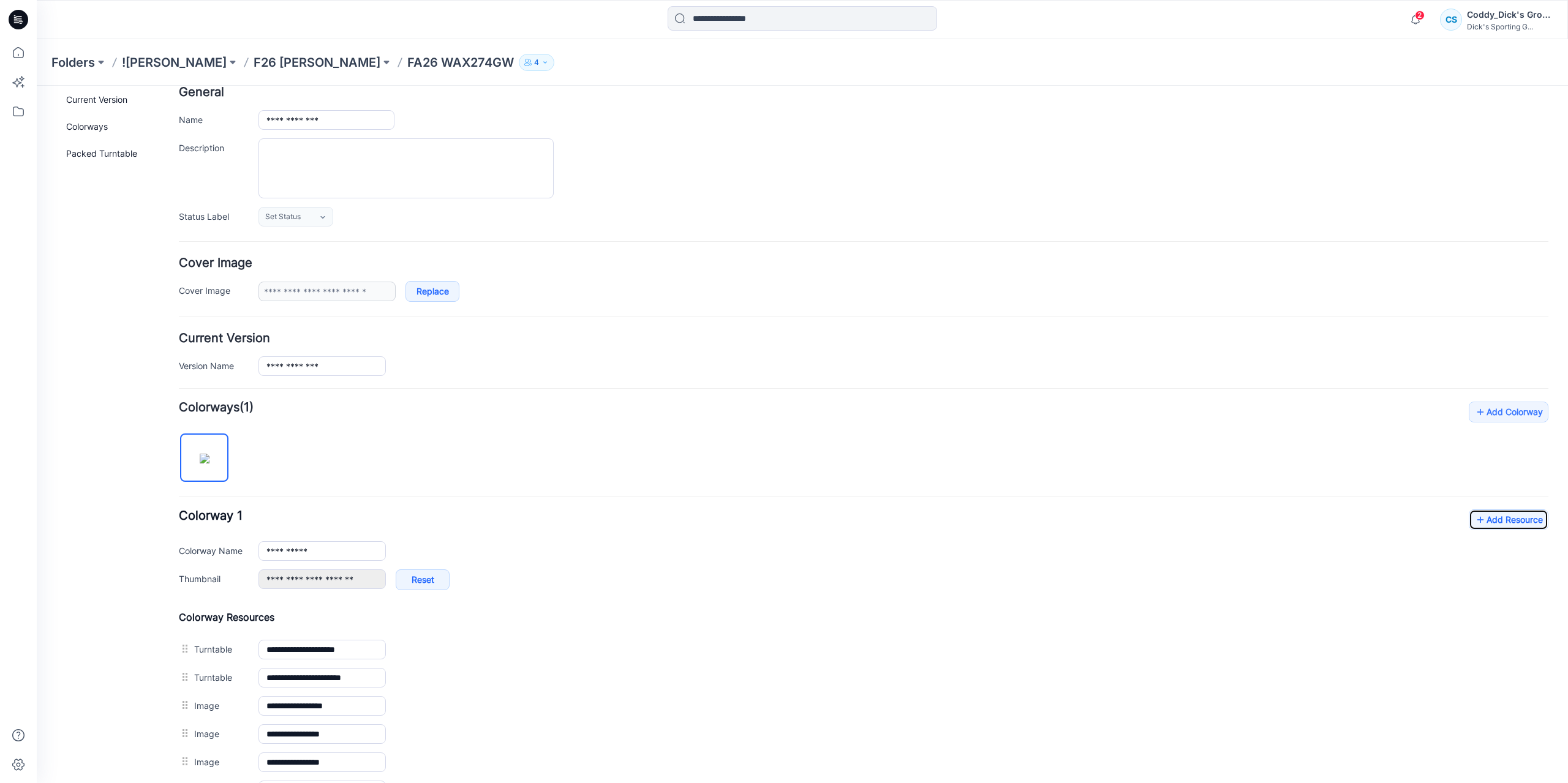
scroll to position [0, 0]
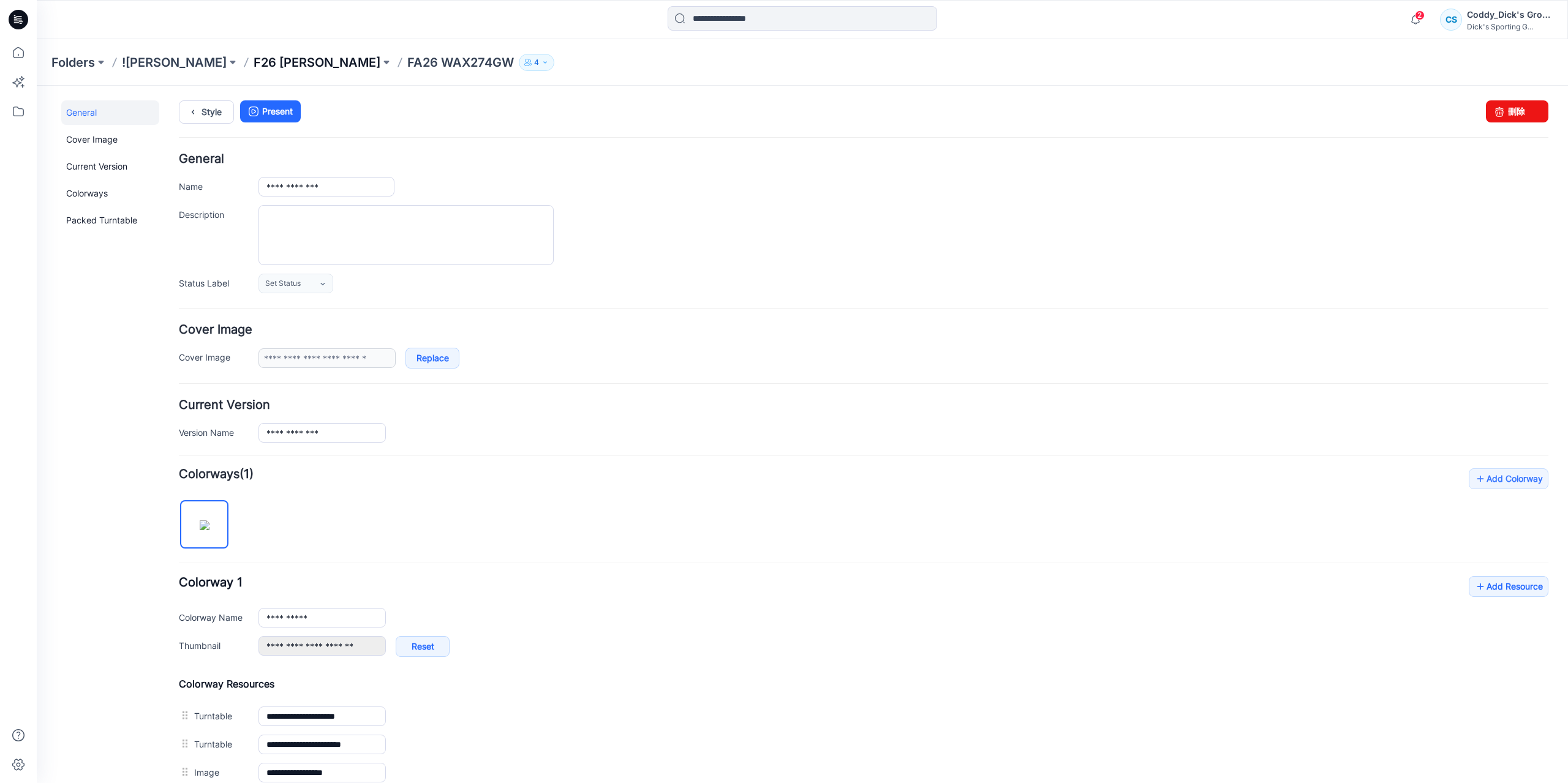
click at [286, 64] on p "F26 [PERSON_NAME]" at bounding box center [317, 62] width 127 height 17
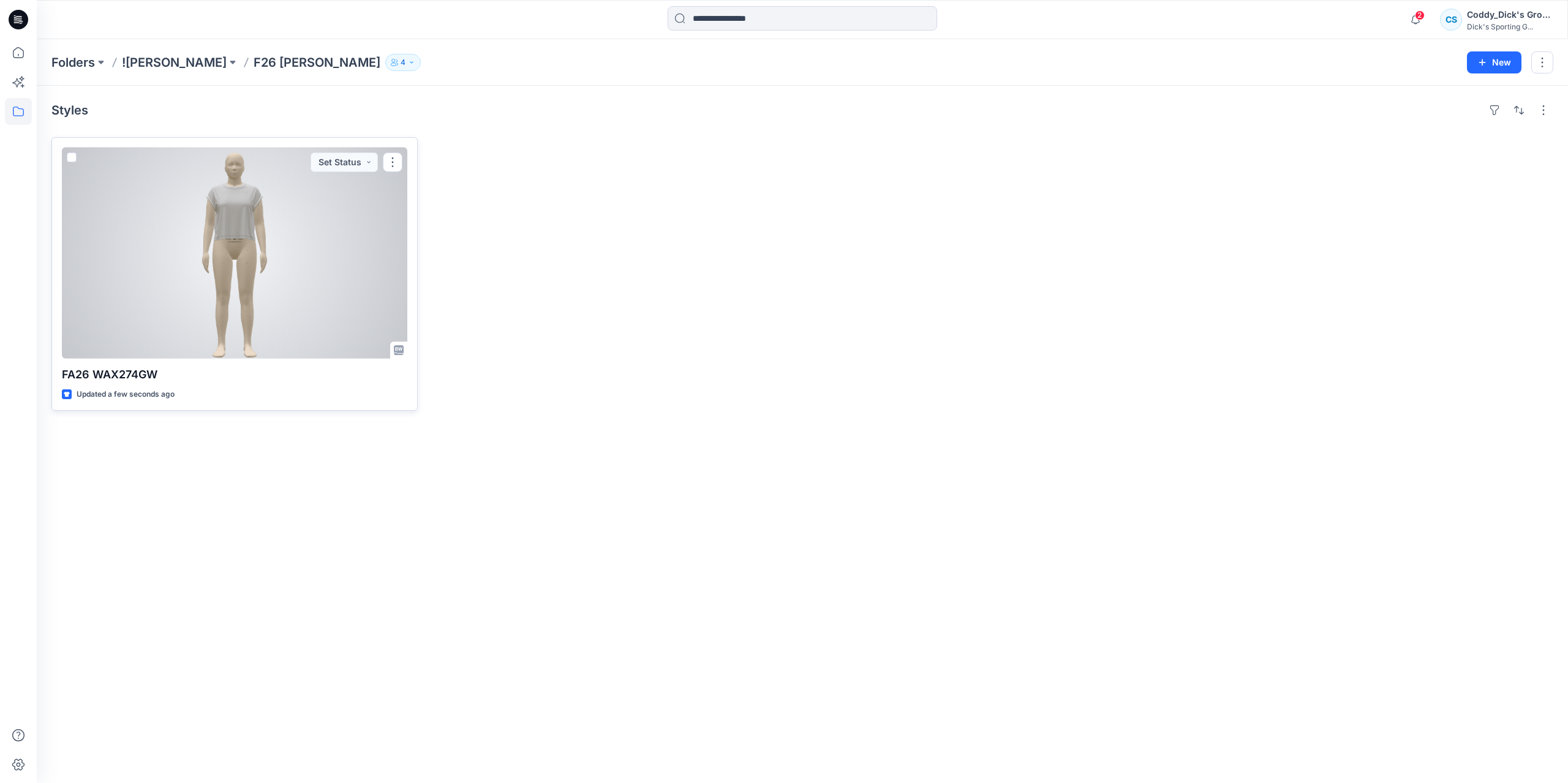
click at [300, 222] on div at bounding box center [234, 253] width 346 height 211
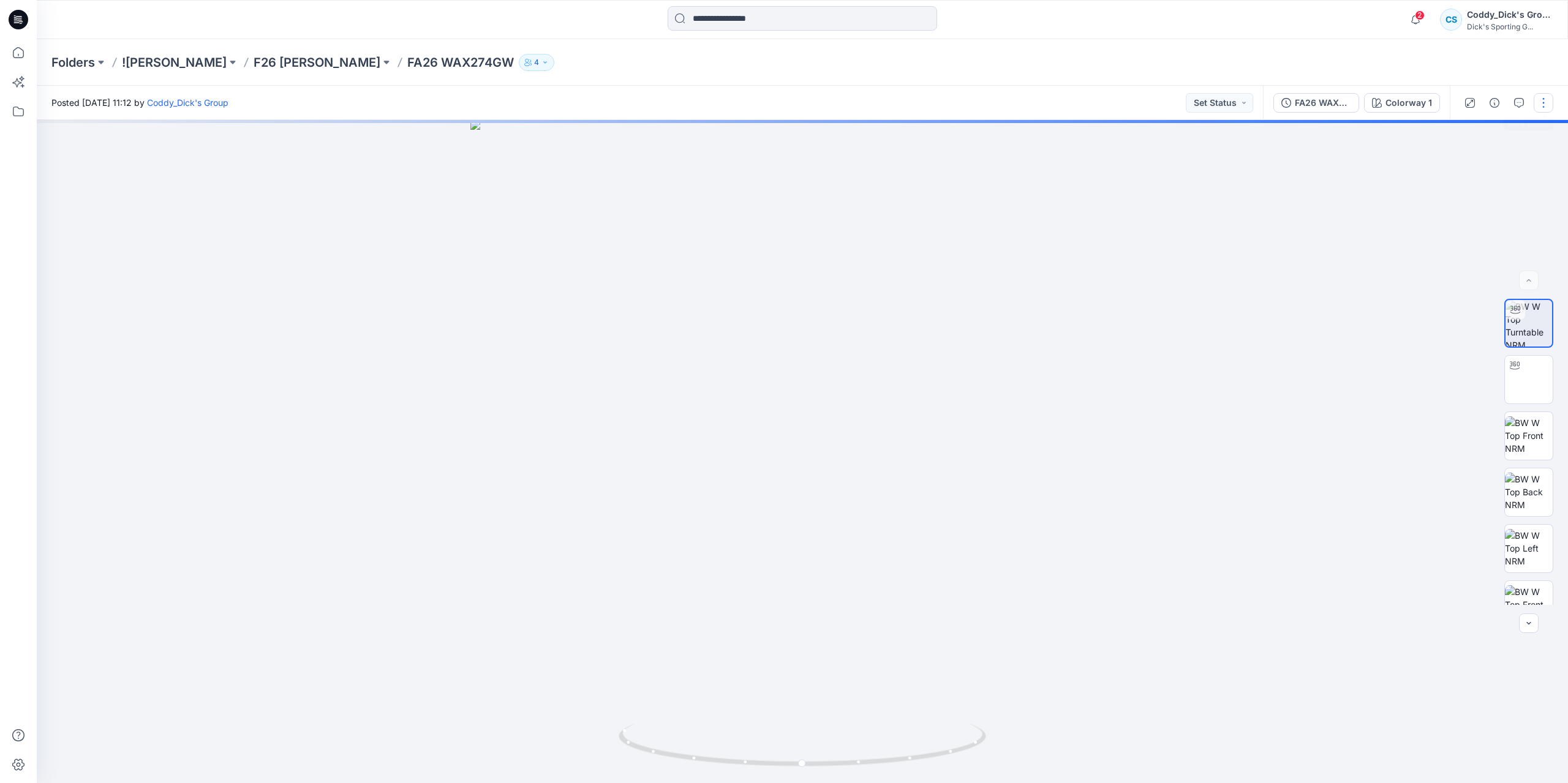
click at [1541, 100] on button "button" at bounding box center [1543, 103] width 19 height 19
click at [1489, 101] on button "button" at bounding box center [1494, 103] width 19 height 19
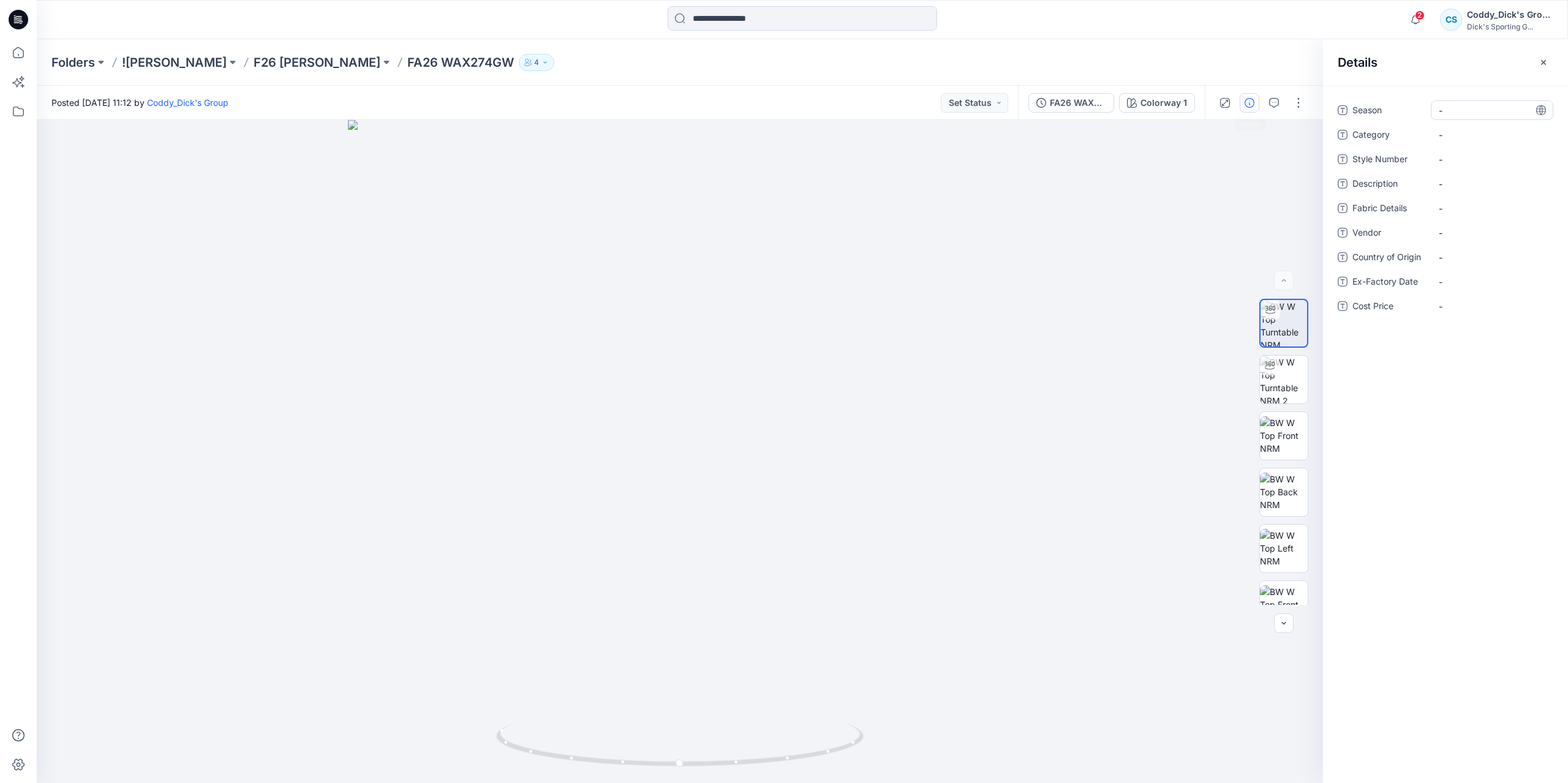
click at [1466, 120] on div "-" at bounding box center [1492, 110] width 122 height 19
click at [1466, 116] on textarea at bounding box center [1492, 110] width 122 height 19
type textarea "**********"
click at [1456, 160] on Number "-" at bounding box center [1492, 159] width 106 height 13
type textarea "********"
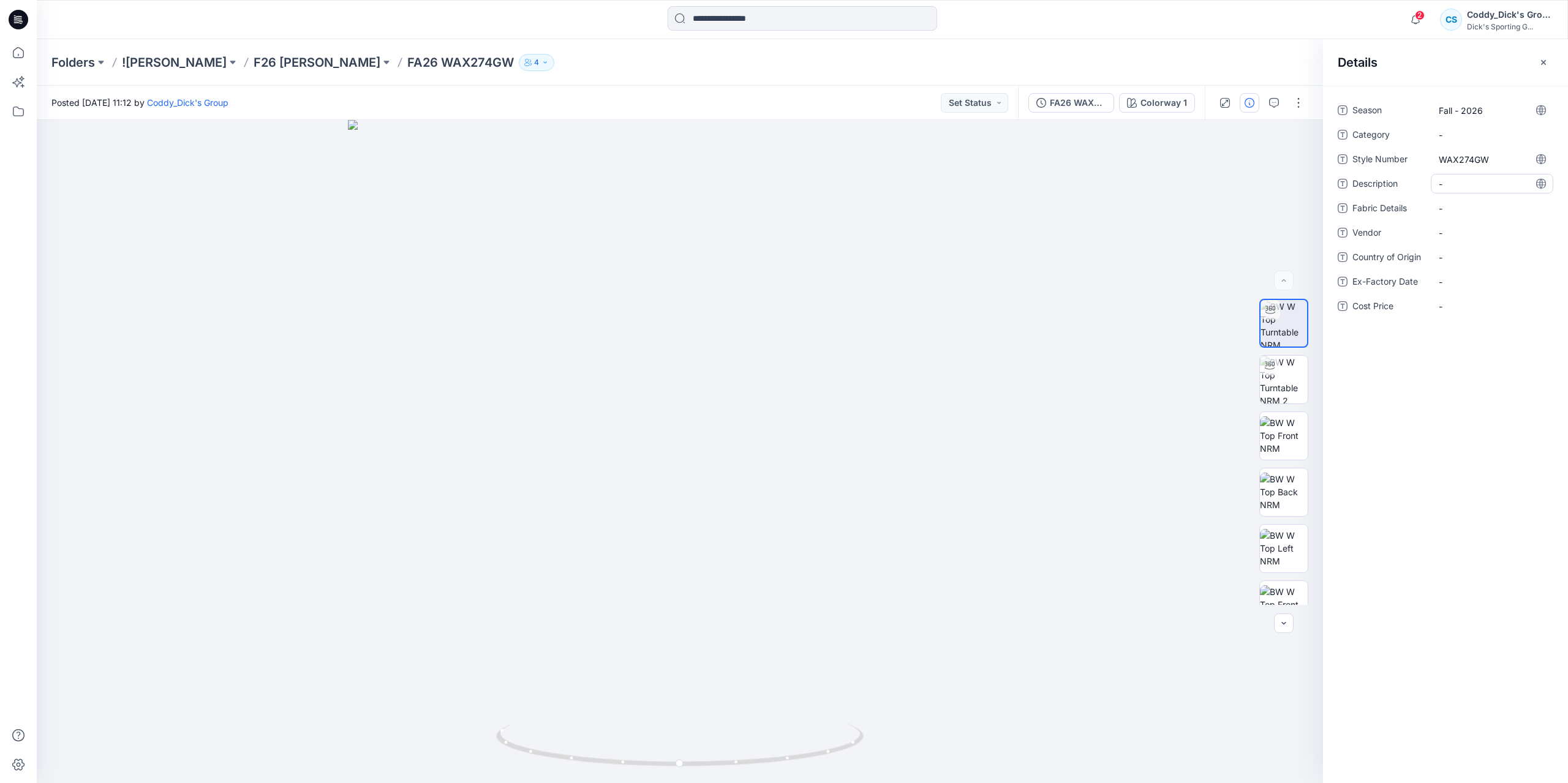
click at [1465, 187] on span "-" at bounding box center [1492, 184] width 106 height 13
type textarea "**********"
click at [1460, 213] on Details "-" at bounding box center [1492, 216] width 106 height 13
type textarea "**********"
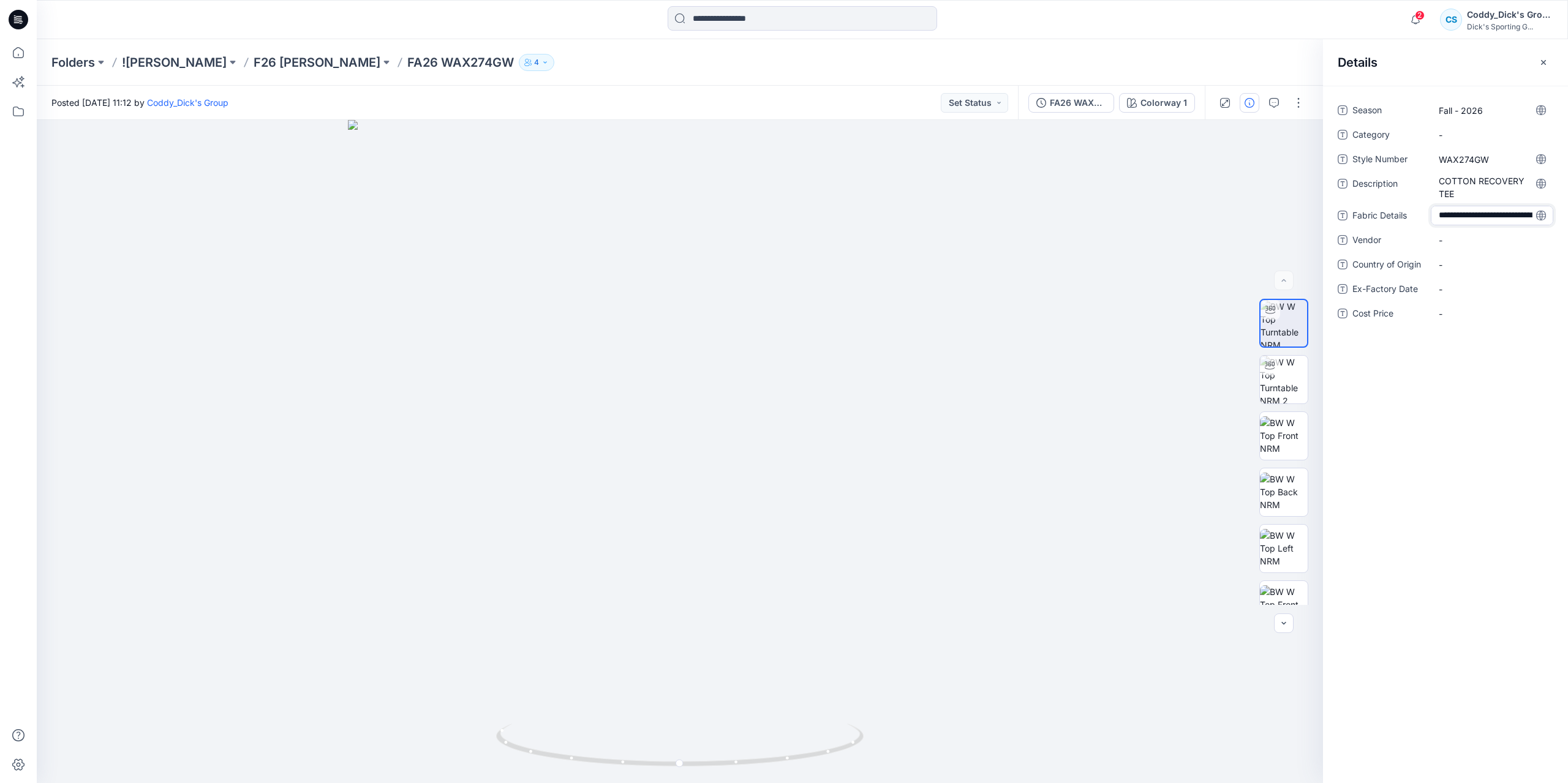
scroll to position [21, 0]
click at [1487, 442] on div "Season Fall - 2026 Category - Style Number WAX274GW Description COTTON RECOVERY…" at bounding box center [1445, 434] width 245 height 697
click at [13, 49] on icon at bounding box center [18, 52] width 27 height 27
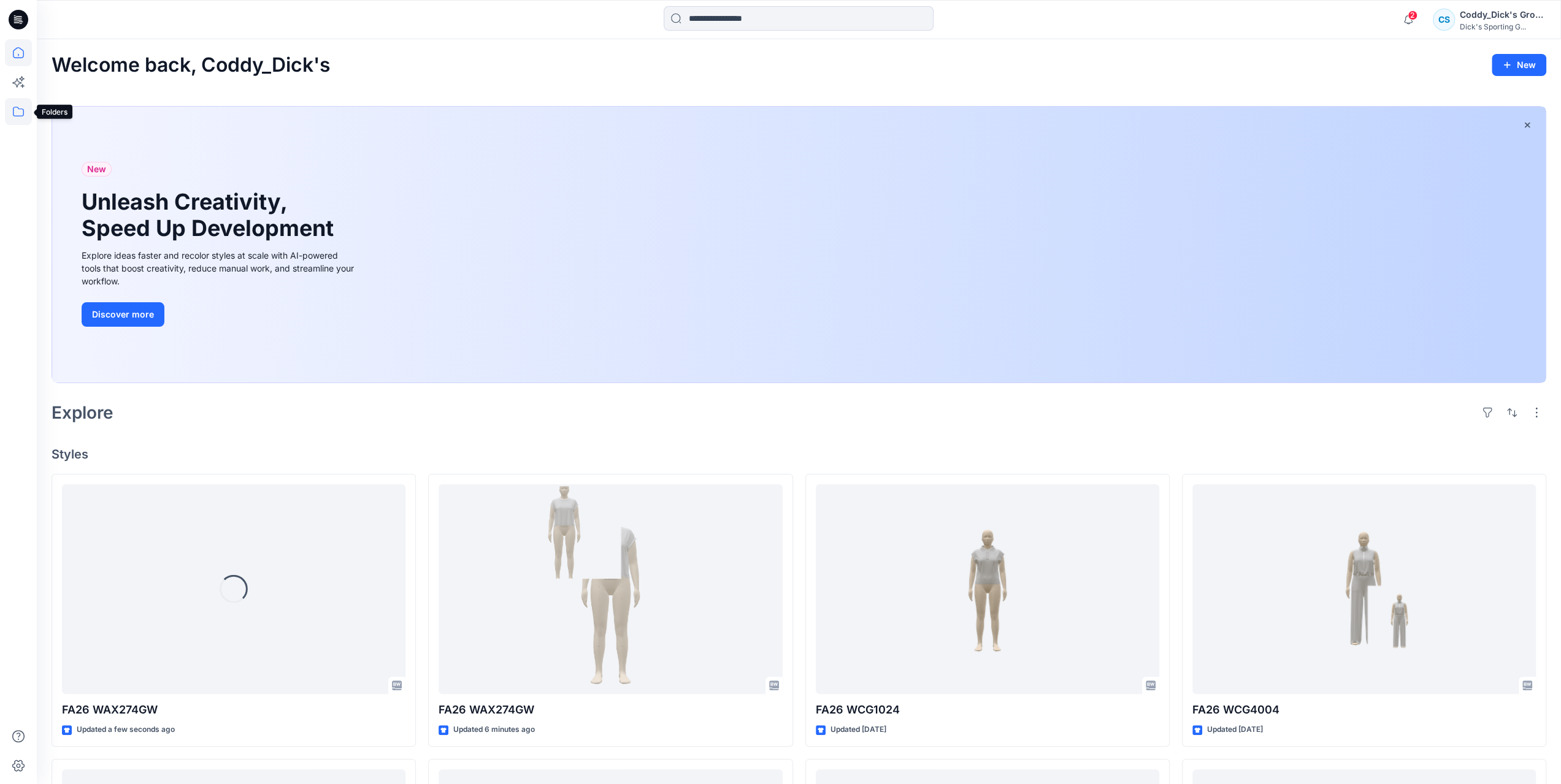
click at [26, 120] on icon at bounding box center [18, 111] width 27 height 27
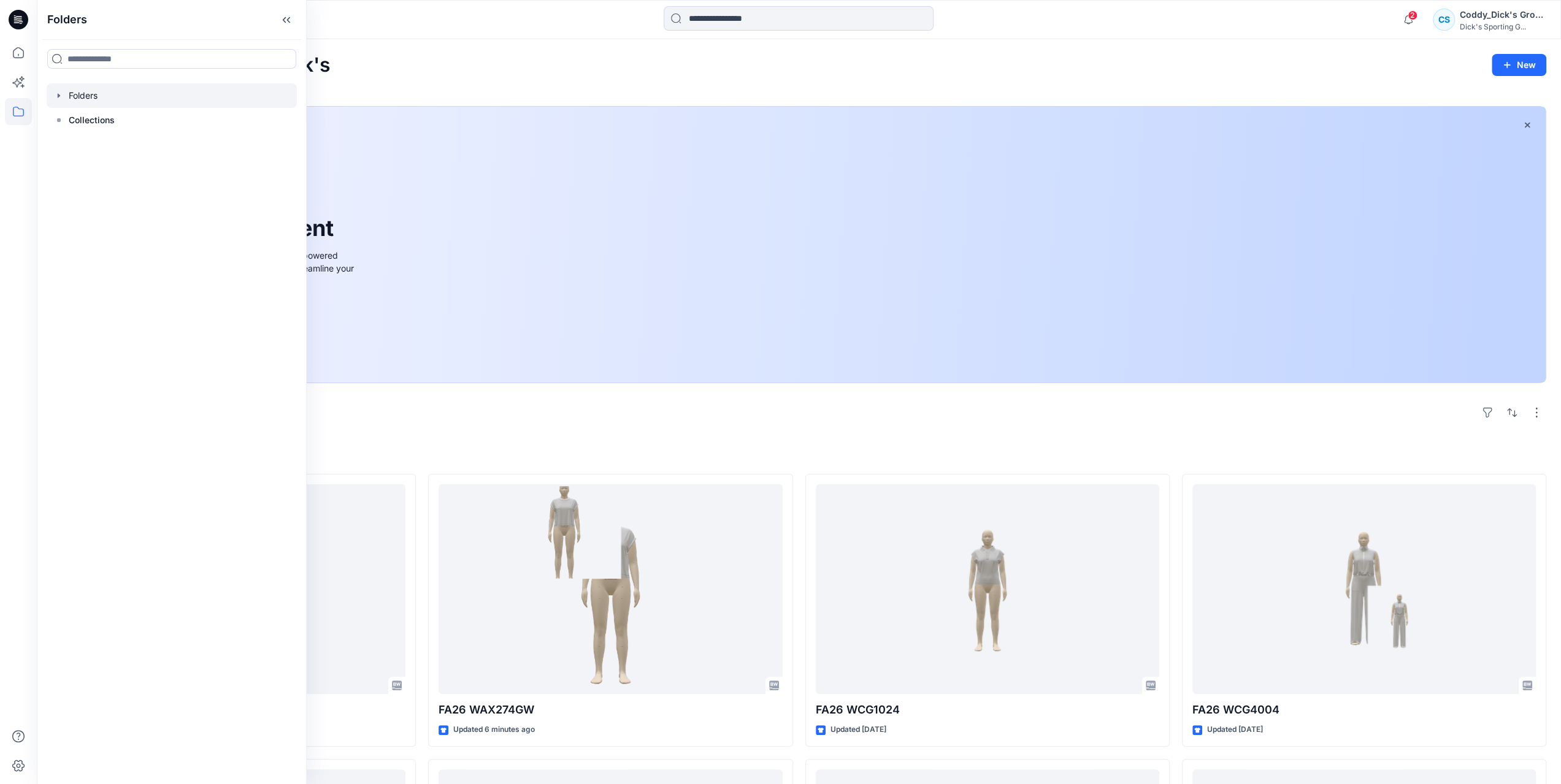
click at [56, 97] on icon "button" at bounding box center [59, 95] width 10 height 10
click at [1404, 22] on icon "button" at bounding box center [1408, 19] width 23 height 24
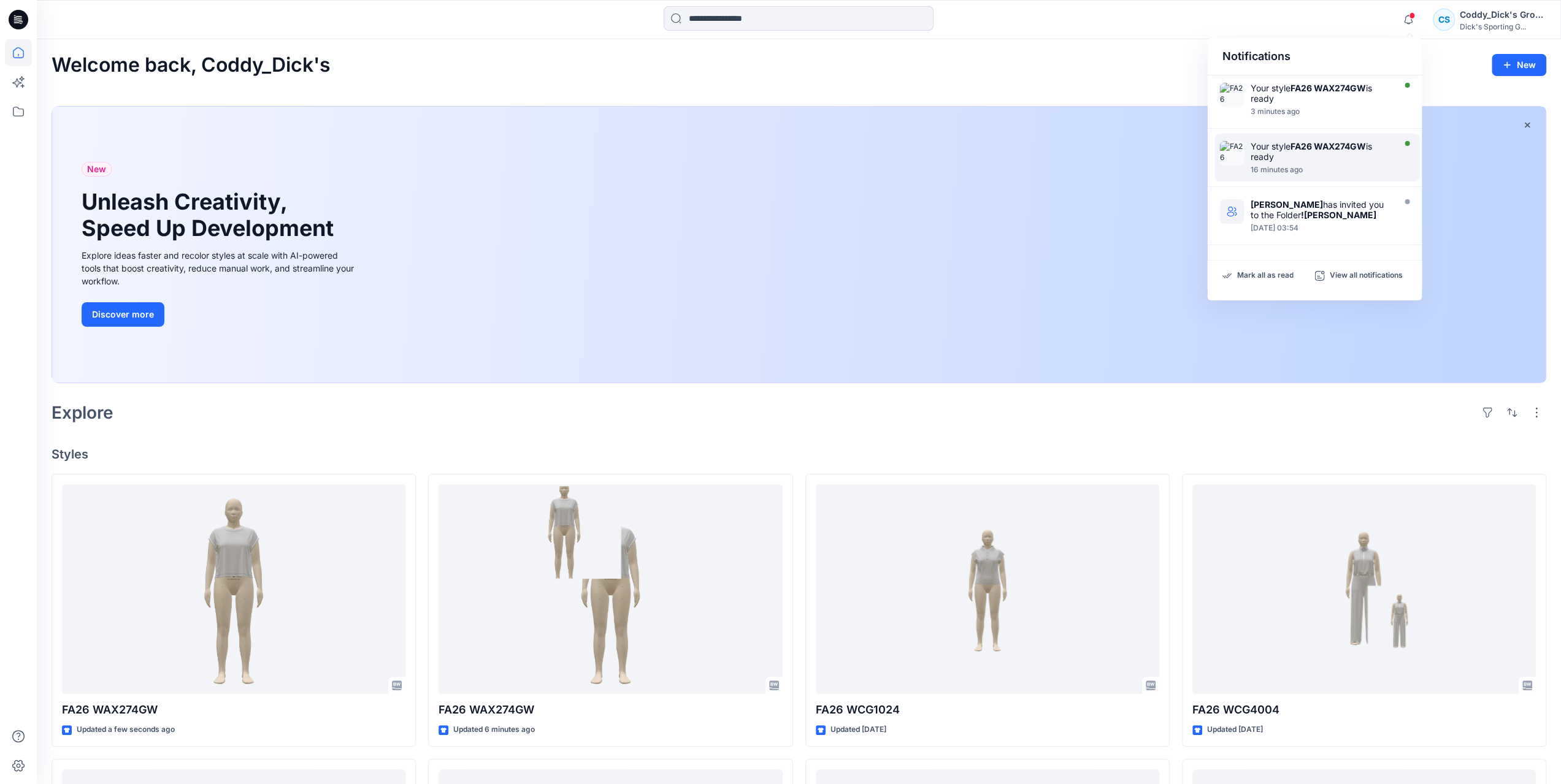
click at [1332, 155] on div "Your style FA26 WAX274GW is ready" at bounding box center [1321, 152] width 141 height 21
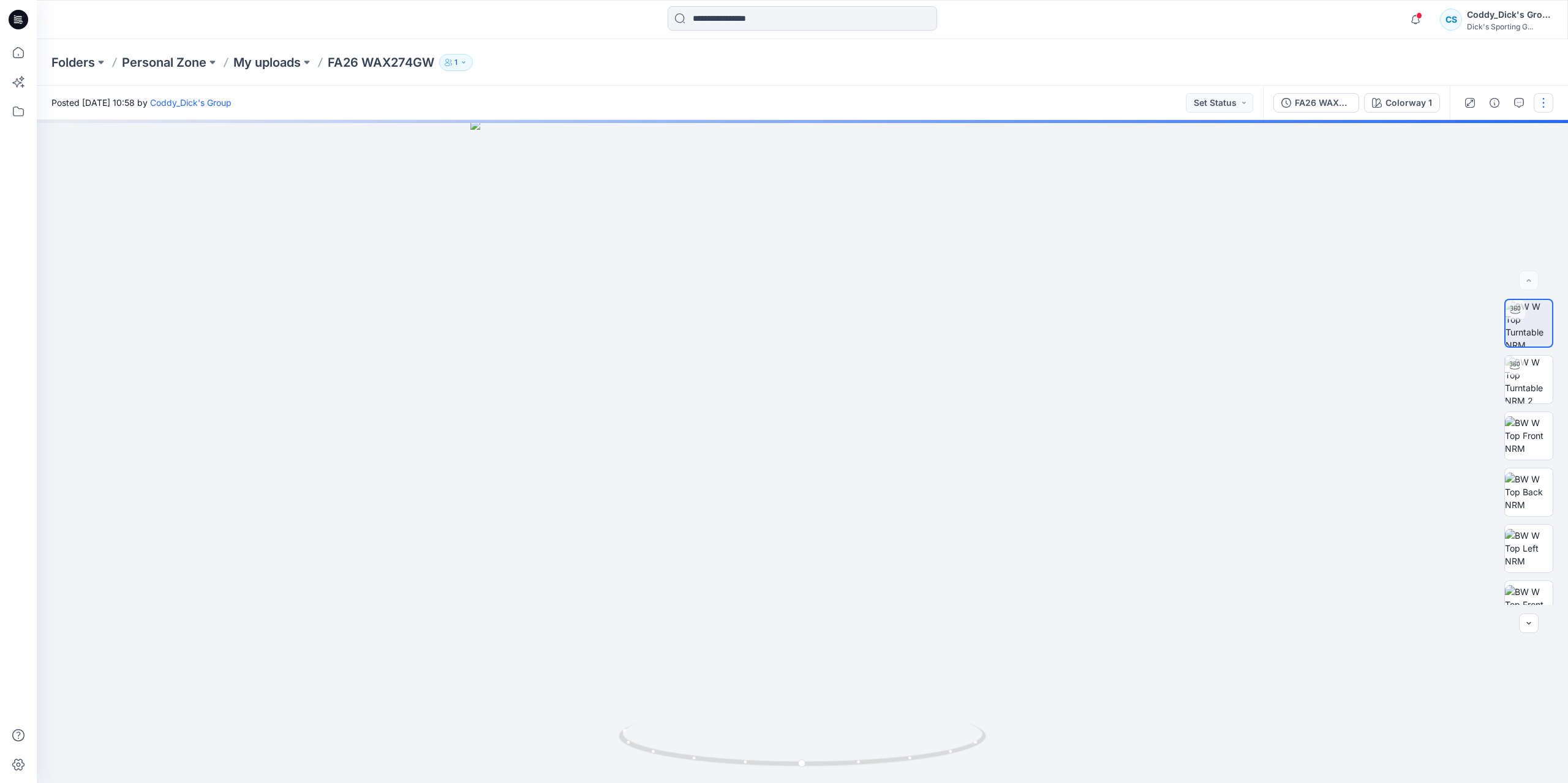
click at [1544, 111] on button "button" at bounding box center [1543, 103] width 19 height 19
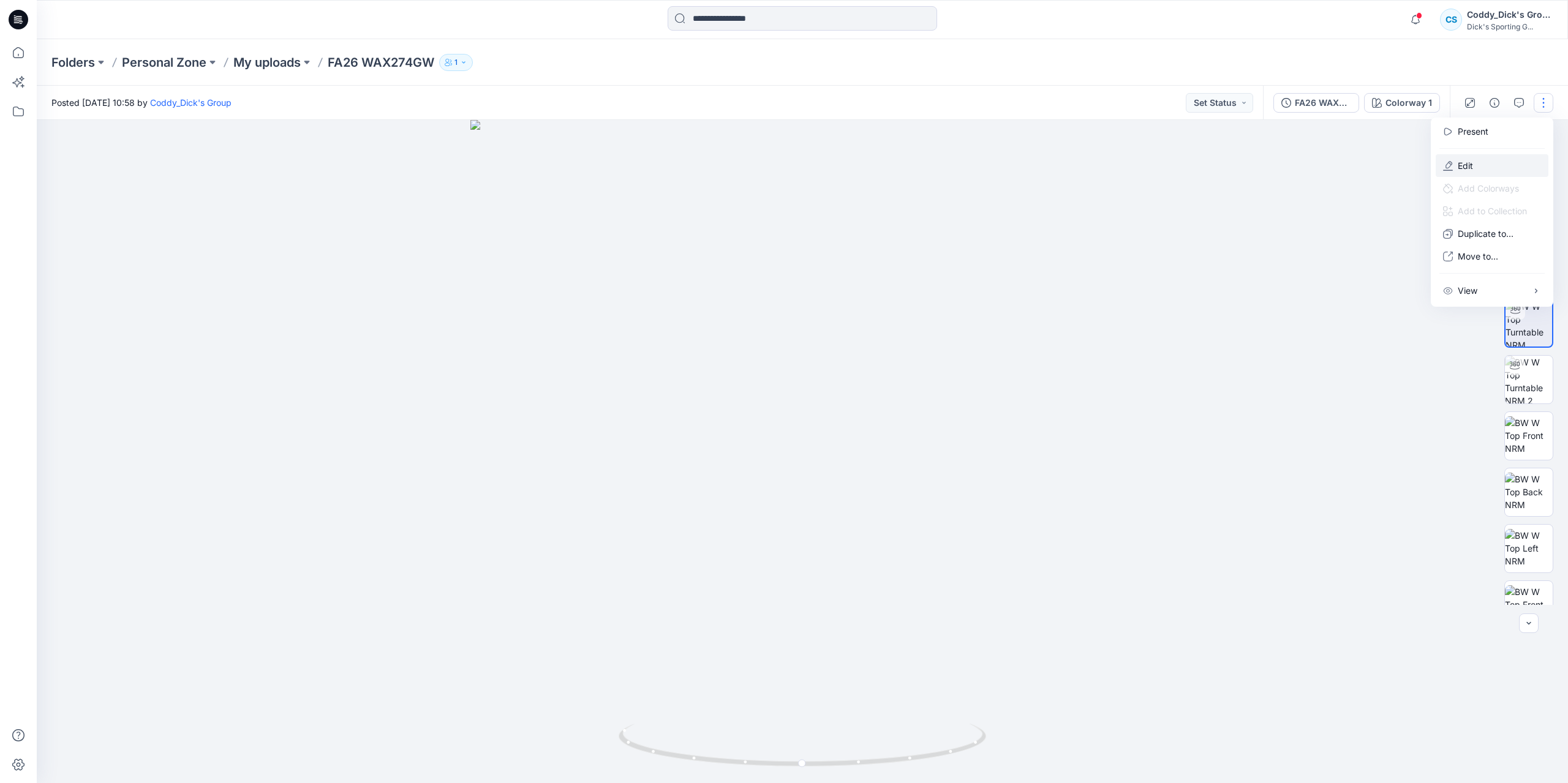
click at [1467, 161] on p "Edit" at bounding box center [1465, 166] width 15 height 13
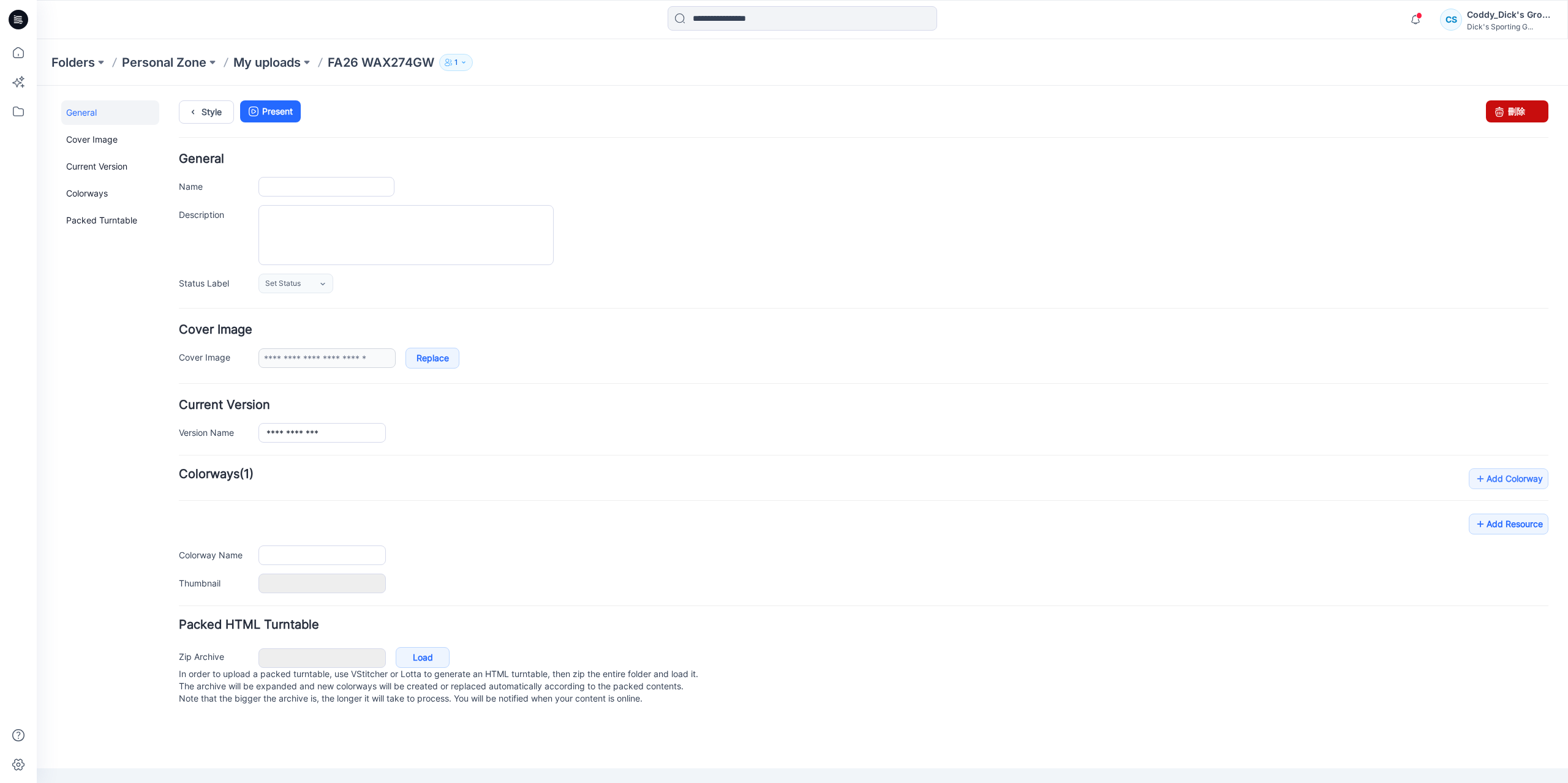
click at [1505, 117] on icon at bounding box center [1499, 111] width 17 height 22
type input "**********"
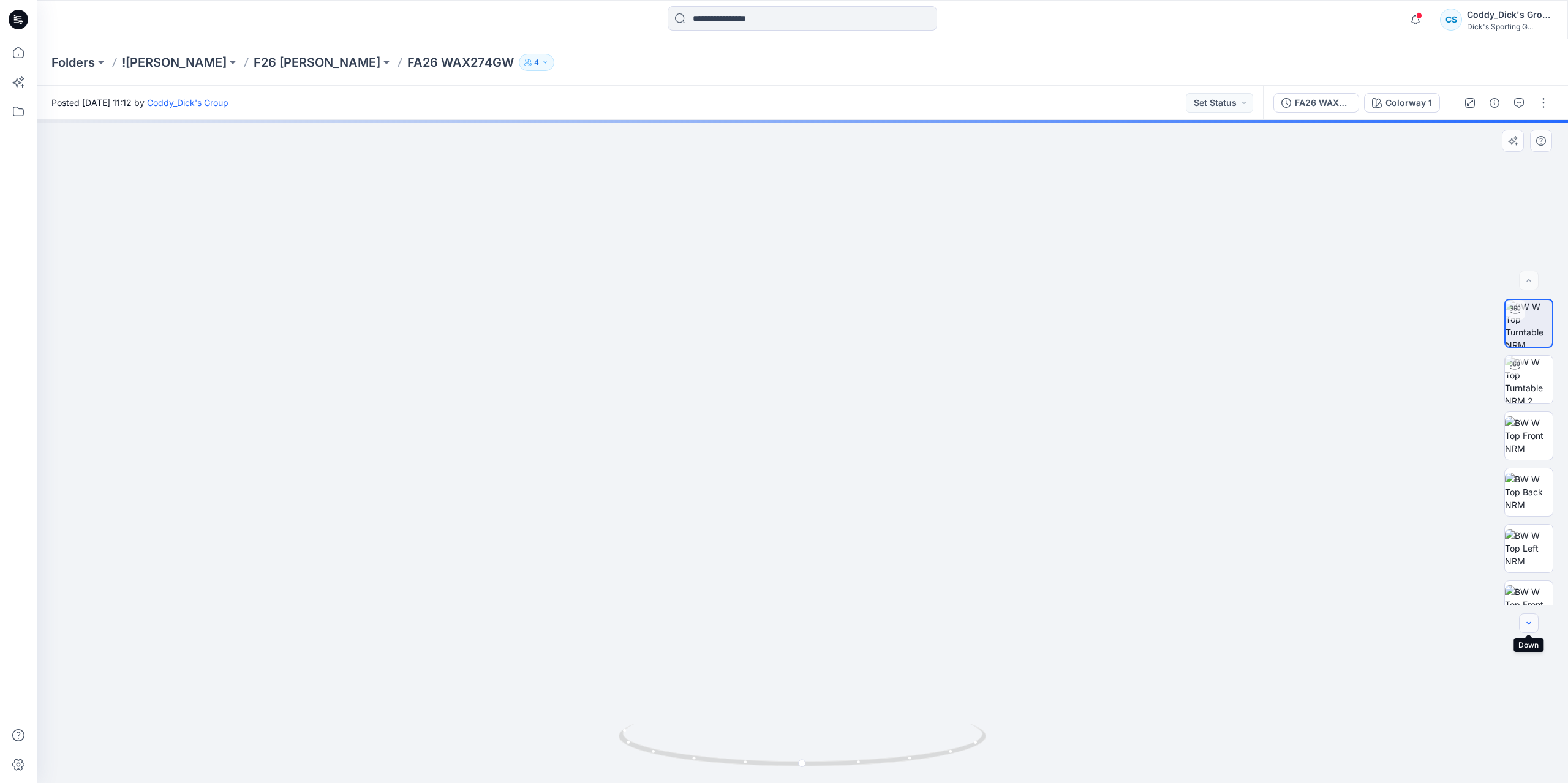
click at [1527, 624] on icon "button" at bounding box center [1528, 623] width 10 height 10
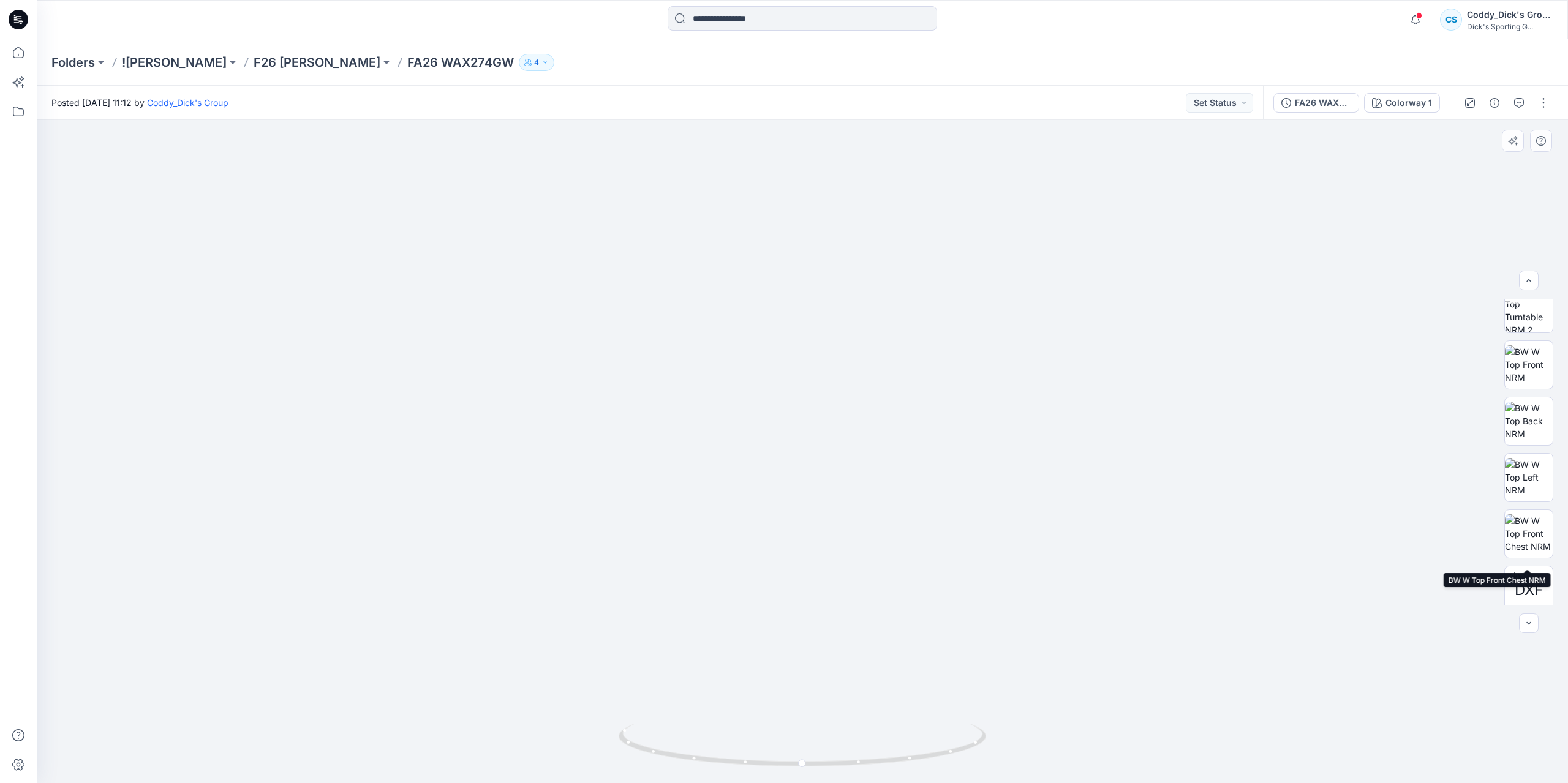
scroll to position [81, 0]
drag, startPoint x: 811, startPoint y: 270, endPoint x: 812, endPoint y: 449, distance: 179.0
click at [812, 449] on img at bounding box center [802, 396] width 1139 height 774
drag, startPoint x: 841, startPoint y: 363, endPoint x: 838, endPoint y: 394, distance: 31.1
click at [838, 394] on img at bounding box center [802, 422] width 1139 height 723
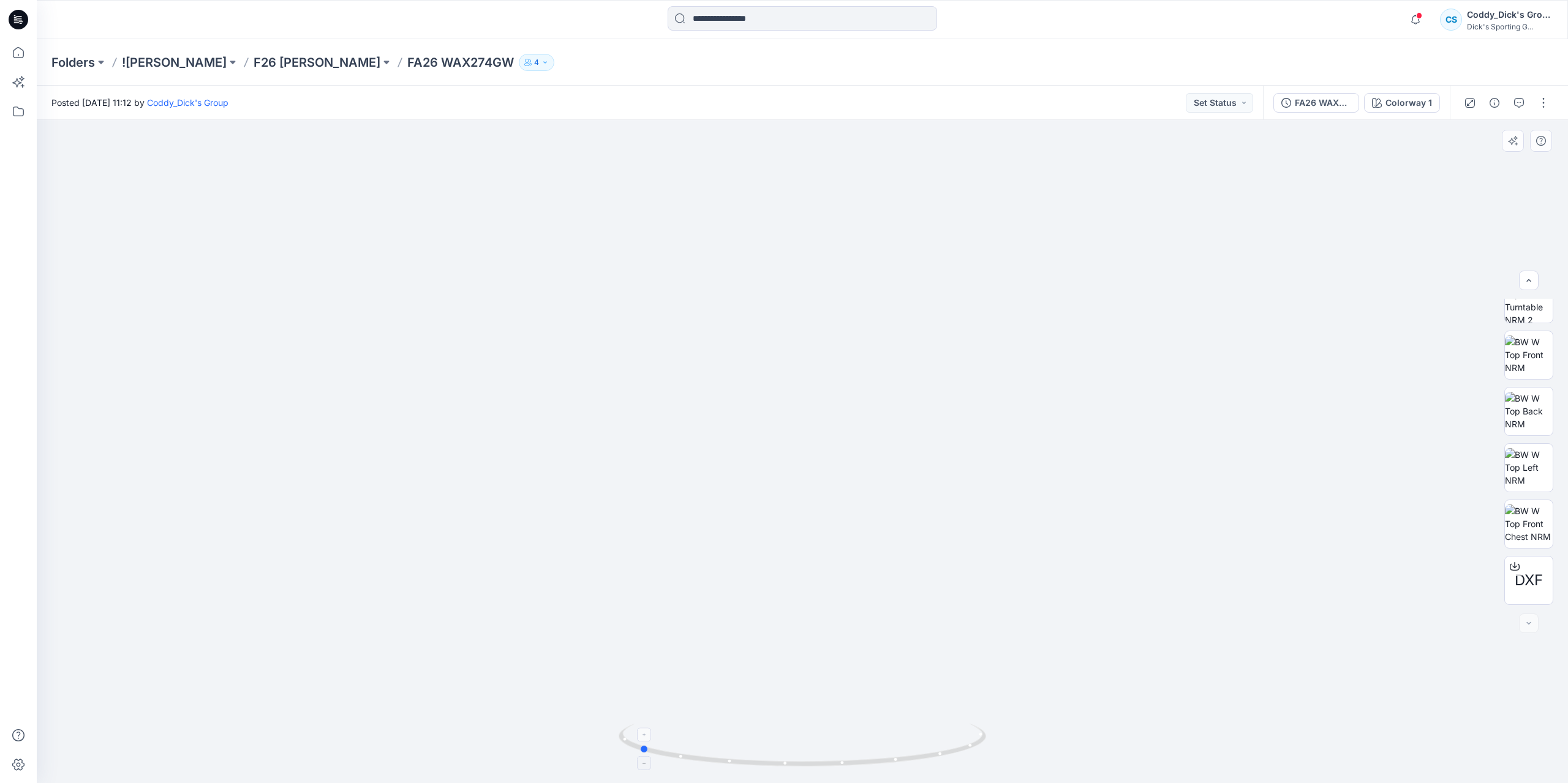
drag, startPoint x: 973, startPoint y: 750, endPoint x: 809, endPoint y: 757, distance: 164.1
click at [809, 757] on icon at bounding box center [803, 747] width 371 height 46
click at [1542, 537] on img at bounding box center [1528, 524] width 48 height 38
click at [1525, 467] on img at bounding box center [1528, 467] width 48 height 38
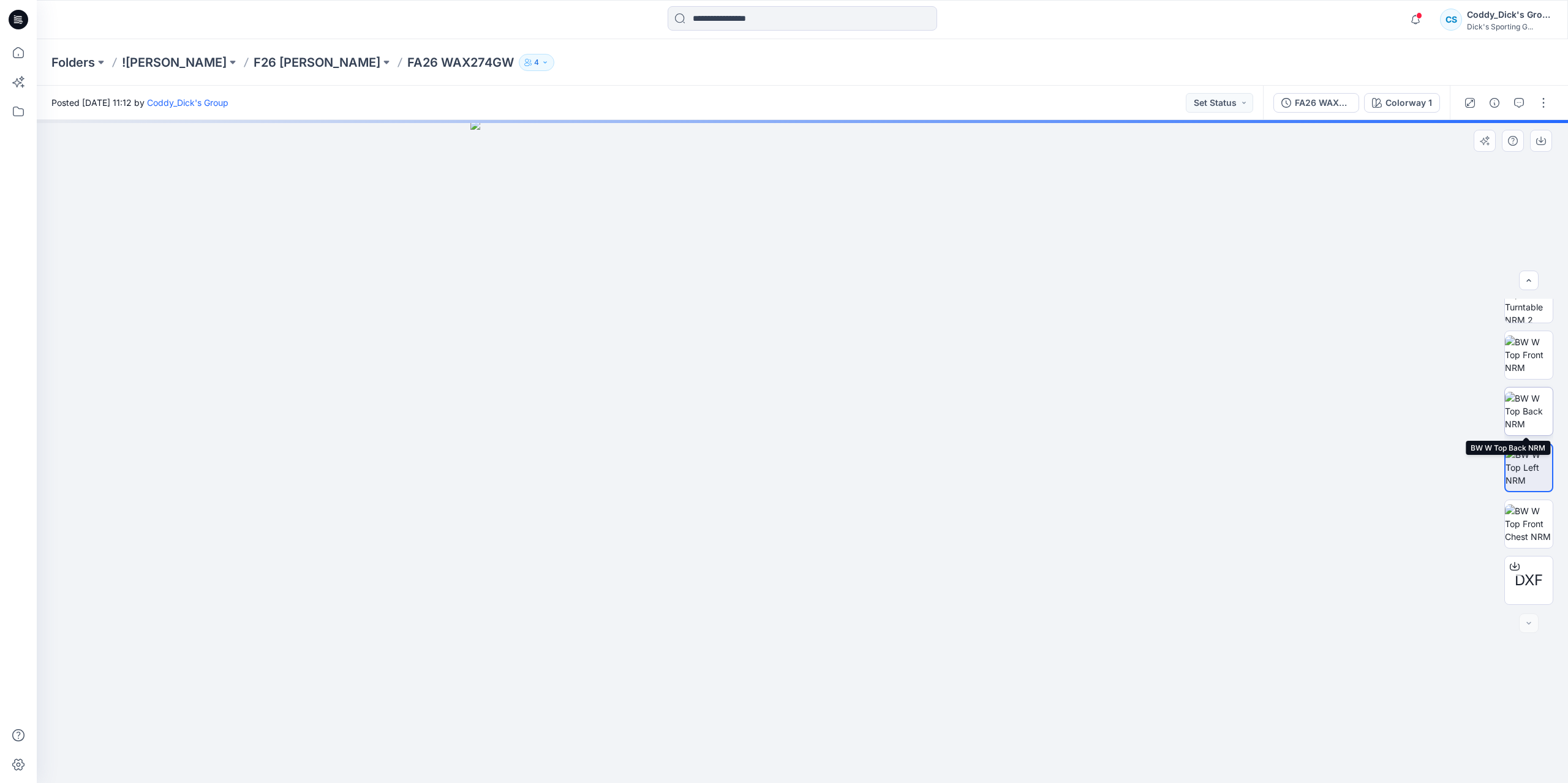
click at [1526, 403] on img at bounding box center [1528, 411] width 48 height 38
click at [1527, 346] on img at bounding box center [1528, 355] width 48 height 38
click at [1521, 387] on img at bounding box center [1528, 380] width 48 height 48
click at [1530, 324] on img at bounding box center [1528, 323] width 48 height 48
